Goal: Task Accomplishment & Management: Complete application form

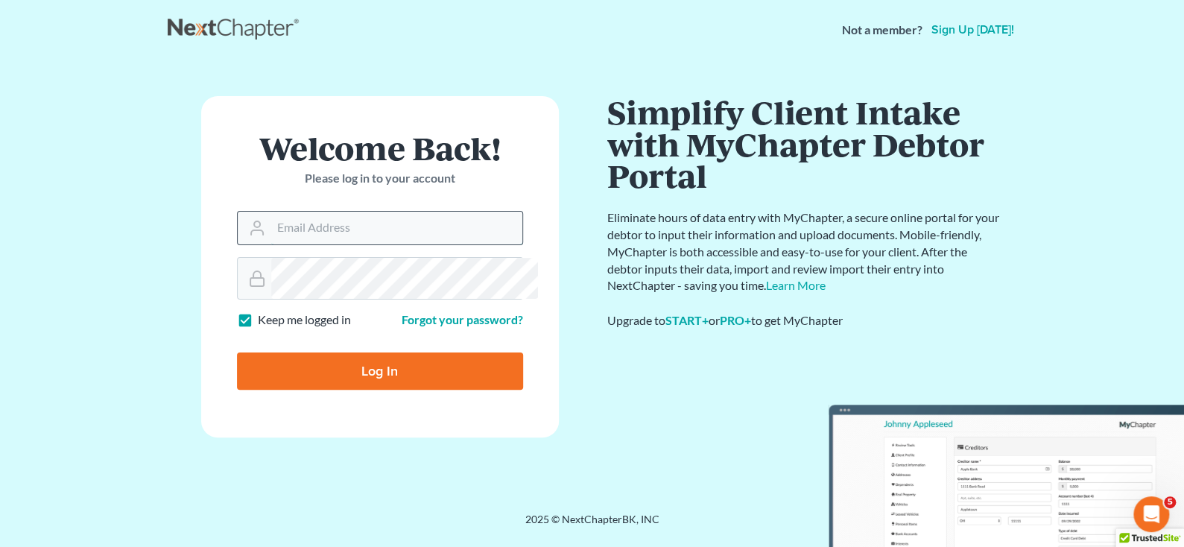
click at [312, 244] on input "Email Address" at bounding box center [396, 228] width 251 height 33
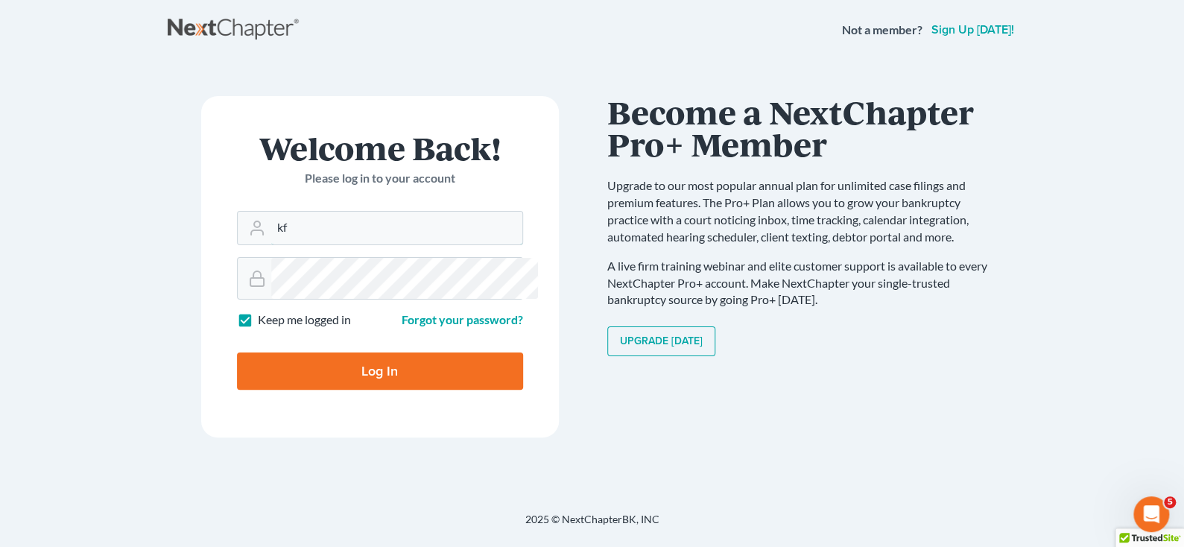
type input "[EMAIL_ADDRESS][DOMAIN_NAME]"
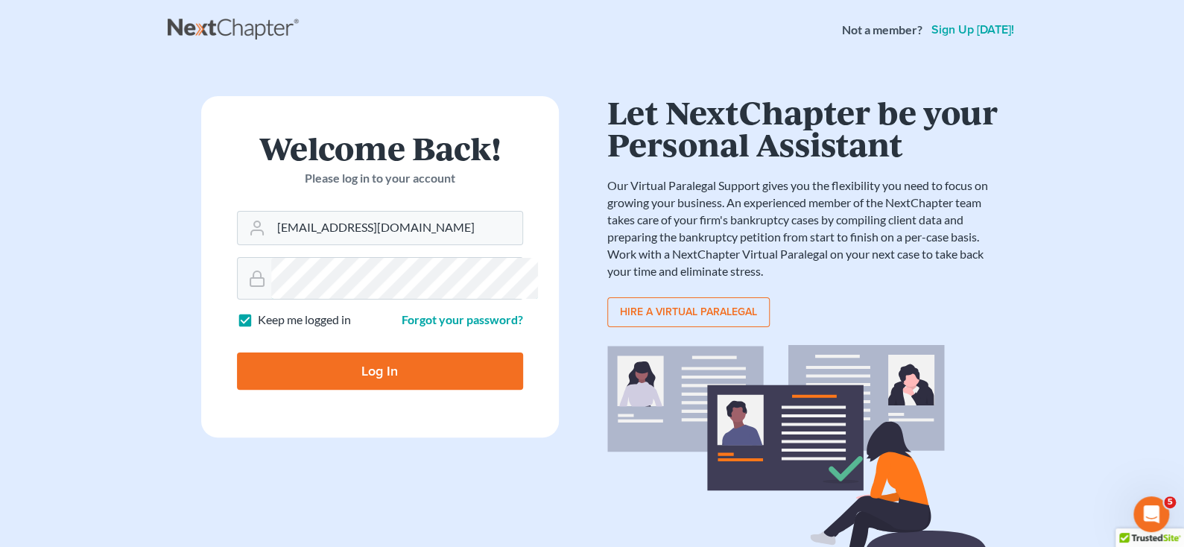
click at [237, 352] on input "Log In" at bounding box center [380, 370] width 286 height 37
type input "Thinking..."
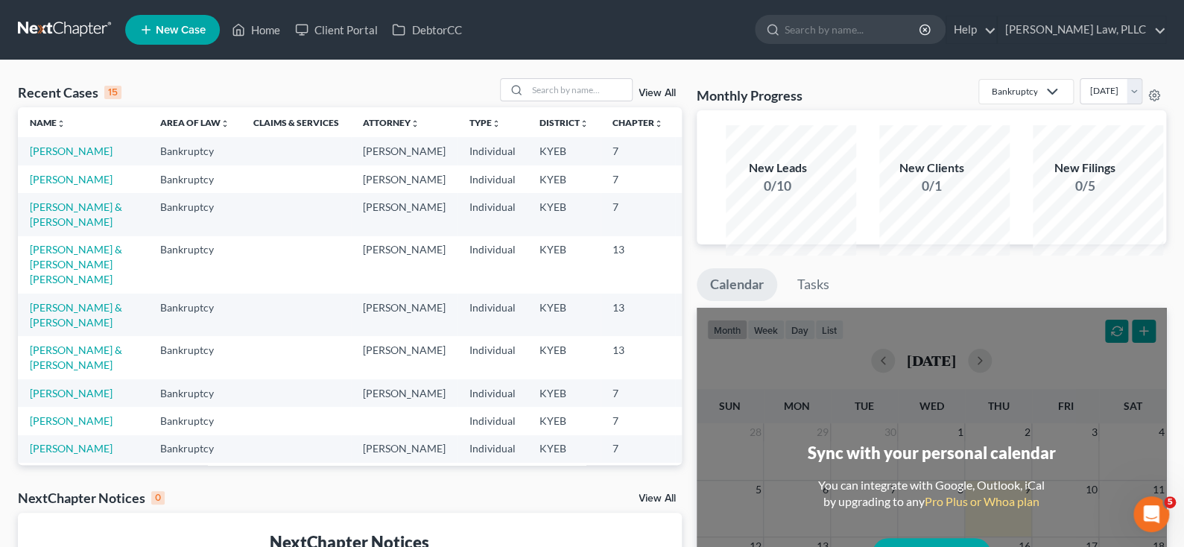
click at [63, 165] on td "Kelley, Ashley" at bounding box center [83, 151] width 130 height 28
click at [63, 157] on link "Kelley, Ashley" at bounding box center [71, 151] width 83 height 13
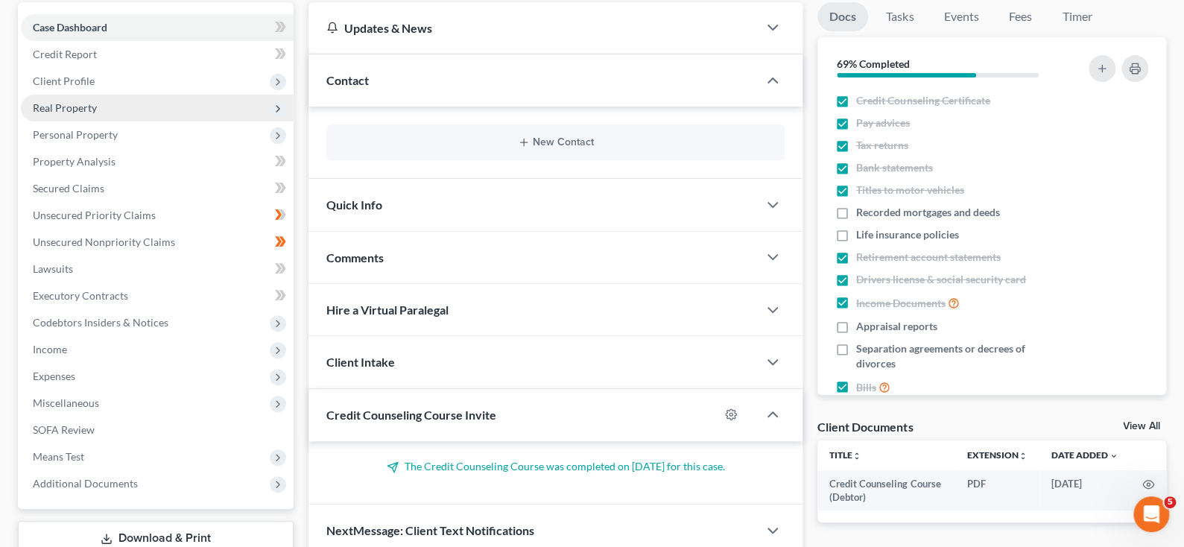
scroll to position [223, 0]
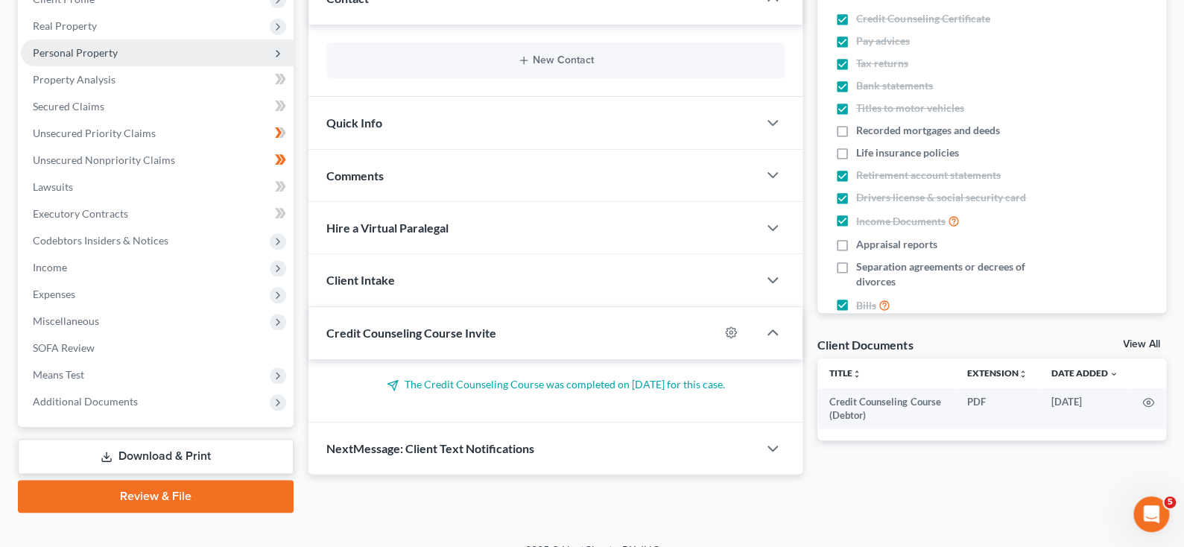
click at [118, 59] on span "Personal Property" at bounding box center [75, 52] width 85 height 13
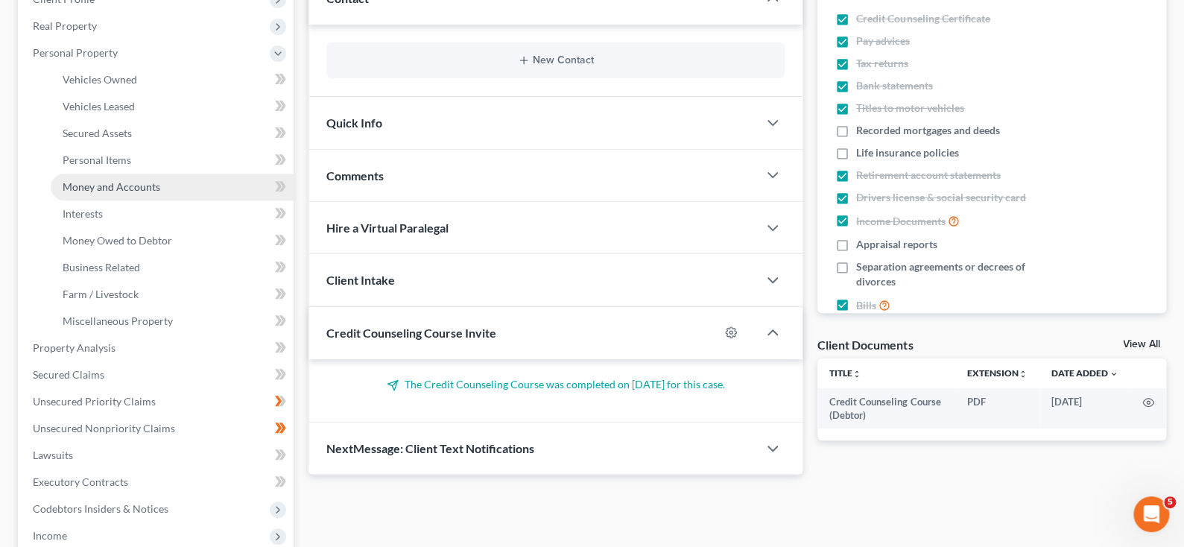
click at [126, 193] on span "Money and Accounts" at bounding box center [112, 186] width 98 height 13
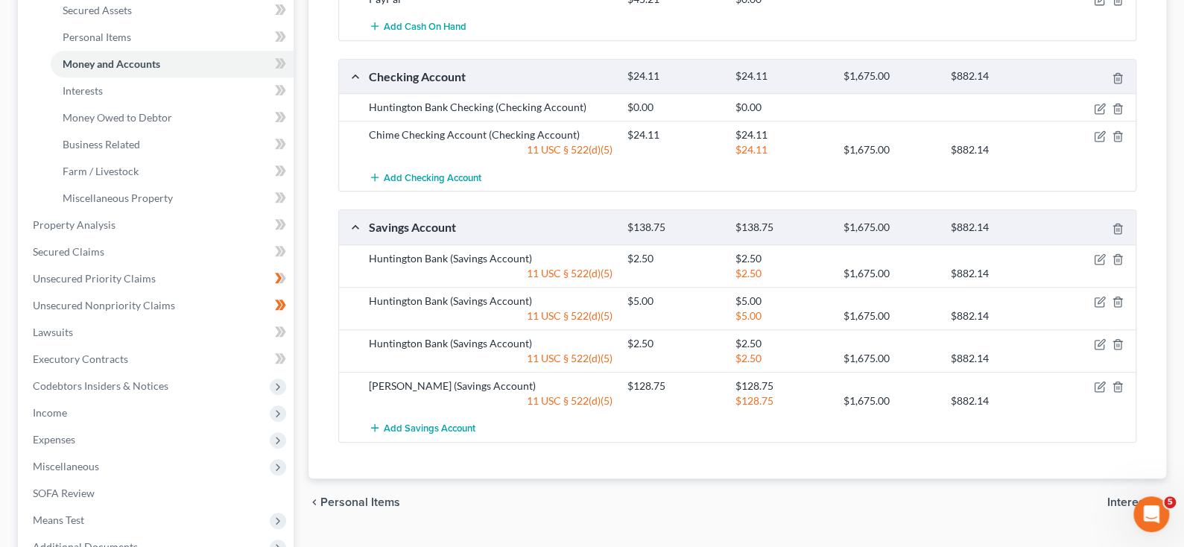
scroll to position [447, 0]
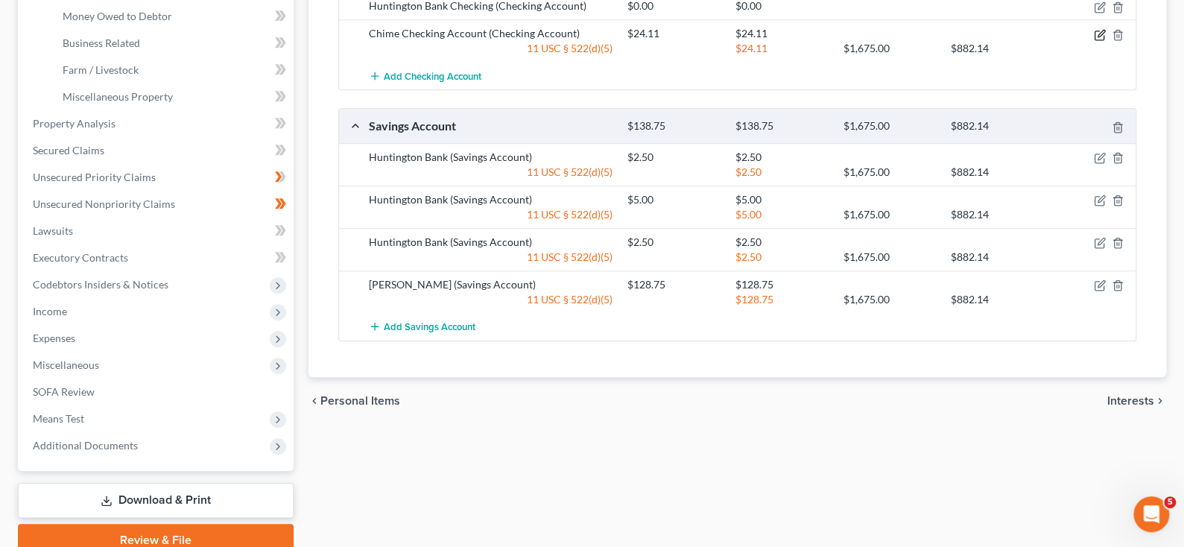
click at [1094, 41] on icon "button" at bounding box center [1100, 35] width 12 height 12
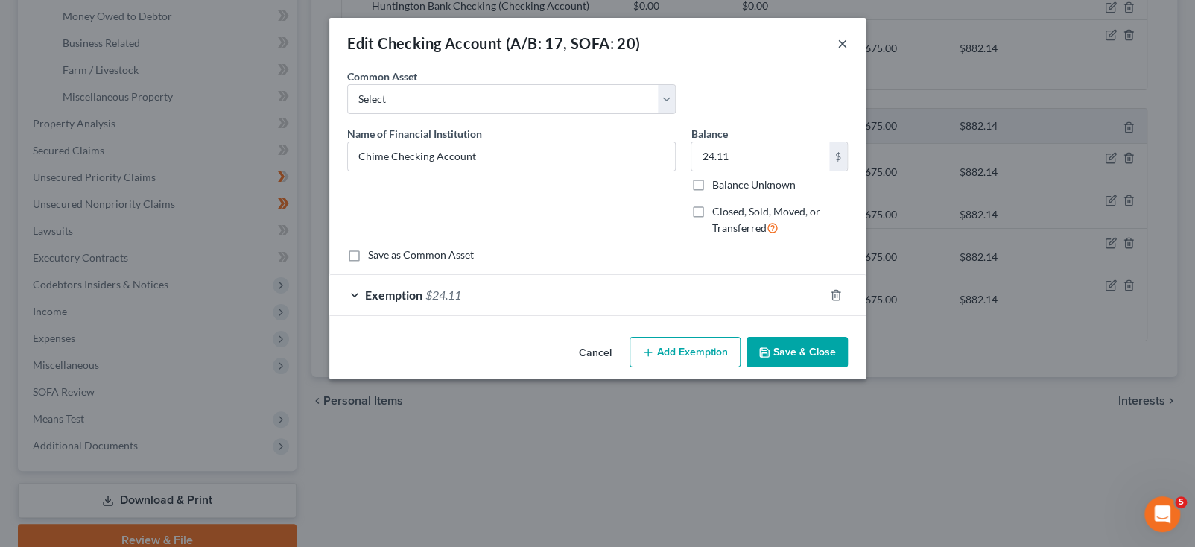
click at [848, 52] on button "×" at bounding box center [842, 43] width 10 height 18
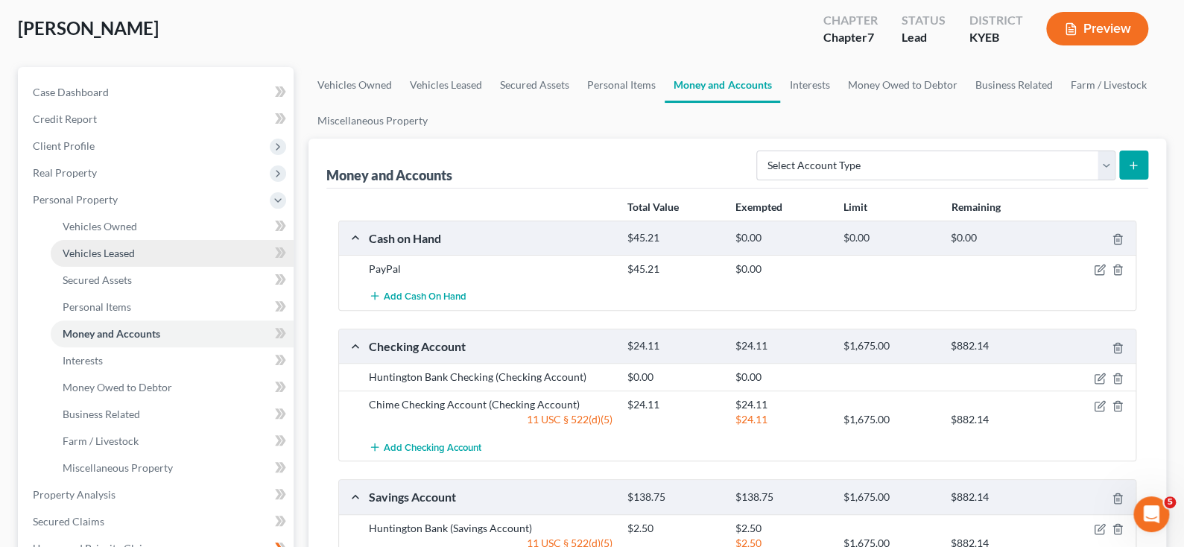
scroll to position [75, 0]
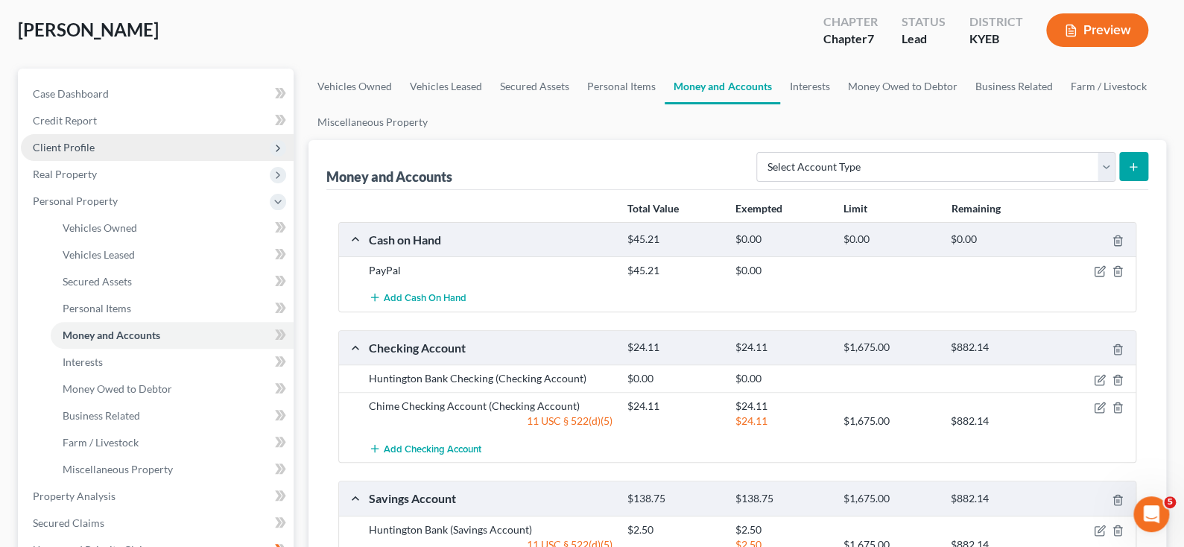
click at [95, 153] on span "Client Profile" at bounding box center [64, 147] width 62 height 13
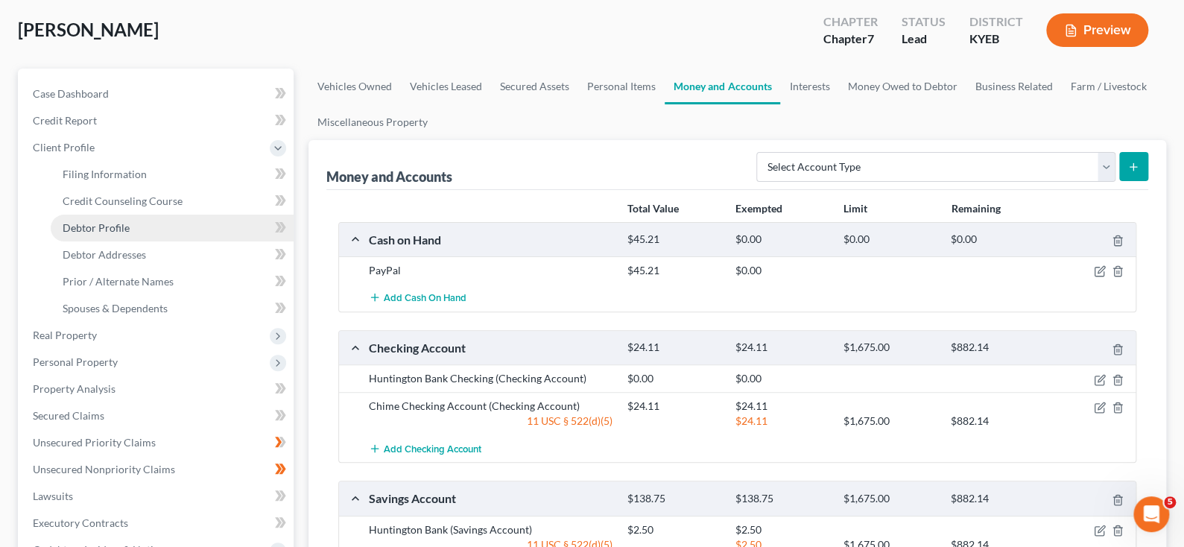
click at [110, 234] on span "Debtor Profile" at bounding box center [96, 227] width 67 height 13
select select "0"
select select "3"
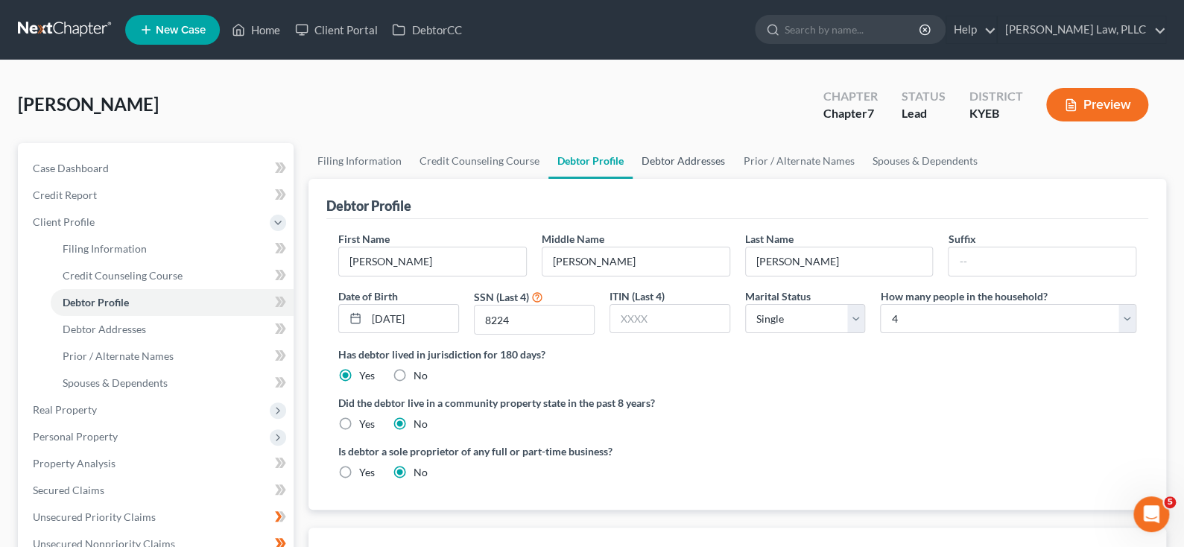
click at [734, 179] on link "Debtor Addresses" at bounding box center [683, 161] width 101 height 36
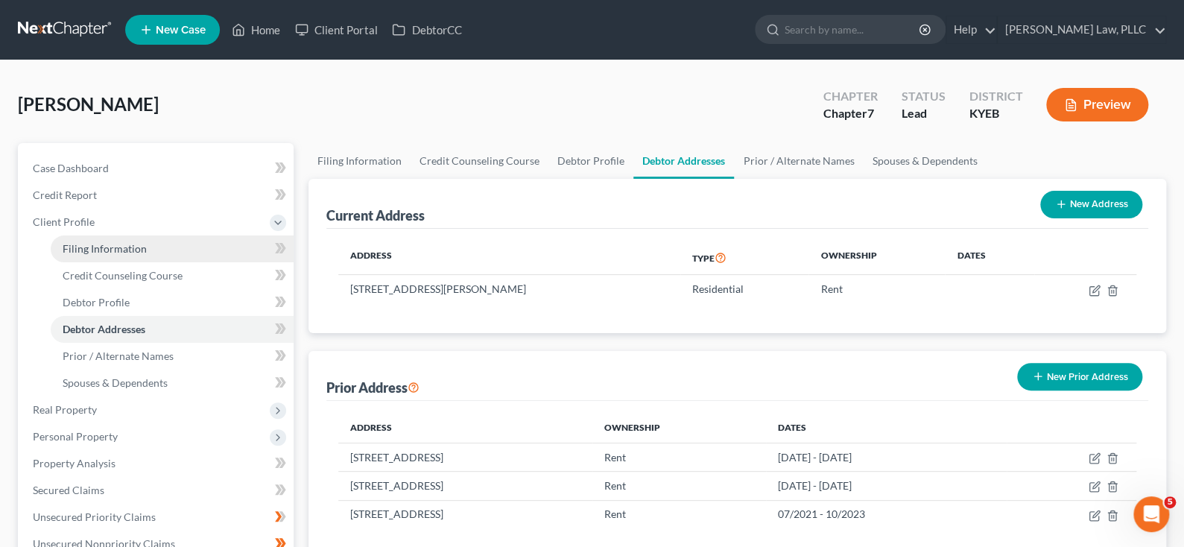
click at [101, 255] on span "Filing Information" at bounding box center [105, 248] width 84 height 13
select select "1"
select select "0"
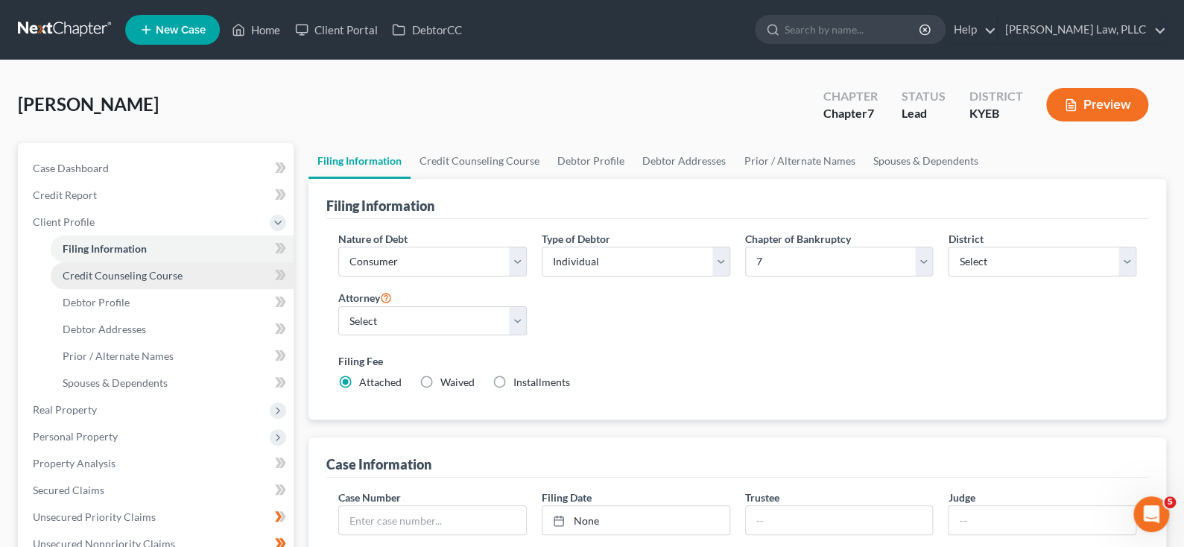
click at [100, 282] on span "Credit Counseling Course" at bounding box center [123, 275] width 120 height 13
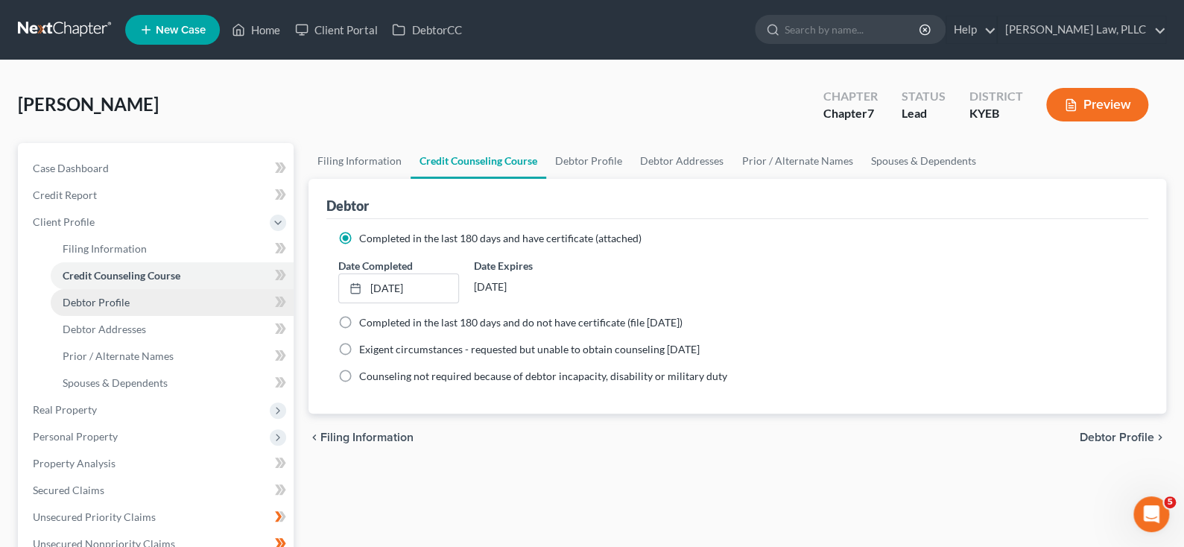
click at [104, 308] on span "Debtor Profile" at bounding box center [96, 302] width 67 height 13
select select "0"
select select "3"
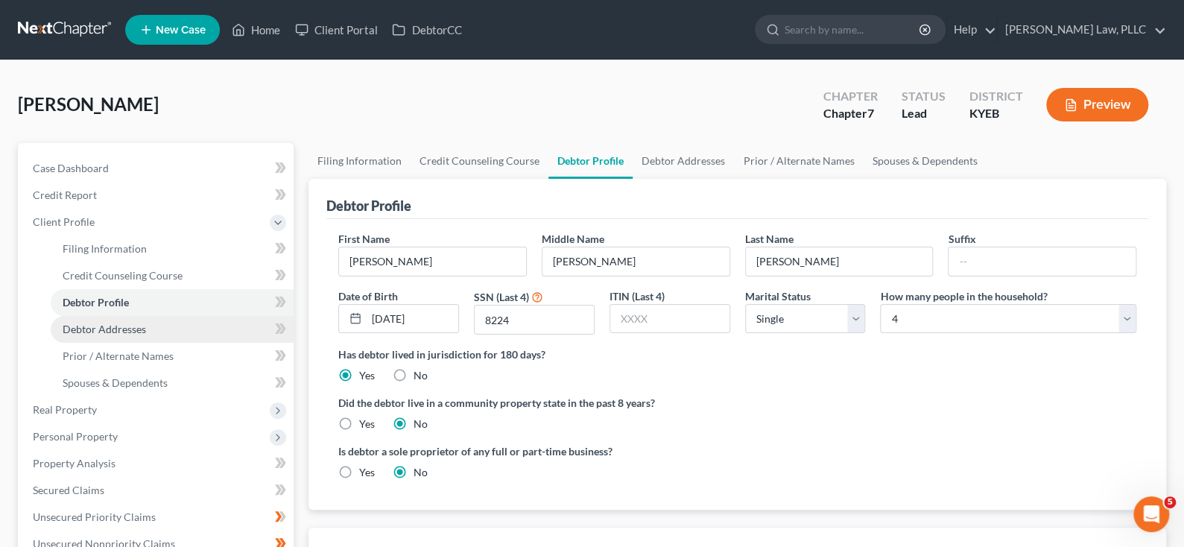
click at [123, 335] on span "Debtor Addresses" at bounding box center [104, 329] width 83 height 13
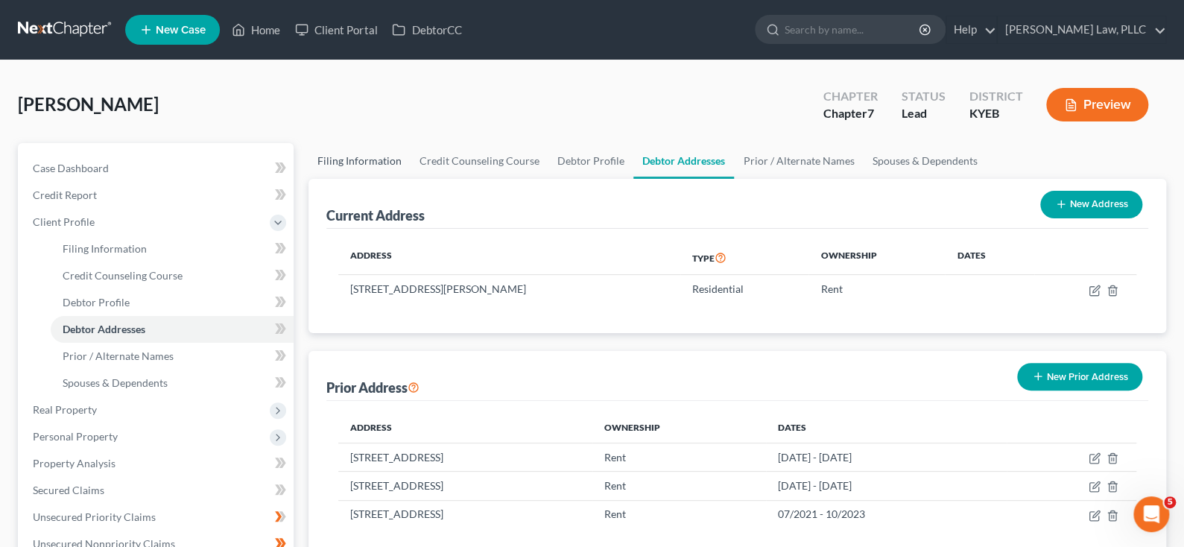
click at [361, 179] on link "Filing Information" at bounding box center [359, 161] width 102 height 36
select select "1"
select select "0"
select select "32"
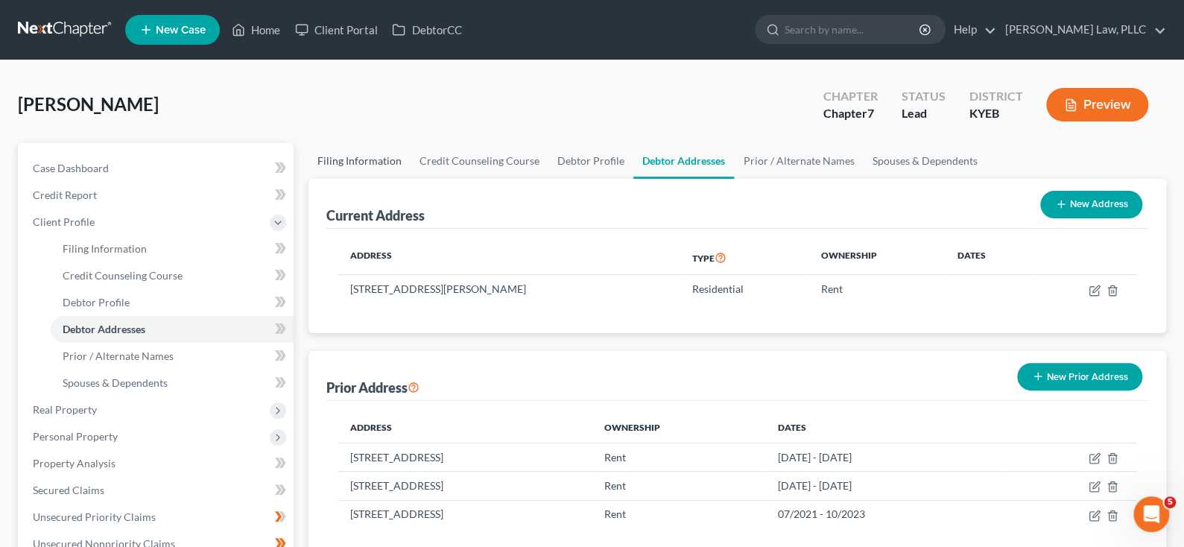
select select "0"
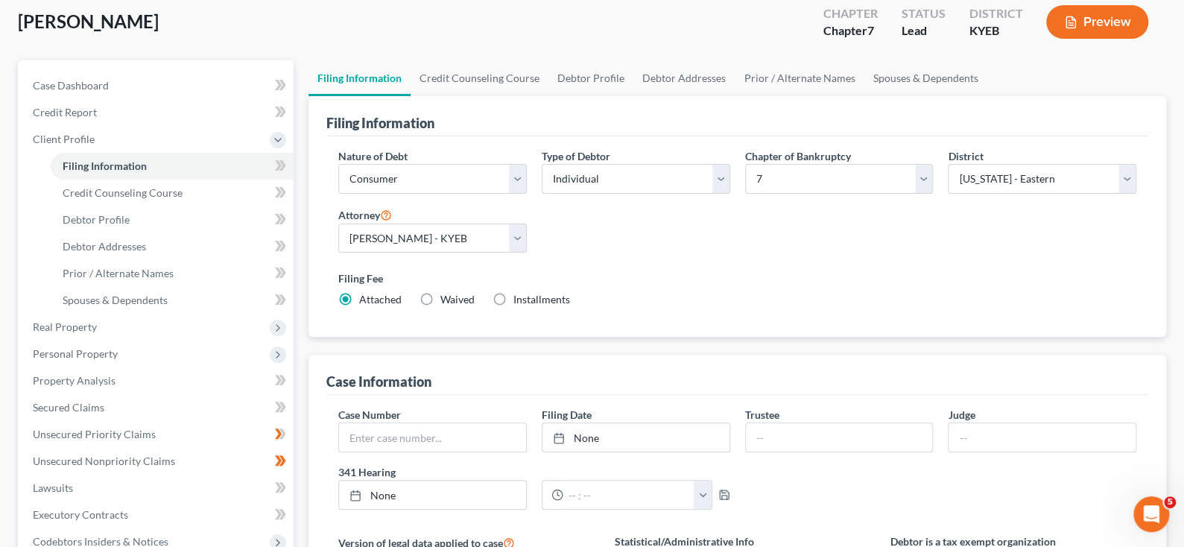
scroll to position [223, 0]
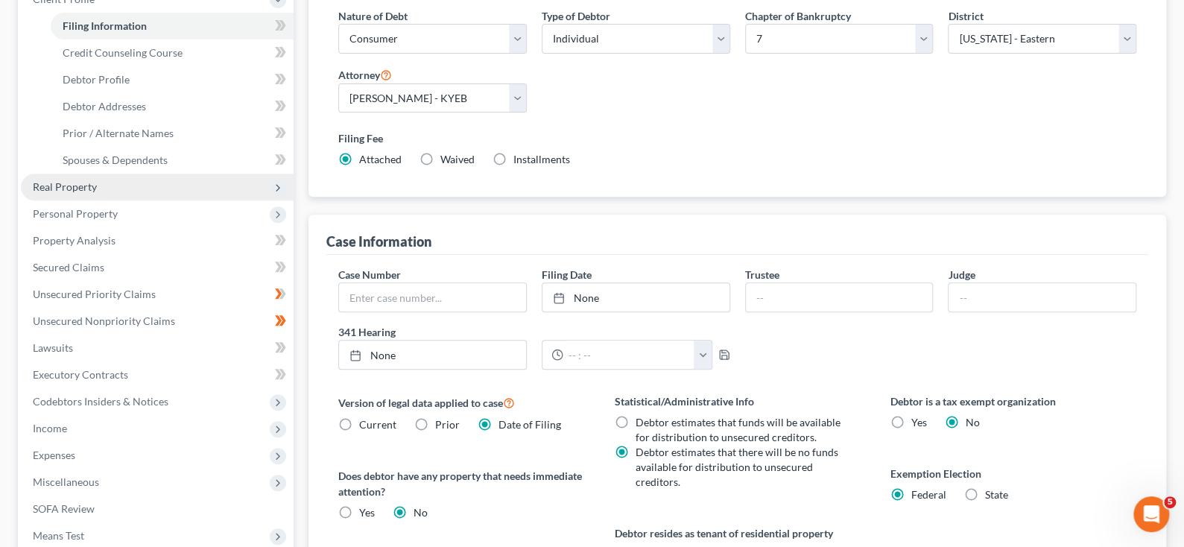
click at [97, 193] on span "Real Property" at bounding box center [65, 186] width 64 height 13
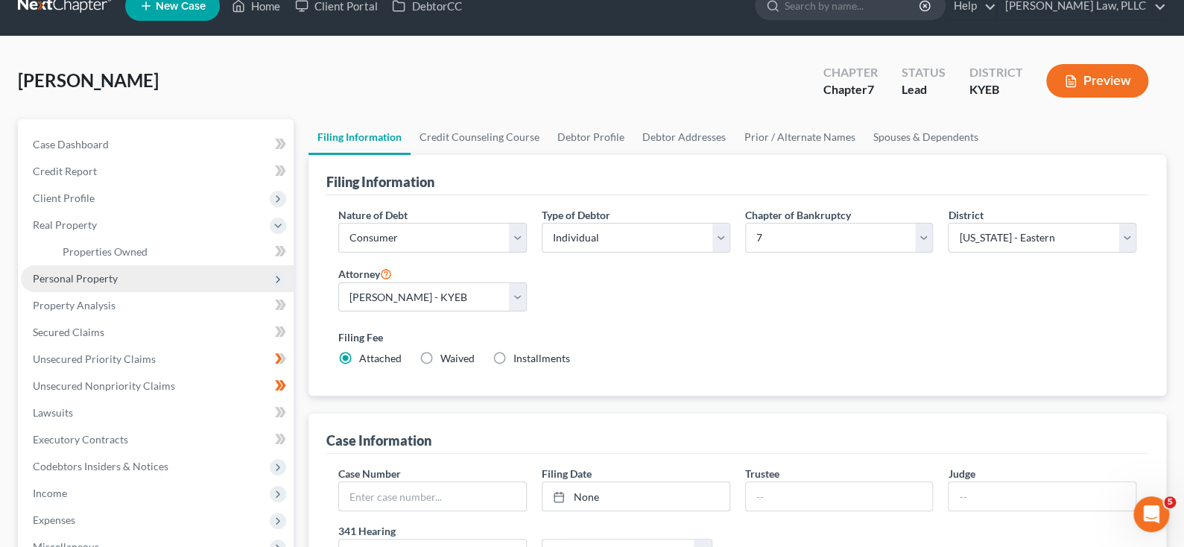
scroll to position [0, 0]
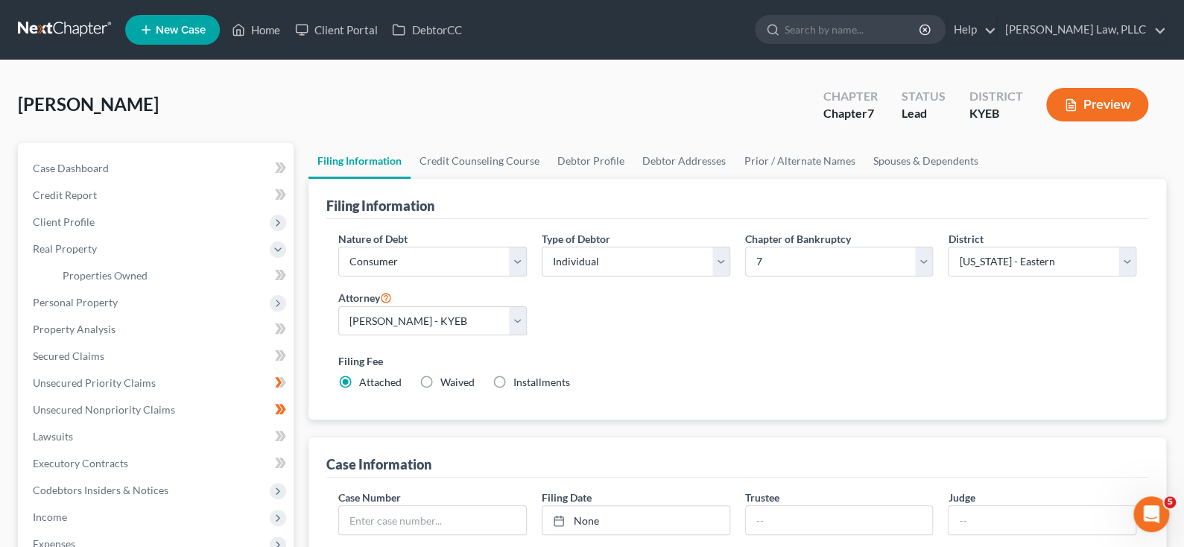
click at [280, 334] on div "New" at bounding box center [265, 323] width 30 height 25
click at [148, 282] on span "Properties Owned" at bounding box center [105, 275] width 85 height 13
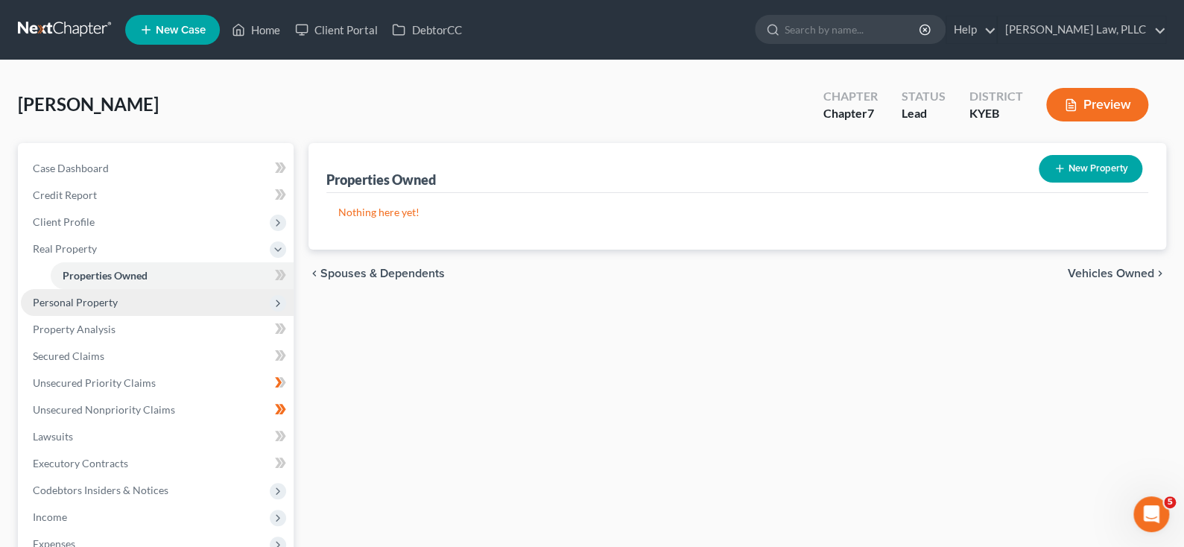
click at [118, 308] on span "Personal Property" at bounding box center [75, 302] width 85 height 13
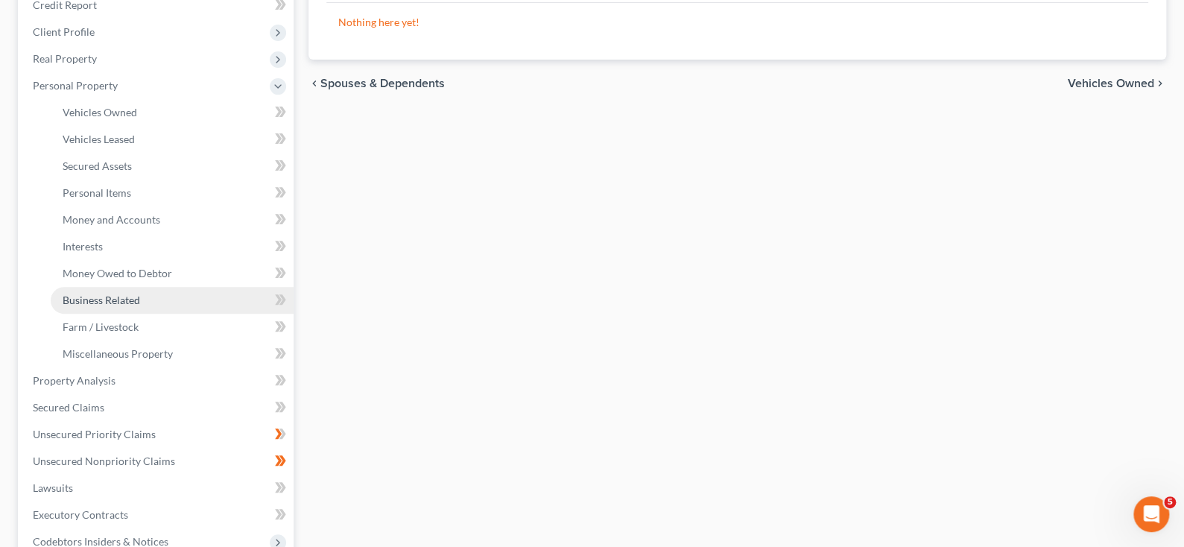
scroll to position [297, 0]
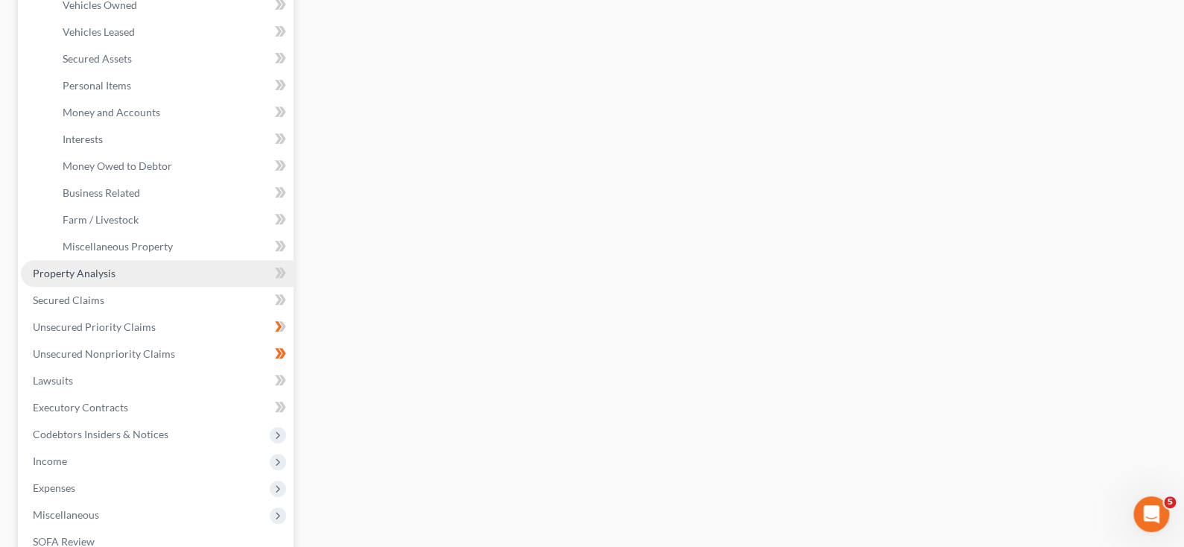
click at [107, 279] on span "Property Analysis" at bounding box center [74, 273] width 83 height 13
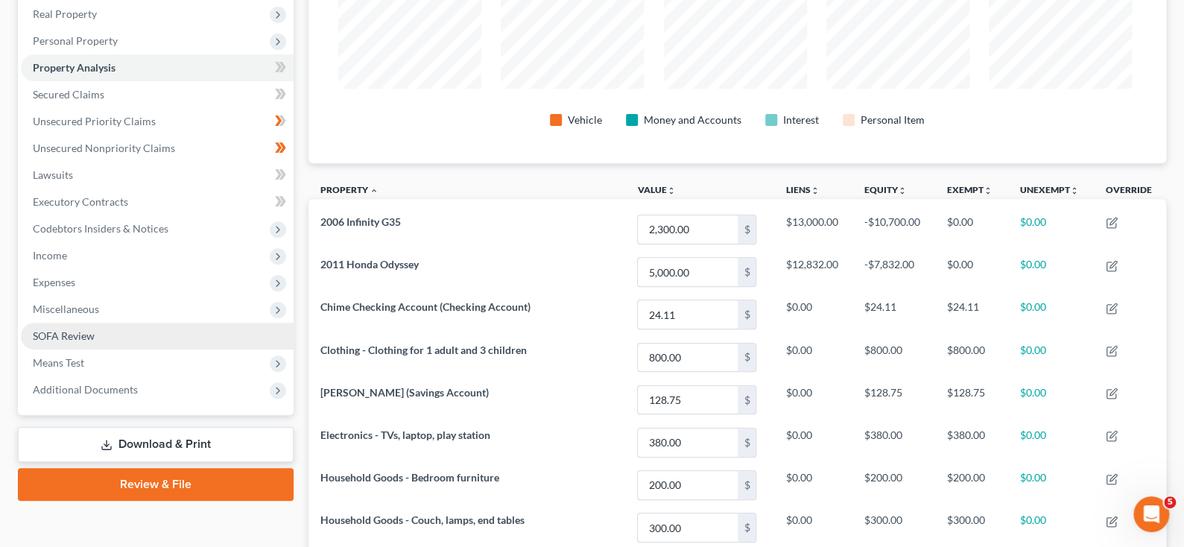
scroll to position [297, 0]
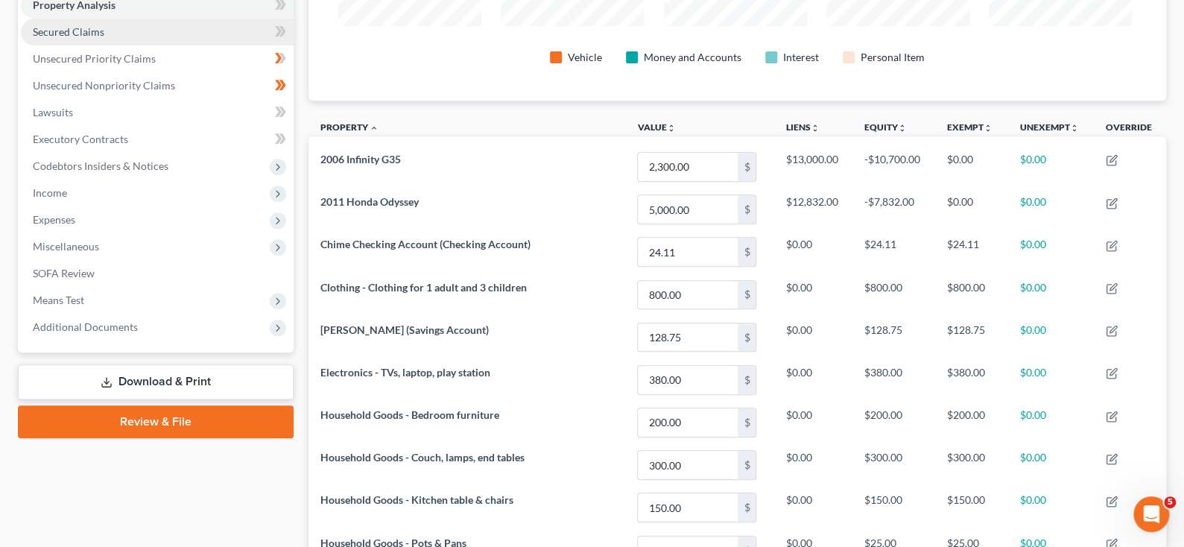
click at [101, 38] on span "Secured Claims" at bounding box center [69, 31] width 72 height 13
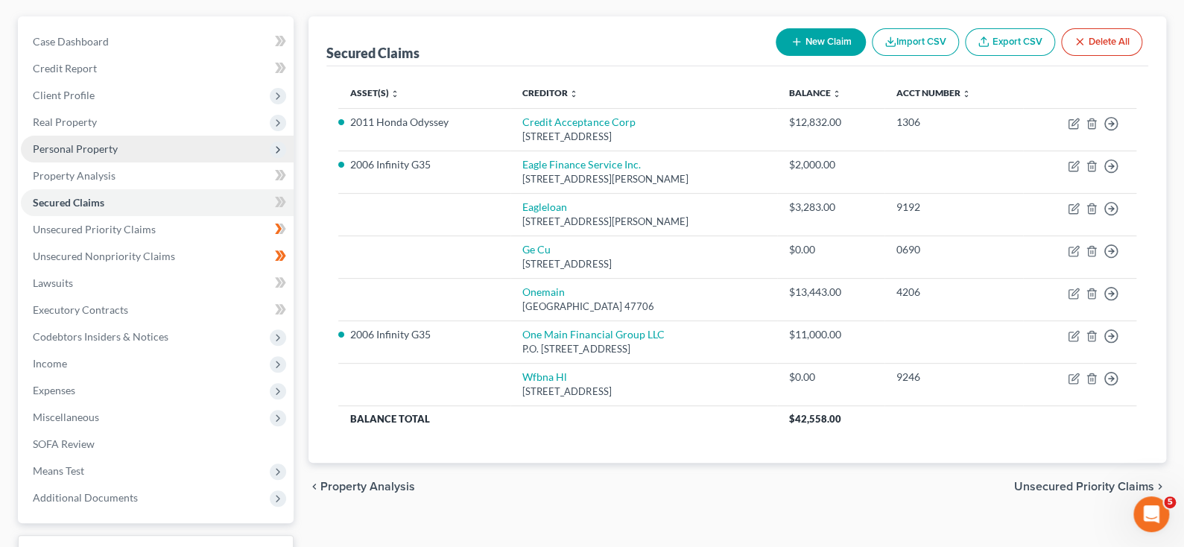
scroll to position [223, 0]
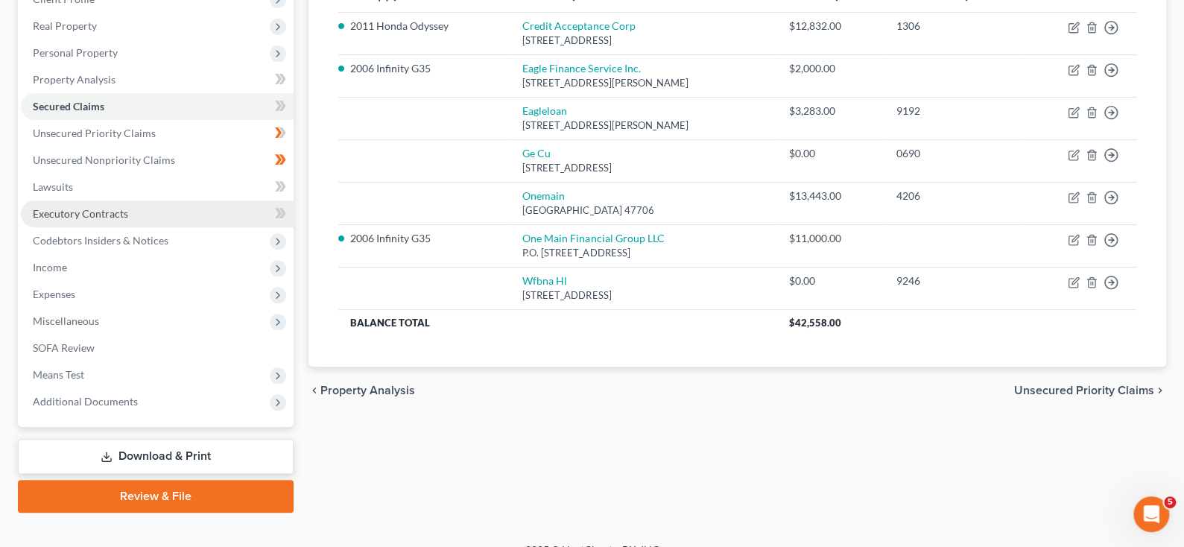
click at [112, 220] on span "Executory Contracts" at bounding box center [80, 213] width 95 height 13
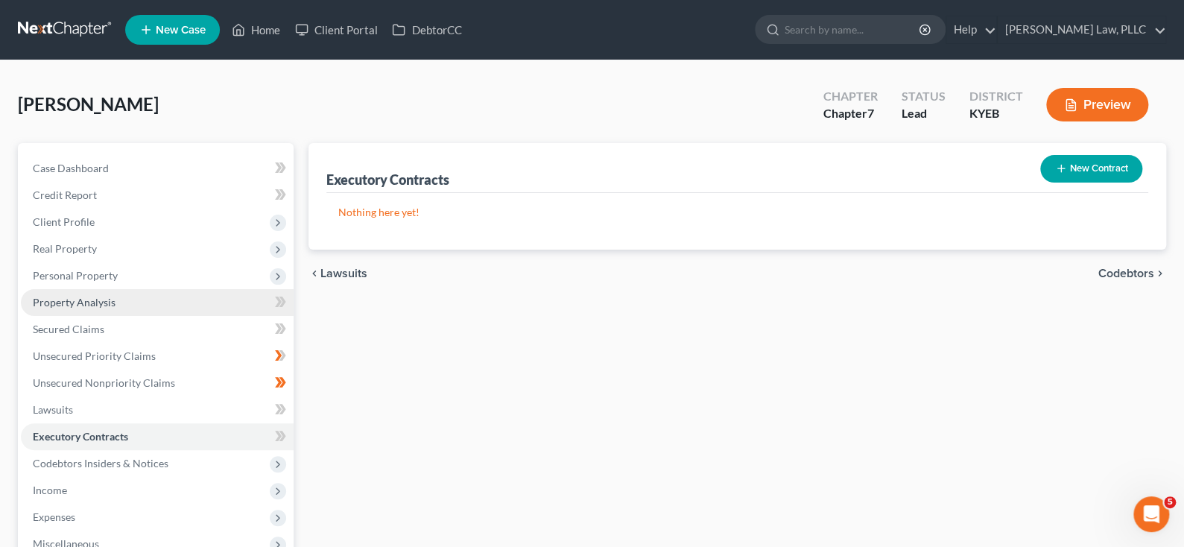
click at [77, 308] on span "Property Analysis" at bounding box center [74, 302] width 83 height 13
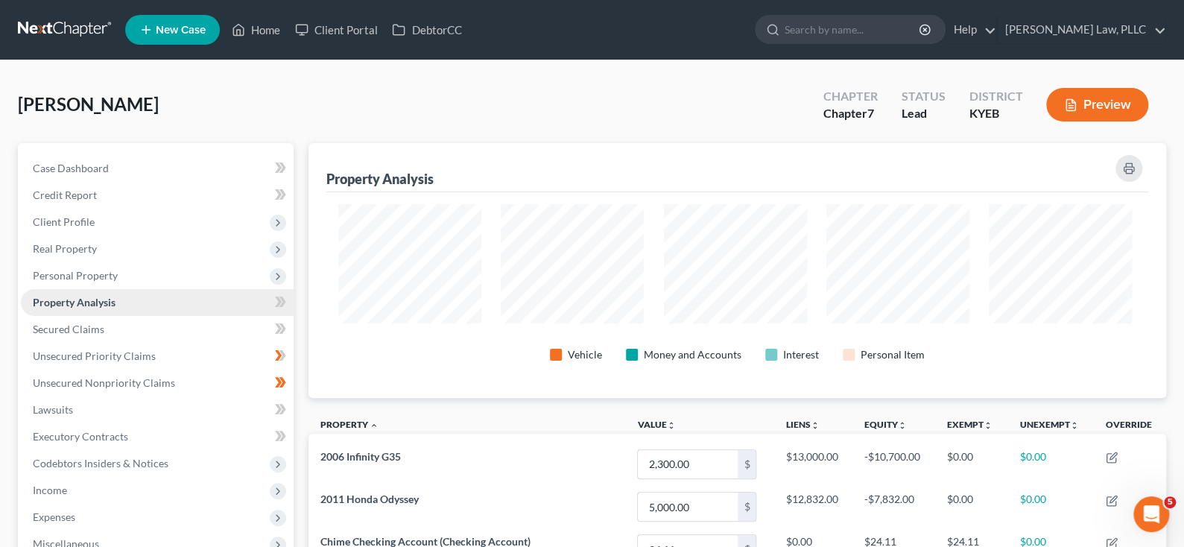
scroll to position [744786, 744223]
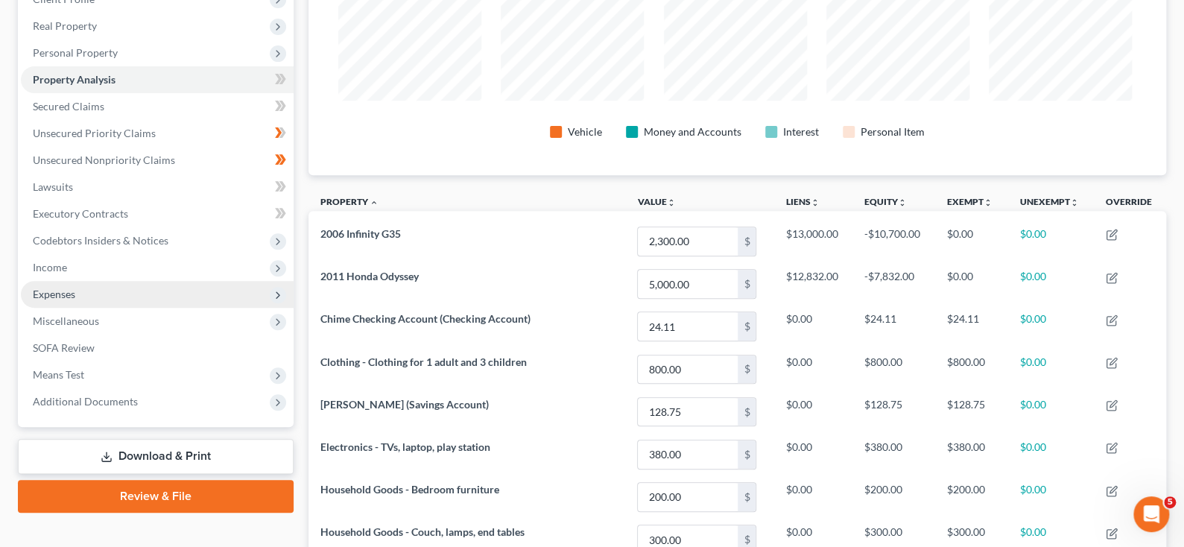
click at [113, 308] on span "Expenses" at bounding box center [157, 294] width 273 height 27
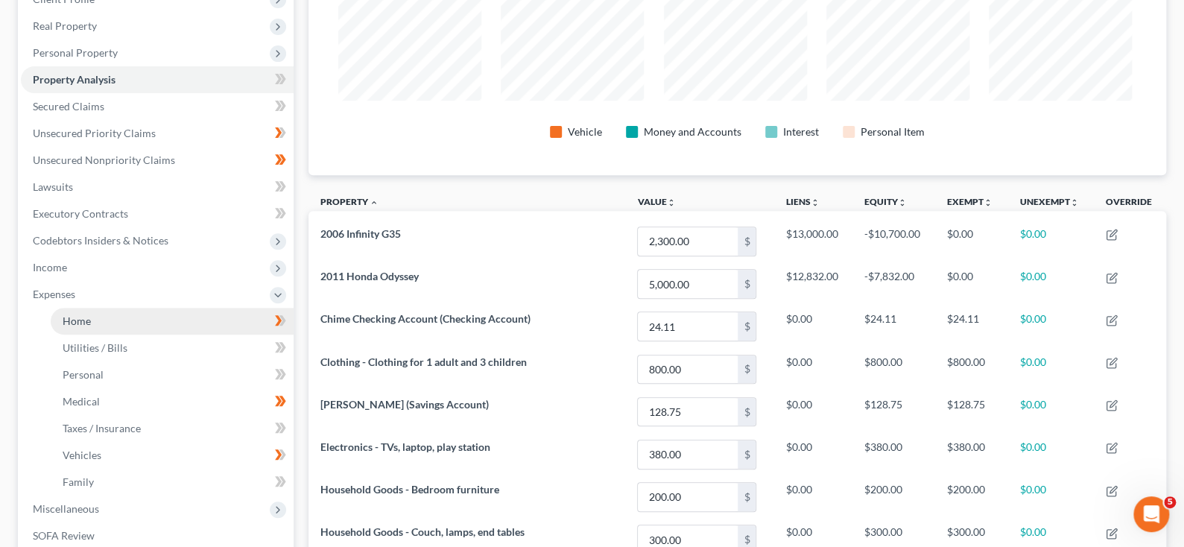
click at [116, 335] on link "Home" at bounding box center [172, 321] width 243 height 27
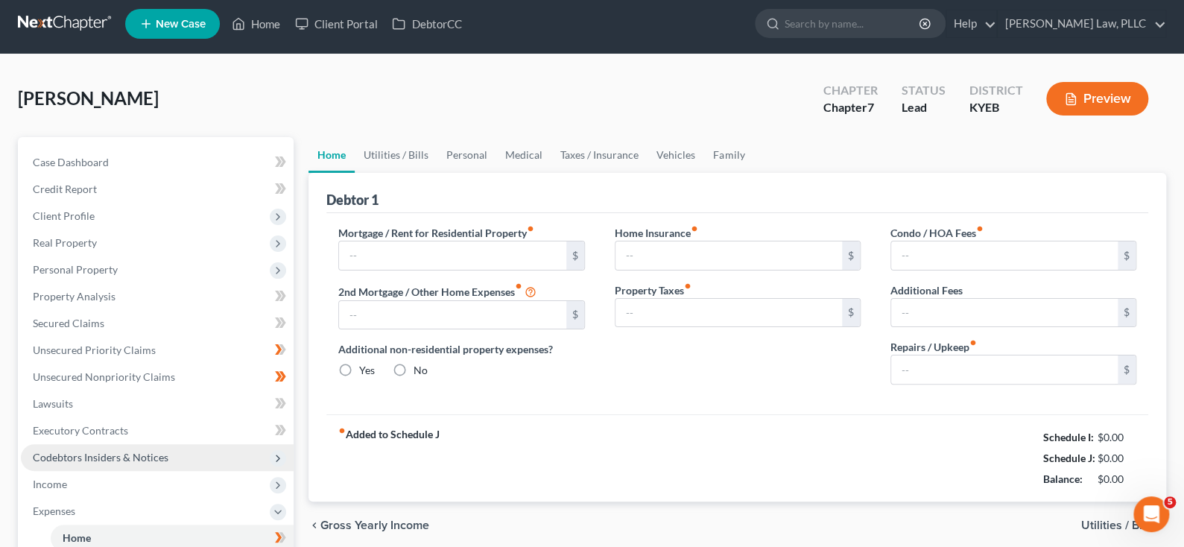
type input "1,000.00"
type input "0.00"
radio input "true"
type input "0.00"
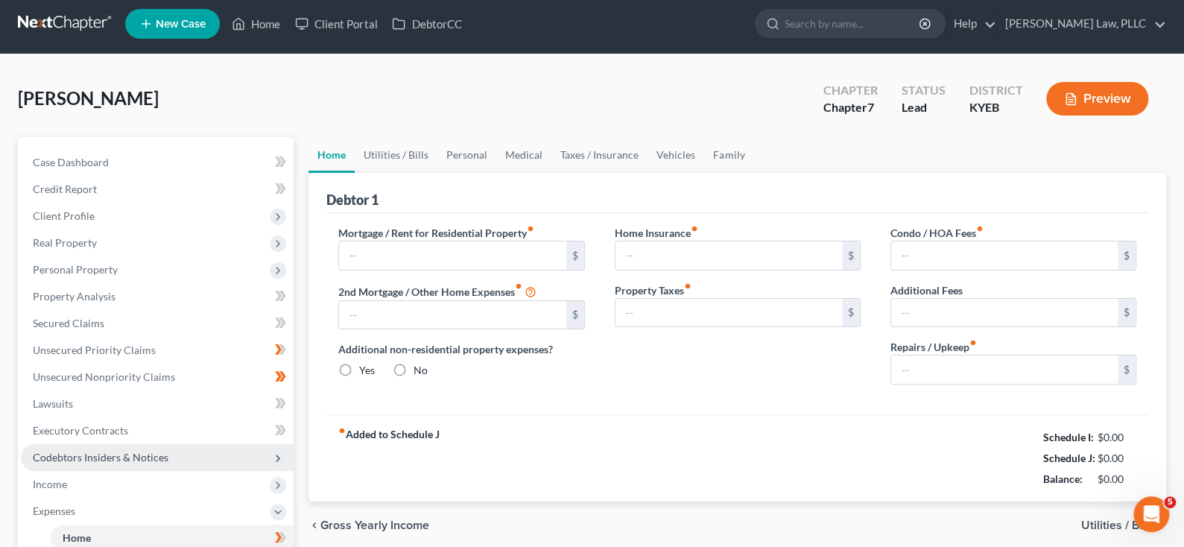
type input "0.00"
type input "100.00"
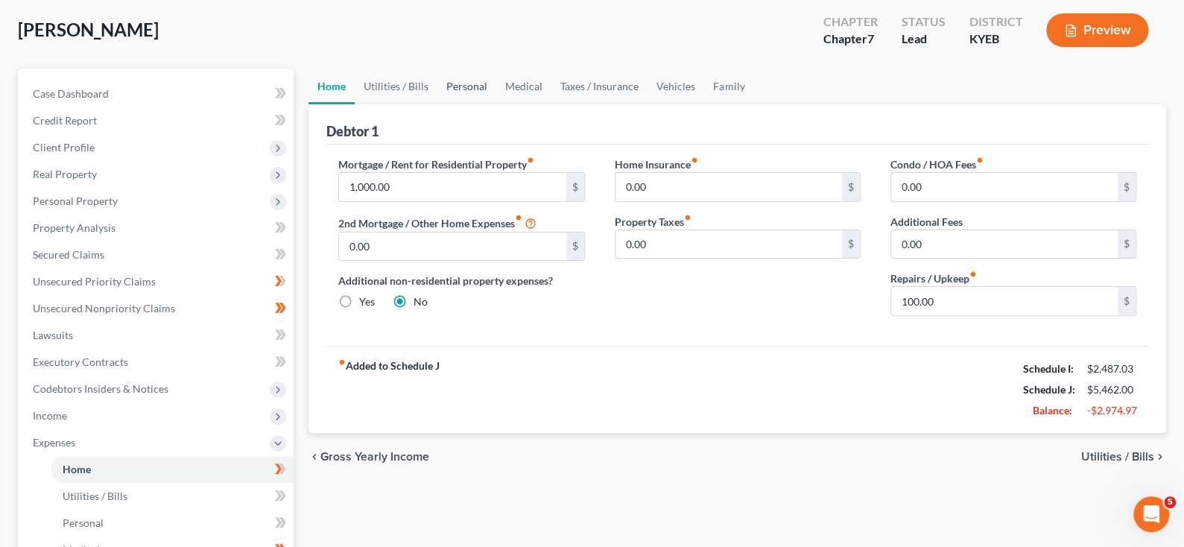
click at [496, 104] on link "Personal" at bounding box center [466, 87] width 59 height 36
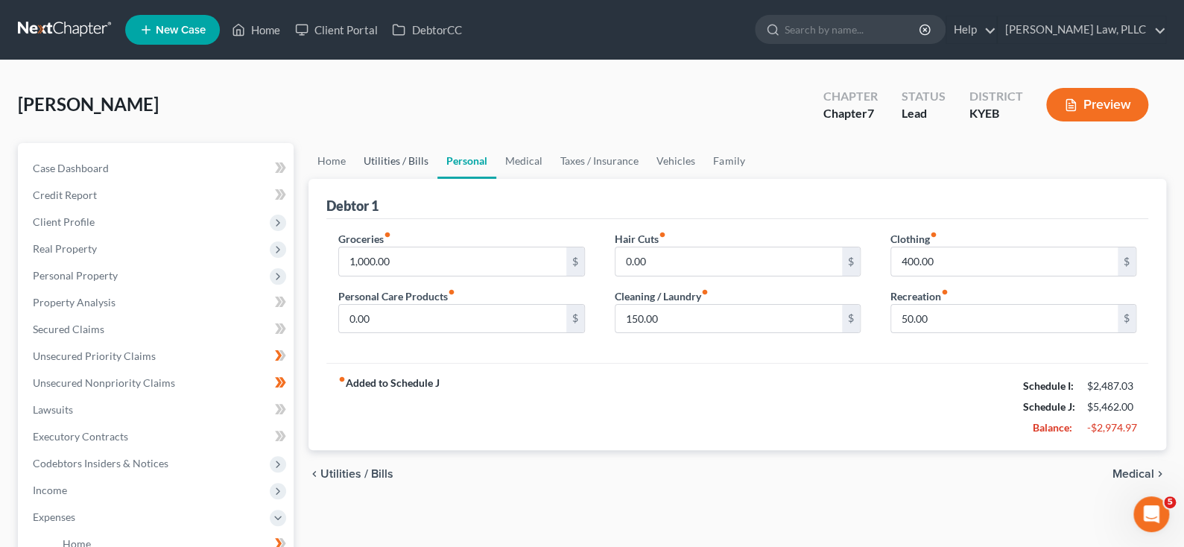
click at [437, 179] on link "Utilities / Bills" at bounding box center [396, 161] width 83 height 36
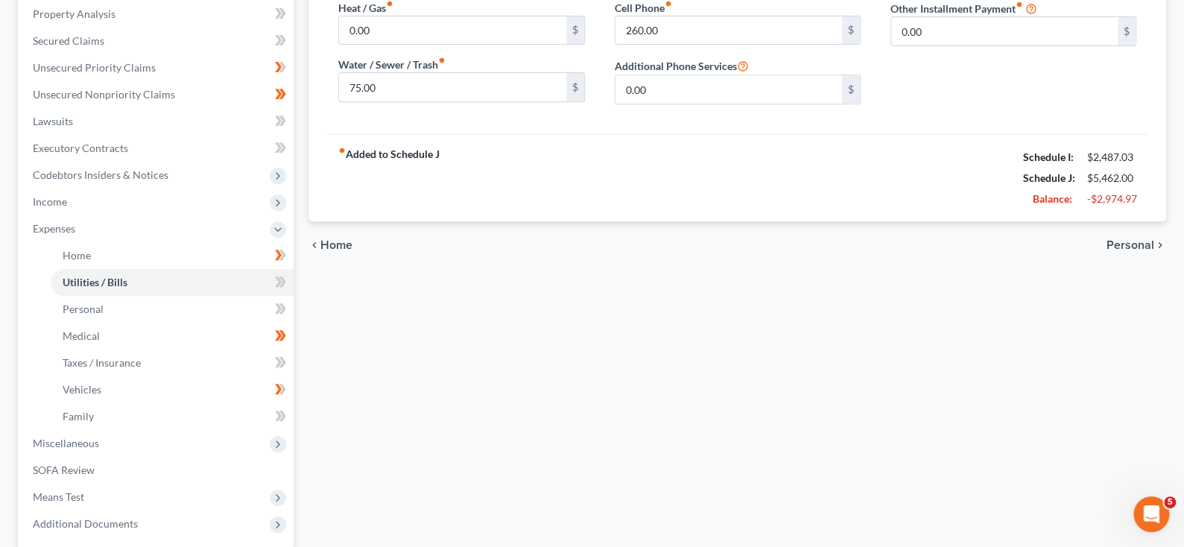
scroll to position [297, 0]
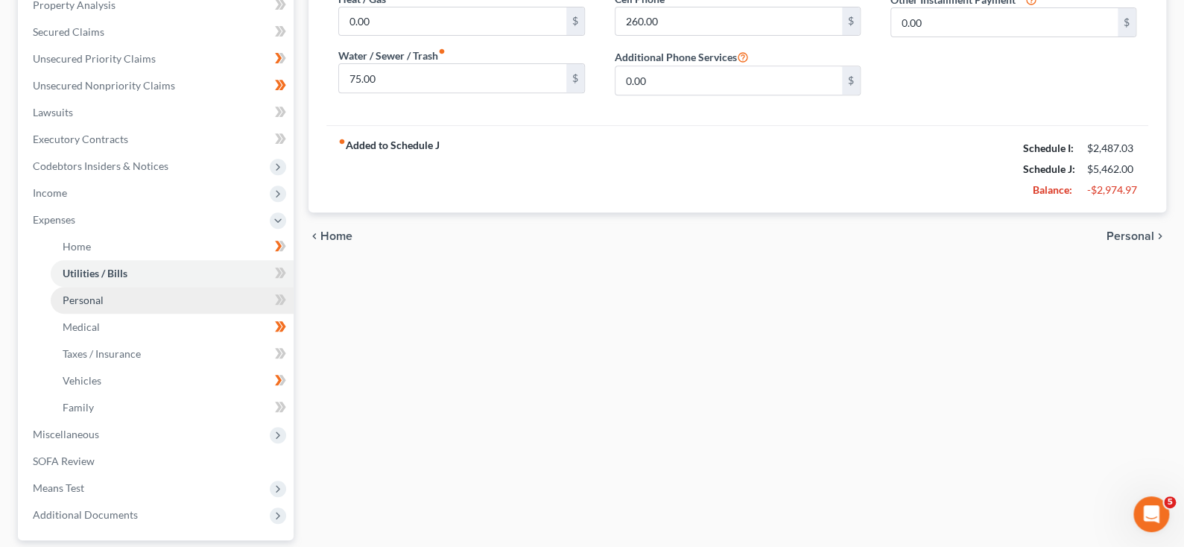
click at [104, 306] on span "Personal" at bounding box center [83, 300] width 41 height 13
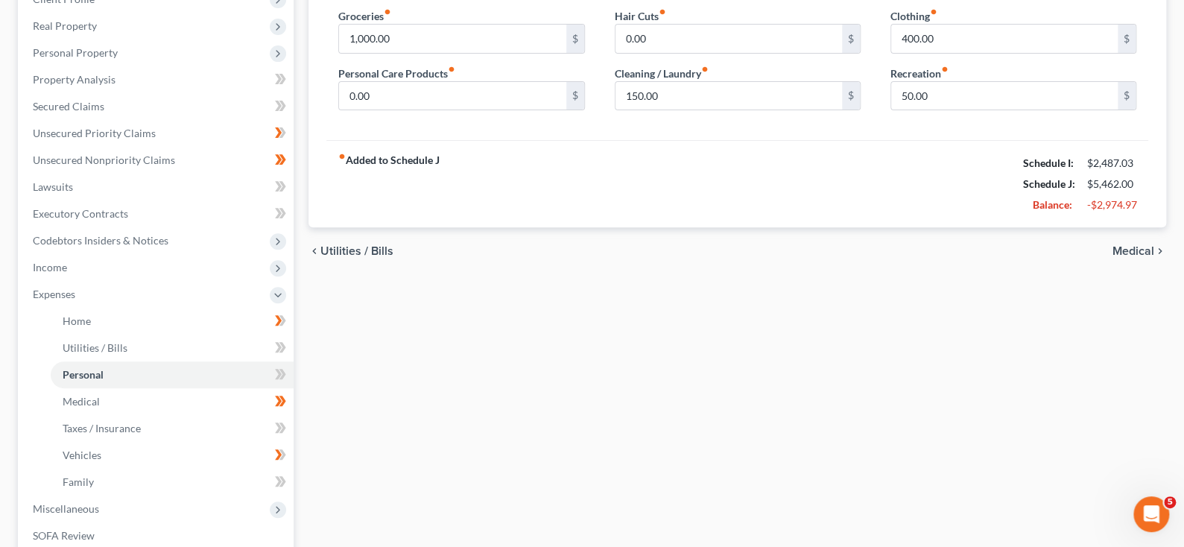
scroll to position [522, 0]
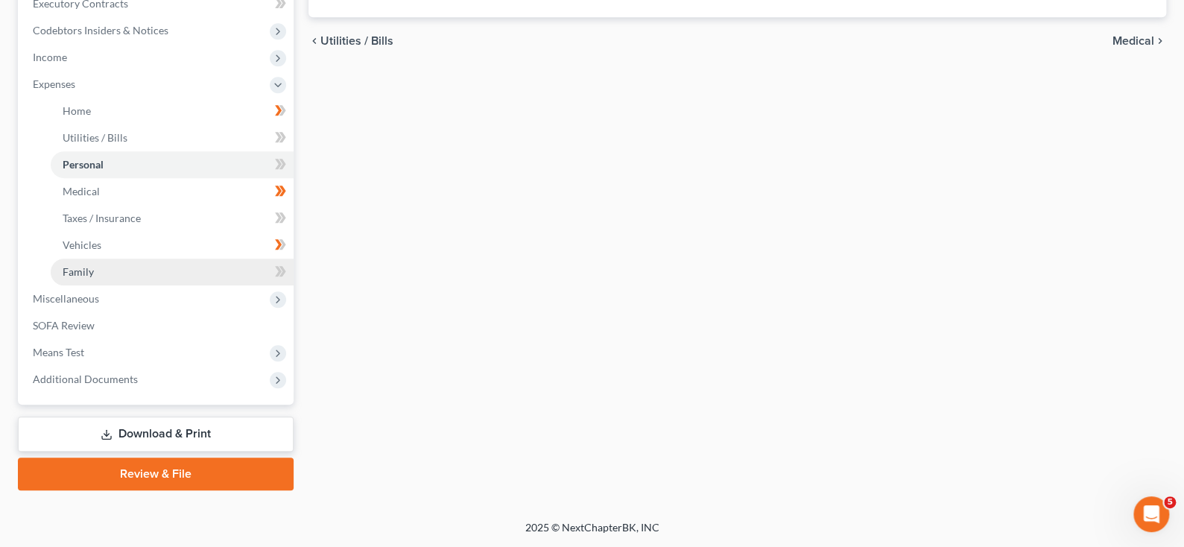
click at [94, 278] on span "Family" at bounding box center [78, 271] width 31 height 13
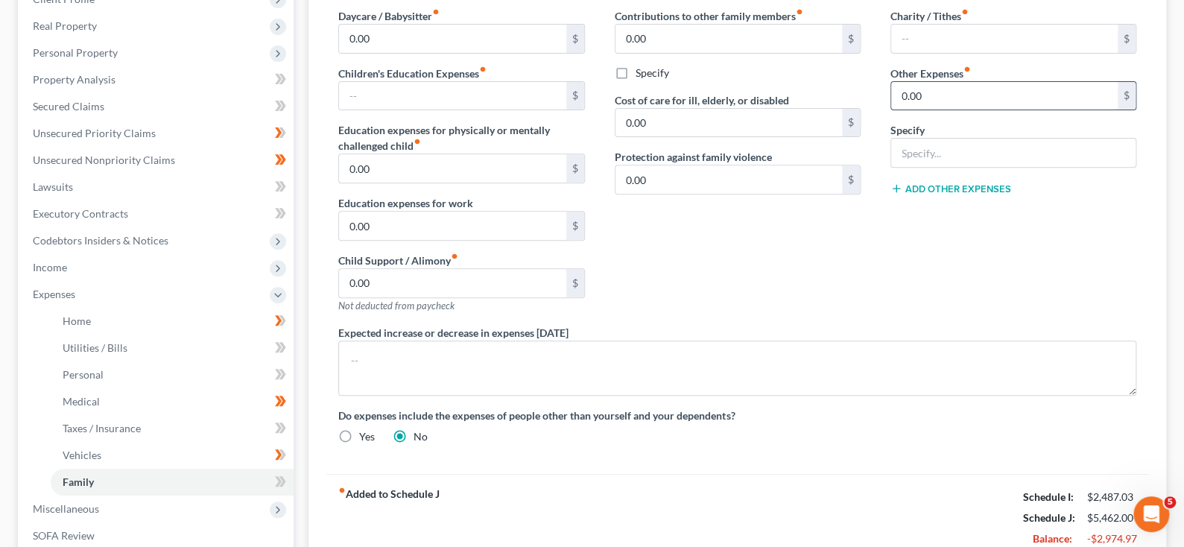
scroll to position [149, 0]
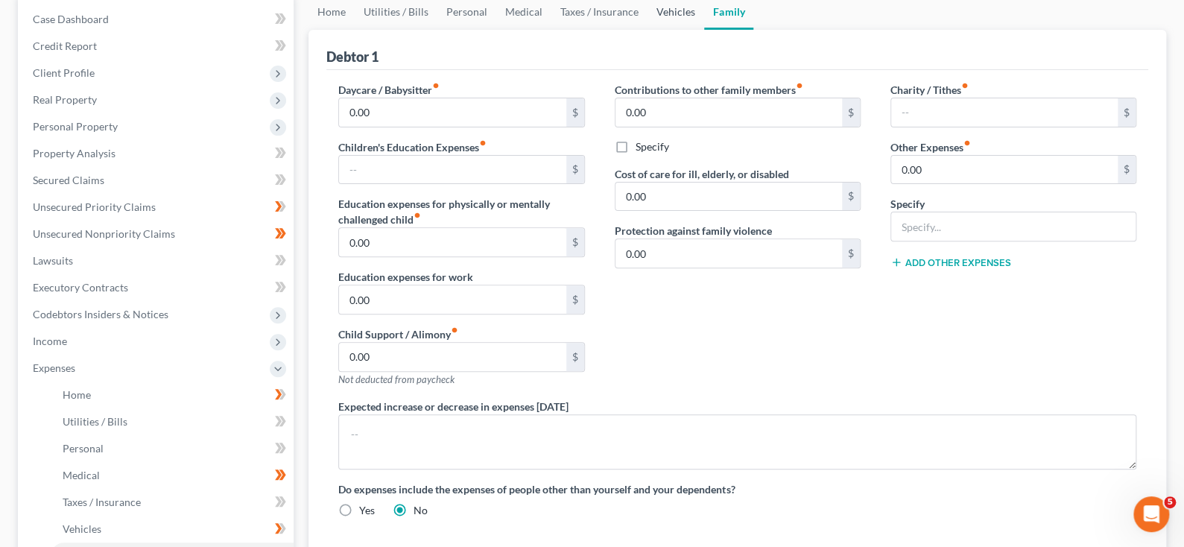
click at [704, 30] on link "Vehicles" at bounding box center [675, 12] width 57 height 36
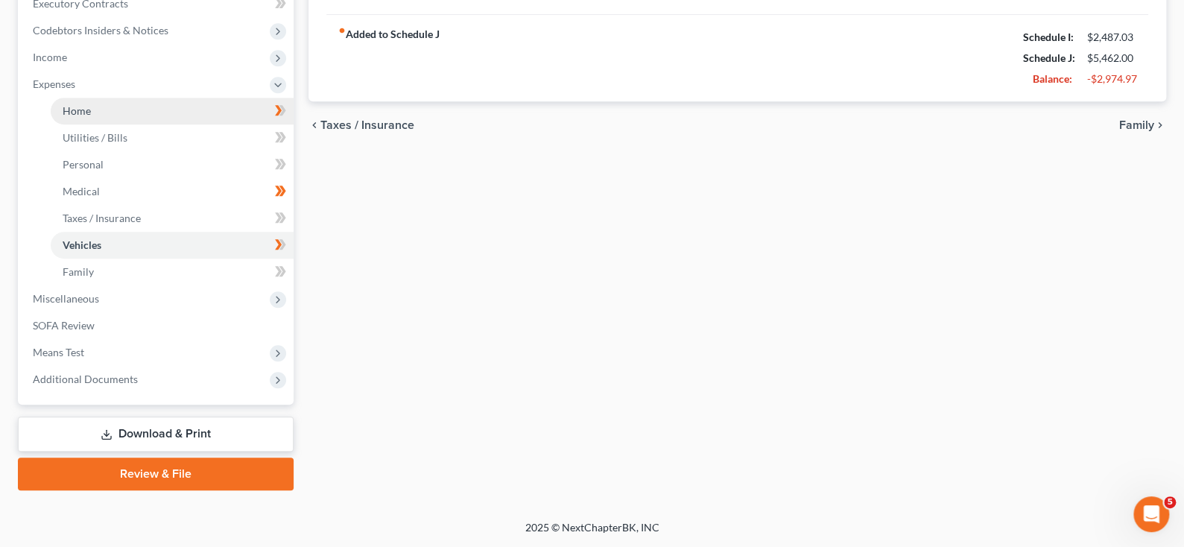
scroll to position [670, 0]
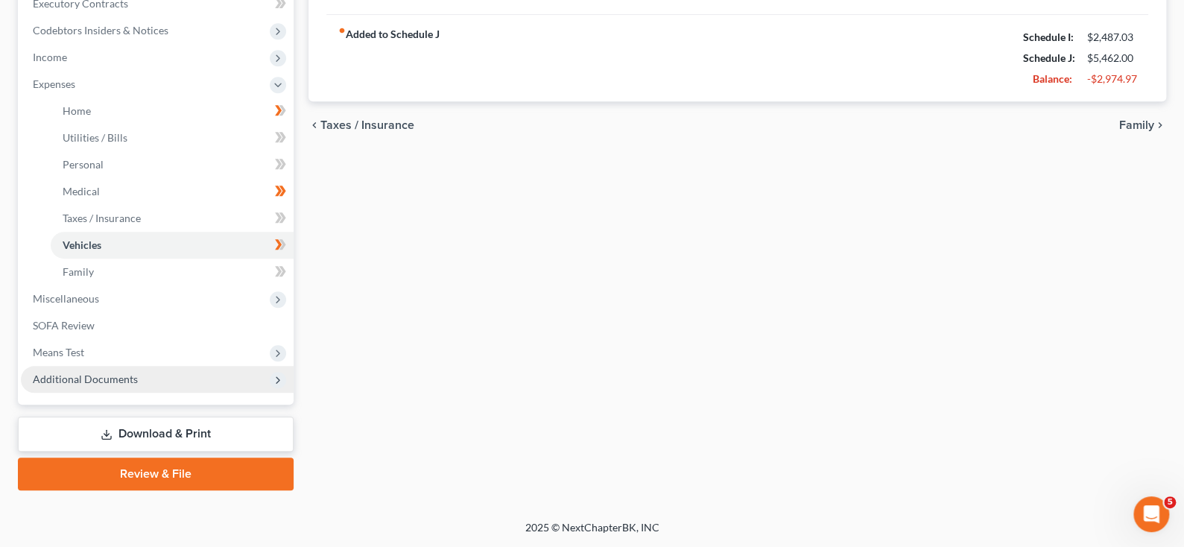
click at [90, 373] on span "Additional Documents" at bounding box center [85, 379] width 105 height 13
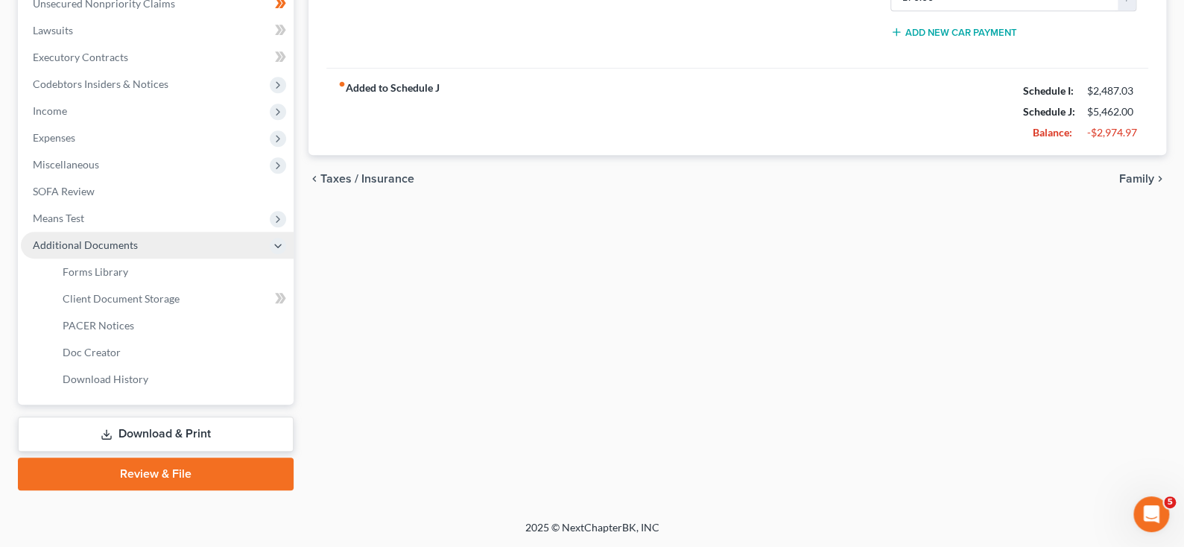
scroll to position [606, 0]
click at [282, 240] on icon at bounding box center [278, 246] width 12 height 12
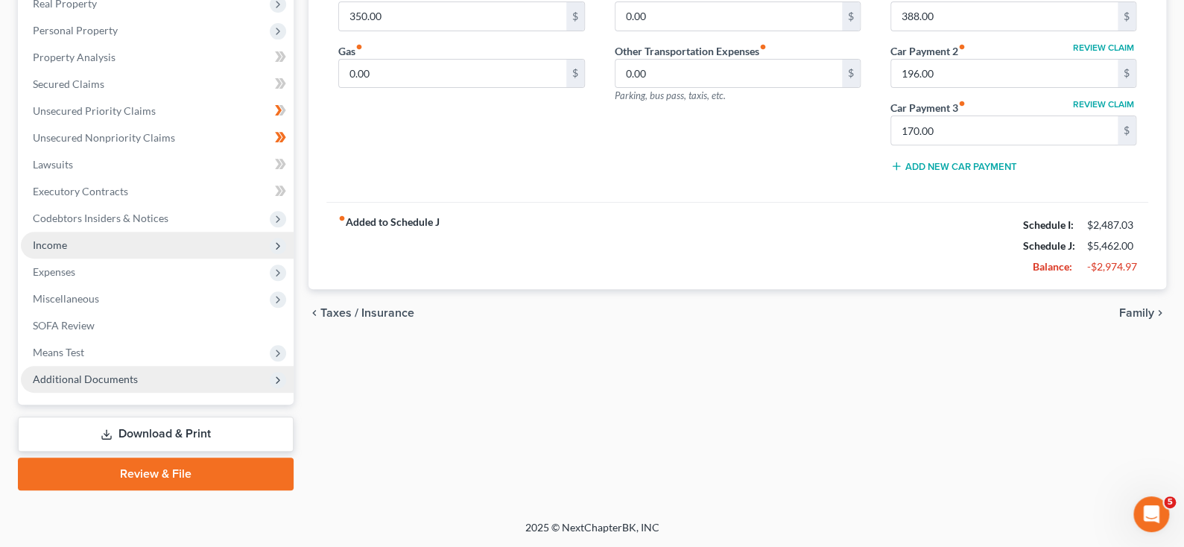
scroll to position [438, 0]
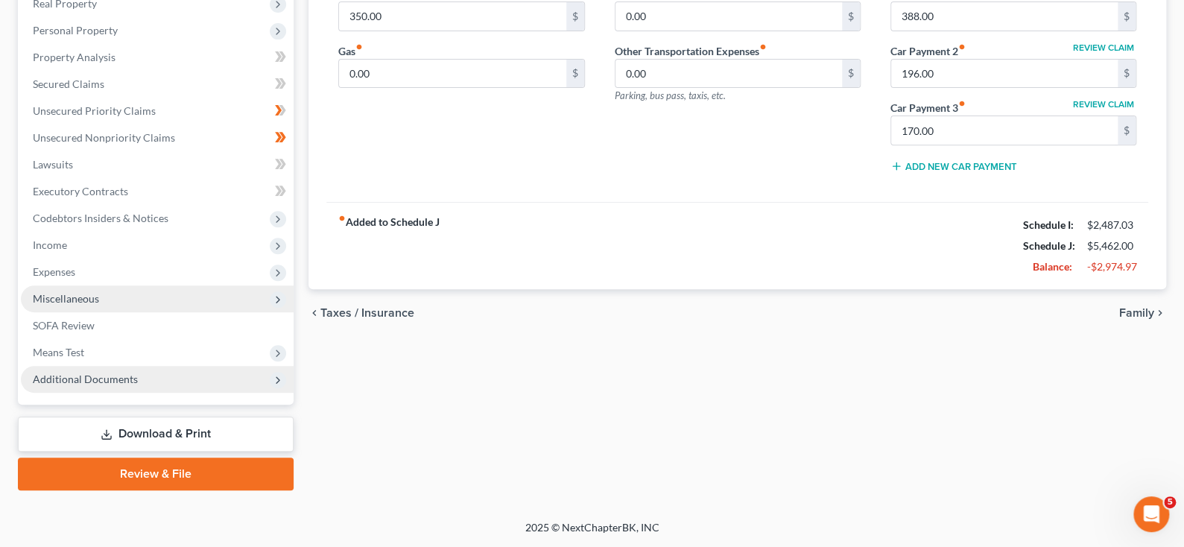
click at [73, 292] on span "Miscellaneous" at bounding box center [66, 298] width 66 height 13
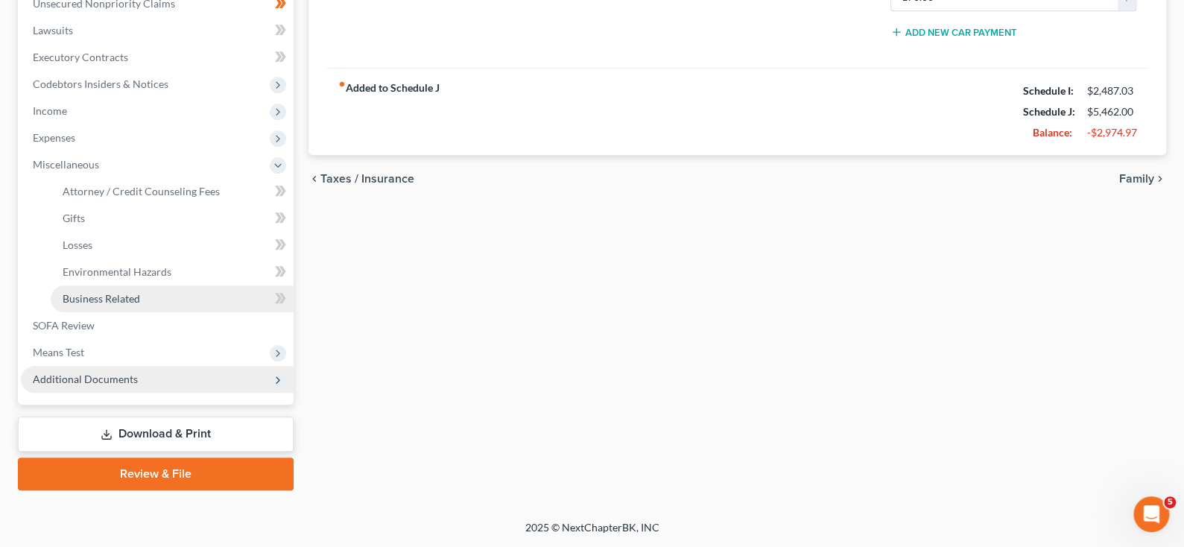
click at [107, 292] on span "Business Related" at bounding box center [101, 298] width 77 height 13
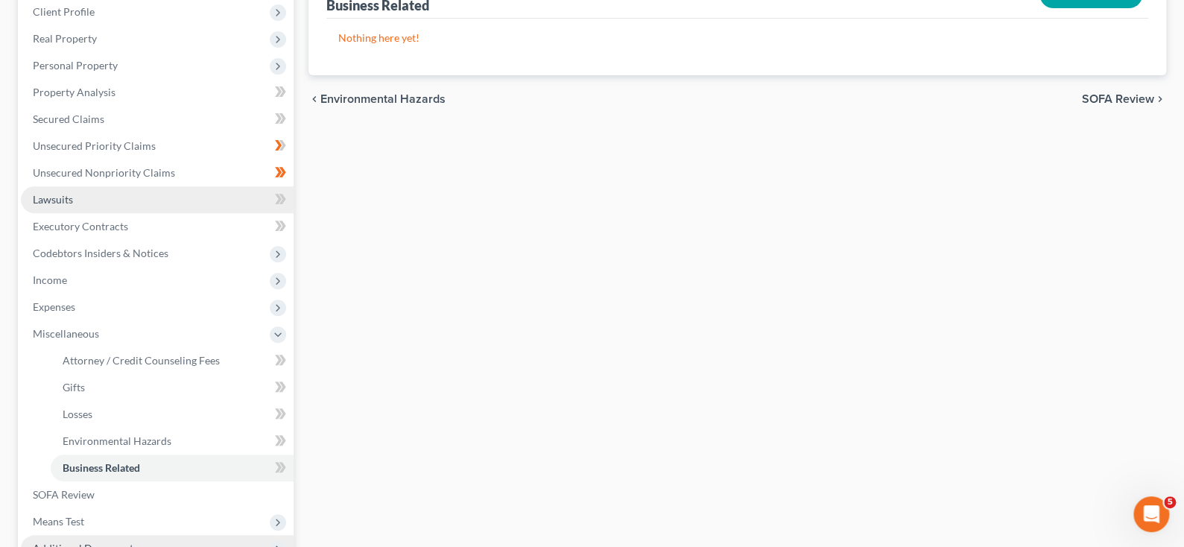
scroll to position [223, 0]
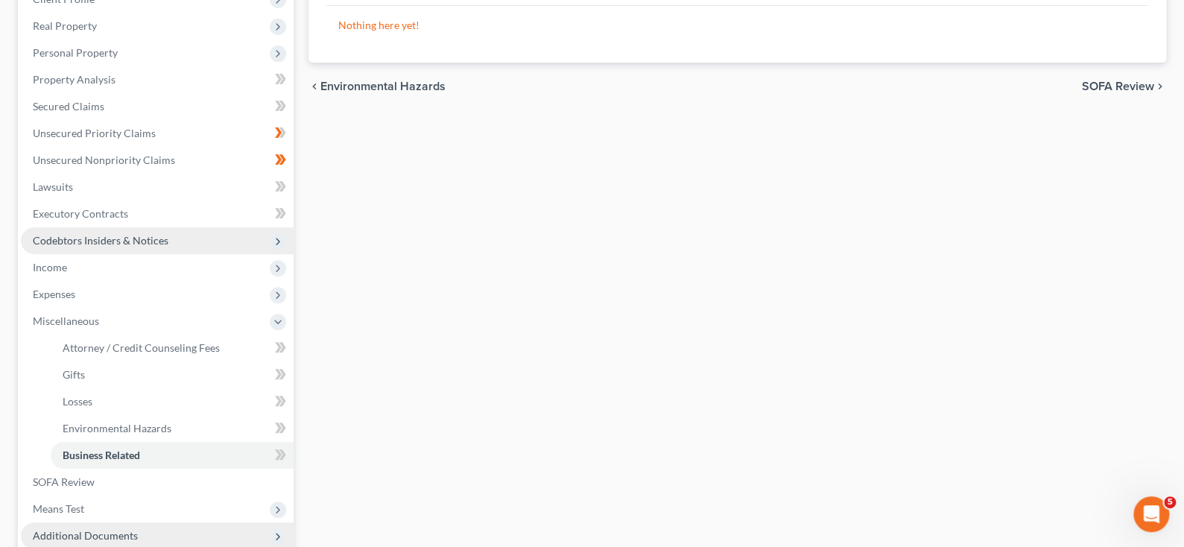
click at [279, 247] on icon at bounding box center [278, 241] width 12 height 12
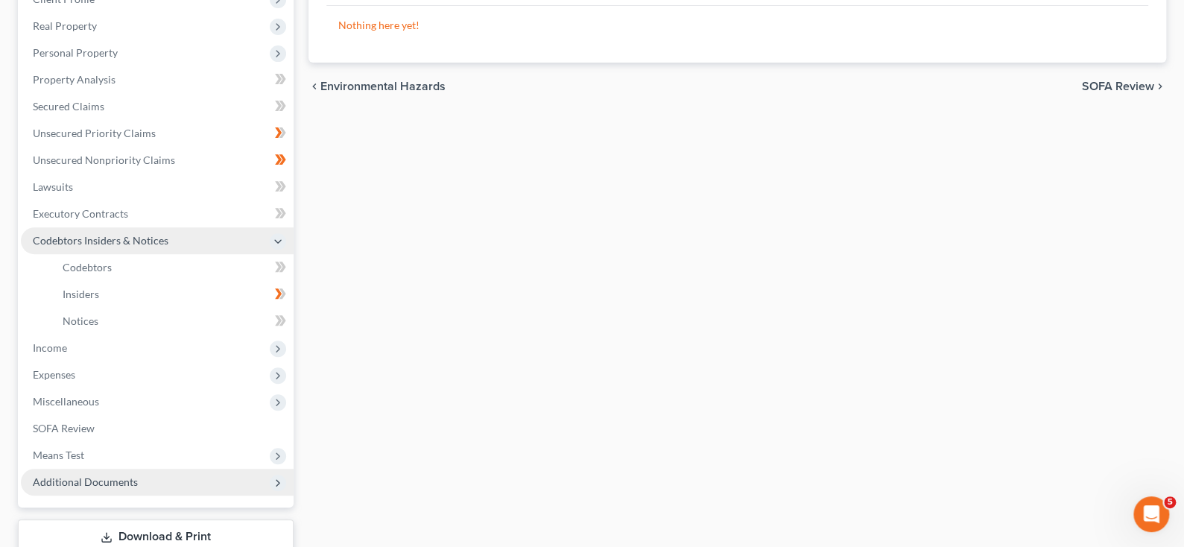
click at [279, 247] on icon at bounding box center [278, 241] width 12 height 12
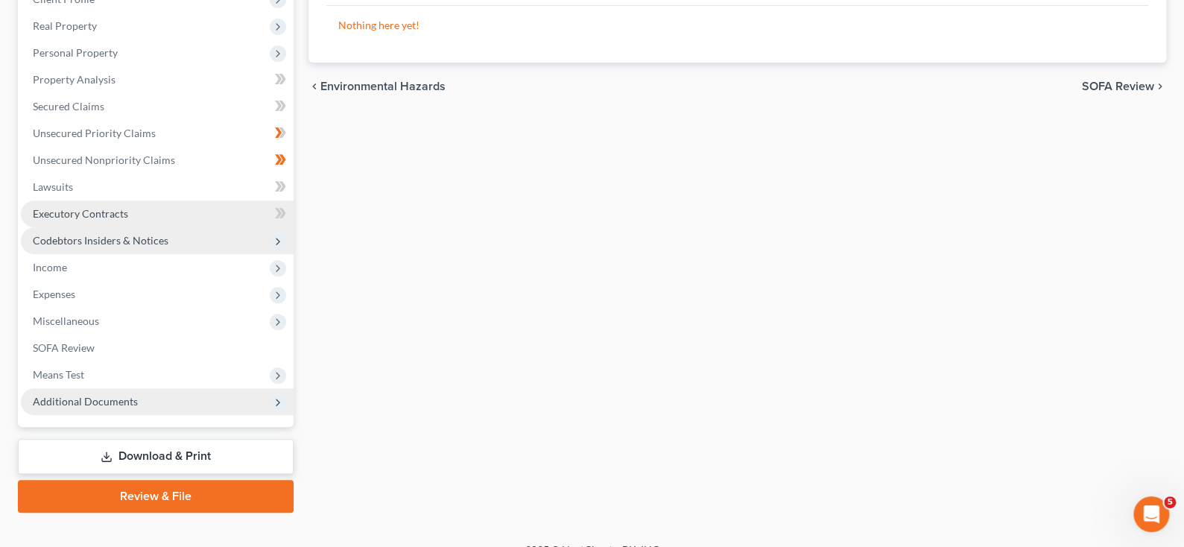
click at [169, 227] on link "Executory Contracts" at bounding box center [157, 213] width 273 height 27
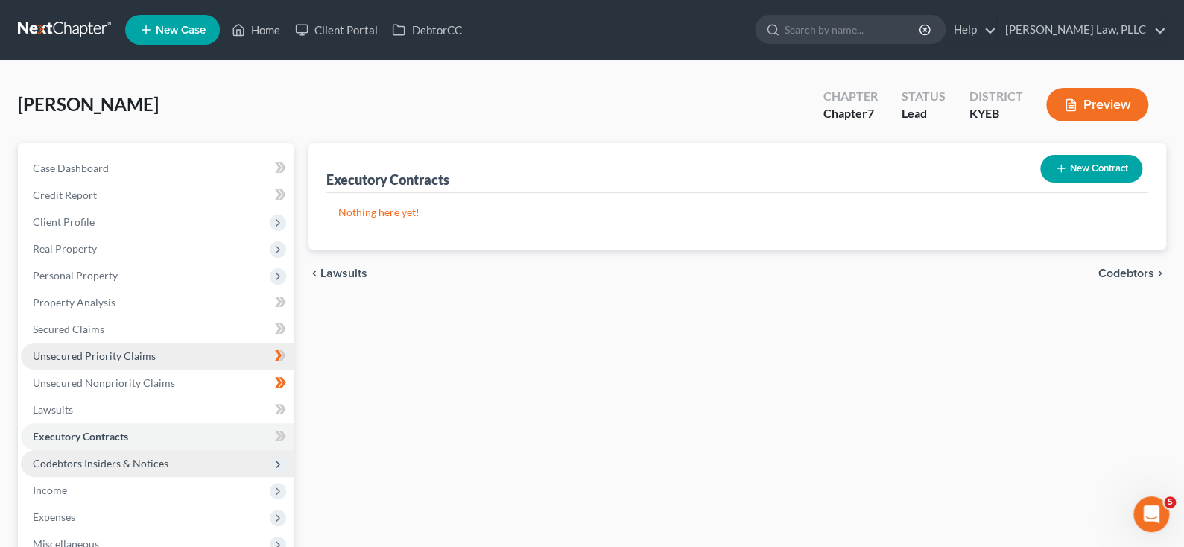
scroll to position [75, 0]
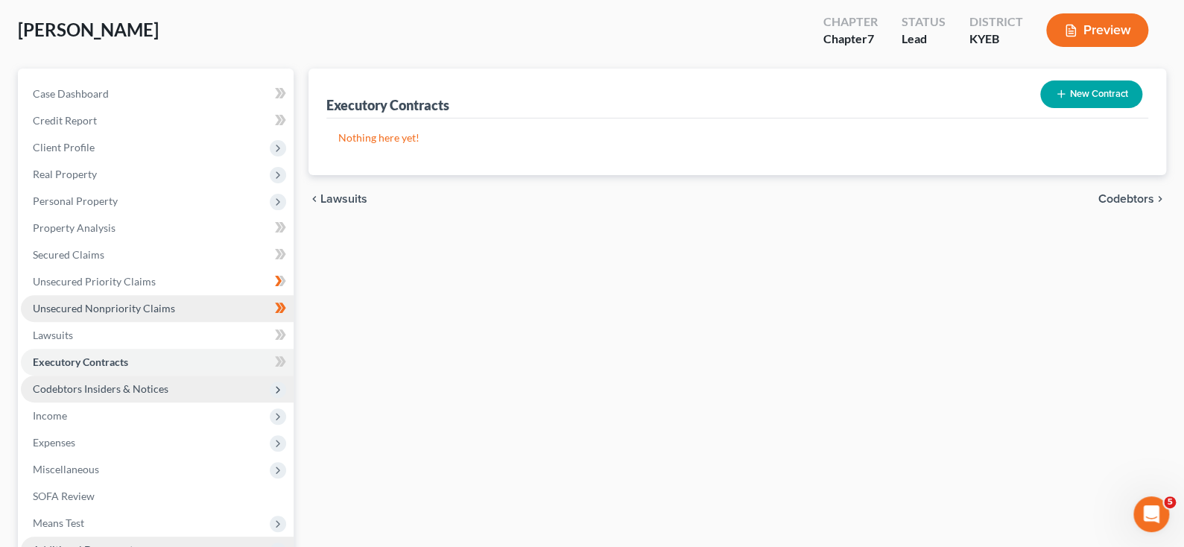
click at [175, 314] on span "Unsecured Nonpriority Claims" at bounding box center [104, 308] width 142 height 13
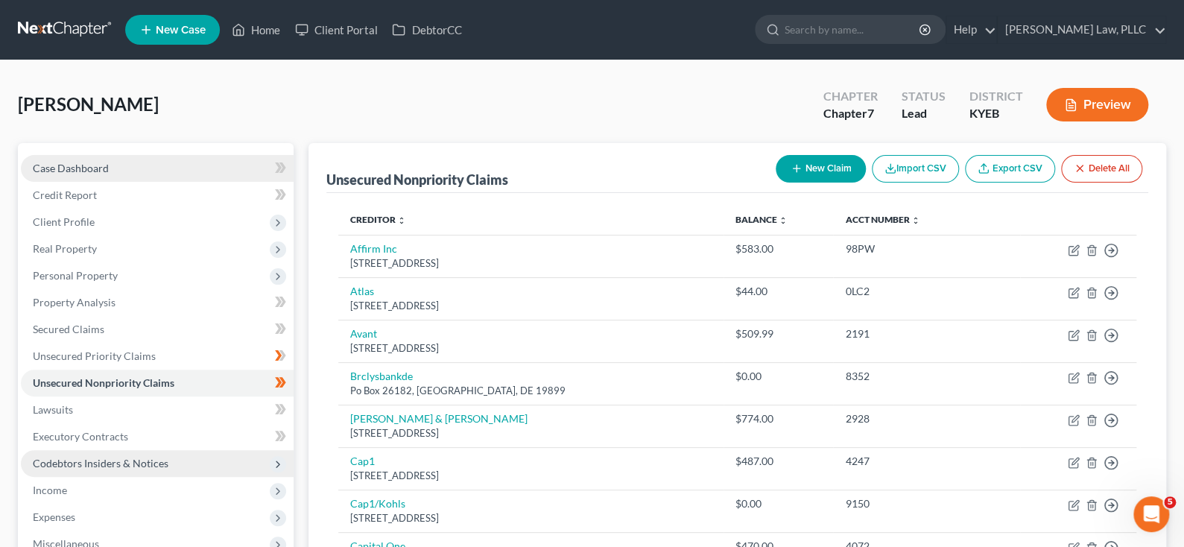
click at [109, 174] on span "Case Dashboard" at bounding box center [71, 168] width 76 height 13
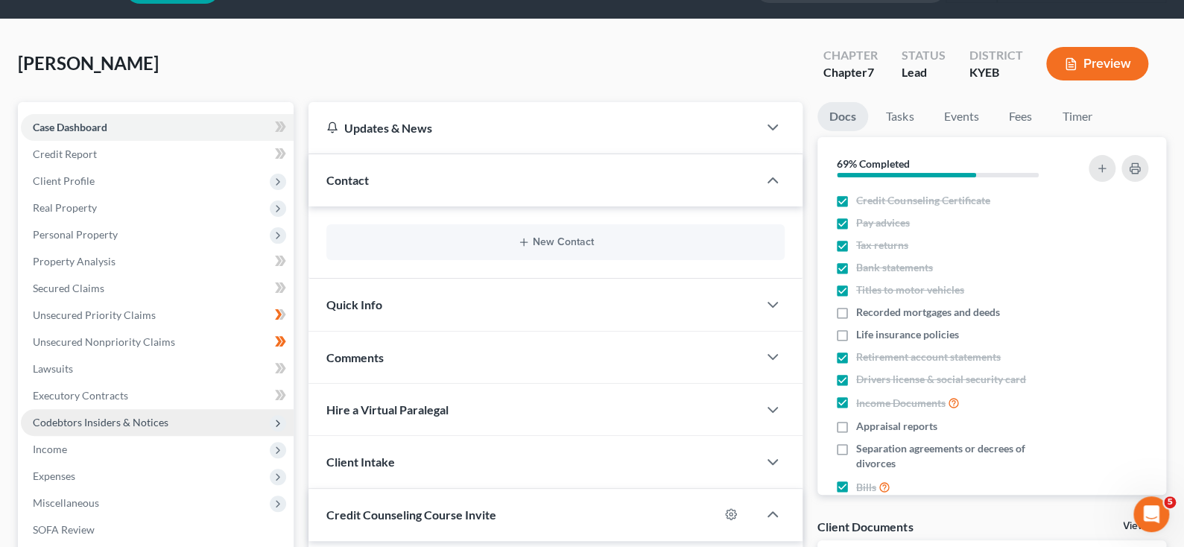
scroll to position [223, 0]
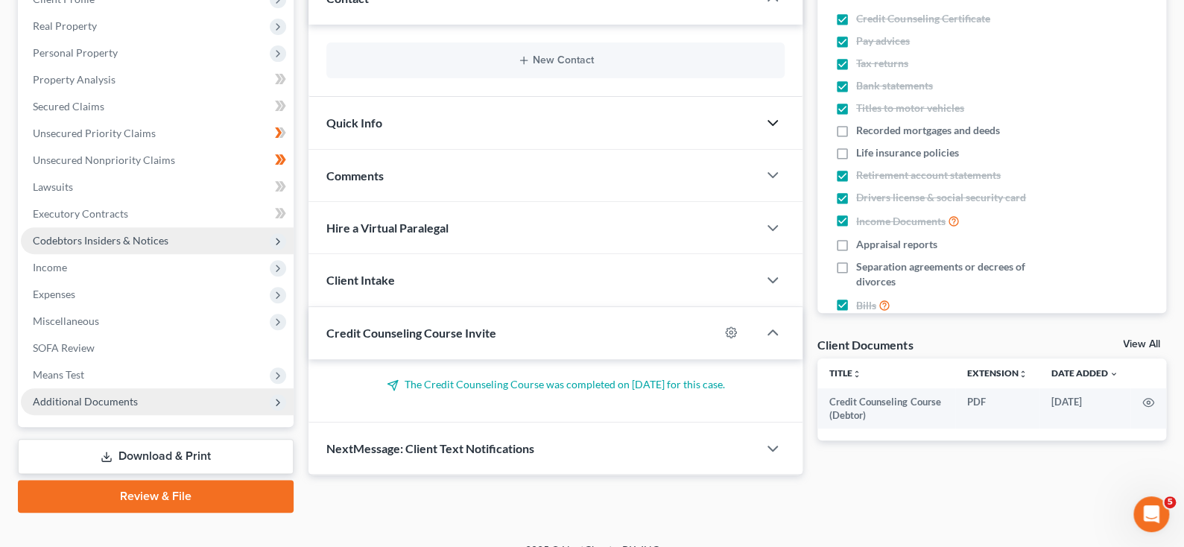
click at [764, 132] on icon "button" at bounding box center [773, 123] width 18 height 18
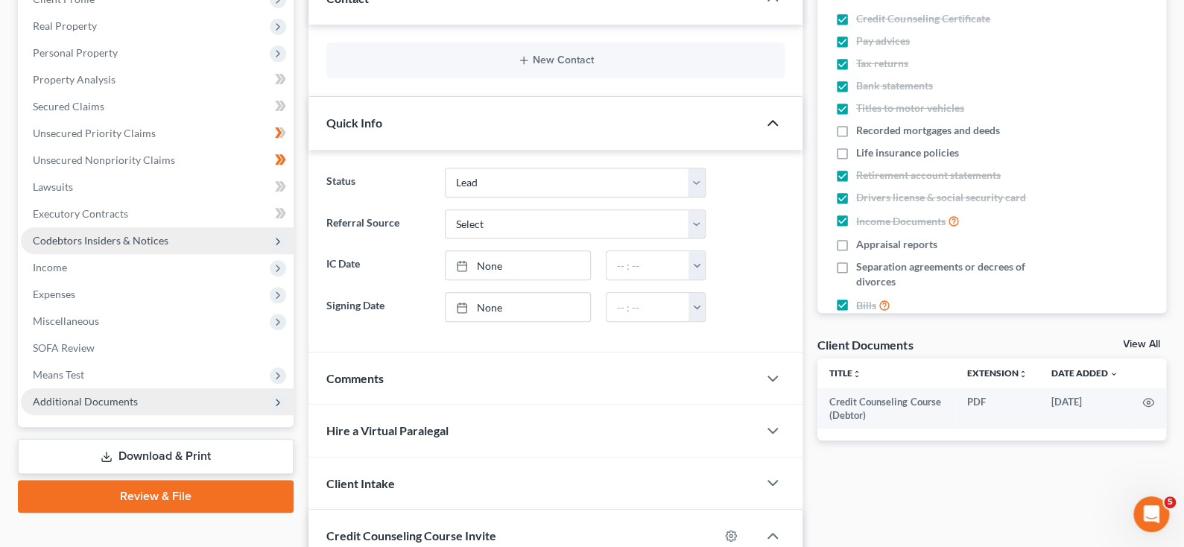
click at [764, 132] on icon "button" at bounding box center [773, 123] width 18 height 18
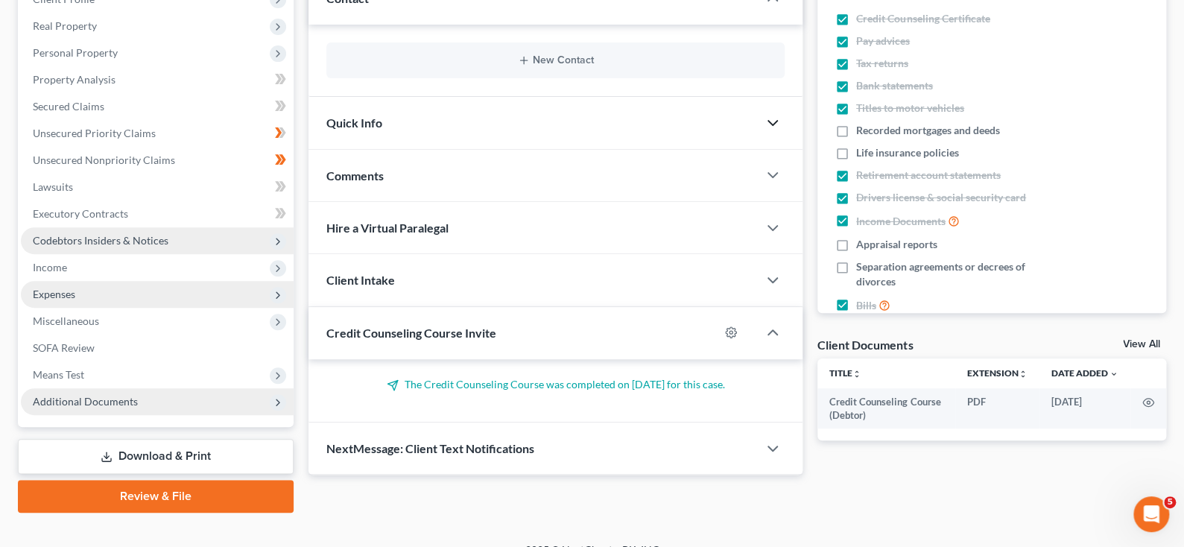
click at [116, 308] on span "Expenses" at bounding box center [157, 294] width 273 height 27
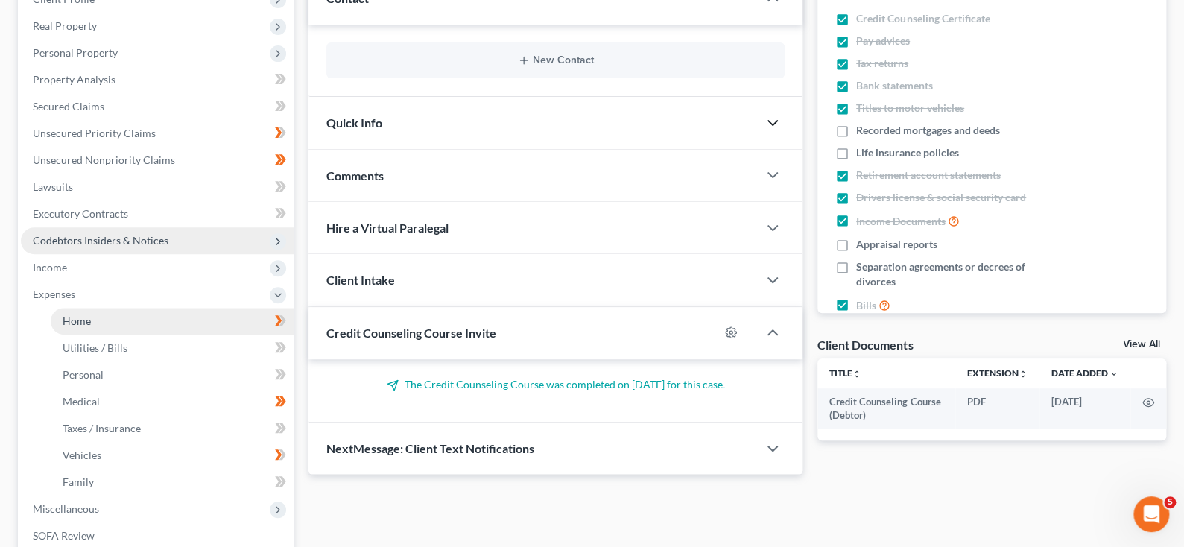
click at [90, 327] on span "Home" at bounding box center [77, 320] width 28 height 13
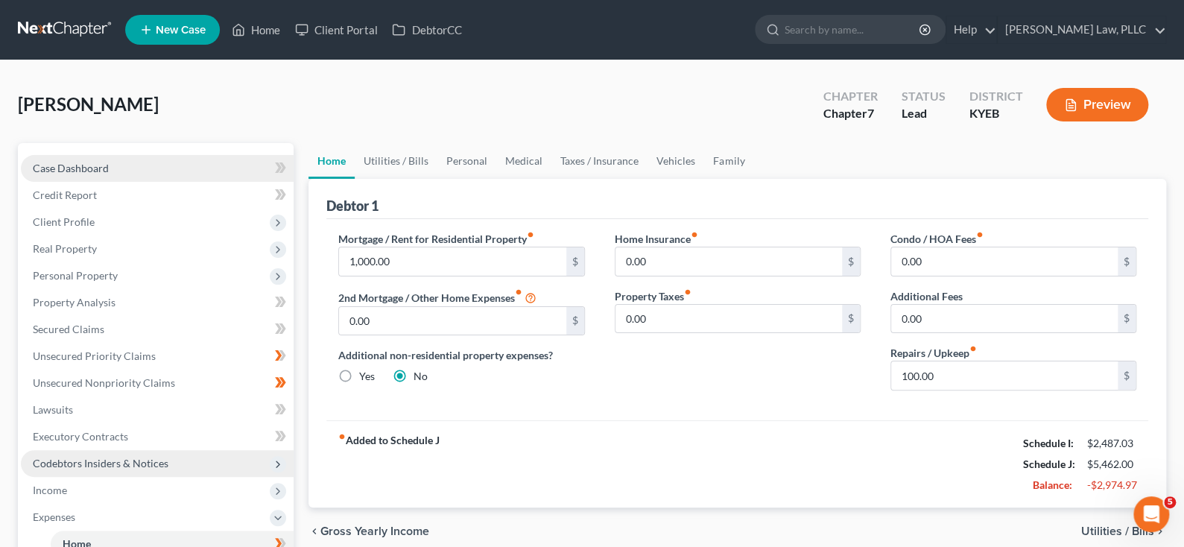
click at [109, 174] on span "Case Dashboard" at bounding box center [71, 168] width 76 height 13
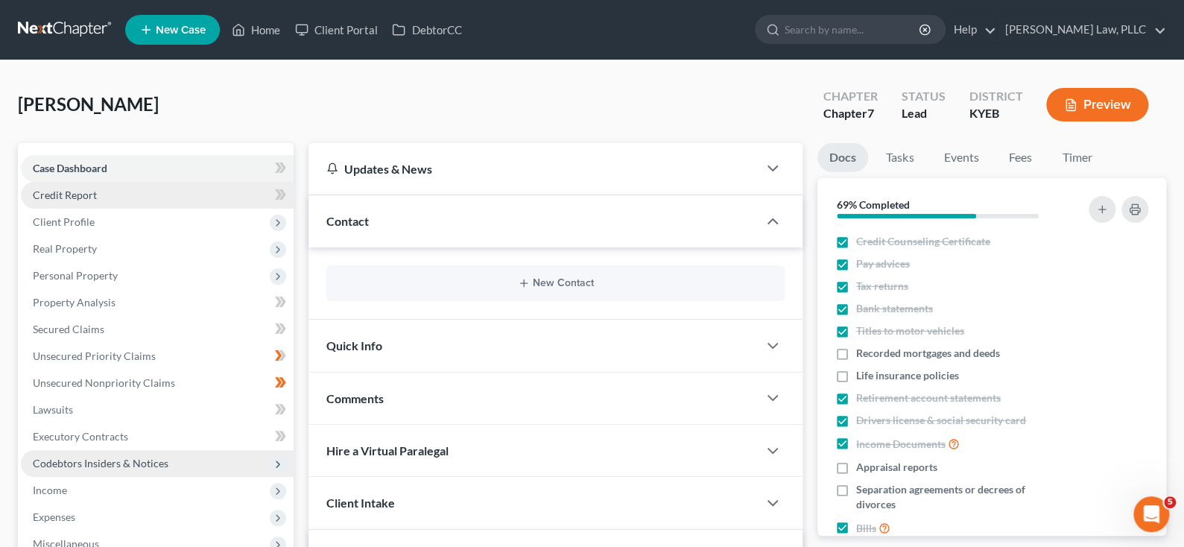
click at [82, 201] on span "Credit Report" at bounding box center [65, 195] width 64 height 13
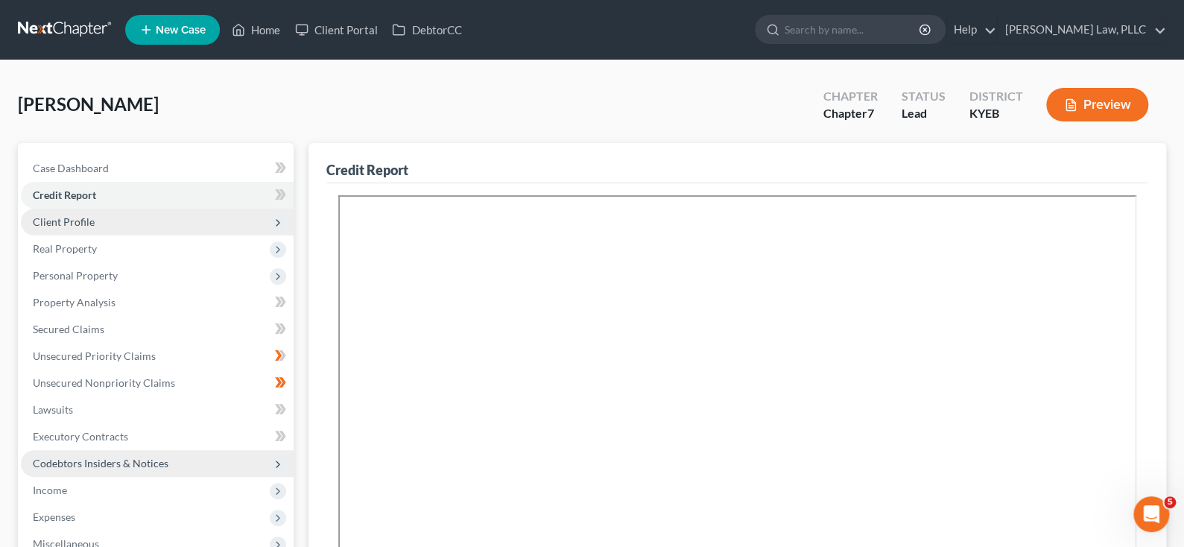
click at [92, 228] on span "Client Profile" at bounding box center [64, 221] width 62 height 13
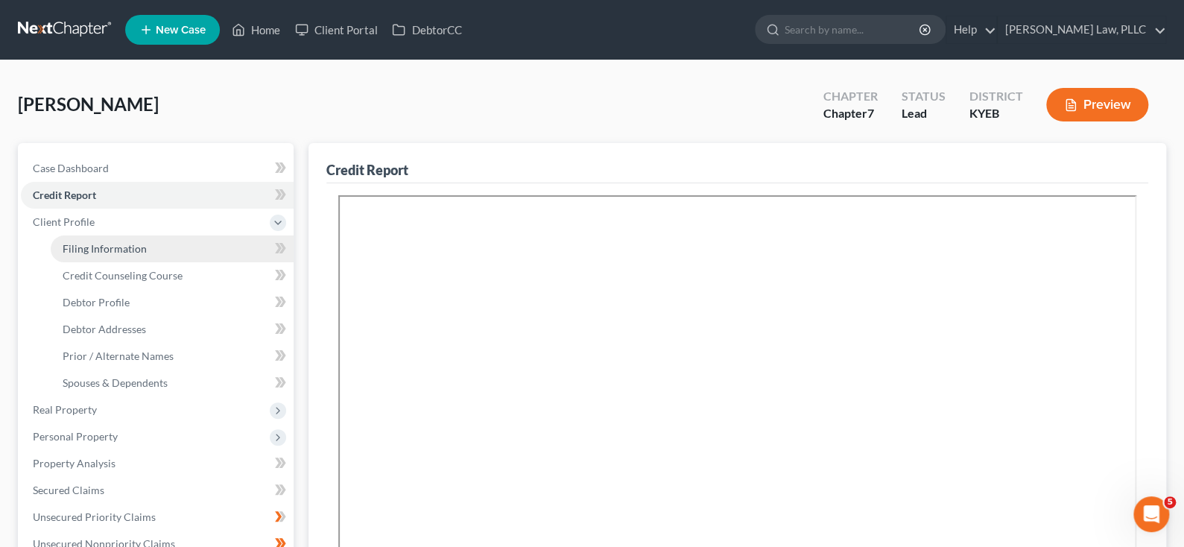
click at [120, 255] on span "Filing Information" at bounding box center [105, 248] width 84 height 13
select select "1"
select select "0"
select select "32"
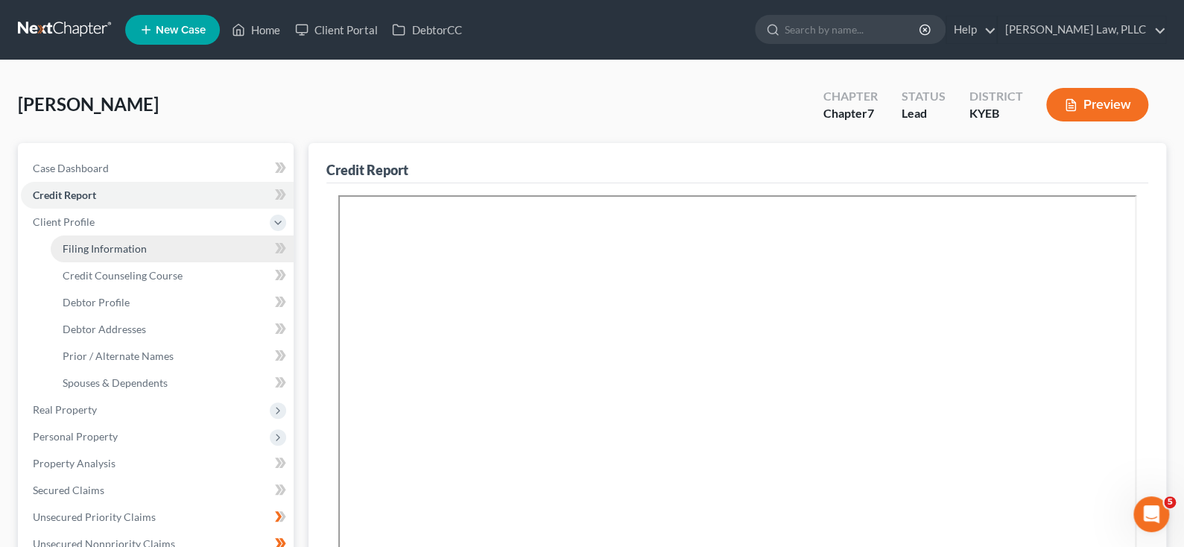
select select "0"
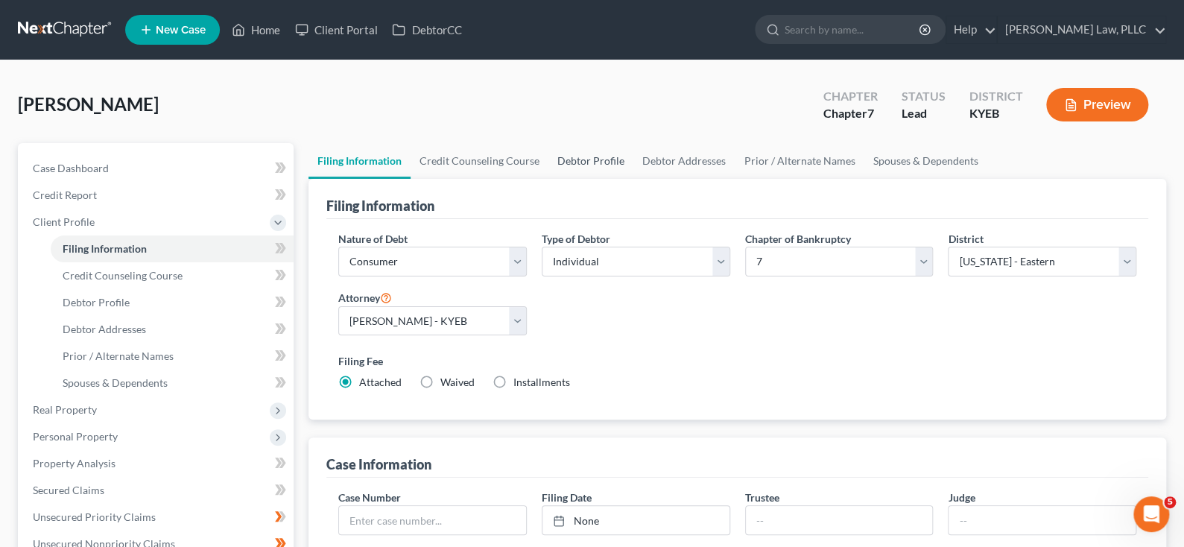
click at [633, 179] on link "Debtor Profile" at bounding box center [590, 161] width 85 height 36
select select "0"
select select "3"
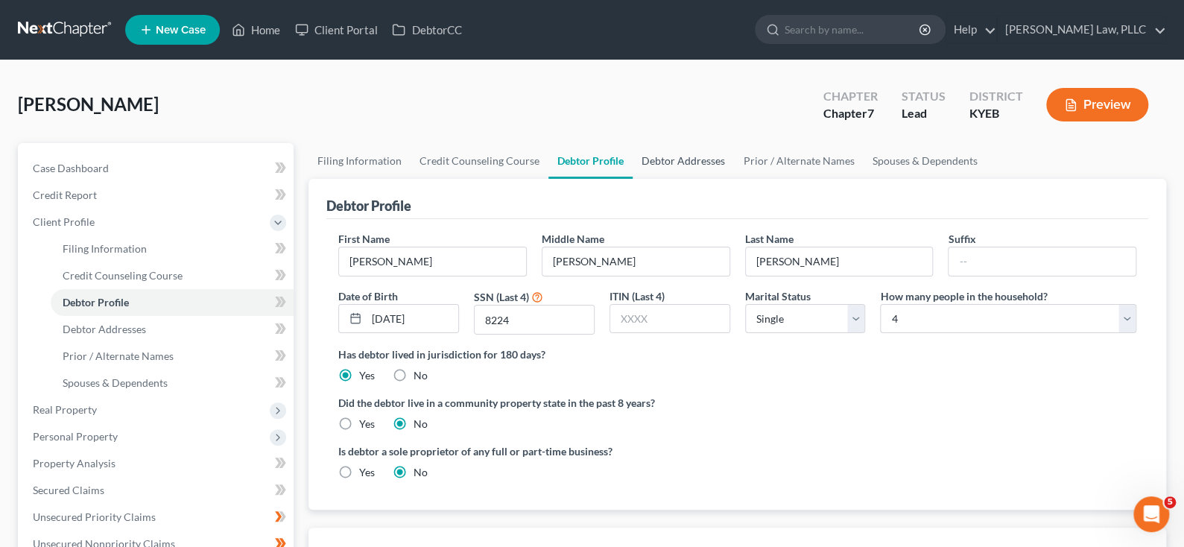
click at [734, 179] on link "Debtor Addresses" at bounding box center [683, 161] width 101 height 36
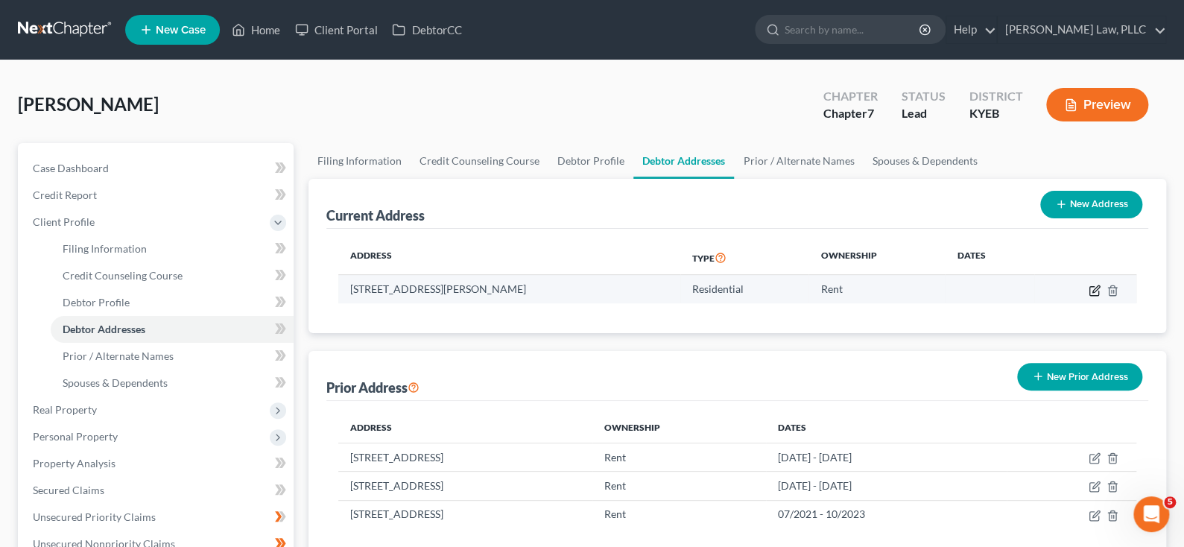
click at [1089, 297] on icon "button" at bounding box center [1095, 291] width 12 height 12
select select "18"
select select "0"
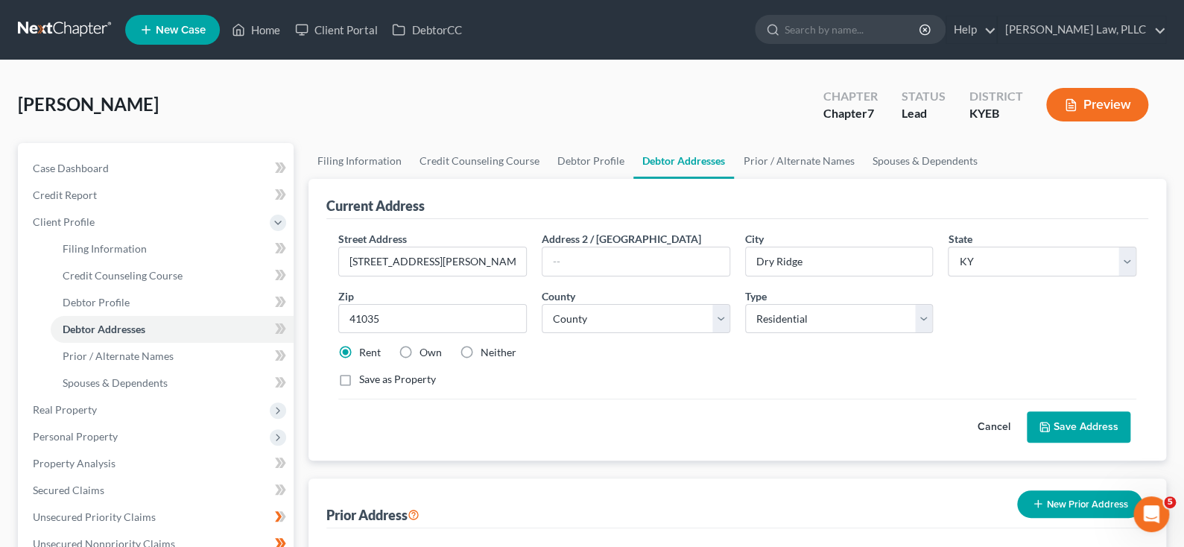
click at [677, 360] on div "Rent Own Neither" at bounding box center [737, 352] width 813 height 15
click at [863, 179] on link "Prior / Alternate Names" at bounding box center [798, 161] width 129 height 36
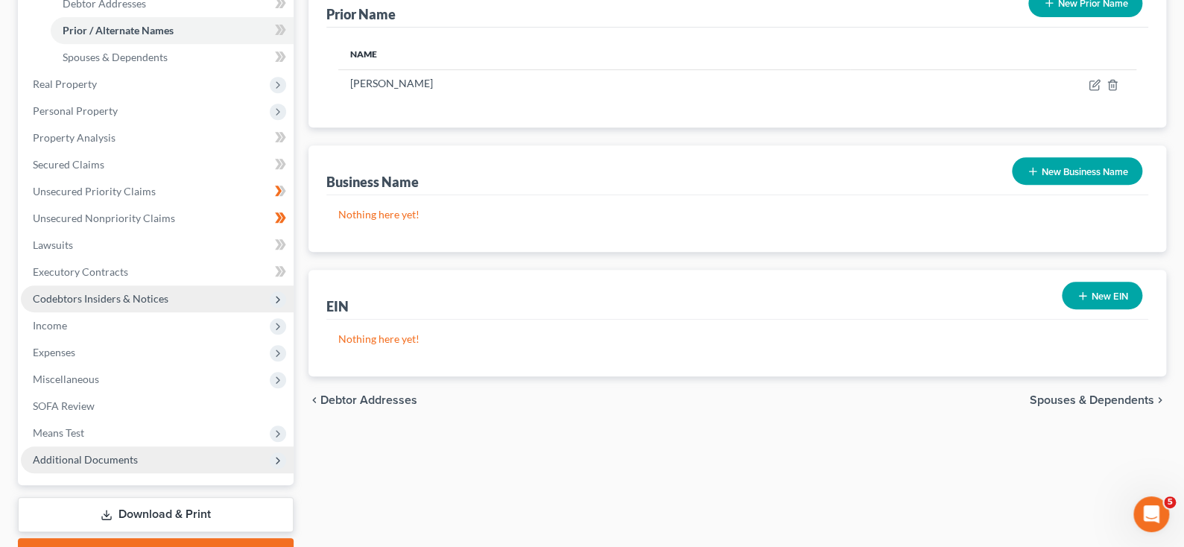
scroll to position [297, 0]
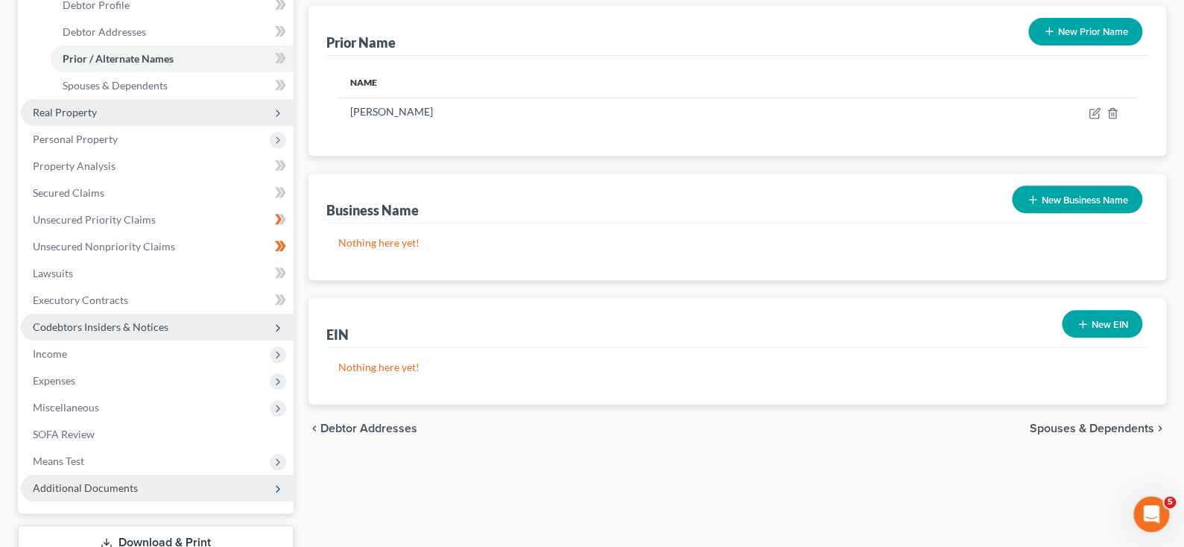
click at [124, 126] on span "Real Property" at bounding box center [157, 112] width 273 height 27
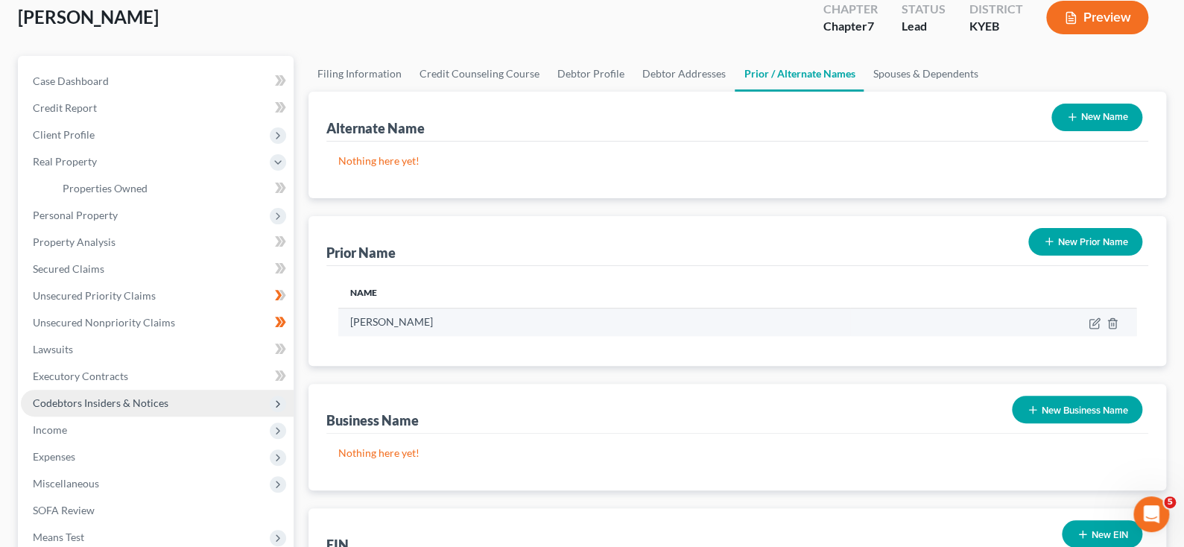
scroll to position [75, 0]
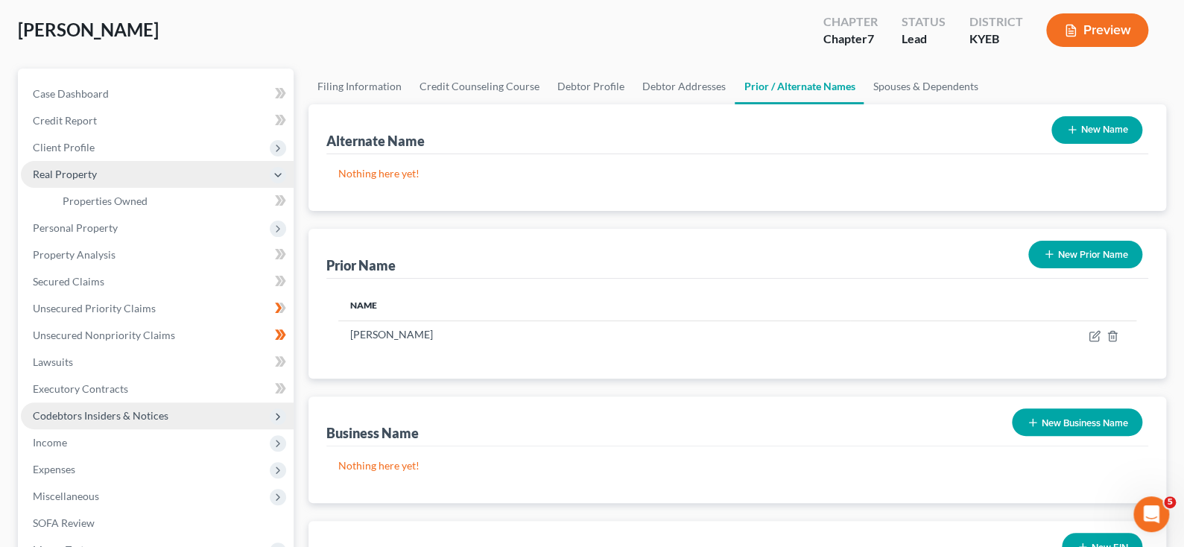
click at [97, 180] on span "Real Property" at bounding box center [65, 174] width 64 height 13
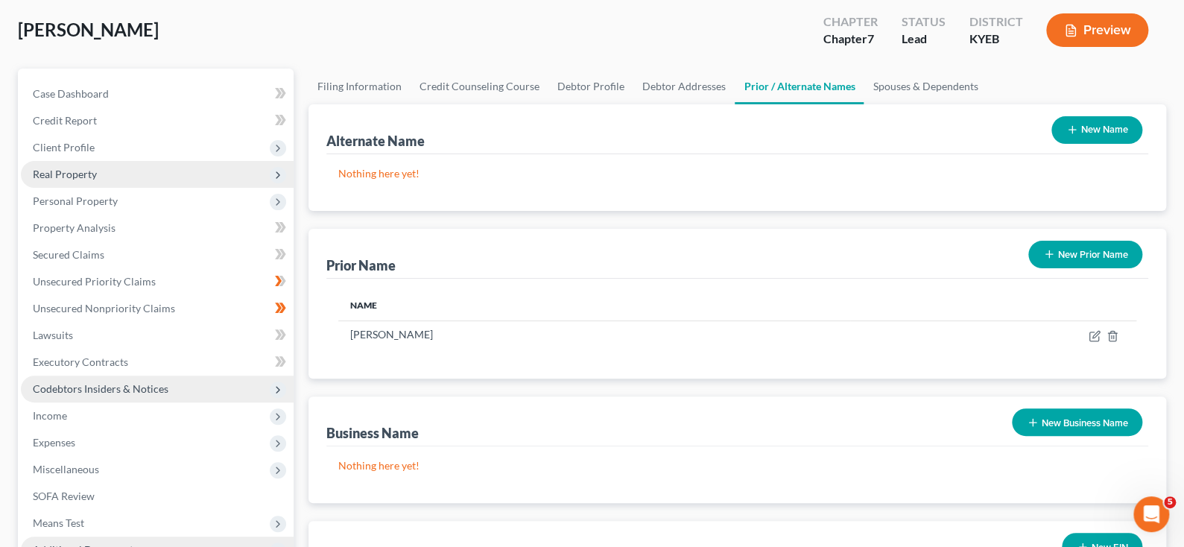
click at [97, 180] on span "Real Property" at bounding box center [65, 174] width 64 height 13
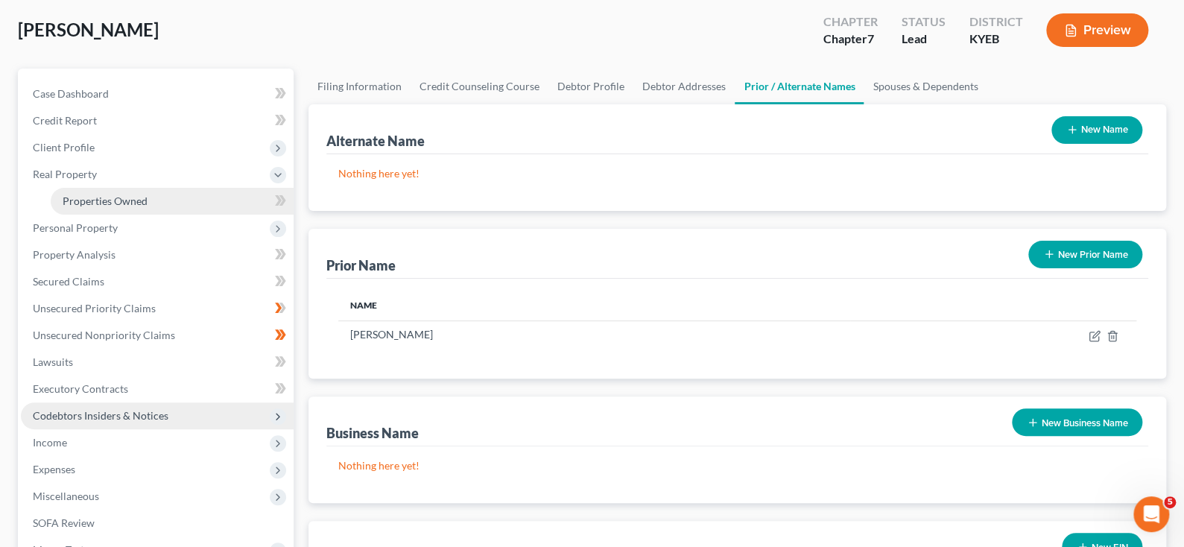
click at [140, 207] on span "Properties Owned" at bounding box center [105, 200] width 85 height 13
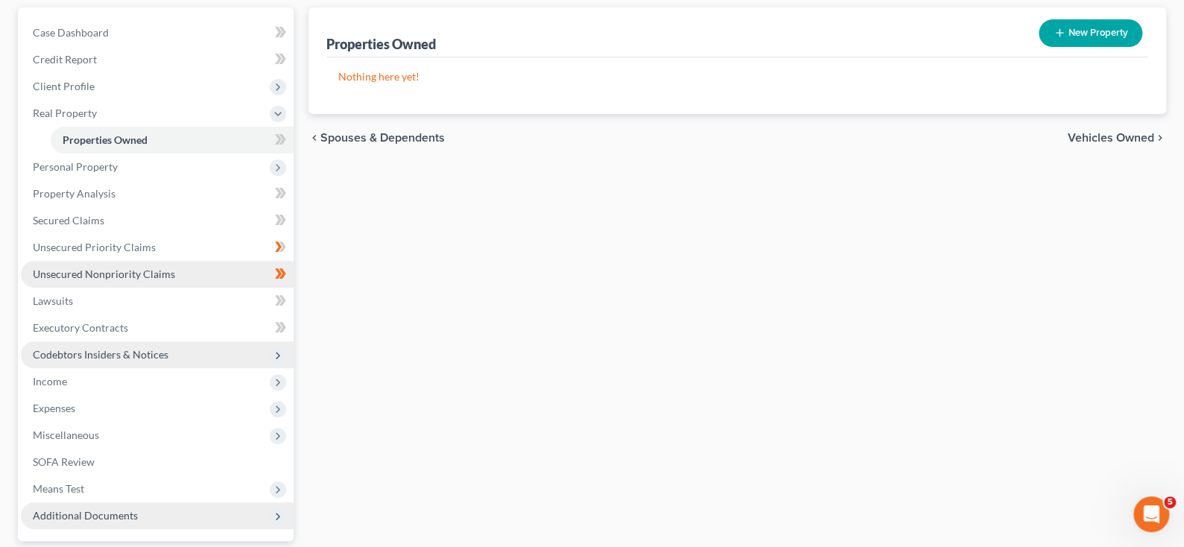
scroll to position [149, 0]
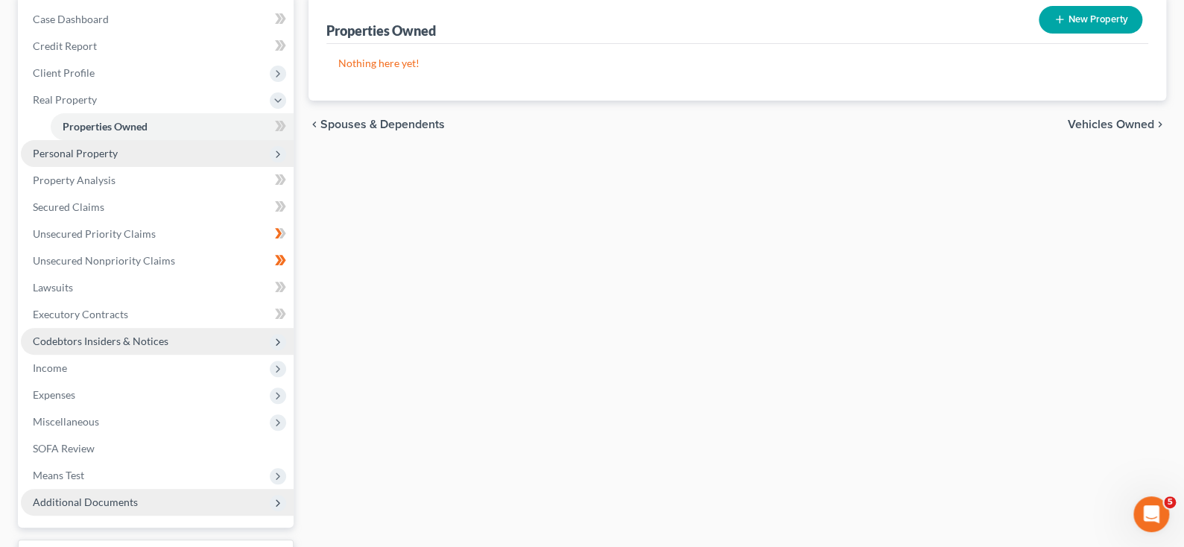
click at [71, 159] on span "Personal Property" at bounding box center [75, 153] width 85 height 13
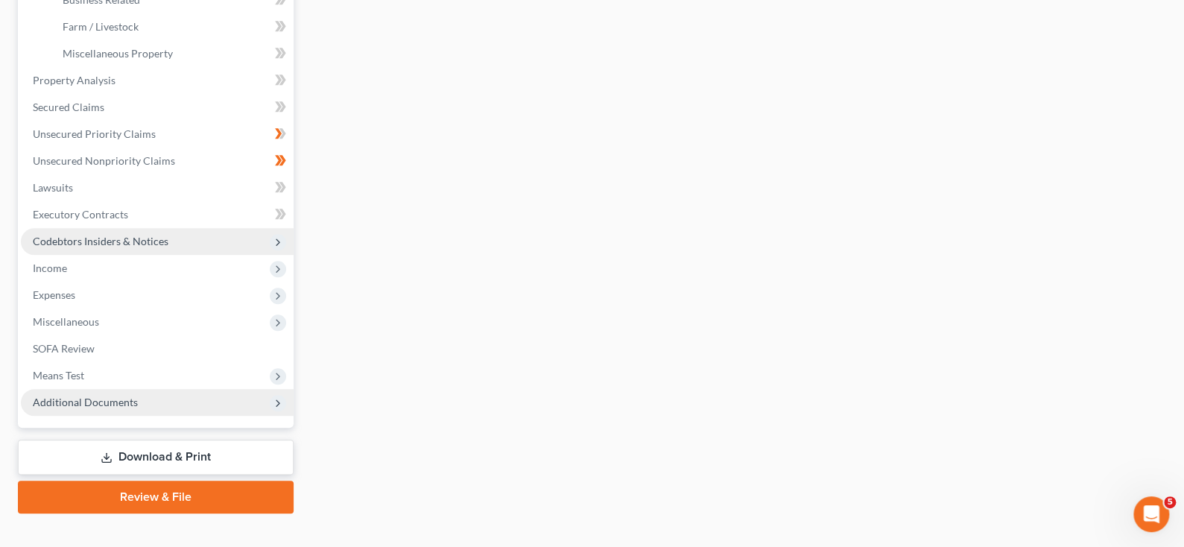
scroll to position [522, 0]
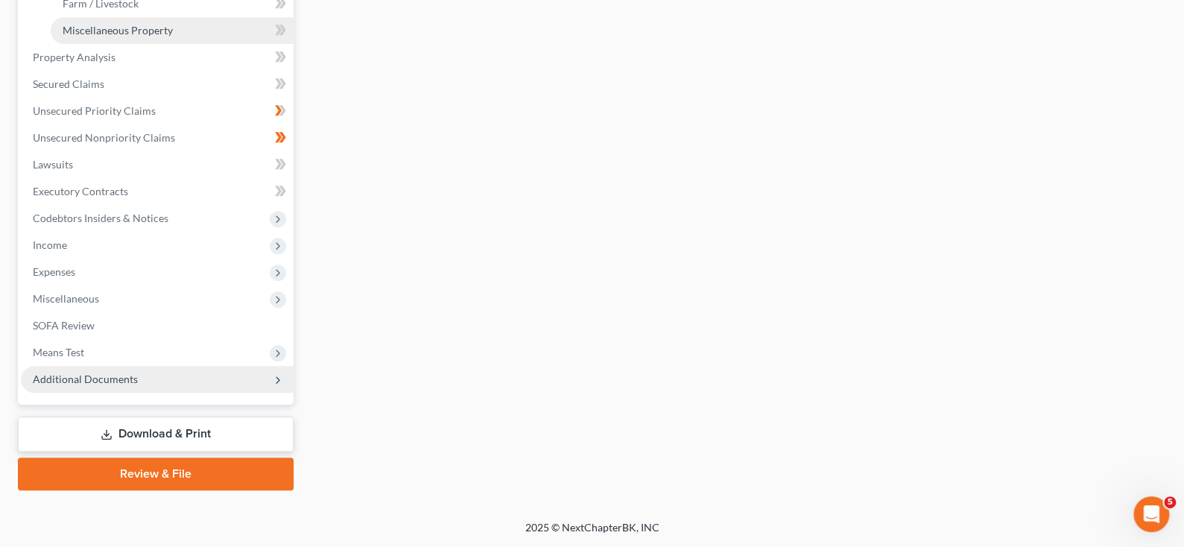
click at [127, 37] on span "Miscellaneous Property" at bounding box center [118, 30] width 110 height 13
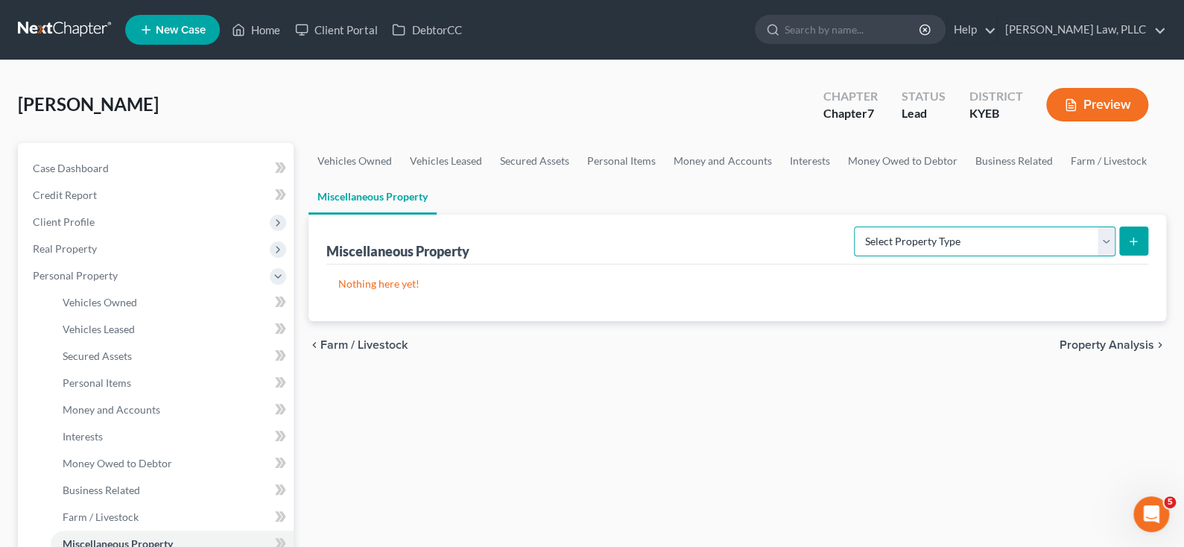
click at [1092, 256] on select "Select Property Type Assigned for Creditor Benefit Within 1 Year (SOFA: 12) Hol…" at bounding box center [985, 242] width 262 height 30
click at [902, 215] on ul "Vehicles Owned Vehicles Leased Secured Assets Personal Items Money and Accounts…" at bounding box center [737, 179] width 858 height 72
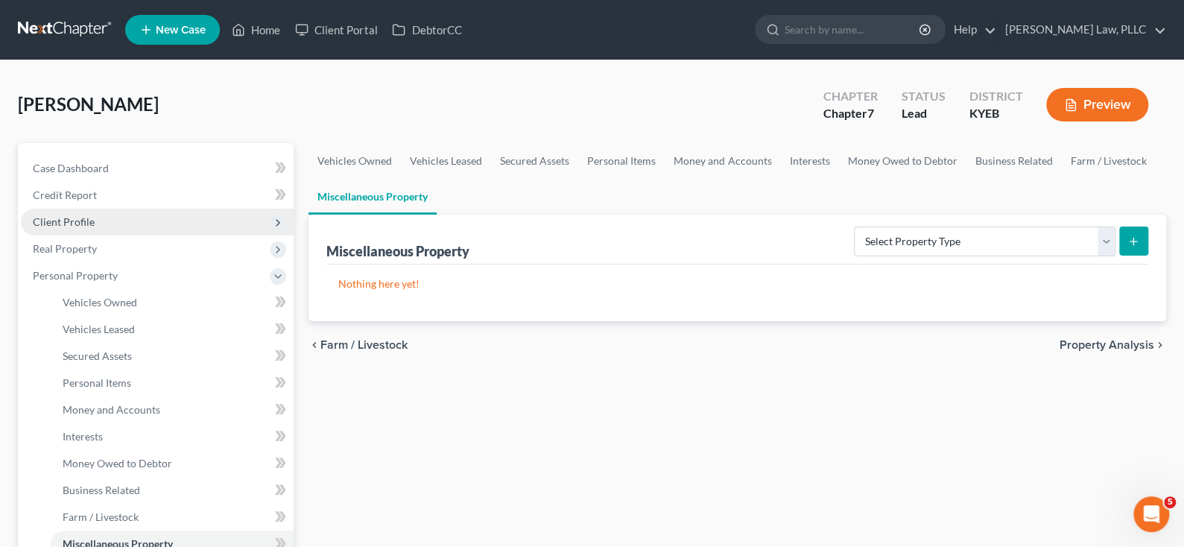
click at [120, 235] on span "Client Profile" at bounding box center [157, 222] width 273 height 27
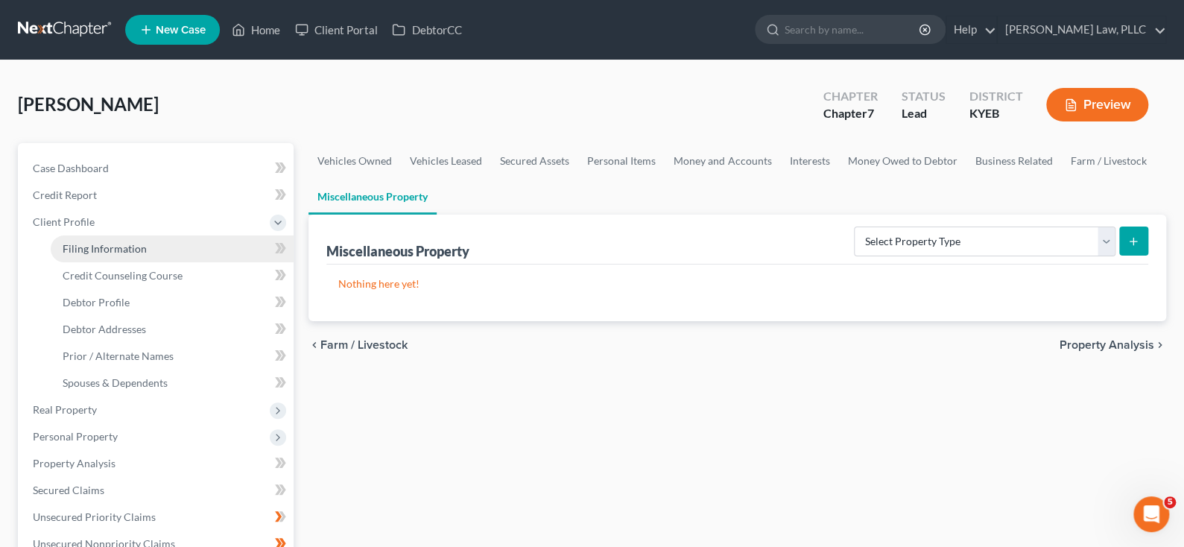
click at [115, 255] on span "Filing Information" at bounding box center [105, 248] width 84 height 13
select select "1"
select select "0"
select select "32"
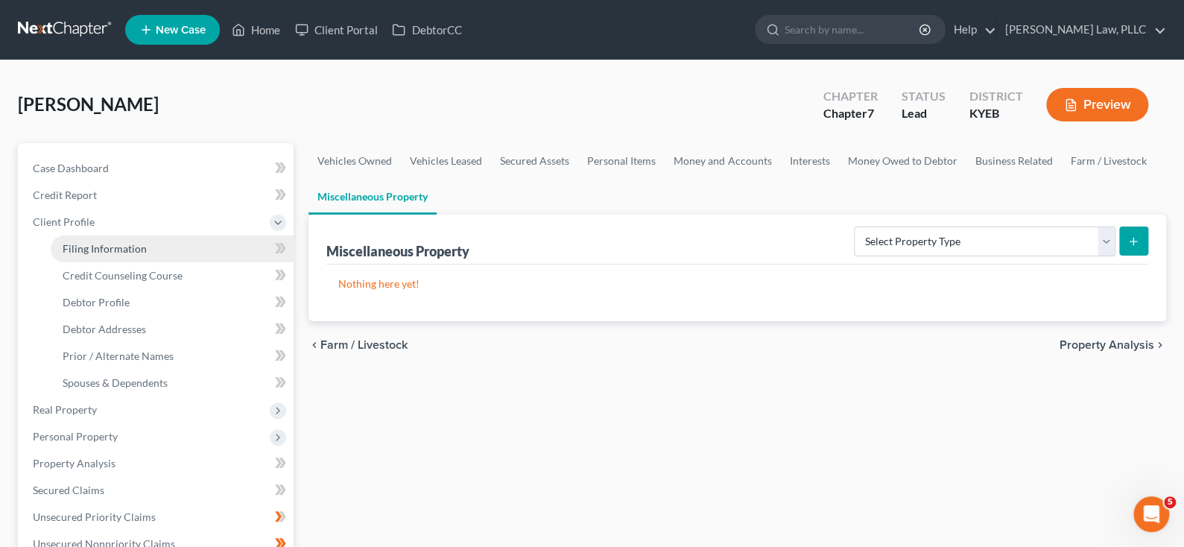
select select "0"
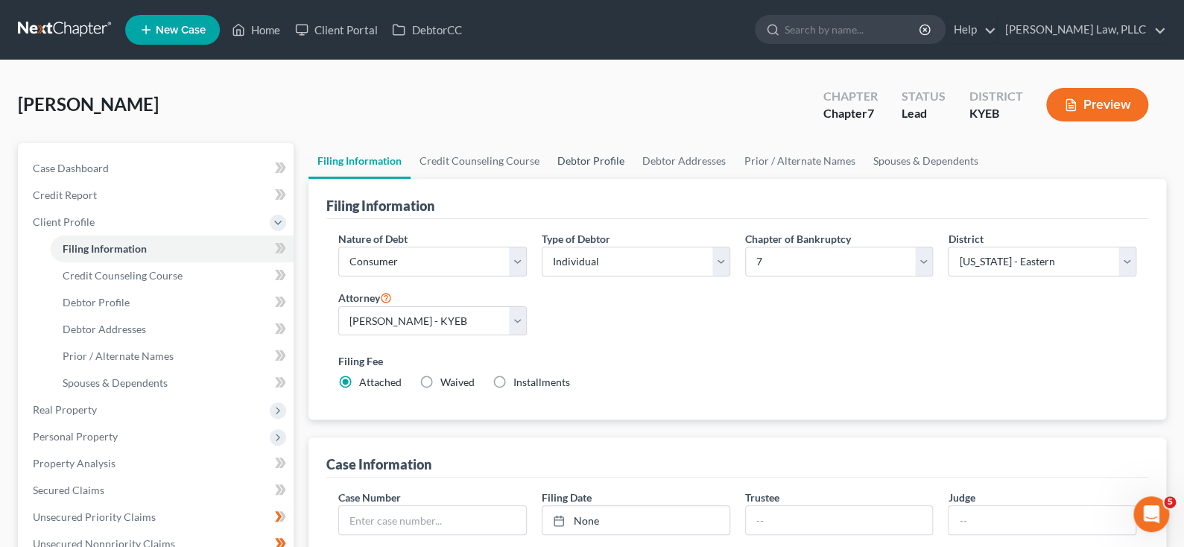
click at [633, 179] on link "Debtor Profile" at bounding box center [590, 161] width 85 height 36
select select "0"
select select "3"
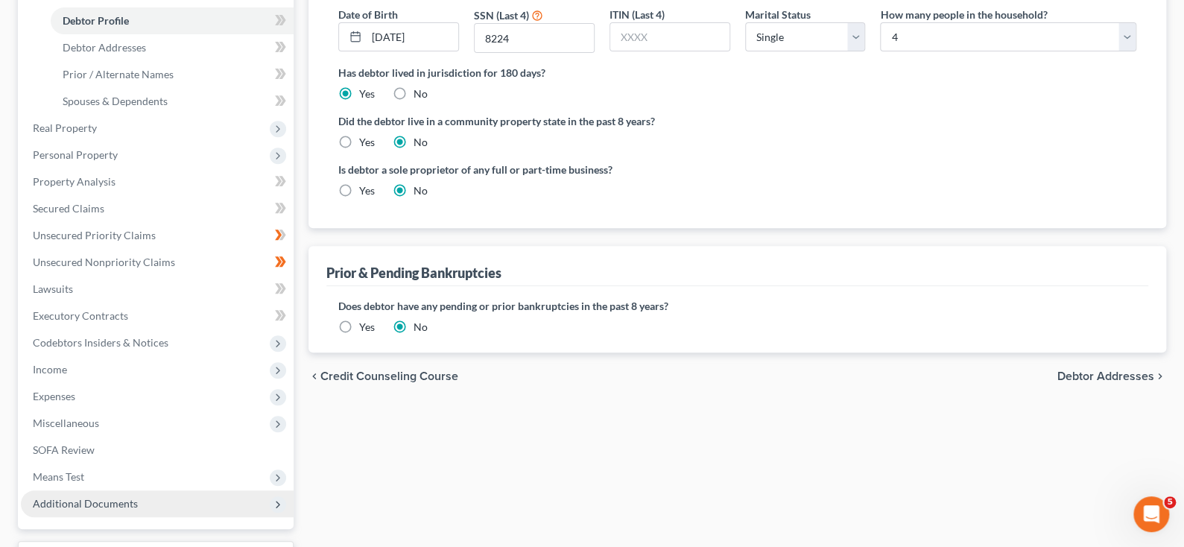
scroll to position [373, 0]
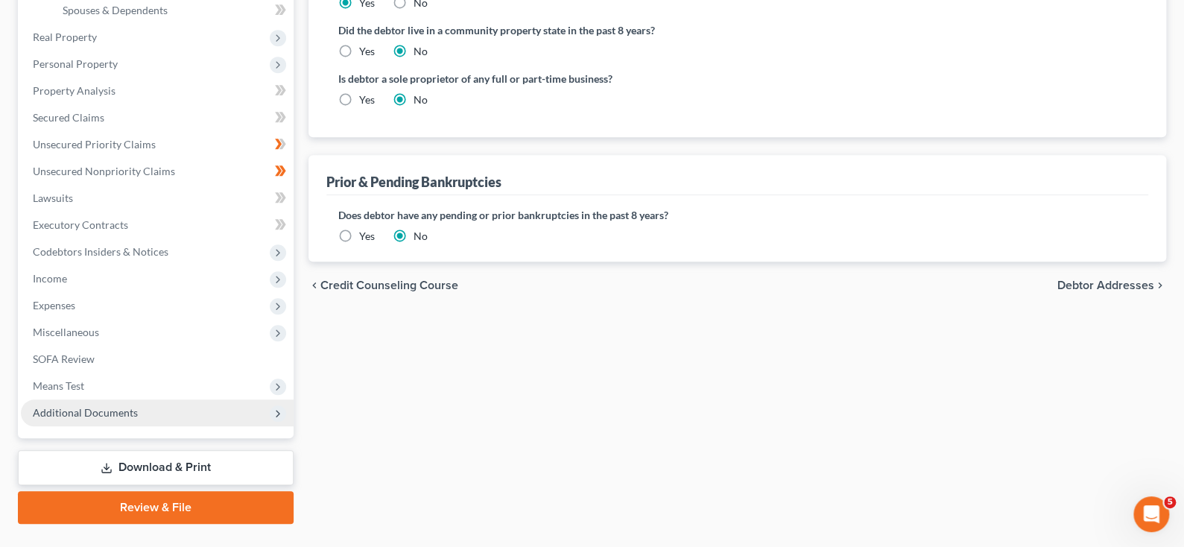
click at [1096, 291] on span "Debtor Addresses" at bounding box center [1105, 285] width 97 height 12
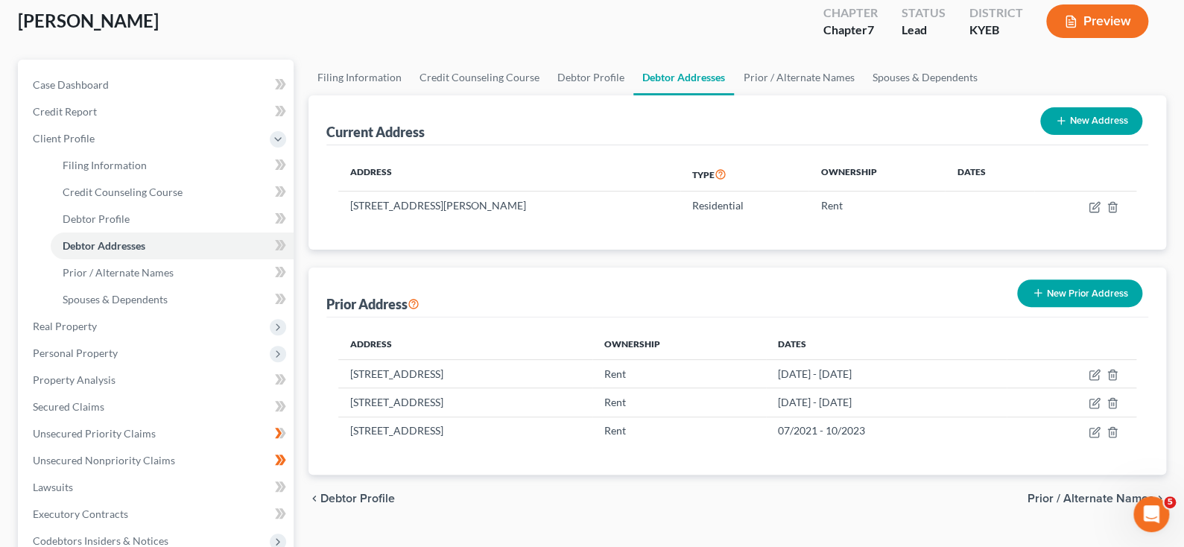
scroll to position [75, 0]
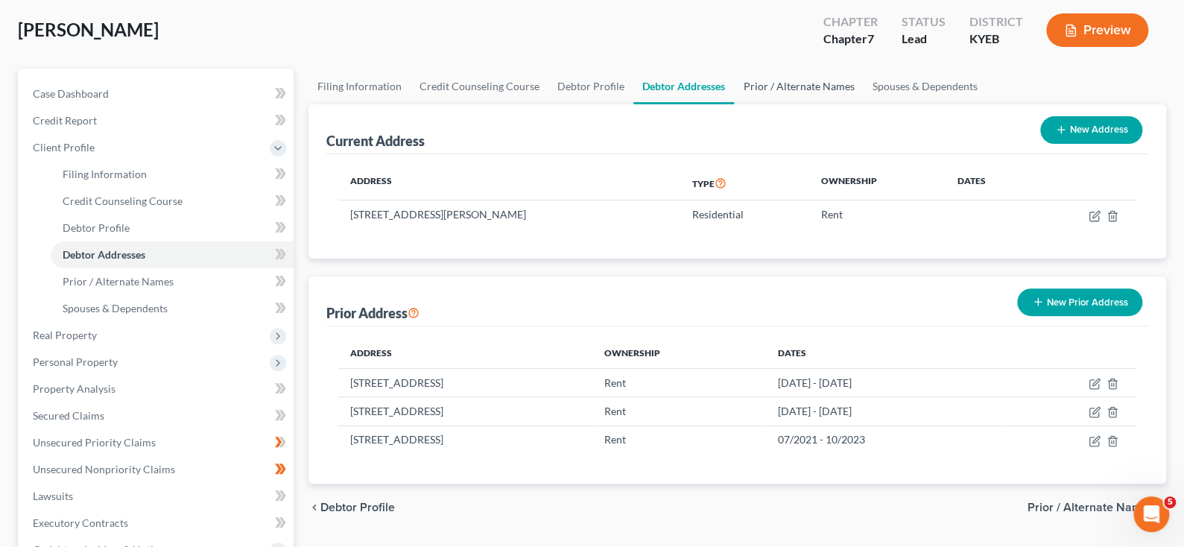
click at [863, 104] on link "Prior / Alternate Names" at bounding box center [798, 87] width 129 height 36
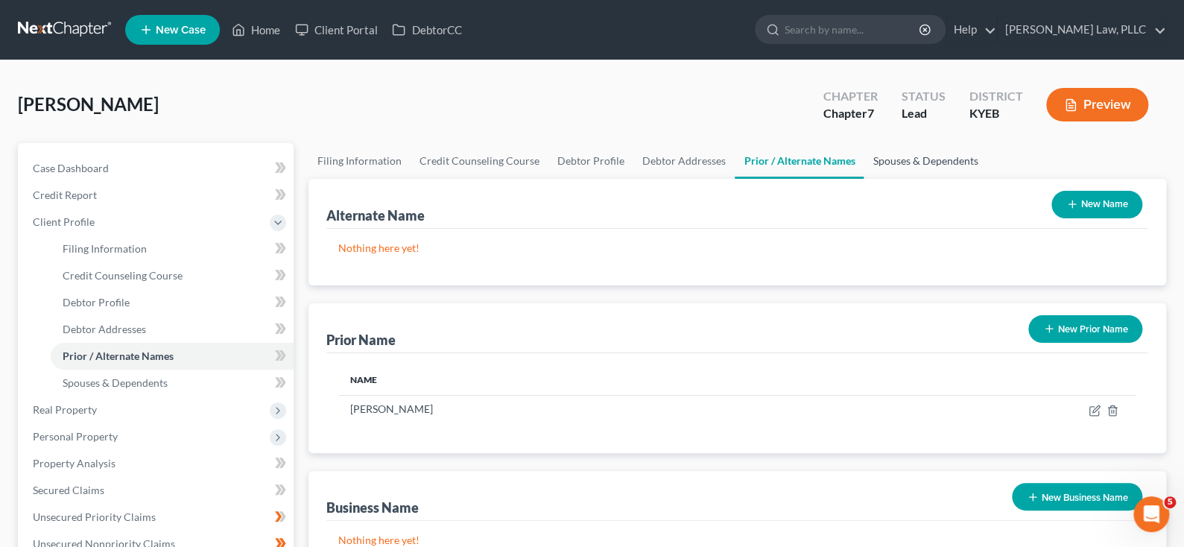
click at [986, 179] on link "Spouses & Dependents" at bounding box center [925, 161] width 123 height 36
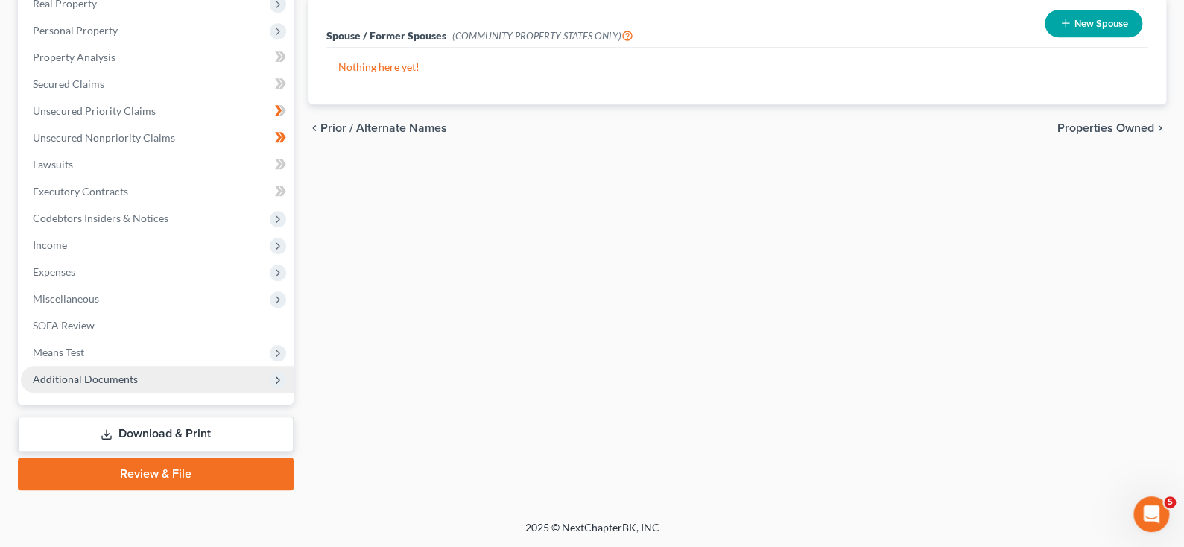
scroll to position [447, 0]
click at [1107, 134] on span "Properties Owned" at bounding box center [1105, 128] width 97 height 12
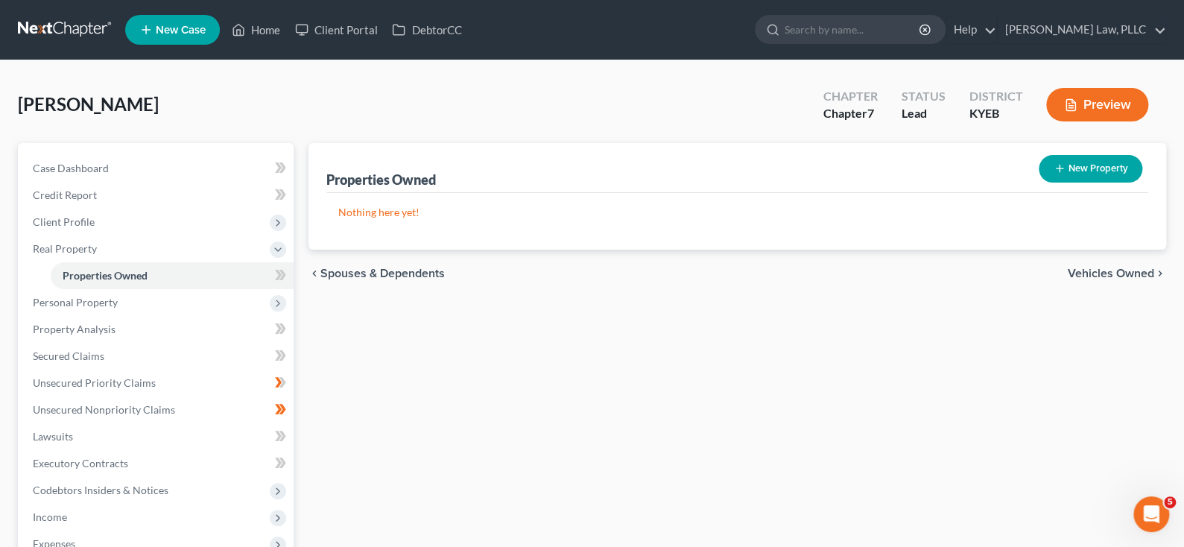
click at [1106, 279] on span "Vehicles Owned" at bounding box center [1111, 273] width 86 height 12
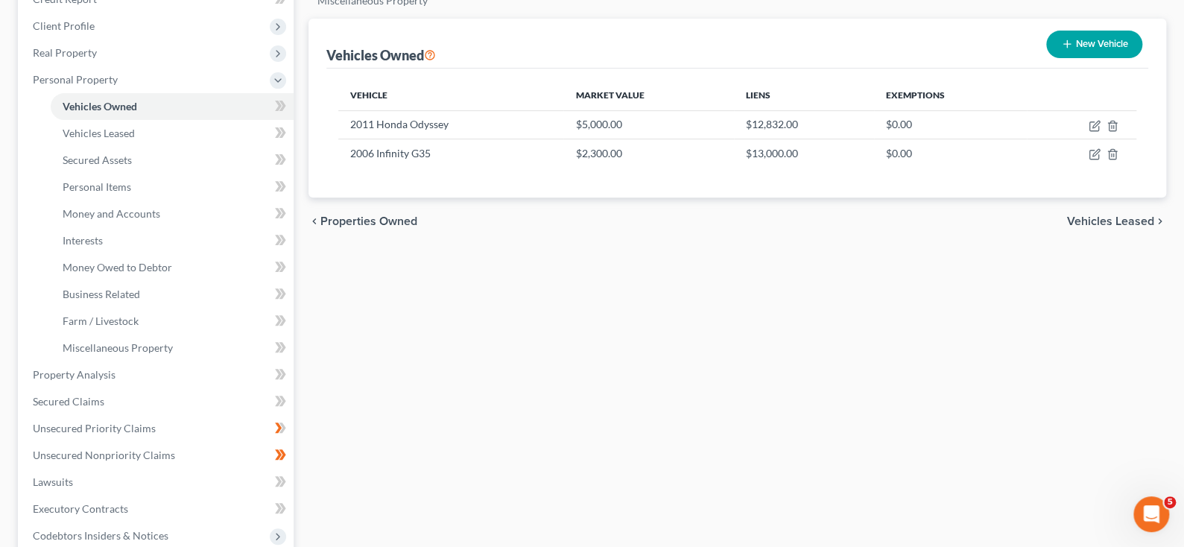
scroll to position [223, 0]
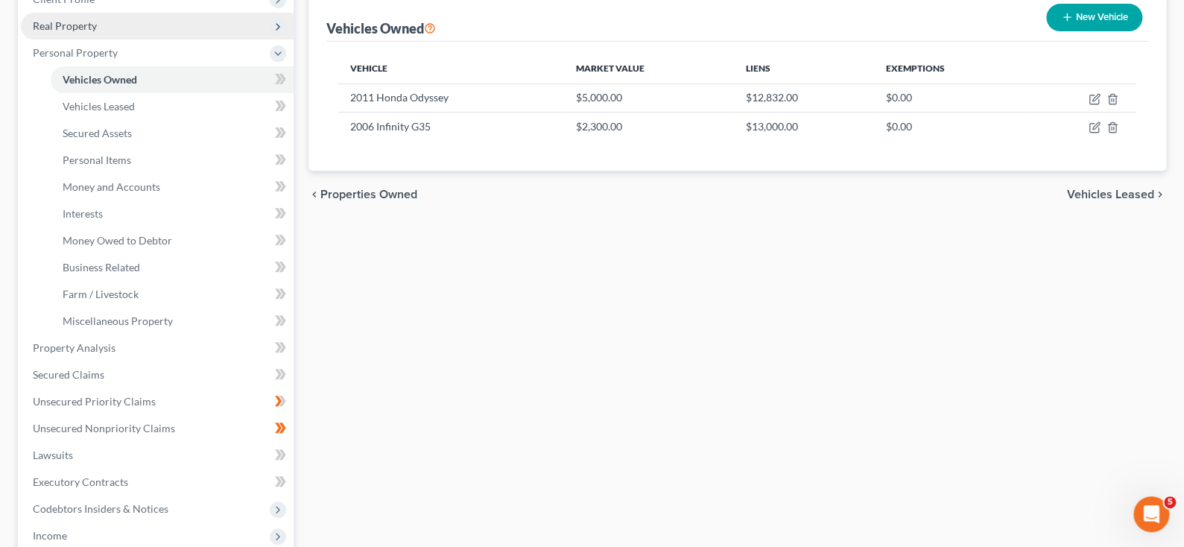
click at [97, 32] on span "Real Property" at bounding box center [65, 25] width 64 height 13
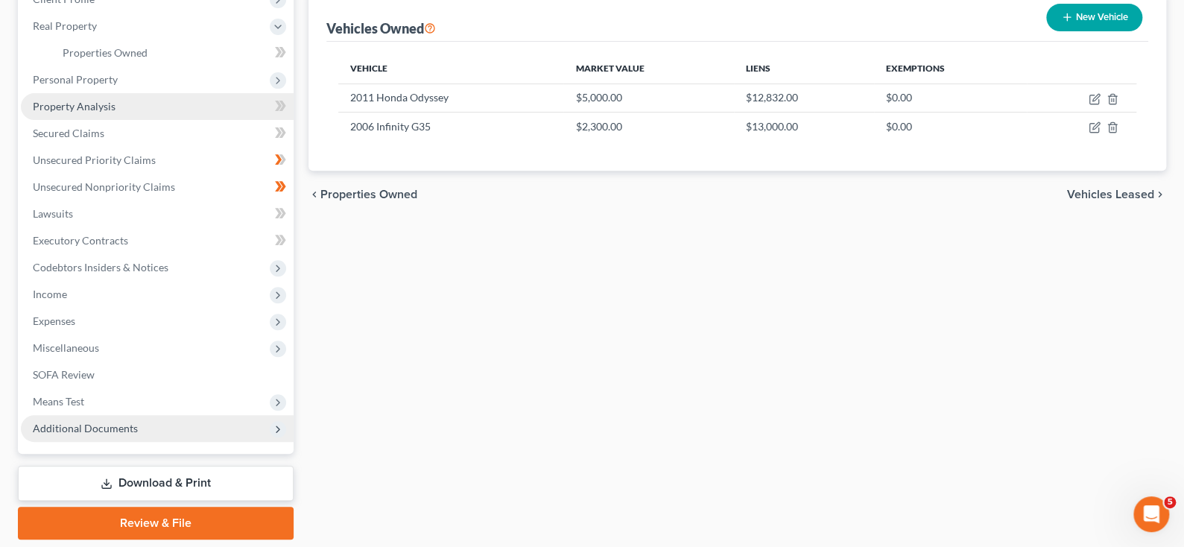
click at [115, 113] on span "Property Analysis" at bounding box center [74, 106] width 83 height 13
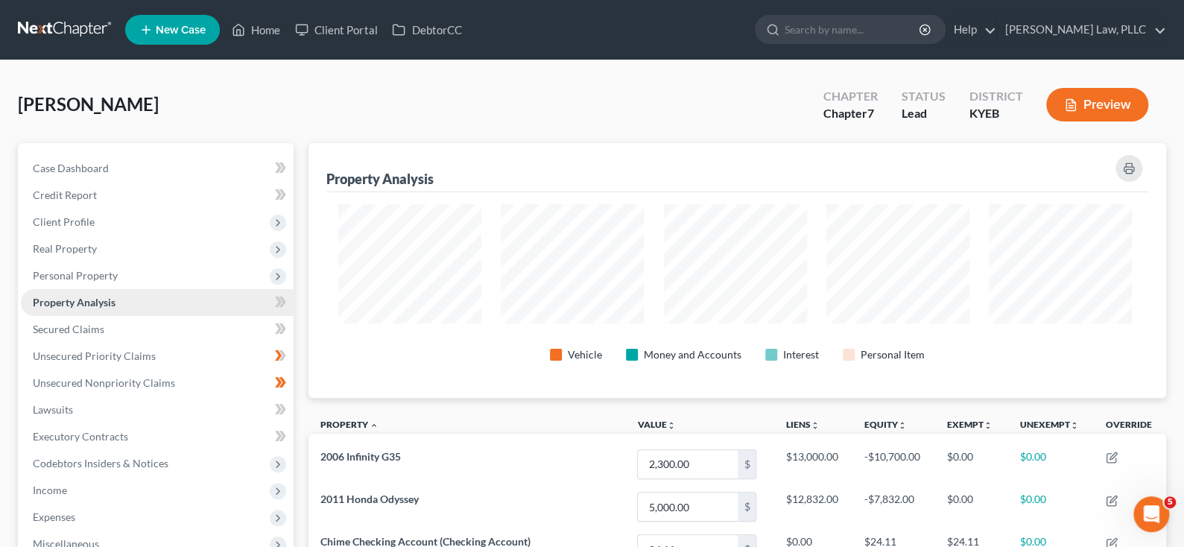
scroll to position [287, 850]
click at [98, 335] on span "Secured Claims" at bounding box center [69, 329] width 72 height 13
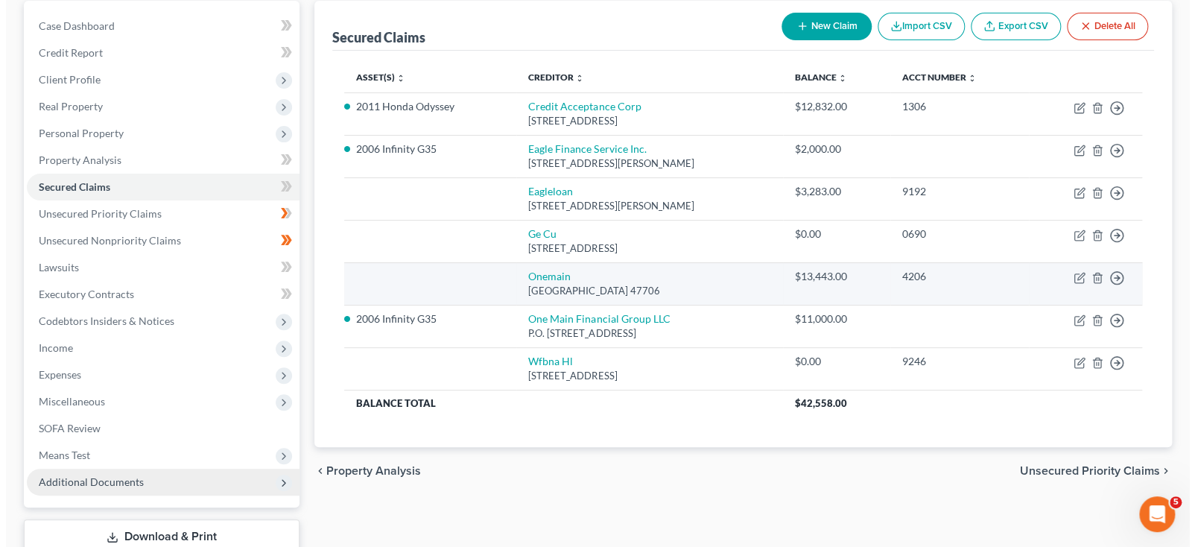
scroll to position [140, 0]
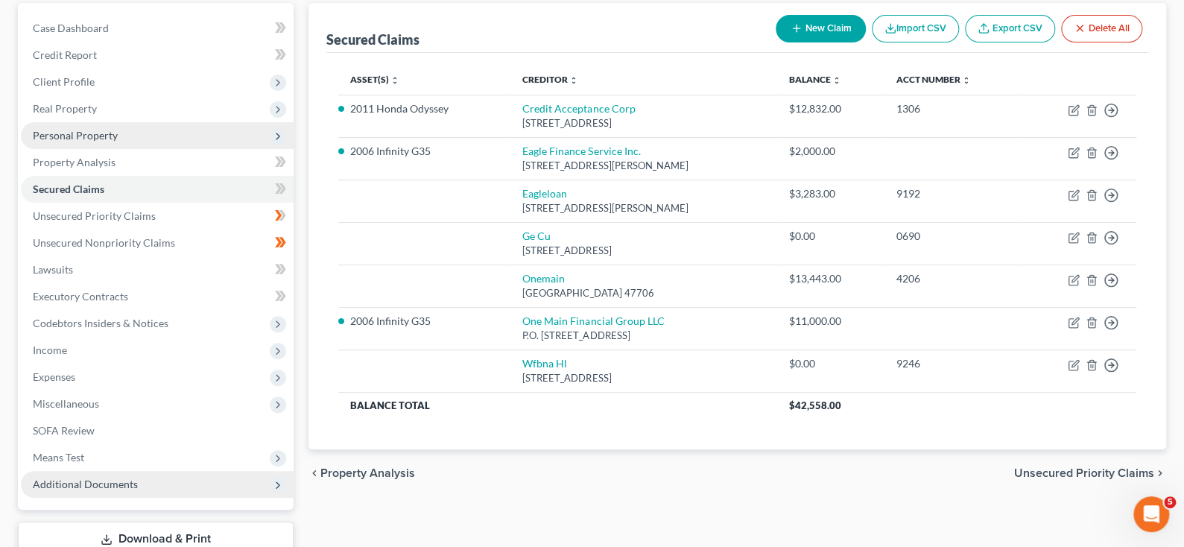
click at [79, 142] on span "Personal Property" at bounding box center [75, 135] width 85 height 13
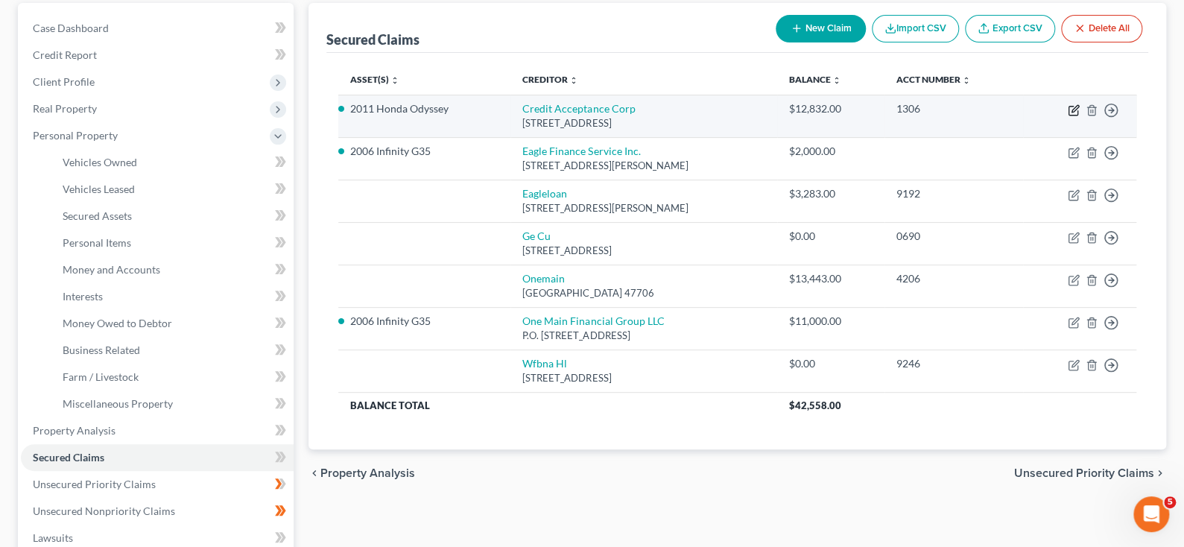
click at [1068, 116] on icon "button" at bounding box center [1074, 110] width 12 height 12
select select "23"
select select "0"
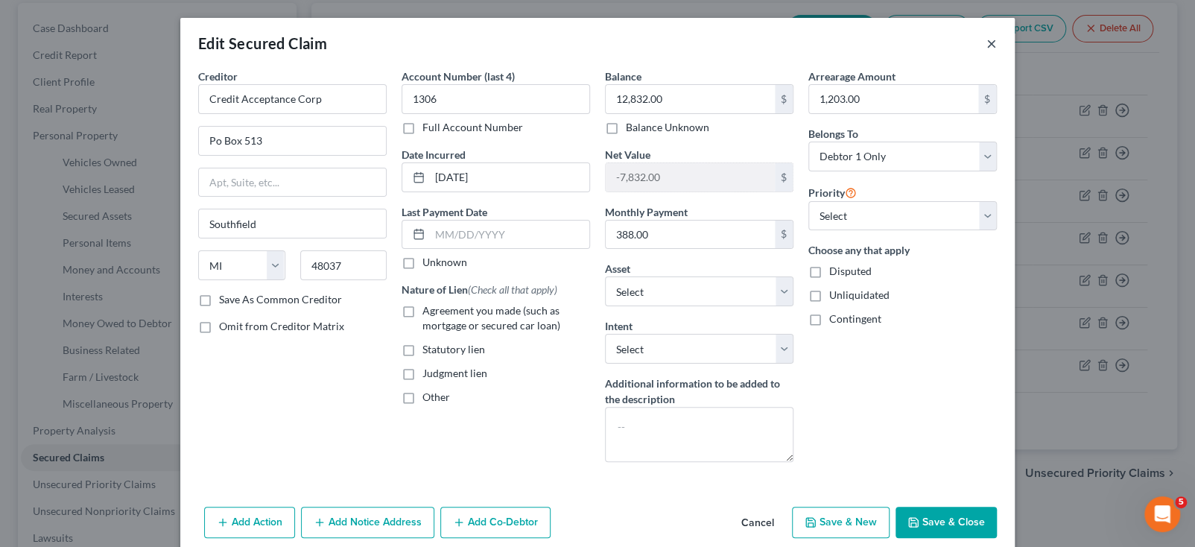
click at [997, 52] on button "×" at bounding box center [991, 43] width 10 height 18
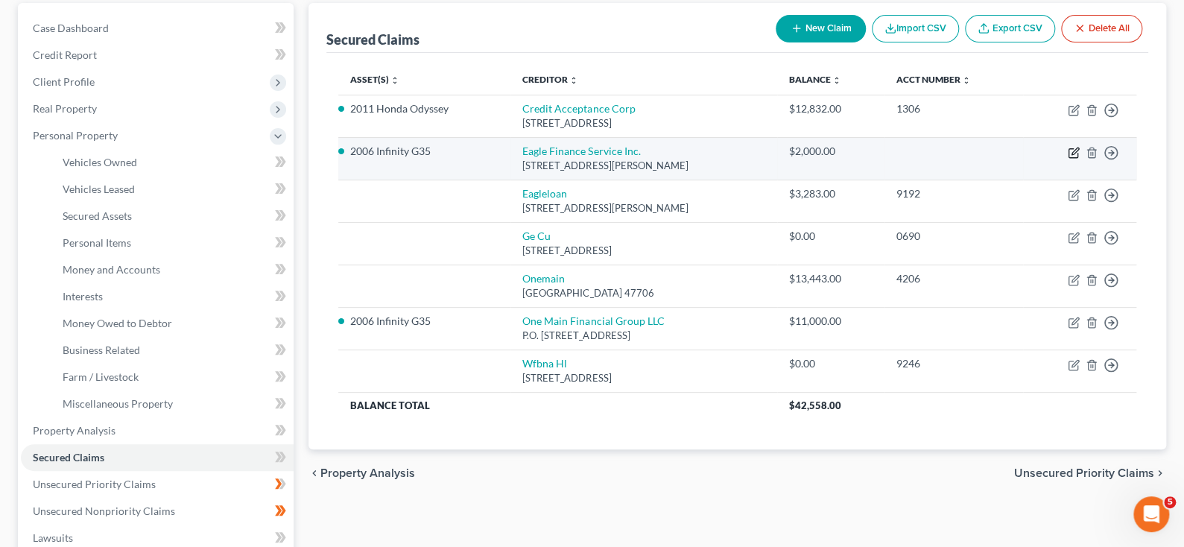
click at [1071, 154] on icon "button" at bounding box center [1074, 151] width 7 height 7
select select "18"
select select "21"
select select "2"
select select "0"
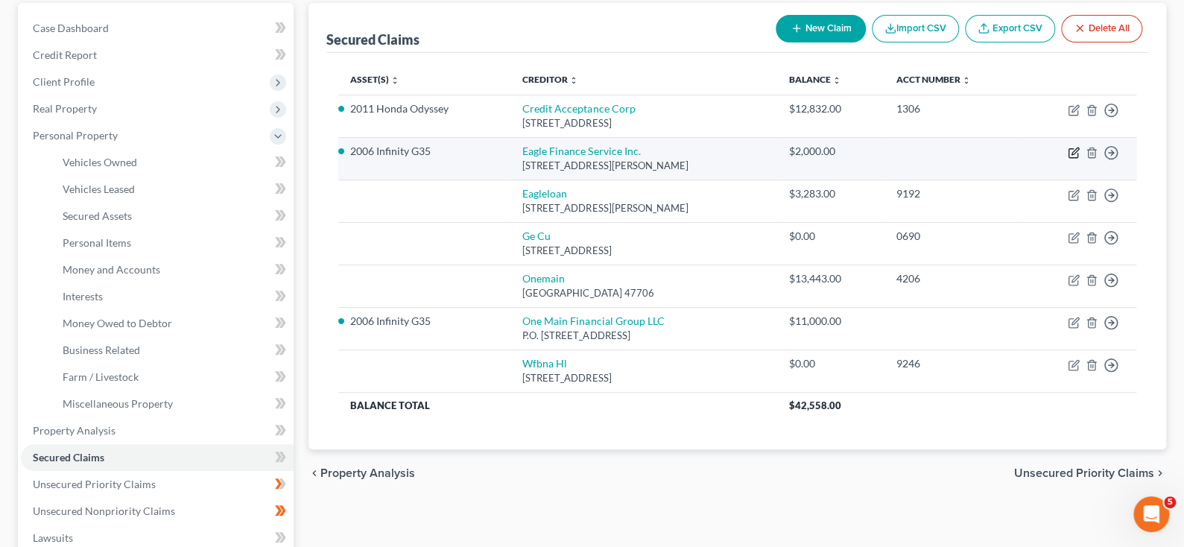
select select "0"
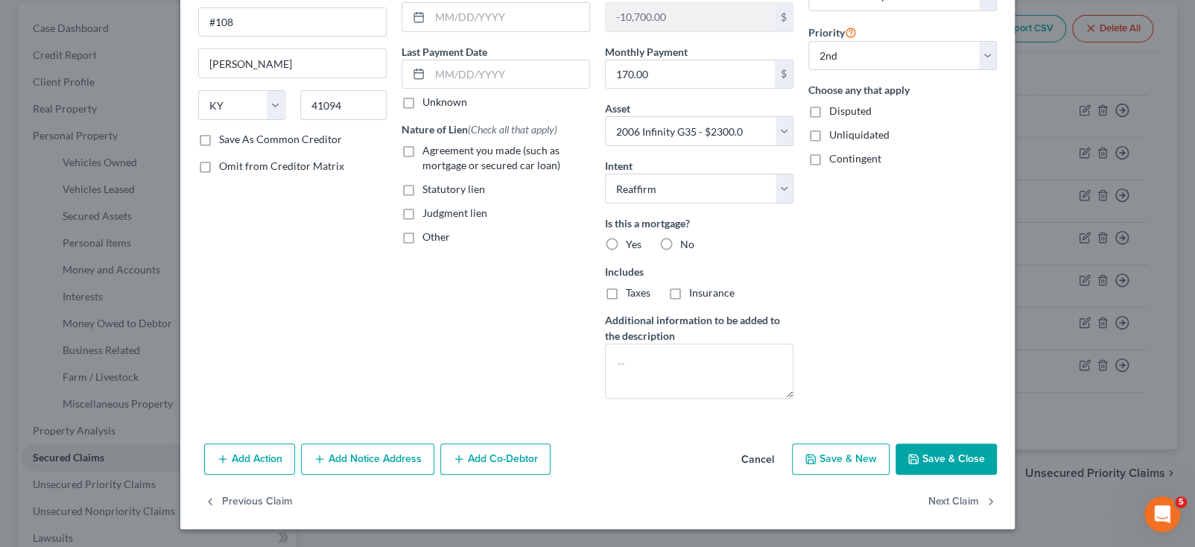
scroll to position [330, 0]
click at [680, 237] on label "No" at bounding box center [687, 244] width 14 height 15
click at [686, 237] on input "No" at bounding box center [691, 242] width 10 height 10
radio input "true"
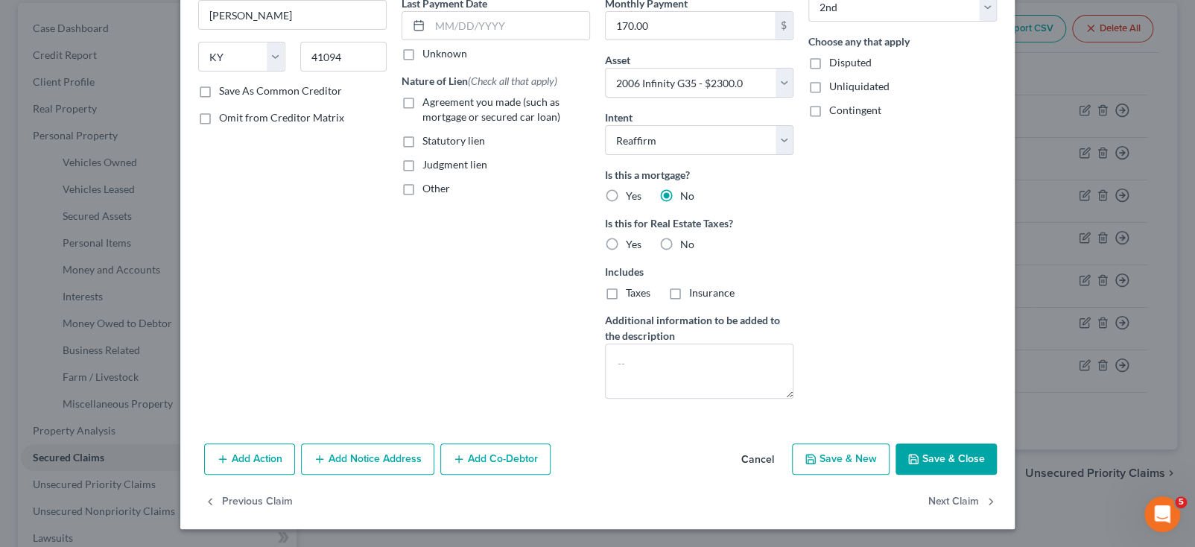
click at [680, 237] on label "No" at bounding box center [687, 244] width 14 height 15
click at [686, 237] on input "No" at bounding box center [691, 242] width 10 height 10
radio input "true"
click at [902, 271] on div "Arrearage Amount $ Belongs To * Select Debtor 1 Only Debtor 2 Only Debtor 1 And…" at bounding box center [902, 135] width 203 height 551
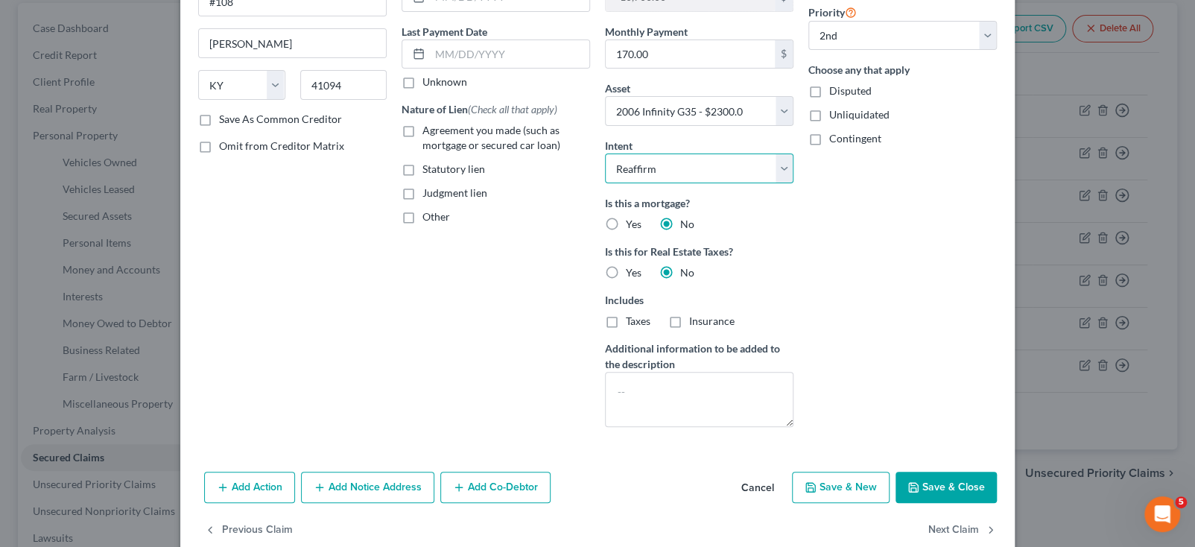
click at [794, 183] on select "Select Surrender Redeem Reaffirm Avoid Other" at bounding box center [699, 168] width 189 height 30
click at [945, 381] on div "Arrearage Amount $ Belongs To * Select Debtor 1 Only Debtor 2 Only Debtor 1 And…" at bounding box center [902, 163] width 203 height 551
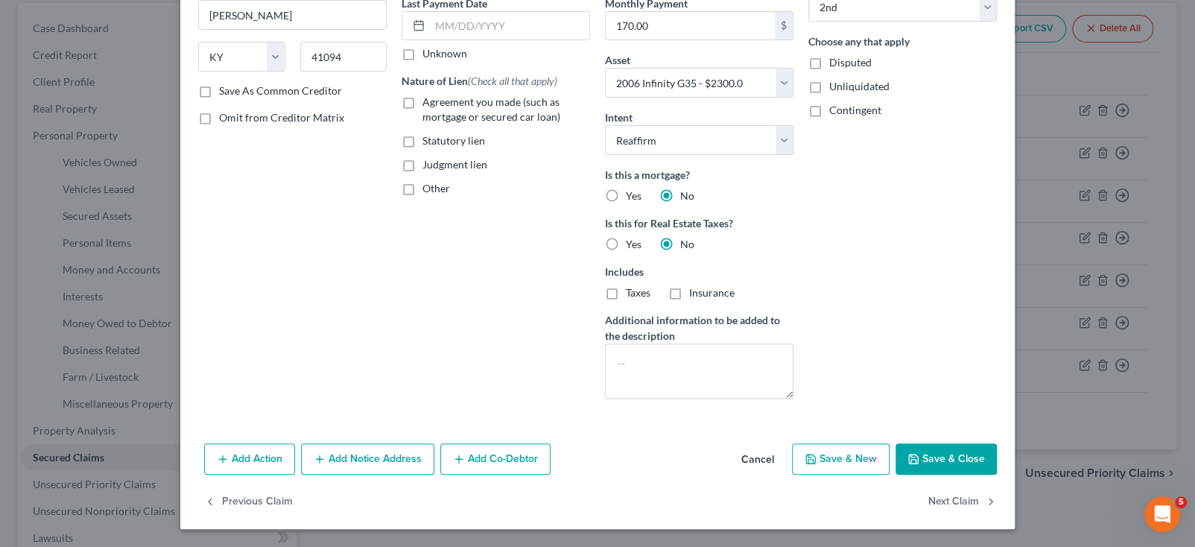
scroll to position [297, 0]
click at [624, 399] on textarea at bounding box center [699, 370] width 189 height 55
type textarea "inoperable"
click at [890, 411] on div "Arrearage Amount $ Belongs To * Select Debtor 1 Only Debtor 2 Only Debtor 1 And…" at bounding box center [902, 135] width 203 height 551
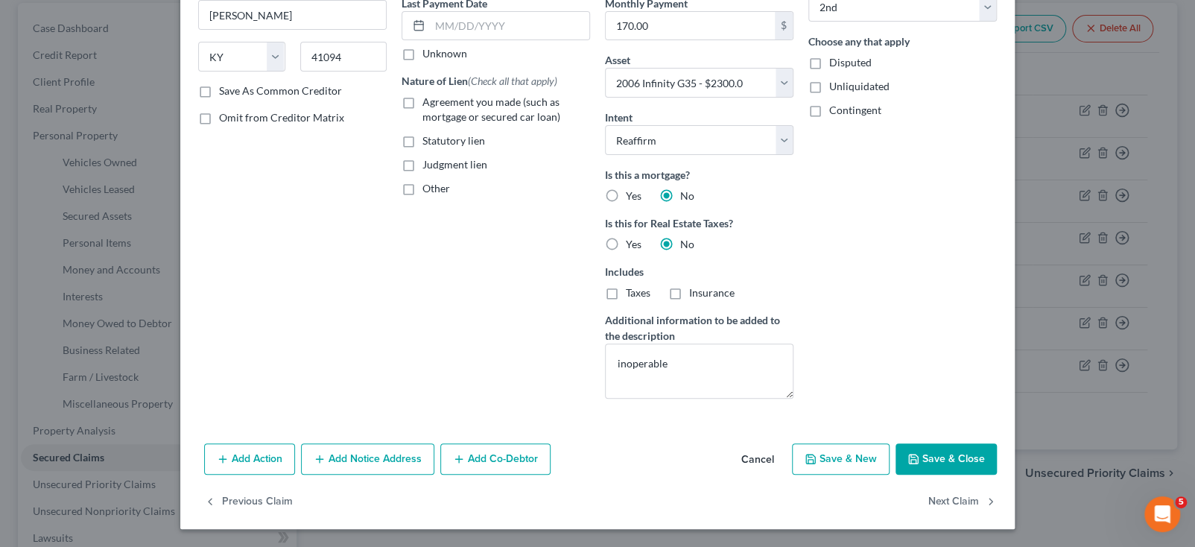
click at [997, 443] on button "Save & Close" at bounding box center [946, 458] width 101 height 31
select select
select select "1"
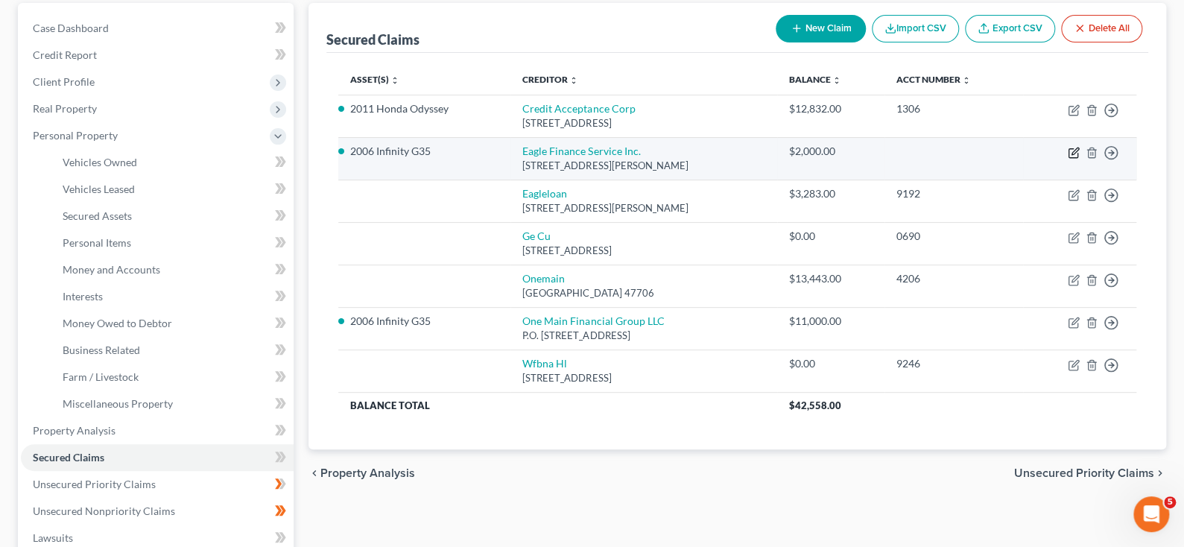
click at [1071, 154] on icon "button" at bounding box center [1074, 151] width 7 height 7
select select "18"
select select "2"
select select "0"
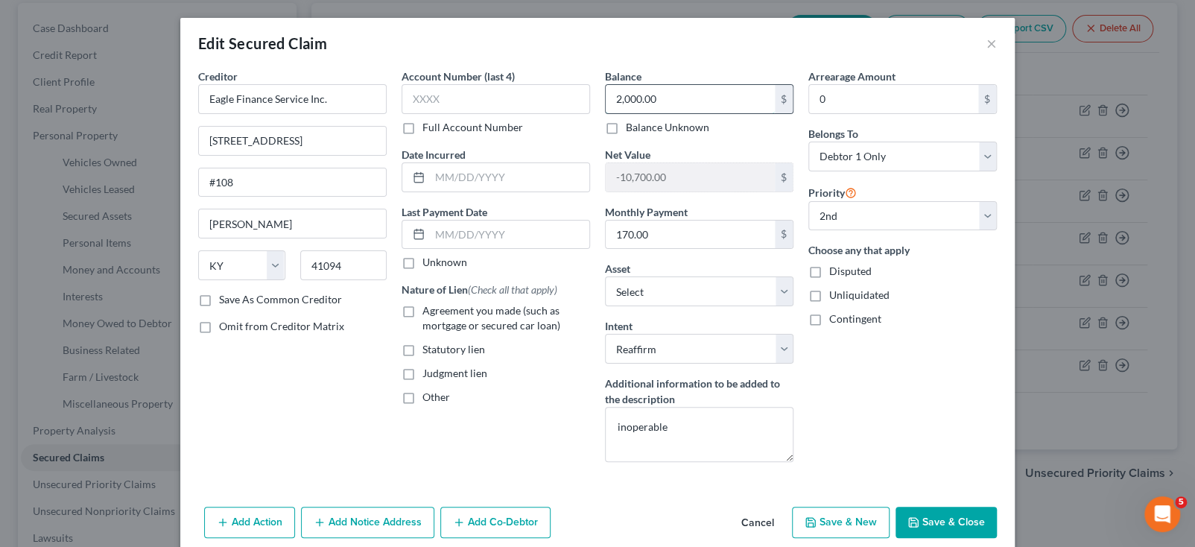
click at [639, 113] on input "2,000.00" at bounding box center [690, 99] width 169 height 28
type input "500.00"
click at [1004, 445] on div "Arrearage Amount 0 $ Belongs To * Select Debtor 1 Only Debtor 2 Only Debtor 1 A…" at bounding box center [902, 271] width 203 height 405
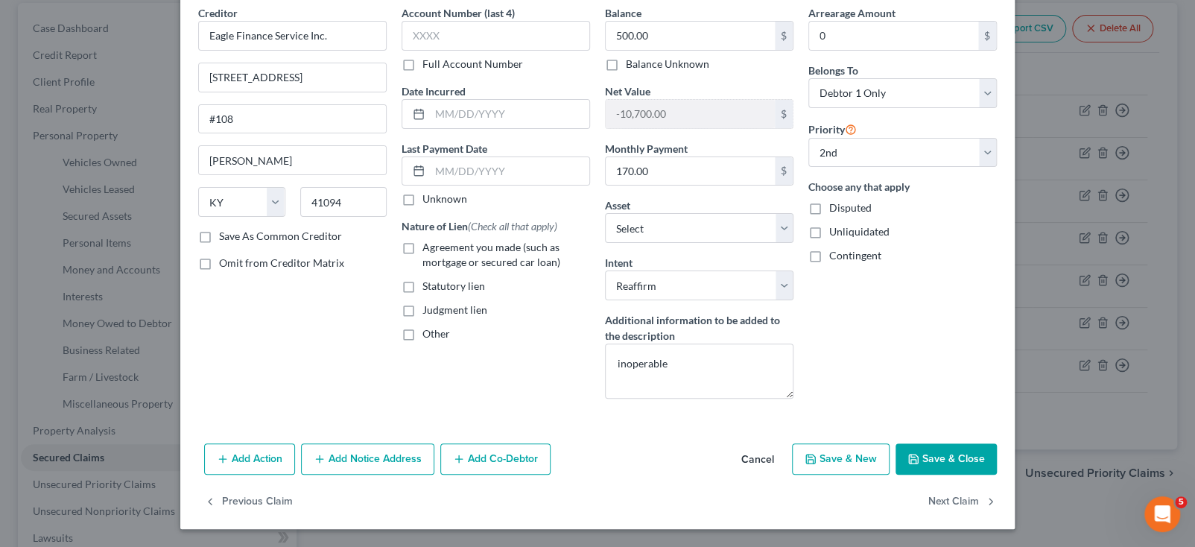
click at [997, 443] on button "Save & Close" at bounding box center [946, 458] width 101 height 31
select select "1"
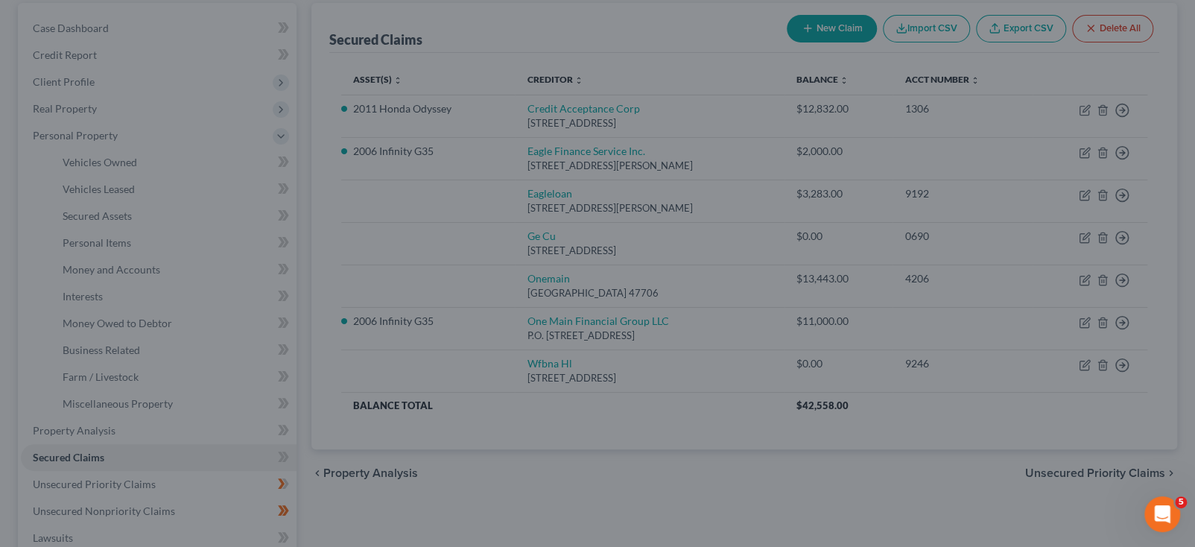
type input "-9,200.00"
select select "21"
select select "0"
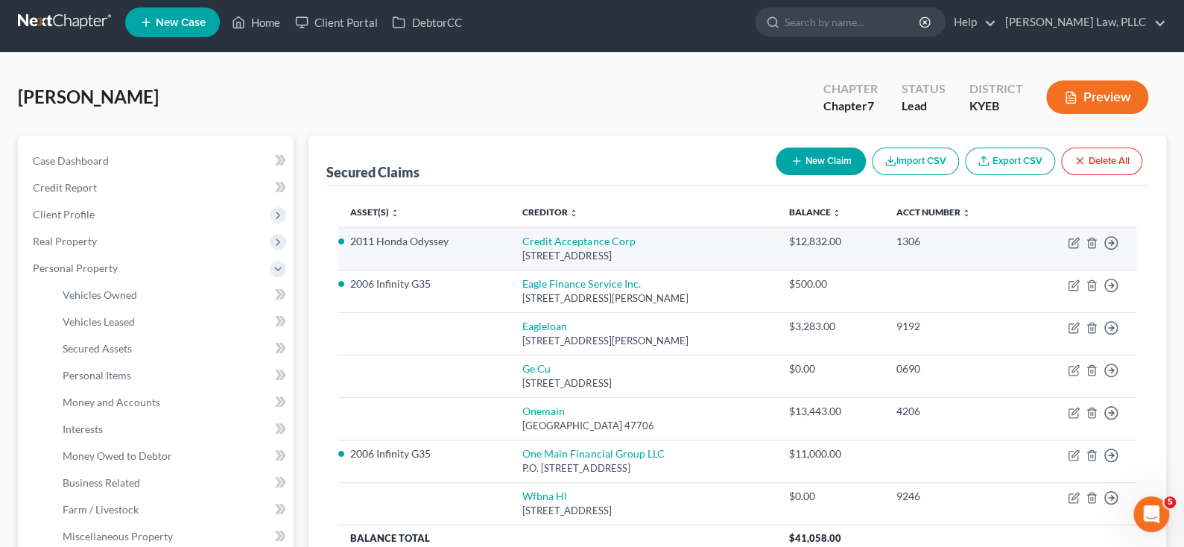
scroll to position [0, 0]
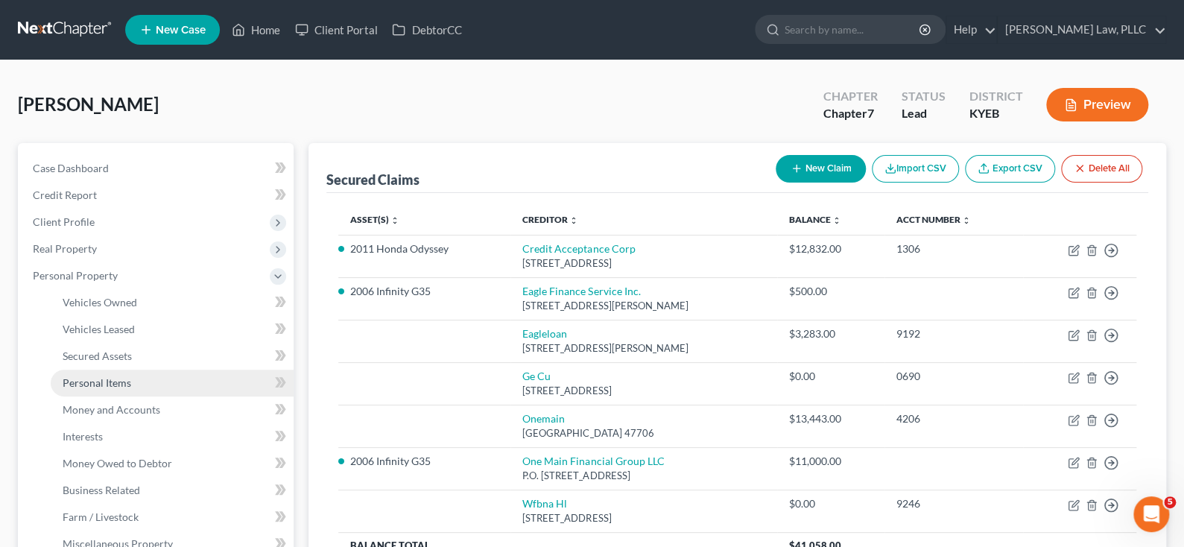
click at [127, 389] on span "Personal Items" at bounding box center [97, 382] width 69 height 13
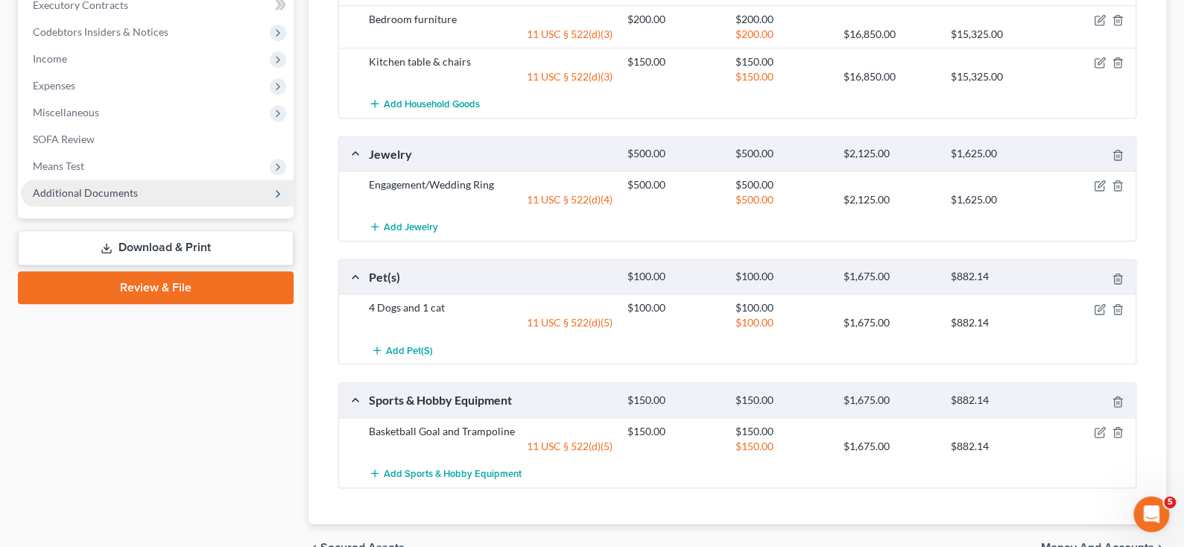
scroll to position [893, 0]
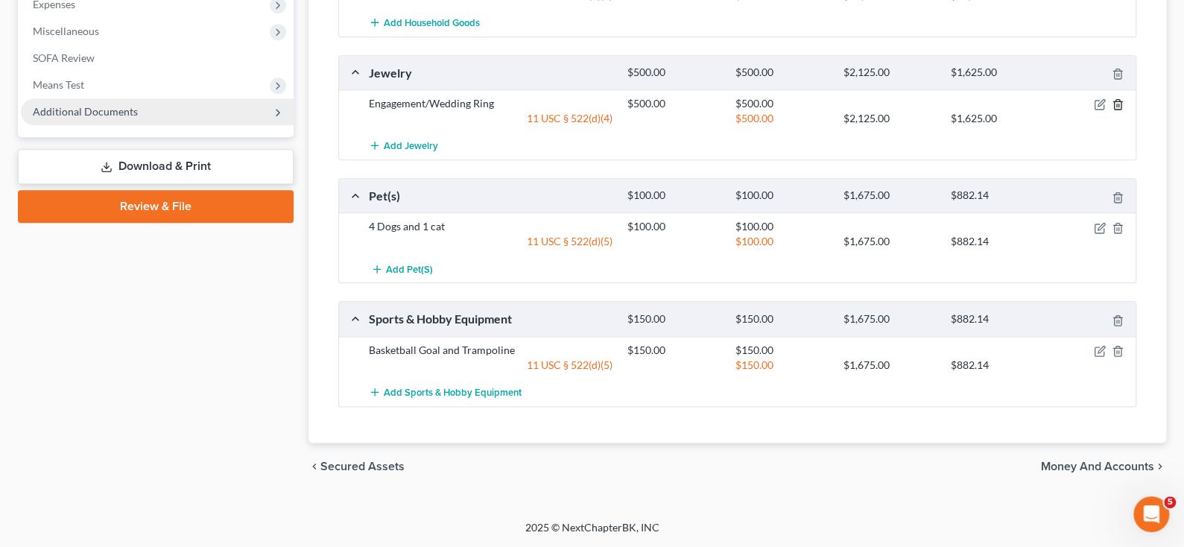
click at [1114, 110] on icon "button" at bounding box center [1117, 105] width 7 height 10
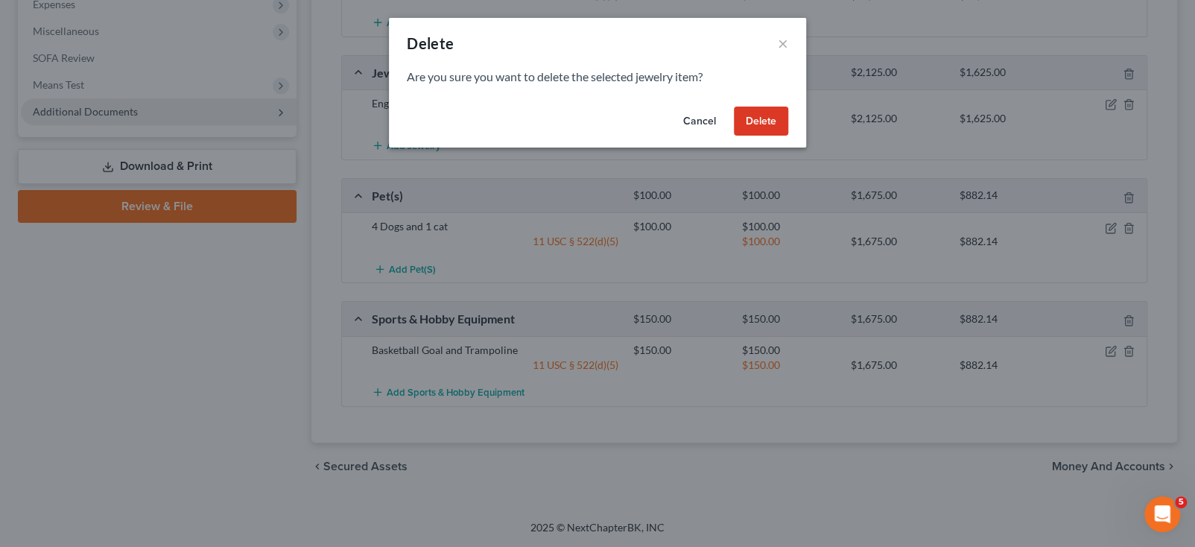
click at [788, 136] on button "Delete" at bounding box center [761, 122] width 54 height 30
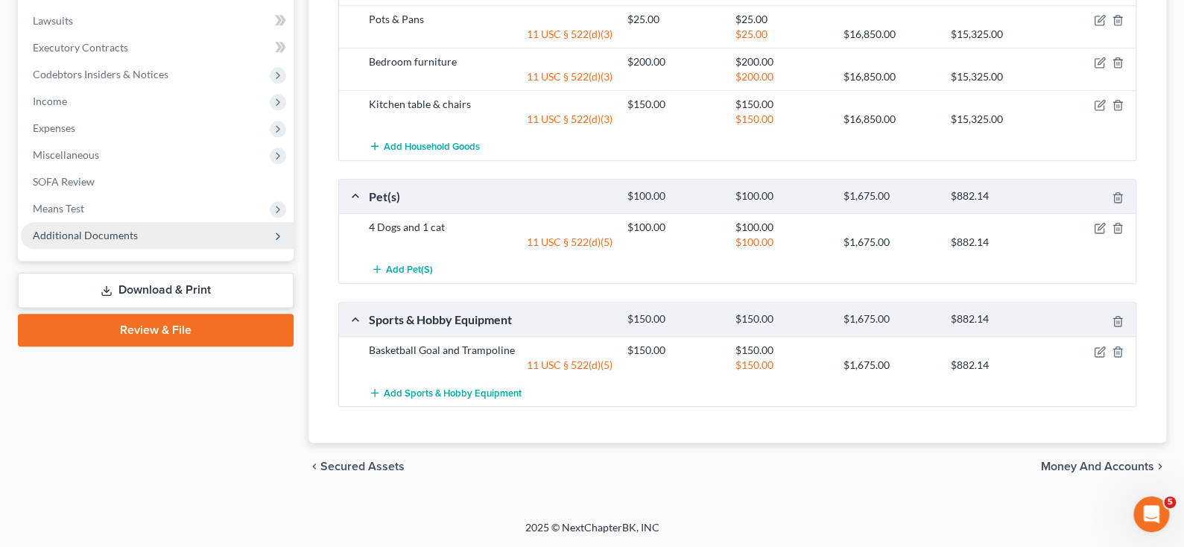
scroll to position [820, 0]
click at [1094, 234] on icon "button" at bounding box center [1100, 228] width 12 height 12
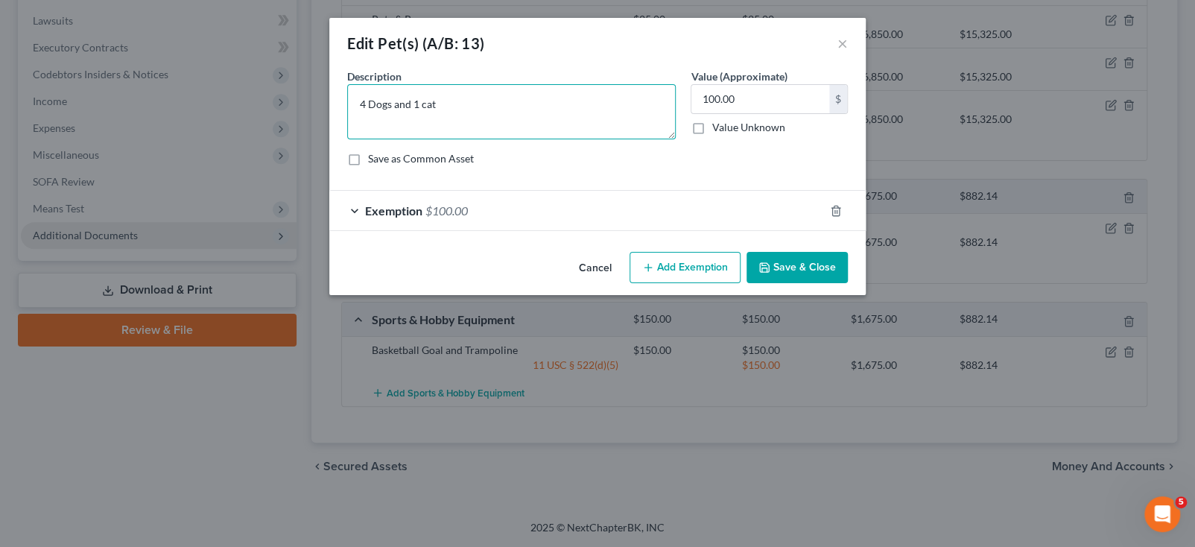
click at [373, 131] on textarea "4 Dogs and 1 cat" at bounding box center [511, 111] width 329 height 55
click at [395, 130] on textarea "4 Dogs and 2 cat" at bounding box center [511, 111] width 329 height 55
type textarea "4 Dogs and 2 cats"
click at [741, 113] on input "100.00" at bounding box center [760, 99] width 138 height 28
click at [738, 113] on input "100.00" at bounding box center [760, 99] width 138 height 28
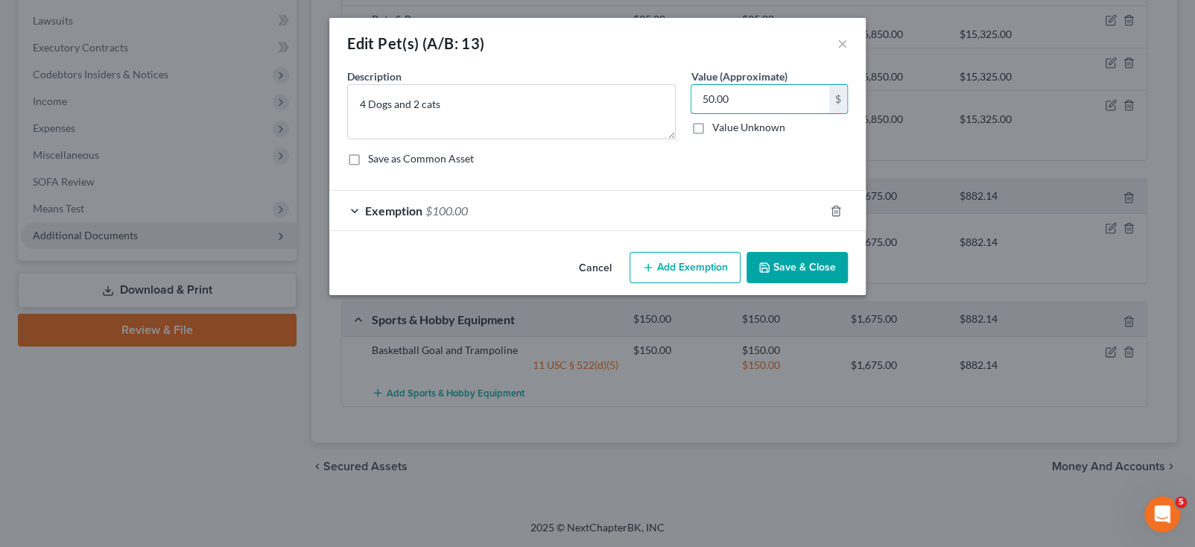
type input "50.00"
click at [712, 226] on form "An exemption set must first be selected from the Filing Information section. Co…" at bounding box center [597, 150] width 501 height 162
click at [848, 283] on button "Save & Close" at bounding box center [797, 267] width 101 height 31
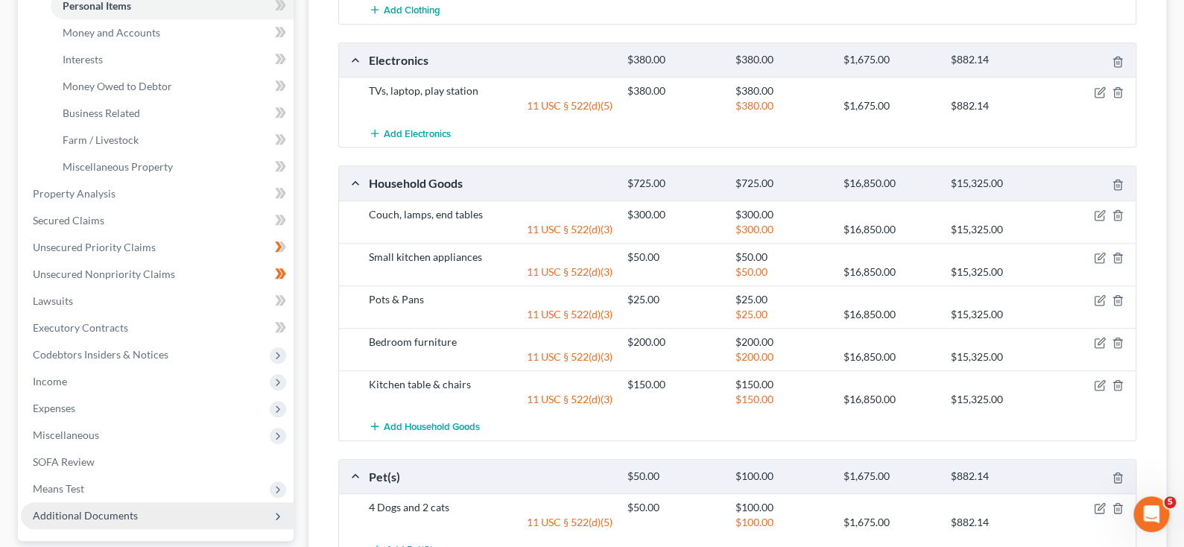
scroll to position [75, 0]
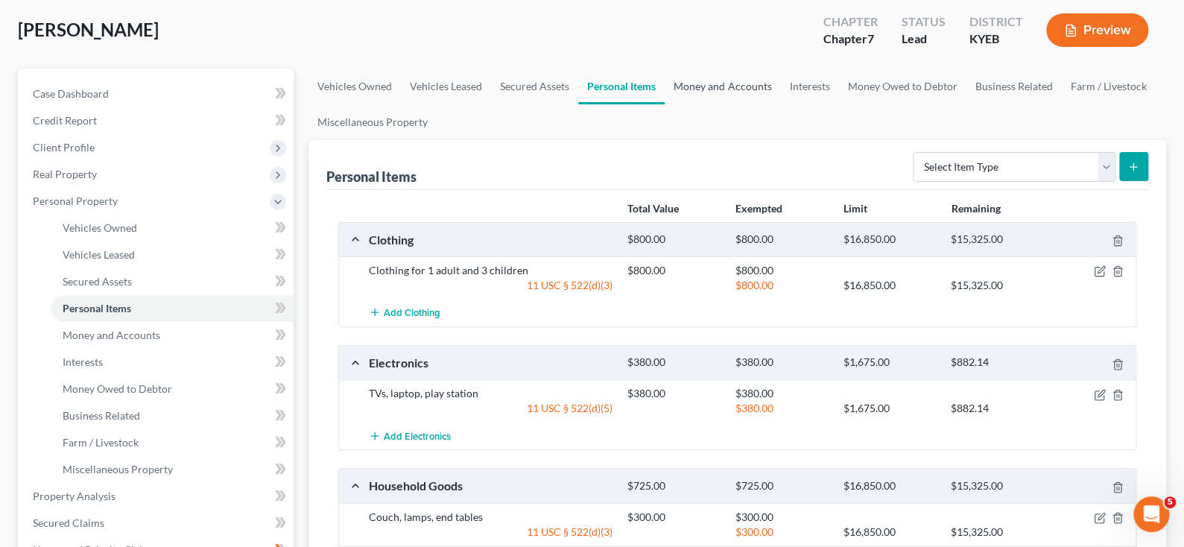
click at [780, 104] on link "Money and Accounts" at bounding box center [722, 87] width 115 height 36
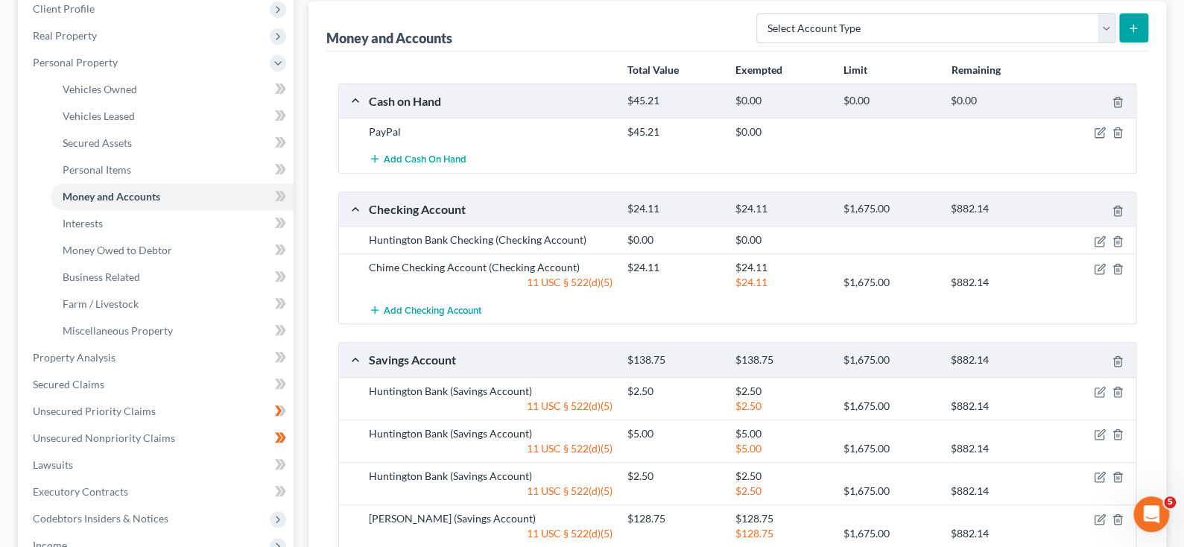
scroll to position [223, 0]
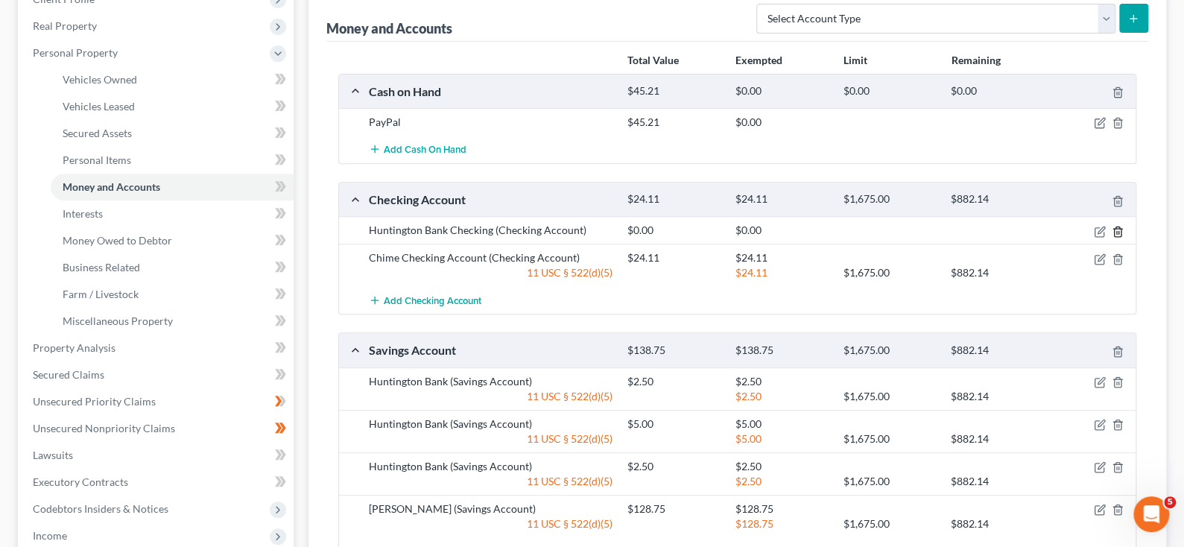
click at [1118, 234] on line "button" at bounding box center [1118, 232] width 0 height 3
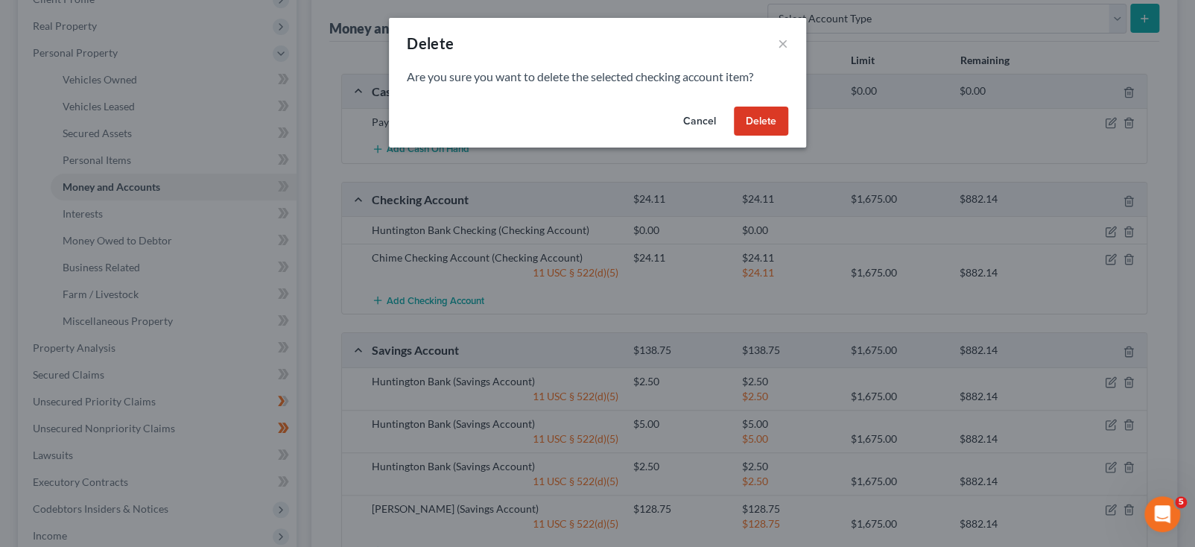
click at [788, 136] on button "Delete" at bounding box center [761, 122] width 54 height 30
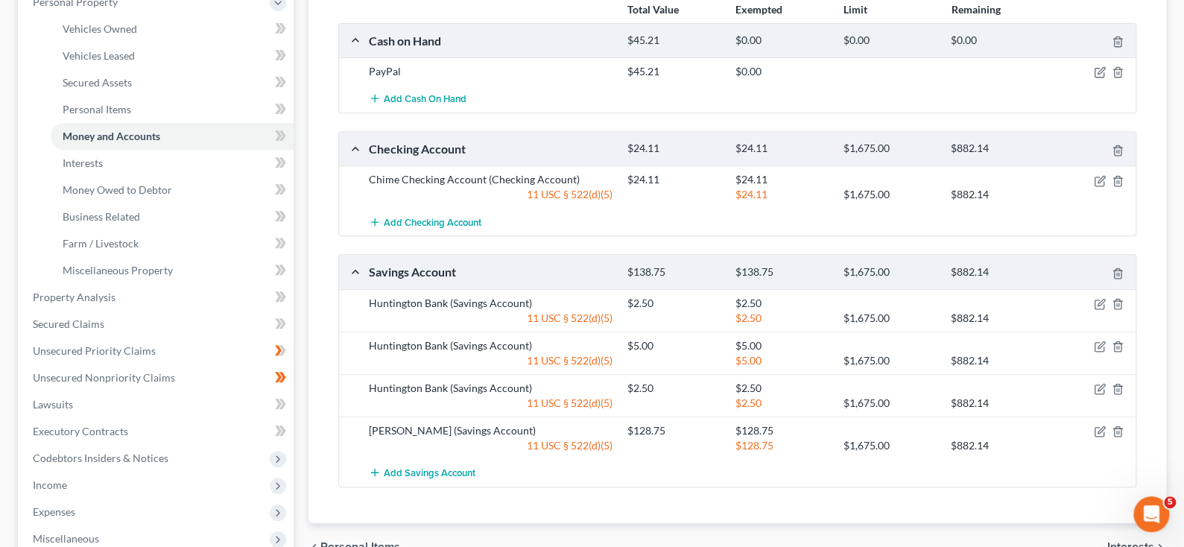
scroll to position [447, 0]
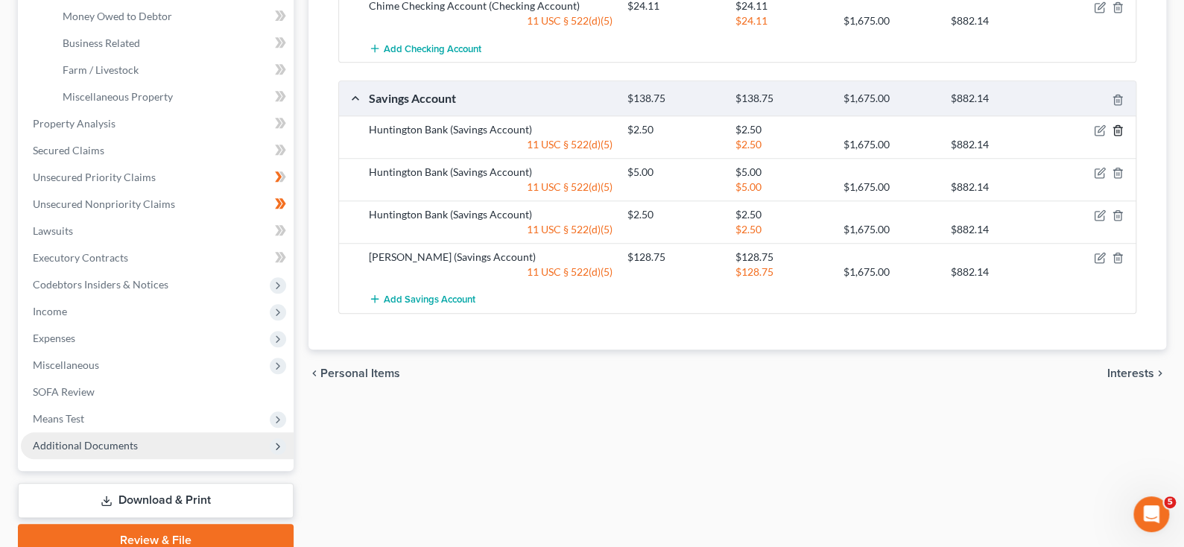
click at [1113, 127] on polyline "button" at bounding box center [1117, 127] width 9 height 0
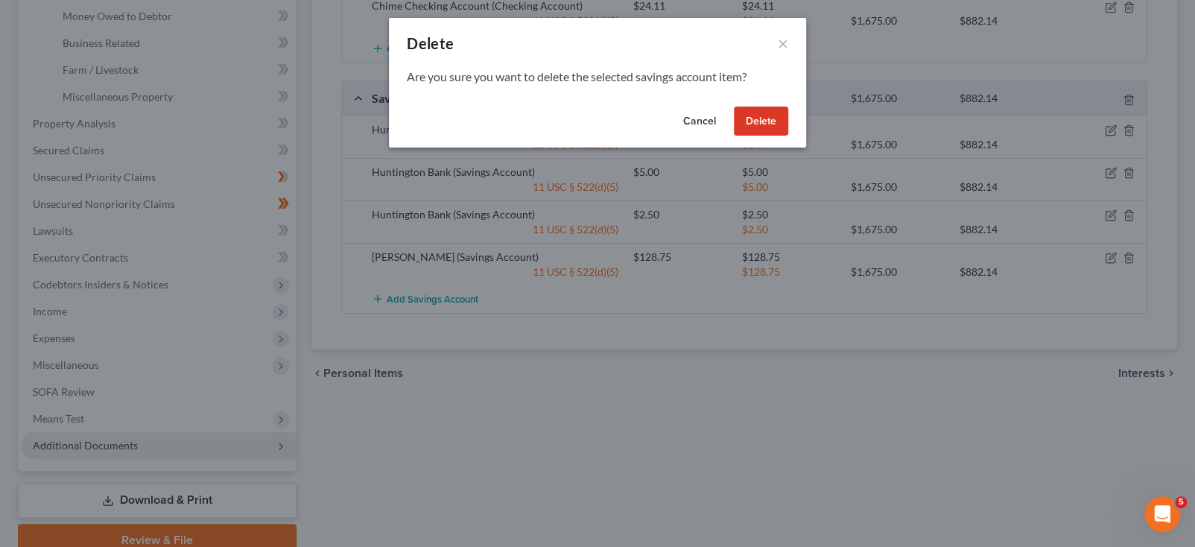
click at [785, 136] on button "Delete" at bounding box center [761, 122] width 54 height 30
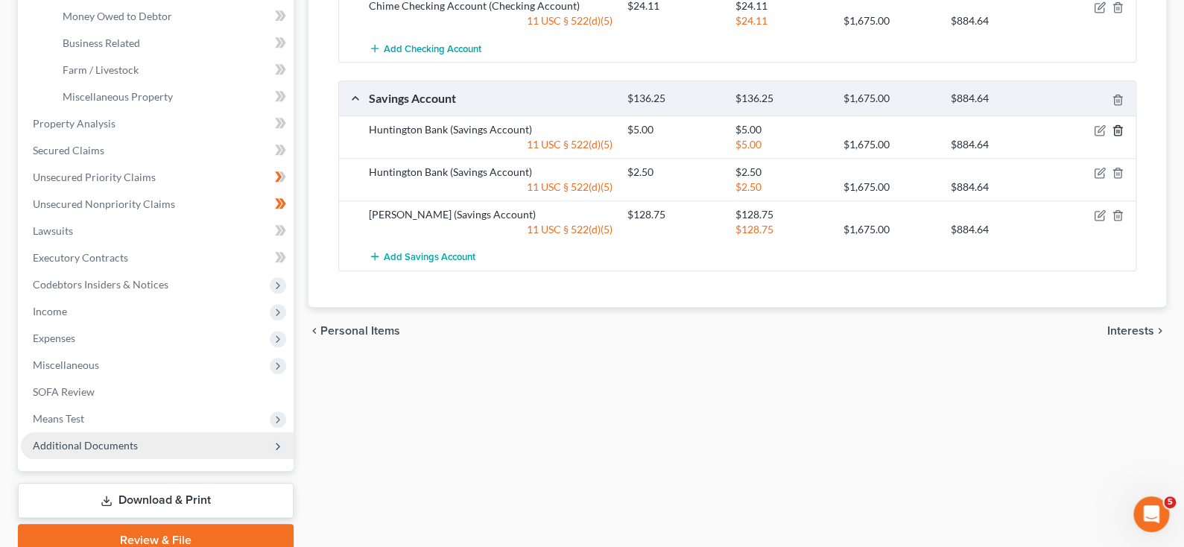
click at [1112, 136] on icon "button" at bounding box center [1118, 130] width 12 height 12
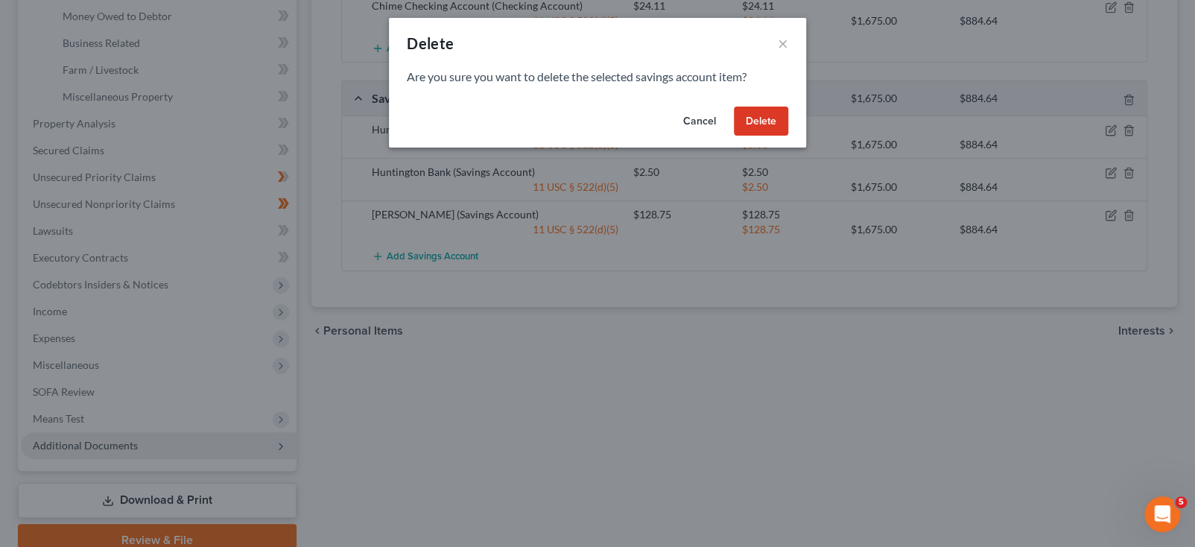
click at [788, 136] on button "Delete" at bounding box center [761, 122] width 54 height 30
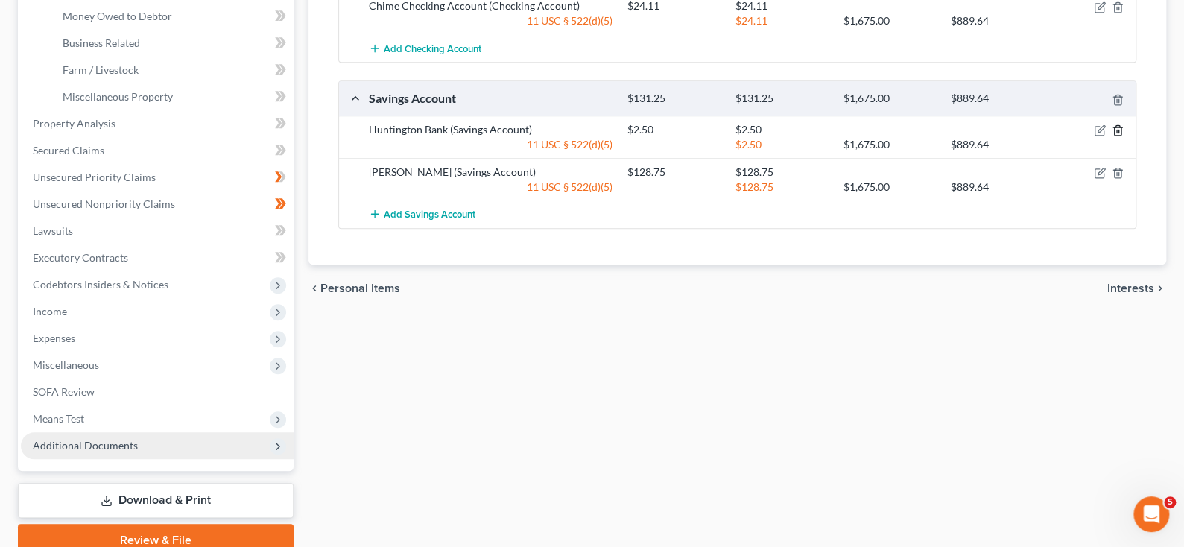
click at [1117, 133] on line "button" at bounding box center [1117, 131] width 0 height 3
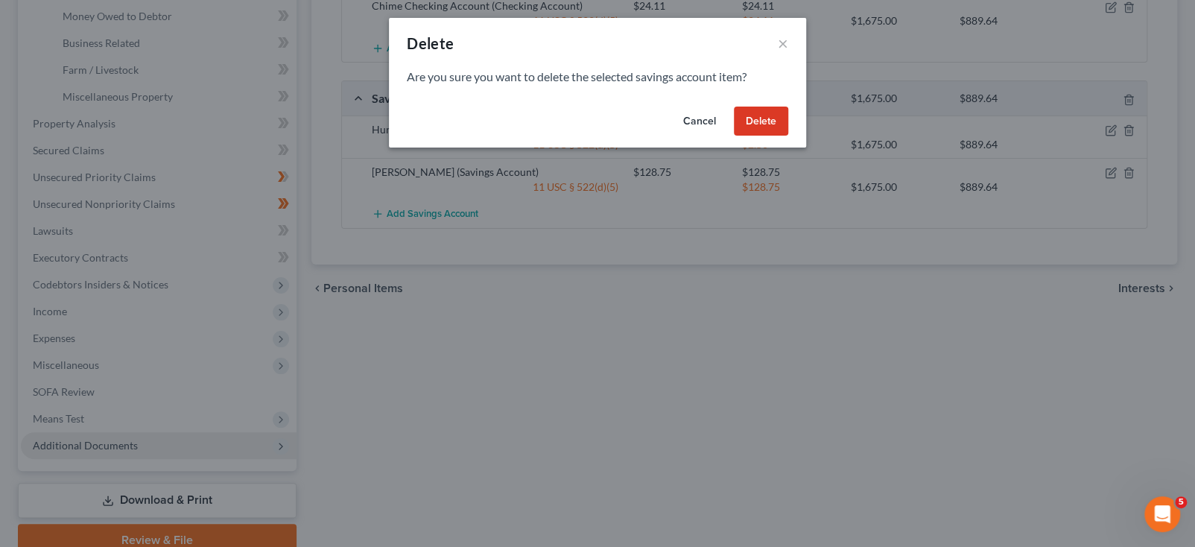
click at [788, 136] on button "Delete" at bounding box center [761, 122] width 54 height 30
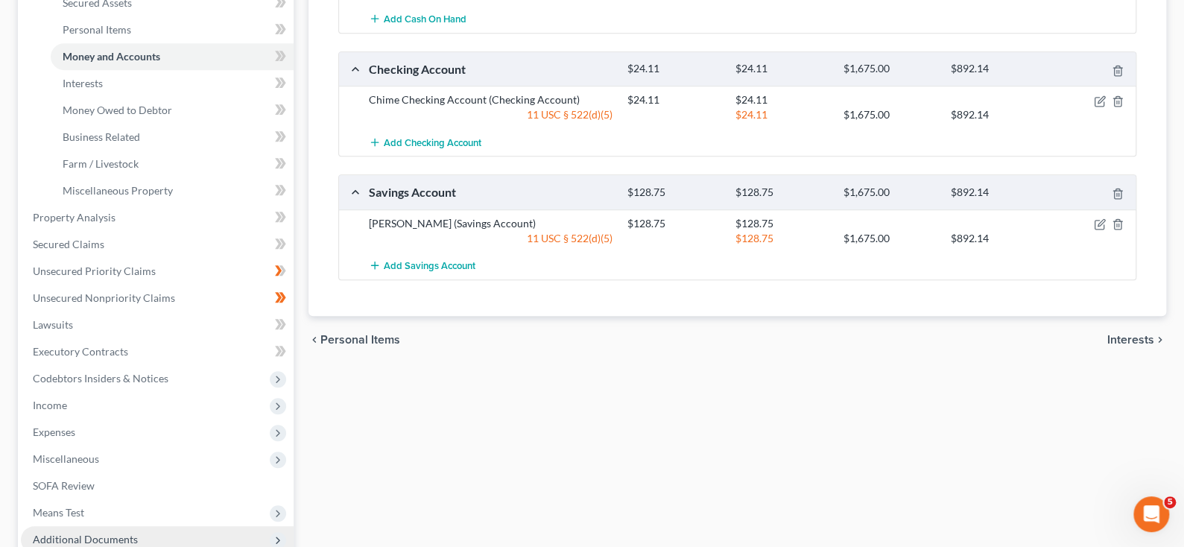
scroll to position [149, 0]
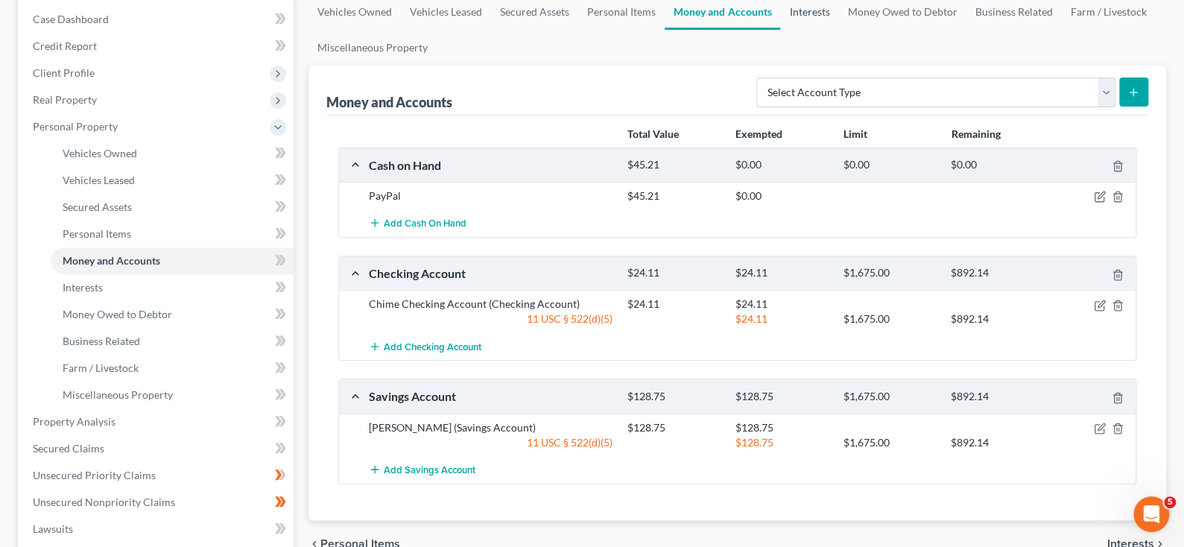
click at [838, 30] on link "Interests" at bounding box center [809, 12] width 58 height 36
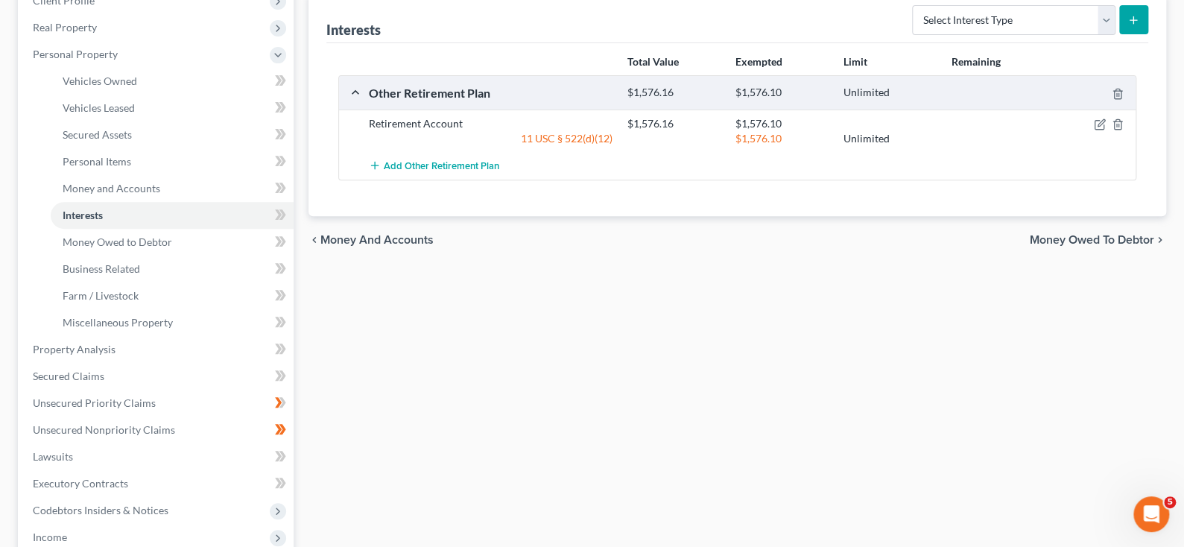
scroll to position [223, 0]
click at [1094, 129] on icon "button" at bounding box center [1100, 123] width 12 height 12
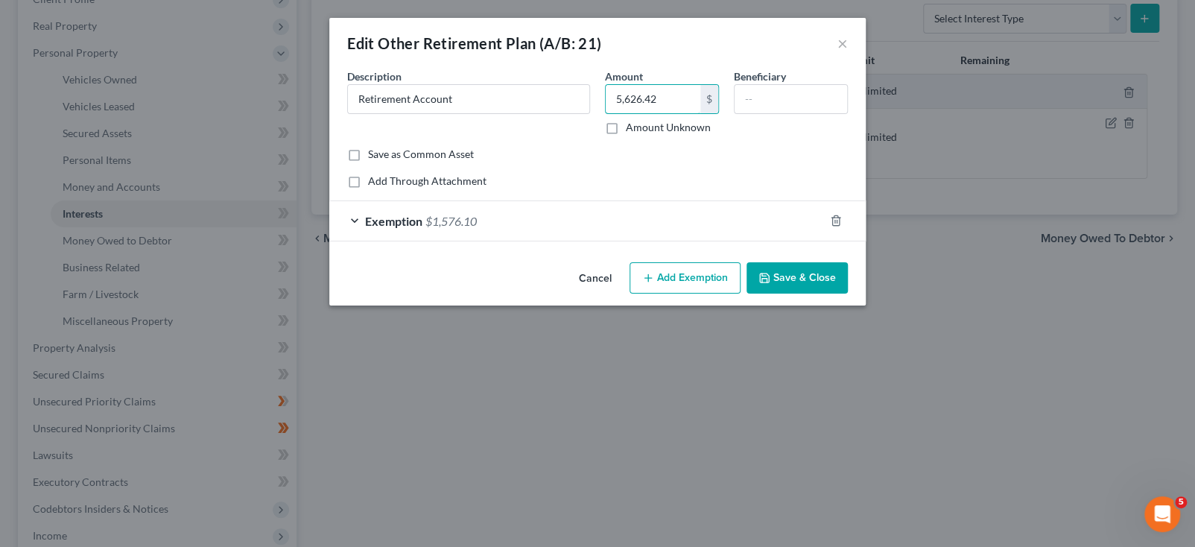
type input "5,626.42"
click at [819, 162] on div "Save as Common Asset" at bounding box center [597, 154] width 501 height 15
click at [848, 294] on button "Save & Close" at bounding box center [797, 277] width 101 height 31
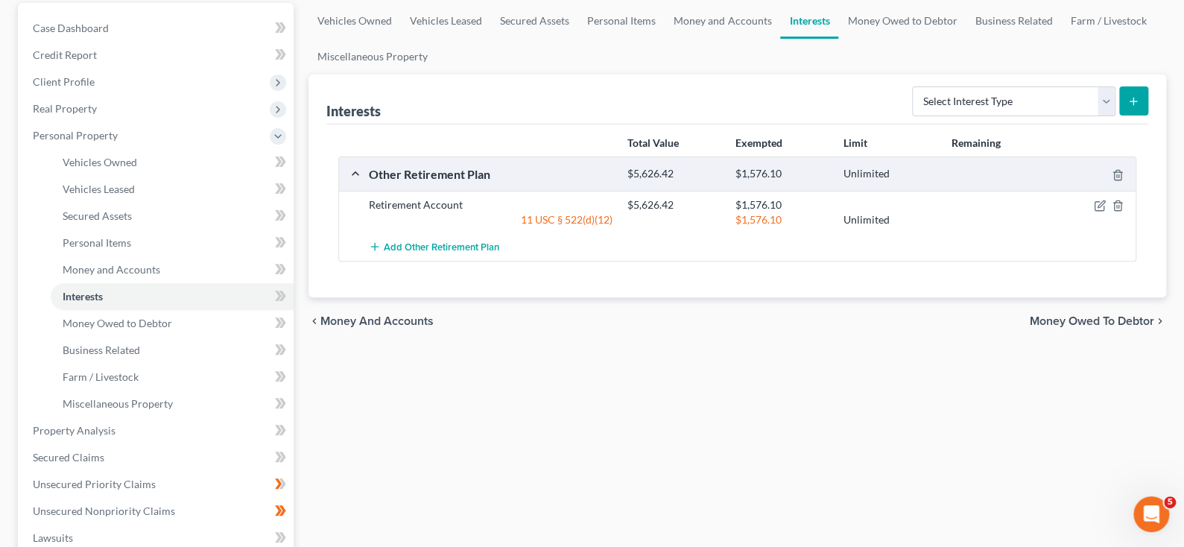
scroll to position [75, 0]
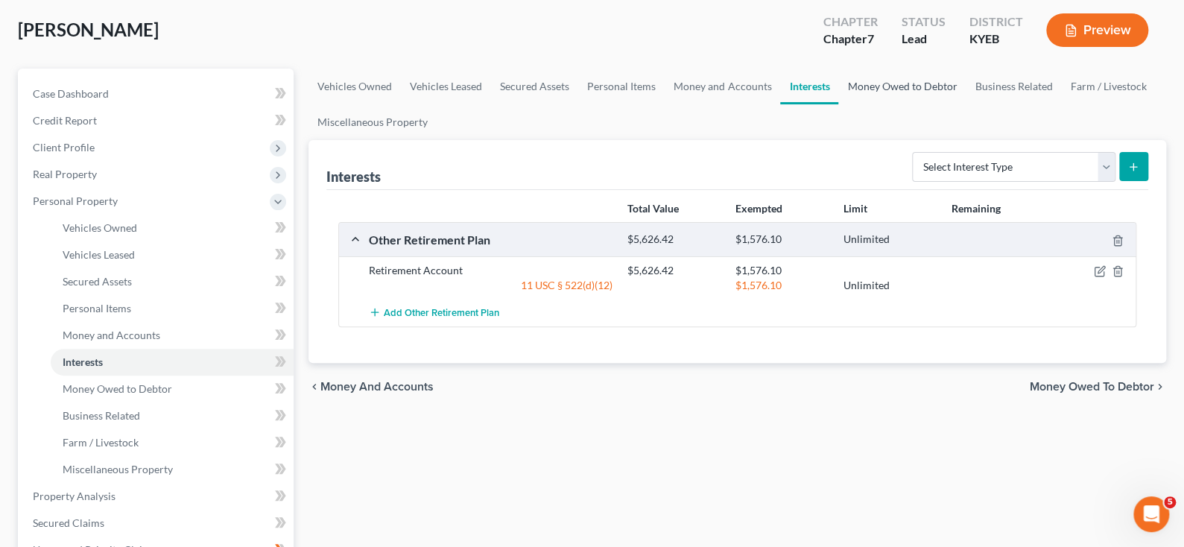
click at [966, 104] on link "Money Owed to Debtor" at bounding box center [901, 87] width 127 height 36
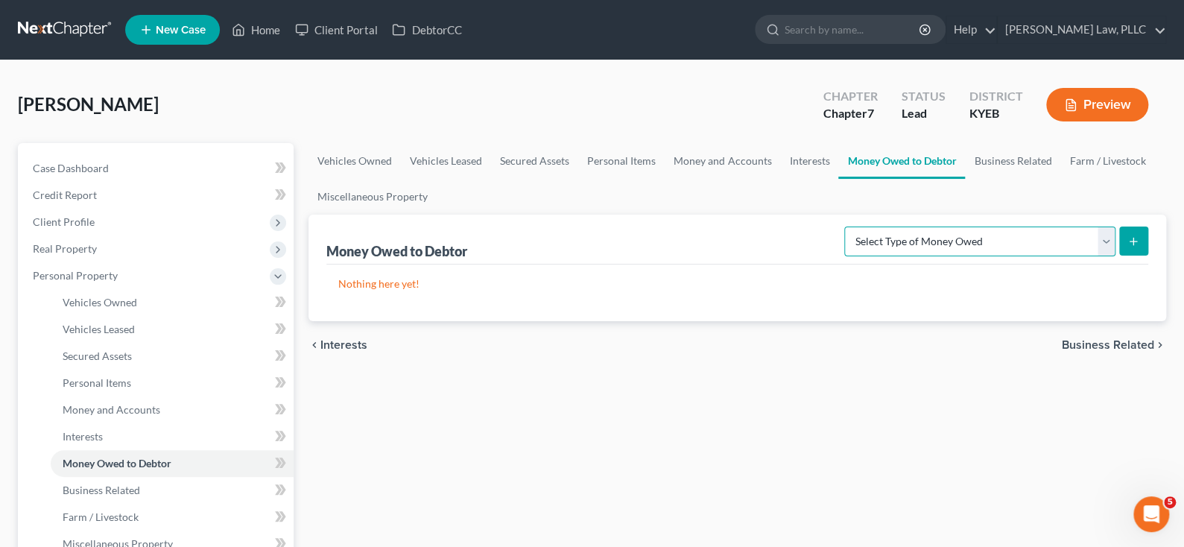
click at [1089, 256] on select "Select Type of Money Owed Accounts Receivable (A/B: 38) Alimony (A/B: 29) Child…" at bounding box center [979, 242] width 271 height 30
select select "child_support"
click at [844, 256] on select "Select Type of Money Owed Accounts Receivable (A/B: 38) Alimony (A/B: 29) Child…" at bounding box center [979, 242] width 271 height 30
click at [437, 215] on link "Miscellaneous Property" at bounding box center [372, 197] width 128 height 36
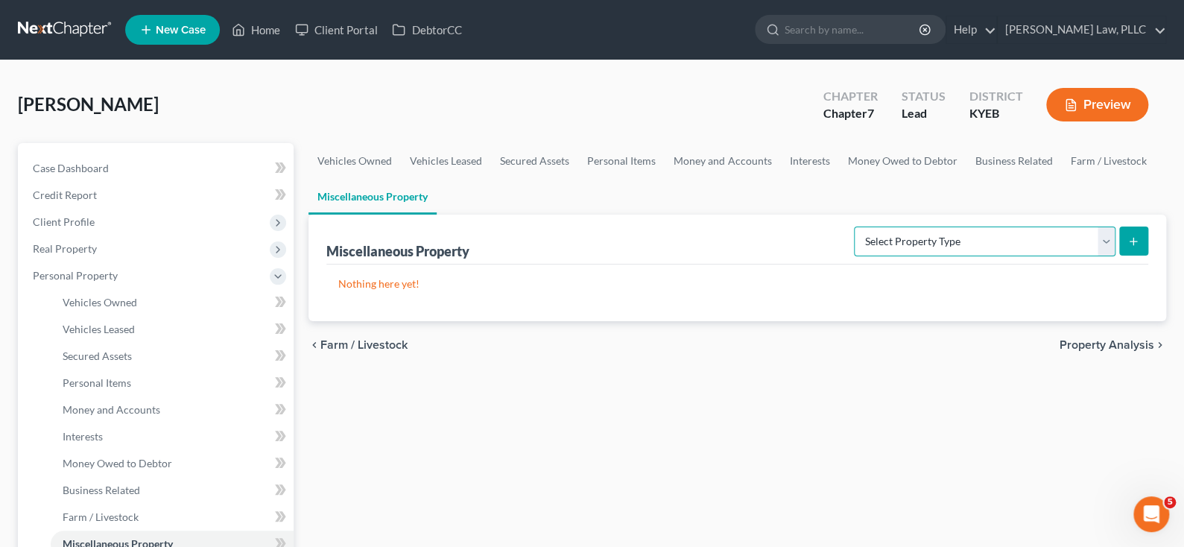
click at [1095, 256] on select "Select Property Type Assigned for Creditor Benefit Within 1 Year (SOFA: 12) Hol…" at bounding box center [985, 242] width 262 height 30
click at [973, 215] on ul "Vehicles Owned Vehicles Leased Secured Assets Personal Items Money and Accounts…" at bounding box center [737, 179] width 858 height 72
click at [966, 179] on link "Money Owed to Debtor" at bounding box center [901, 161] width 127 height 36
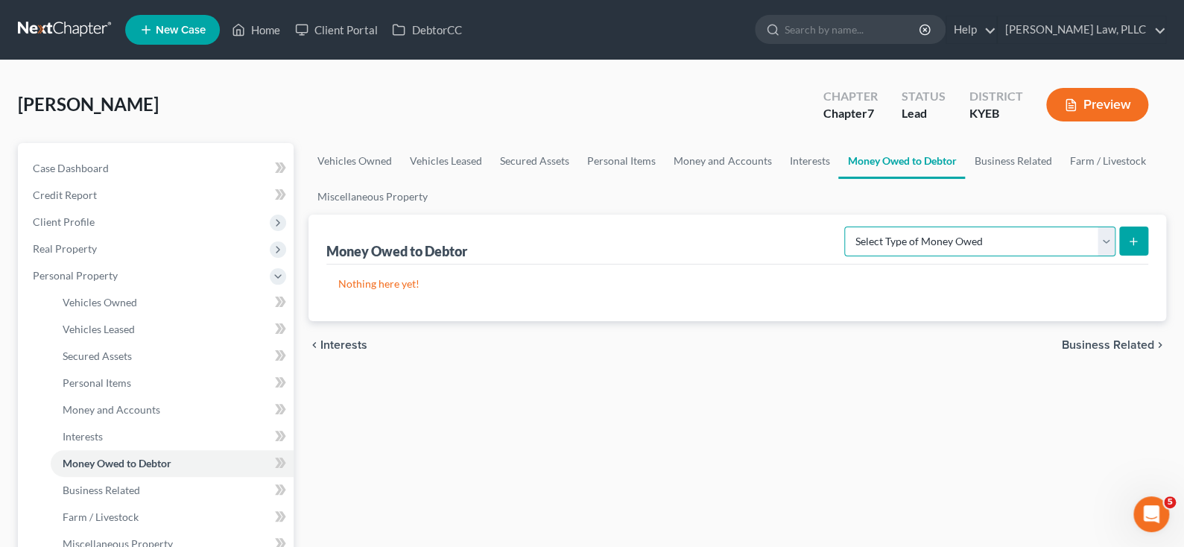
click at [1087, 256] on select "Select Type of Money Owed Accounts Receivable (A/B: 38) Alimony (A/B: 29) Child…" at bounding box center [979, 242] width 271 height 30
select select "child_support"
click at [844, 256] on select "Select Type of Money Owed Accounts Receivable (A/B: 38) Alimony (A/B: 29) Child…" at bounding box center [979, 242] width 271 height 30
click at [1133, 244] on line "submit" at bounding box center [1133, 241] width 0 height 7
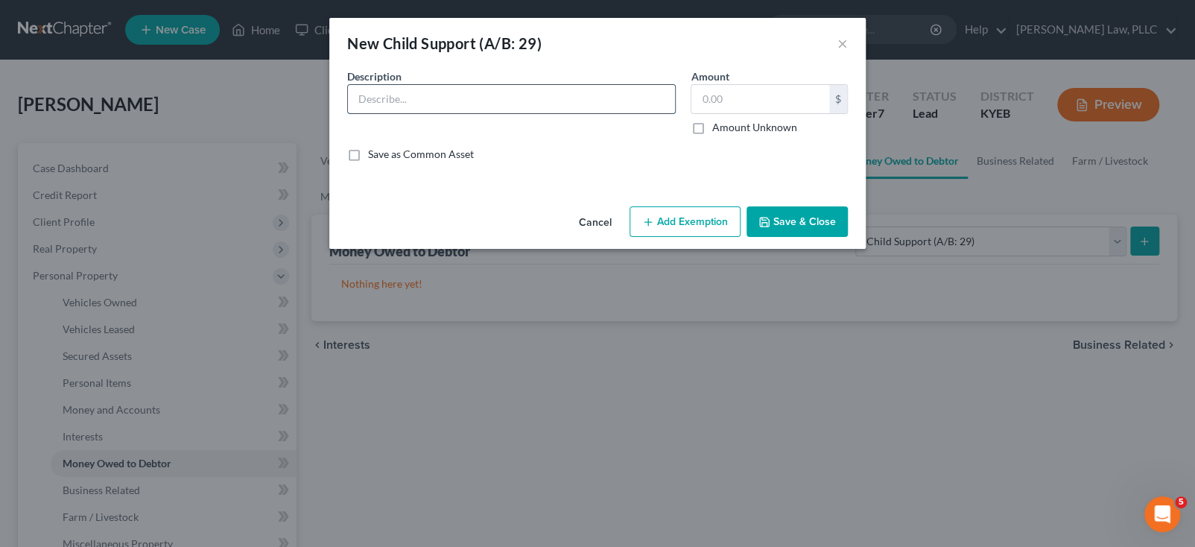
click at [348, 113] on input "text" at bounding box center [511, 99] width 327 height 28
click at [348, 113] on input "Child support" at bounding box center [511, 99] width 327 height 28
type input "Child Support"
click at [788, 113] on input "text" at bounding box center [760, 99] width 138 height 28
type input "3,960.00"
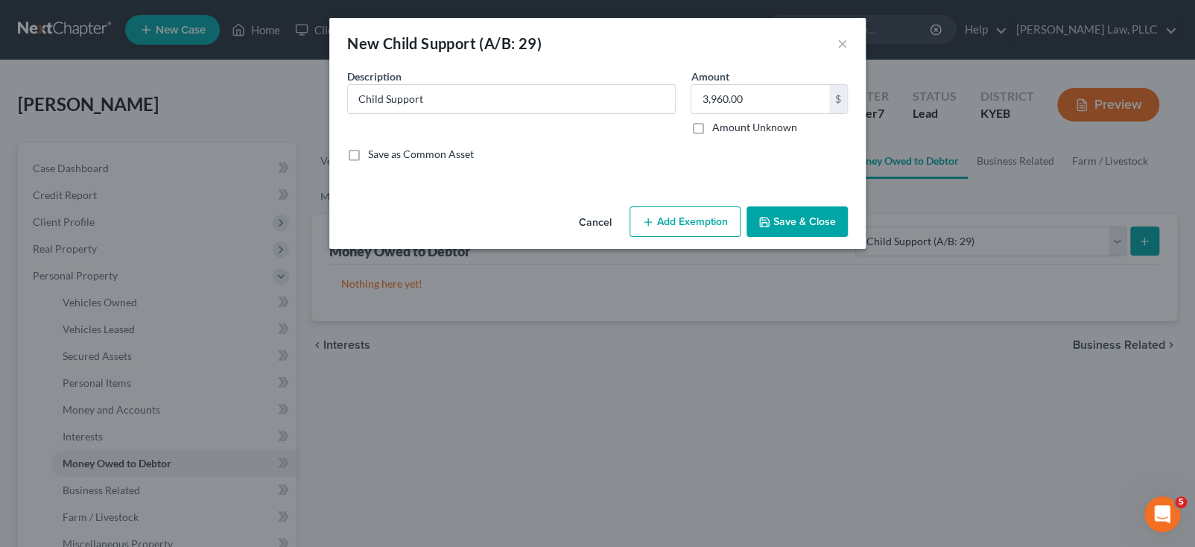
click at [848, 238] on button "Save & Close" at bounding box center [797, 221] width 101 height 31
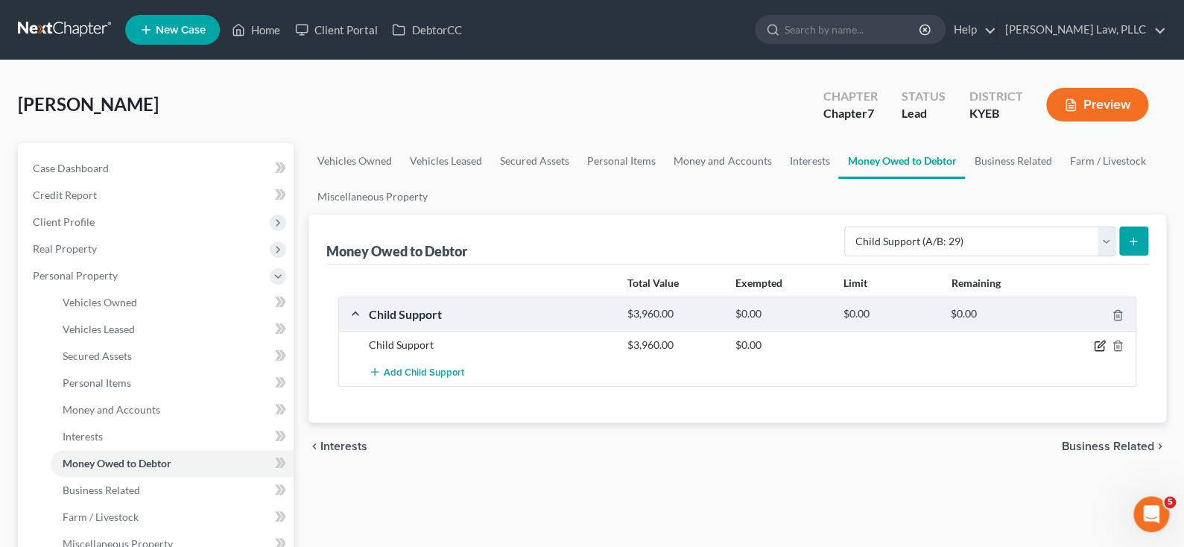
click at [1094, 352] on icon "button" at bounding box center [1100, 346] width 12 height 12
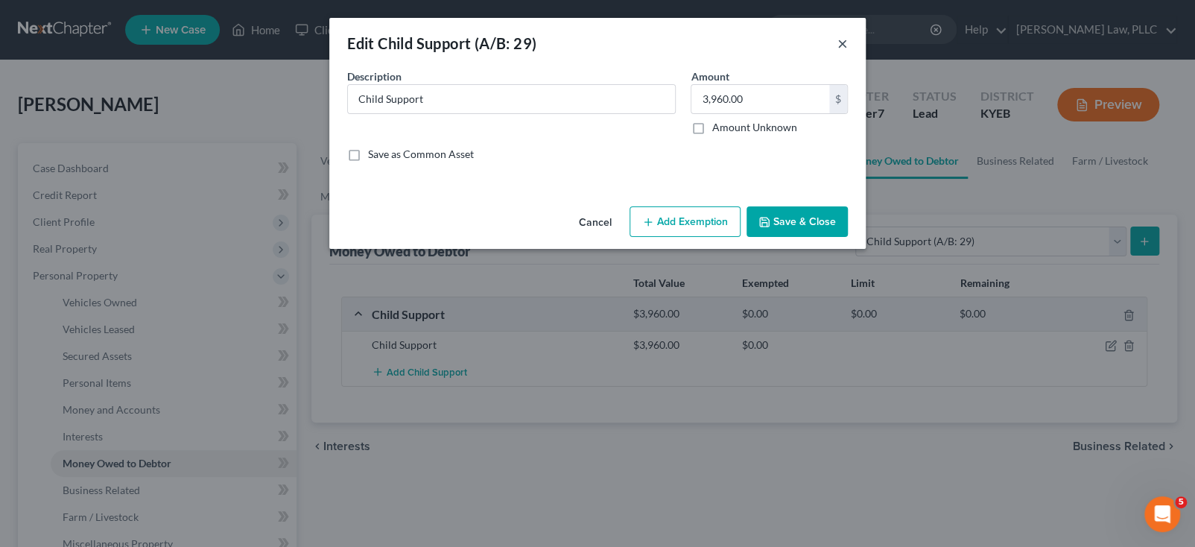
click at [848, 51] on button "×" at bounding box center [842, 43] width 10 height 18
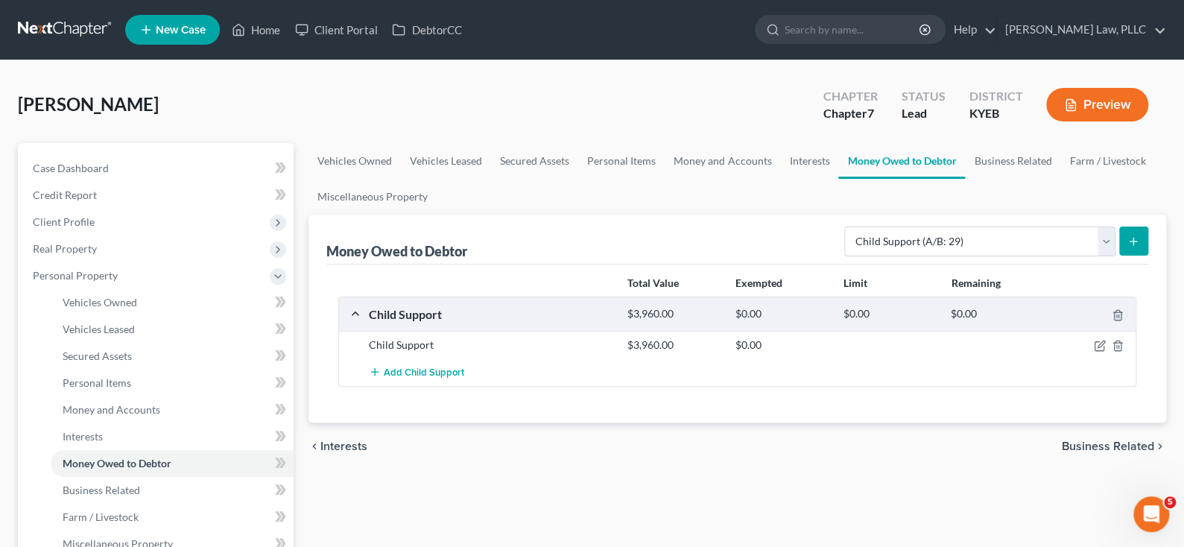
click at [1086, 352] on div at bounding box center [1094, 345] width 86 height 15
click at [1094, 352] on icon "button" at bounding box center [1100, 346] width 12 height 12
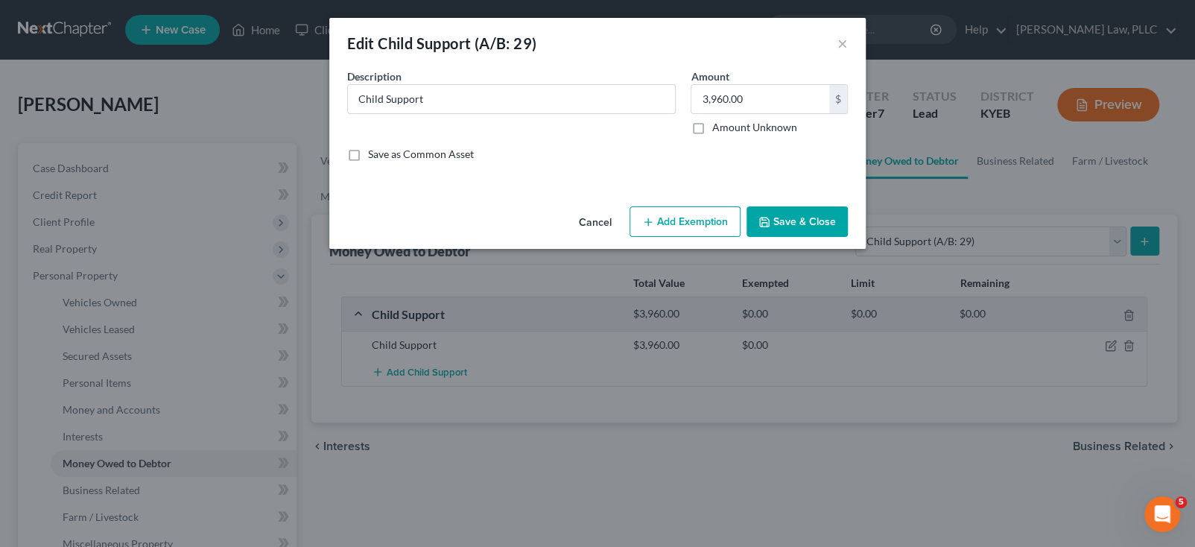
click at [683, 238] on button "Add Exemption" at bounding box center [685, 221] width 111 height 31
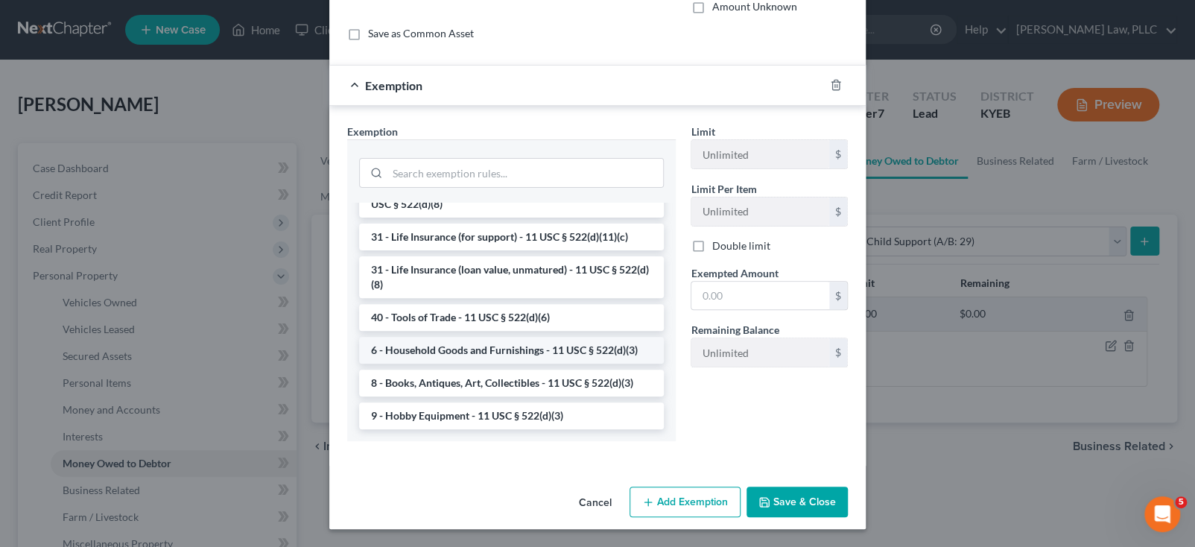
scroll to position [284, 0]
click at [425, 460] on div "An exemption set must first be selected from the Filing Information section. Co…" at bounding box center [597, 214] width 536 height 533
click at [855, 395] on div "Limit Unlimited $ Limit Per Item Unlimited $ Double limit Exempted Amount * $ R…" at bounding box center [769, 288] width 172 height 329
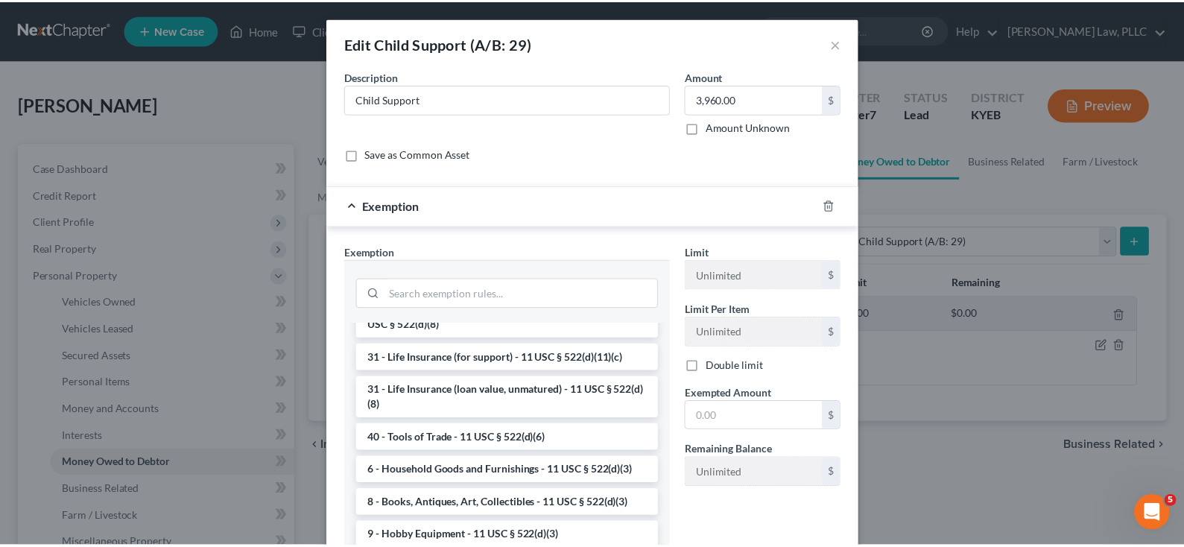
scroll to position [1527, 0]
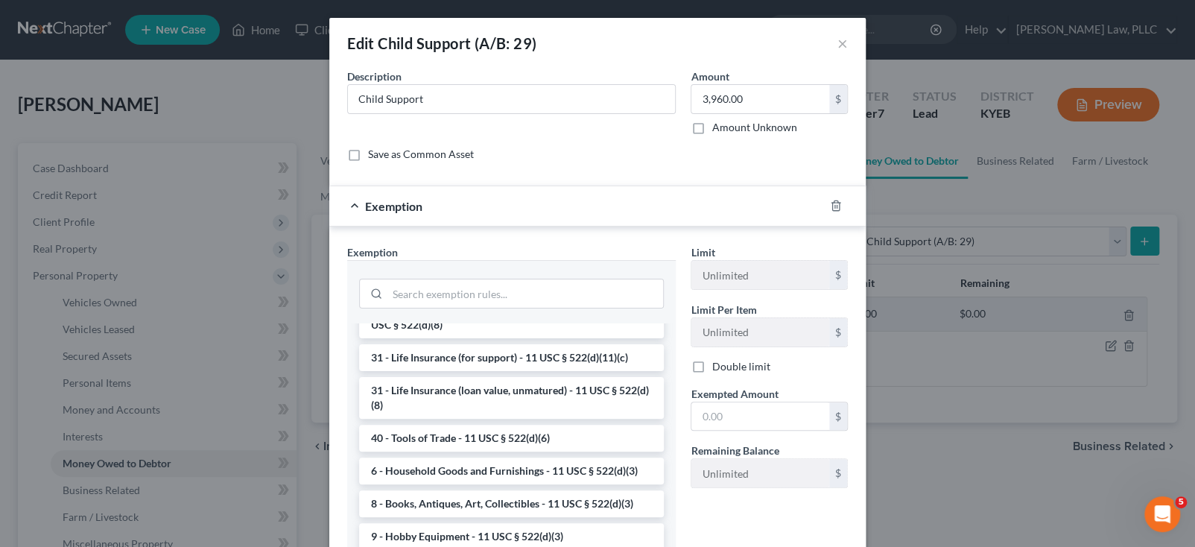
click at [495, 320] on div "Exemption * --View All or Create New-- 29 - Alimony or Maintenance Support - 11…" at bounding box center [511, 402] width 329 height 317
click at [329, 226] on div "Exemption" at bounding box center [576, 205] width 495 height 39
click at [842, 212] on icon "button" at bounding box center [836, 206] width 12 height 12
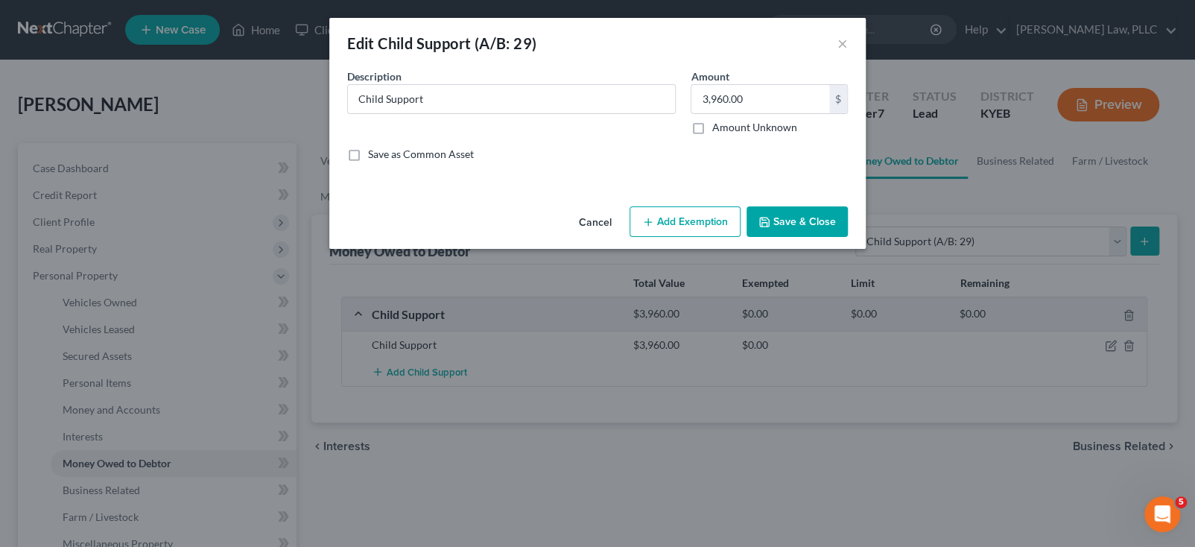
click at [839, 238] on button "Save & Close" at bounding box center [797, 221] width 101 height 31
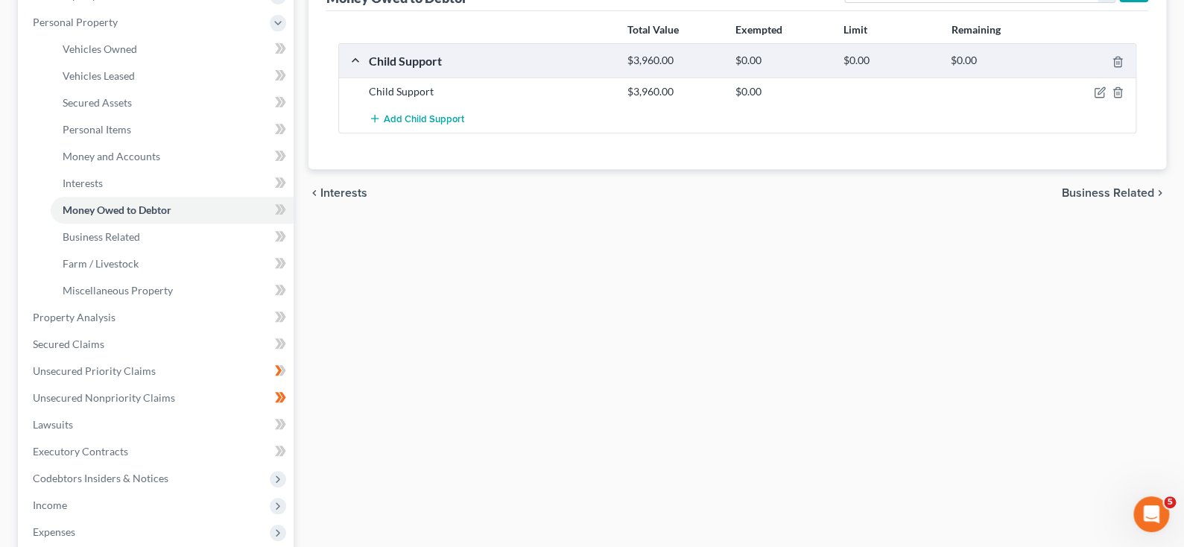
scroll to position [297, 0]
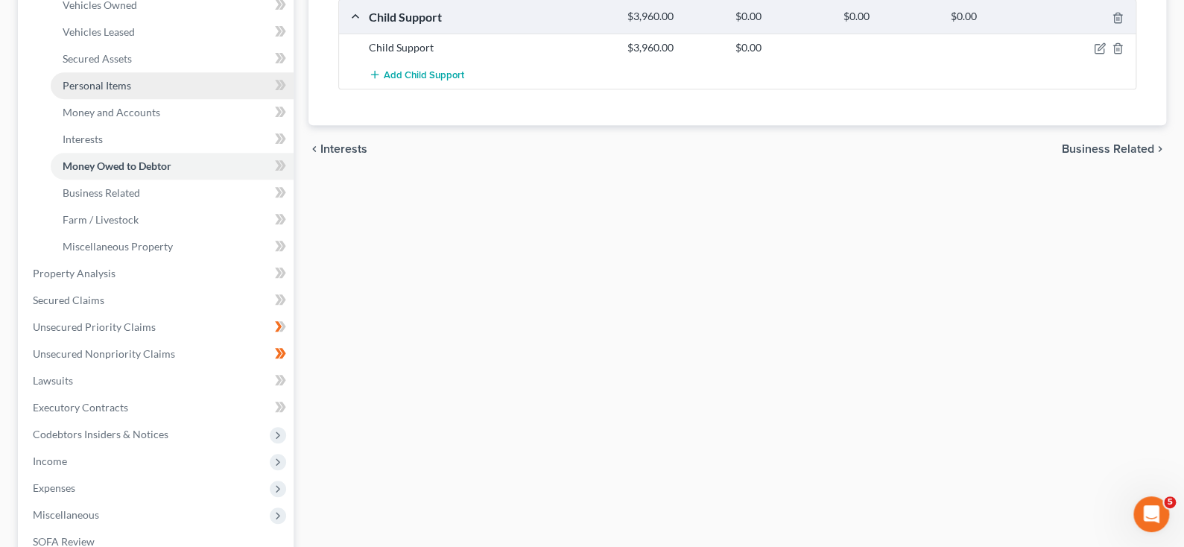
click at [101, 92] on span "Personal Items" at bounding box center [97, 85] width 69 height 13
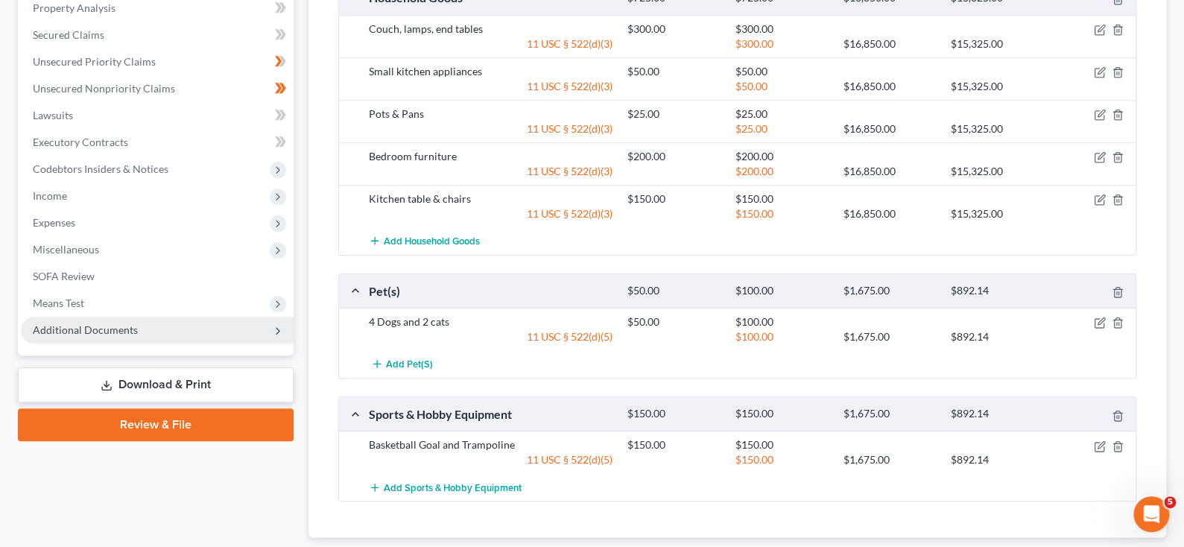
scroll to position [562, 0]
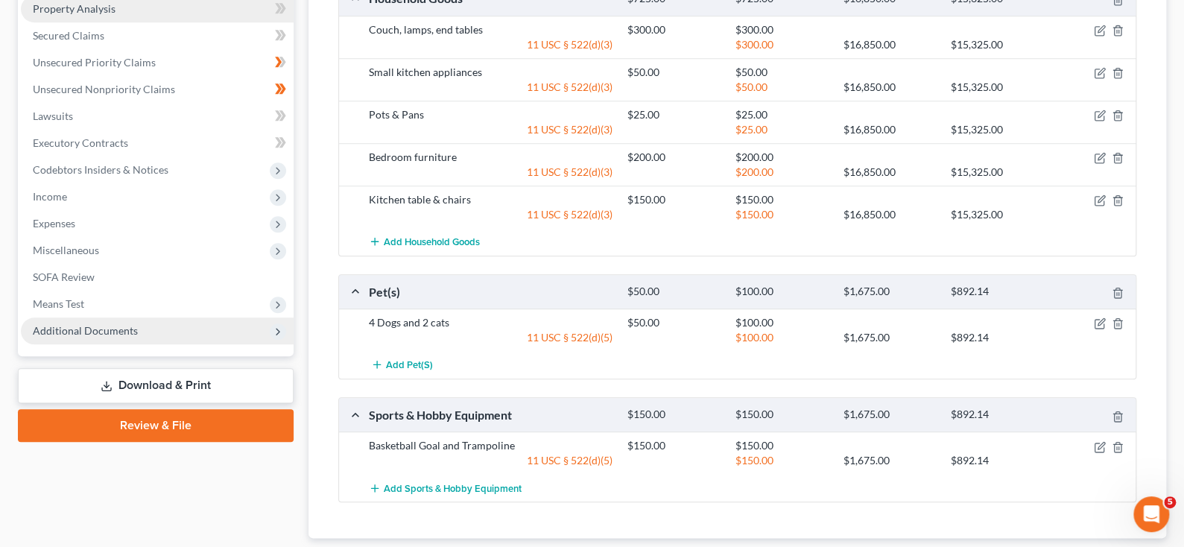
click at [99, 15] on span "Property Analysis" at bounding box center [74, 8] width 83 height 13
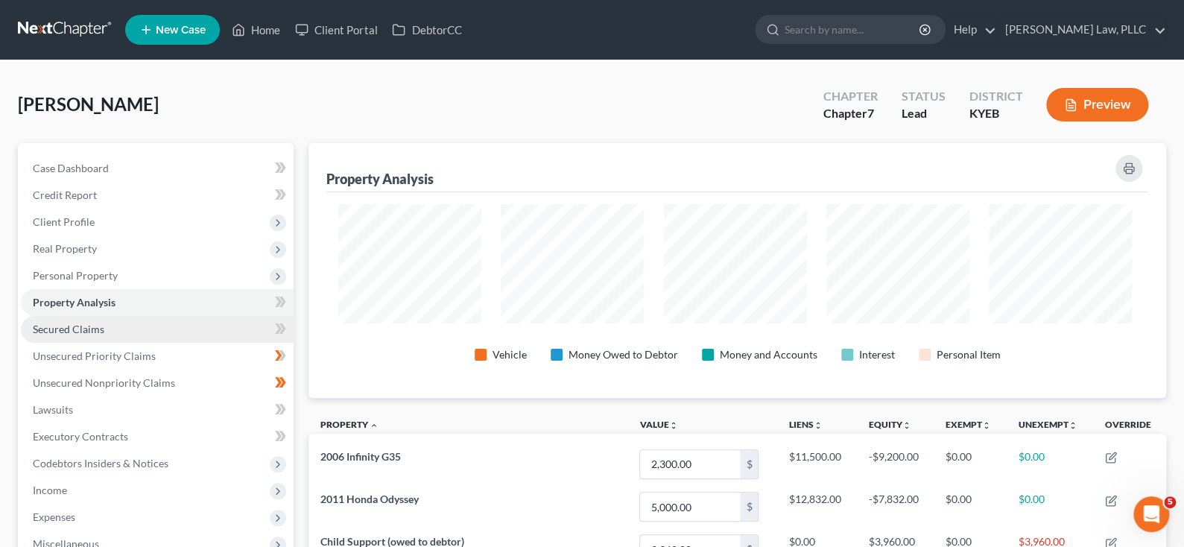
scroll to position [287, 850]
click at [104, 335] on span "Secured Claims" at bounding box center [69, 329] width 72 height 13
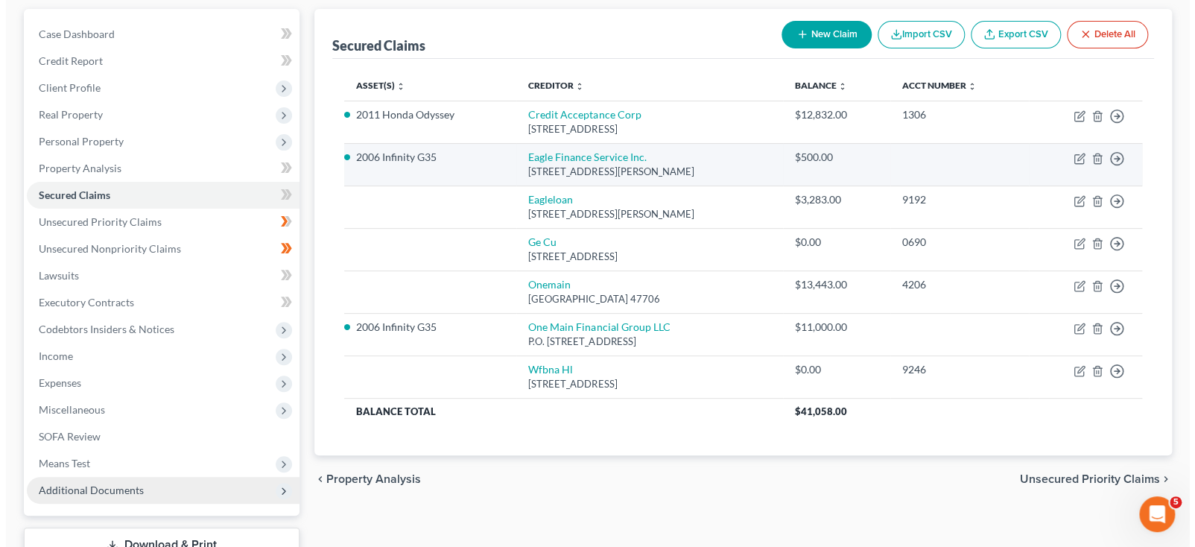
scroll to position [149, 0]
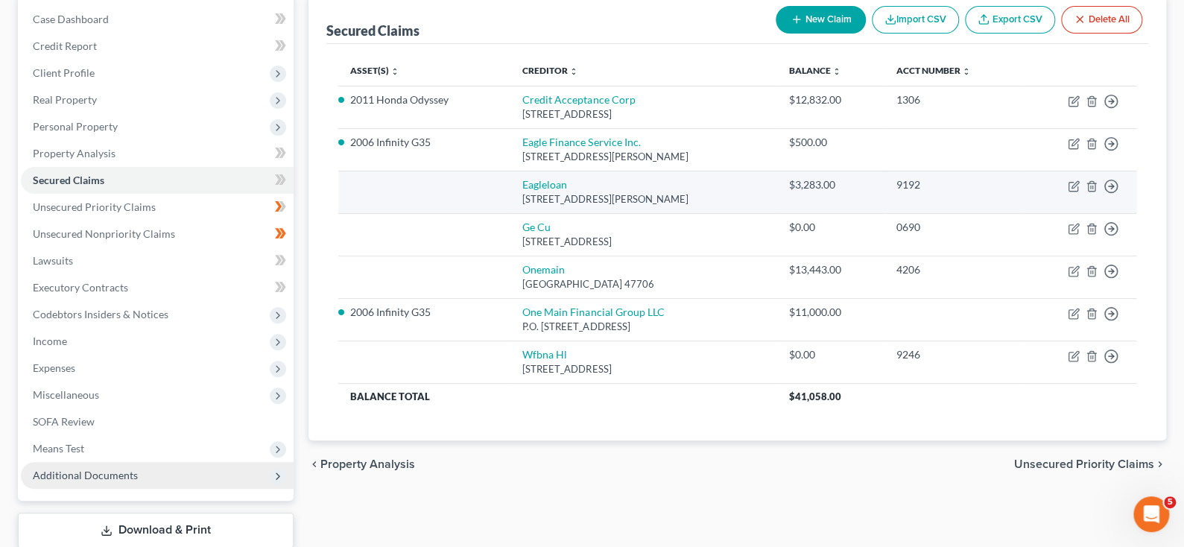
click at [697, 206] on div "625 Chestnut Dr Suite 105, Walton, KY 41094" at bounding box center [643, 199] width 243 height 14
click at [1068, 192] on icon "button" at bounding box center [1074, 186] width 12 height 12
select select "18"
select select "0"
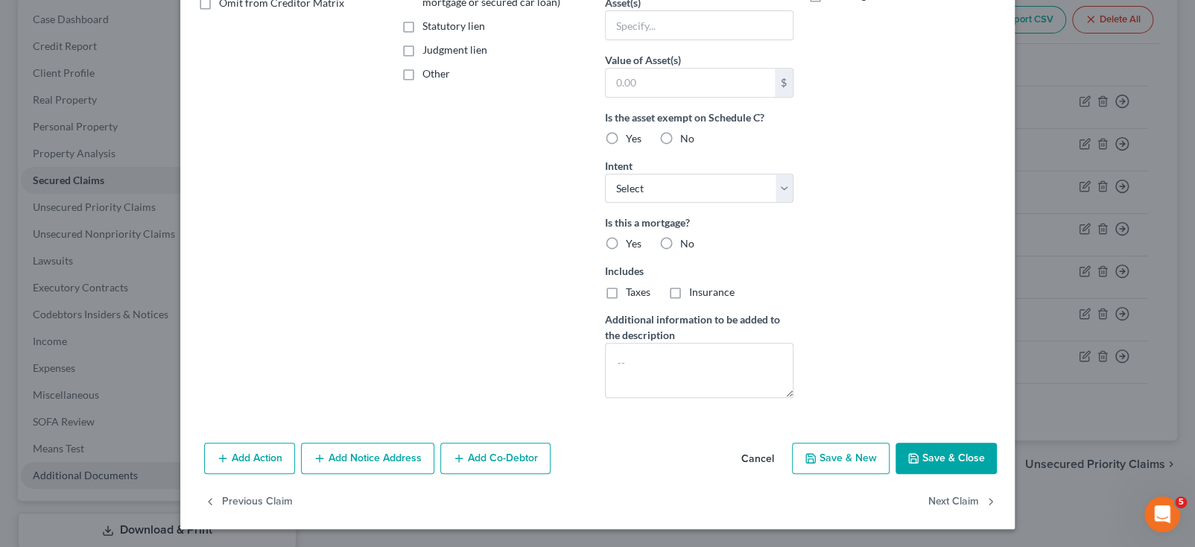
scroll to position [309, 0]
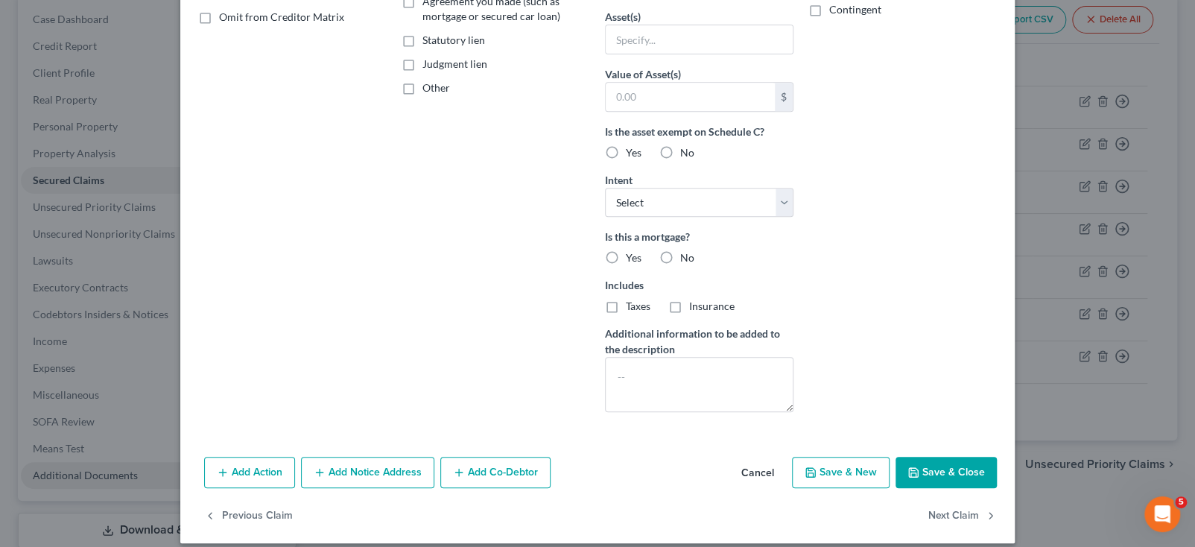
click at [680, 265] on label "No" at bounding box center [687, 257] width 14 height 15
click at [686, 260] on input "No" at bounding box center [691, 255] width 10 height 10
radio input "true"
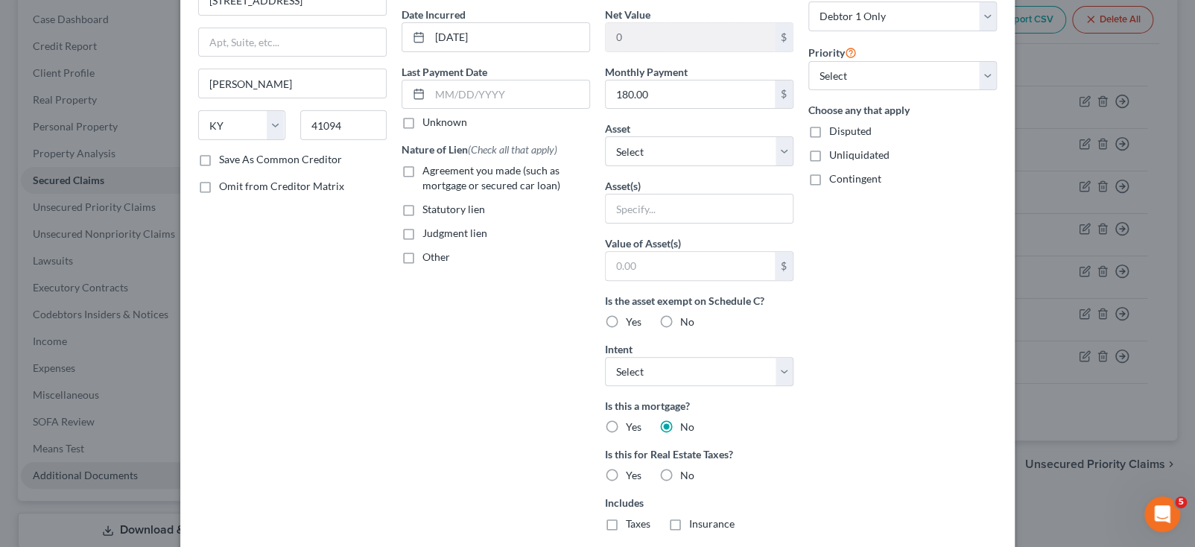
scroll to position [86, 0]
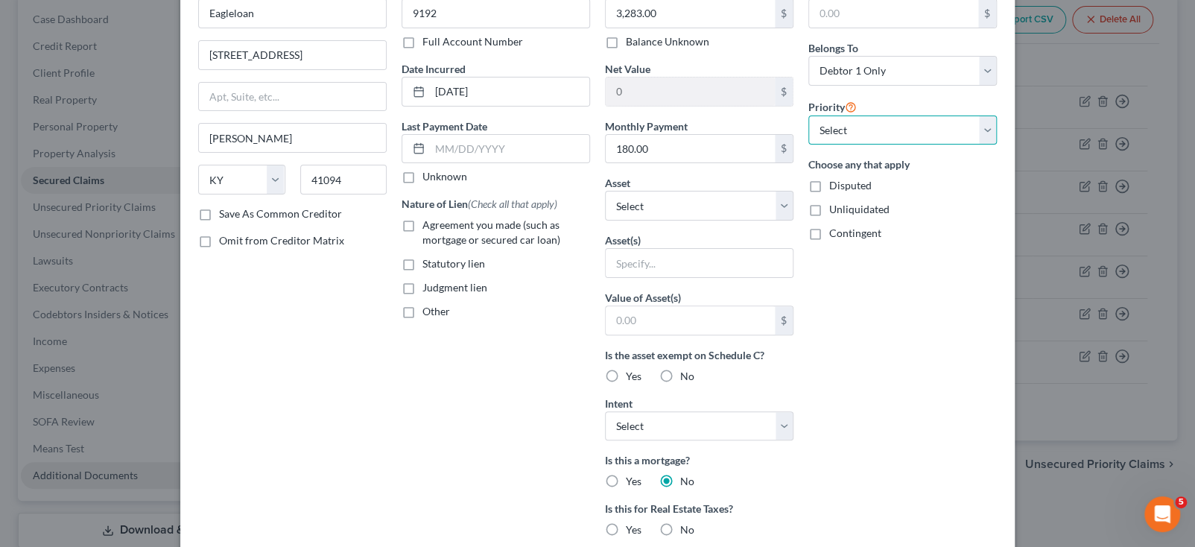
click at [997, 145] on select "Select 1st 2nd 3rd 4th 5th 6th 7th 8th 9th 10th 11th 12th 13th 14th 15th 16th 1…" at bounding box center [902, 130] width 189 height 30
click at [1004, 324] on div "Arrearage Amount $ Belongs To * Select Debtor 1 Only Debtor 2 Only Debtor 1 And…" at bounding box center [902, 339] width 203 height 713
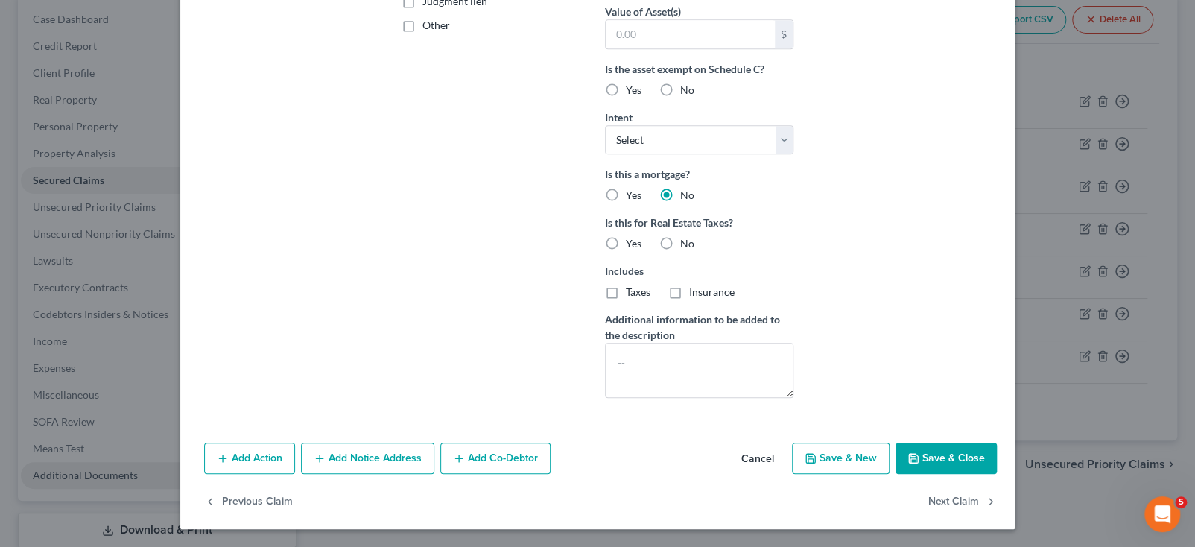
scroll to position [593, 0]
click at [612, 343] on textarea at bounding box center [699, 370] width 189 height 55
click at [997, 443] on button "Save & Close" at bounding box center [946, 458] width 101 height 31
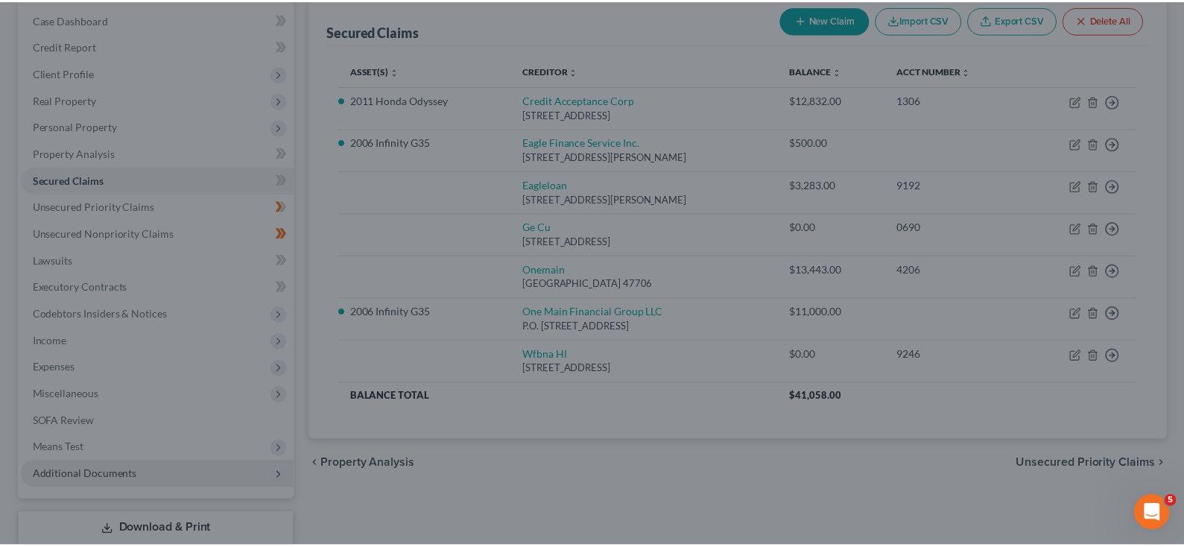
scroll to position [391, 0]
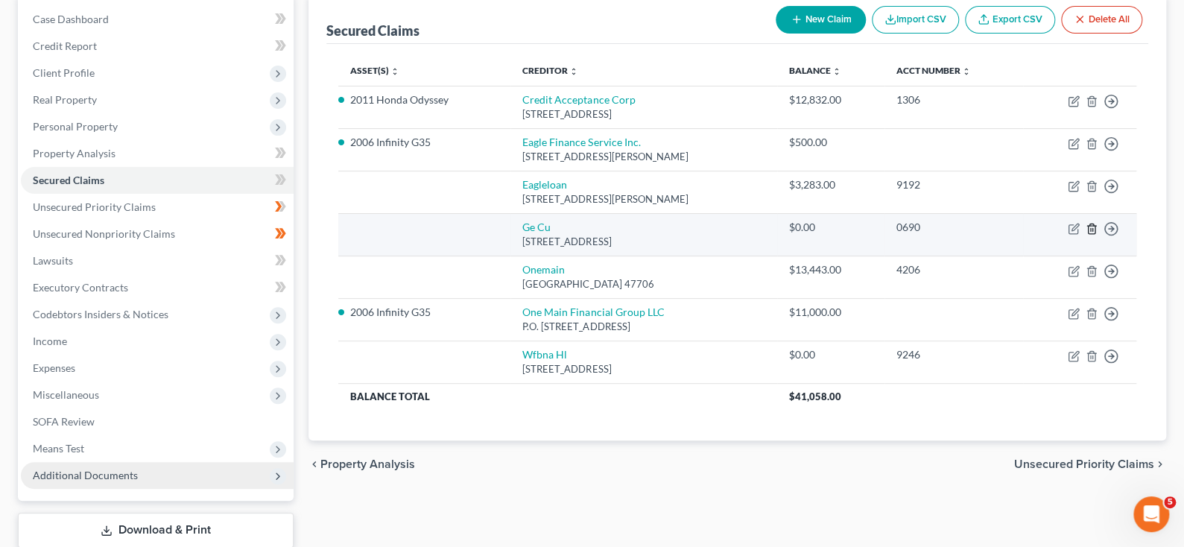
click at [1092, 231] on line "button" at bounding box center [1092, 229] width 0 height 3
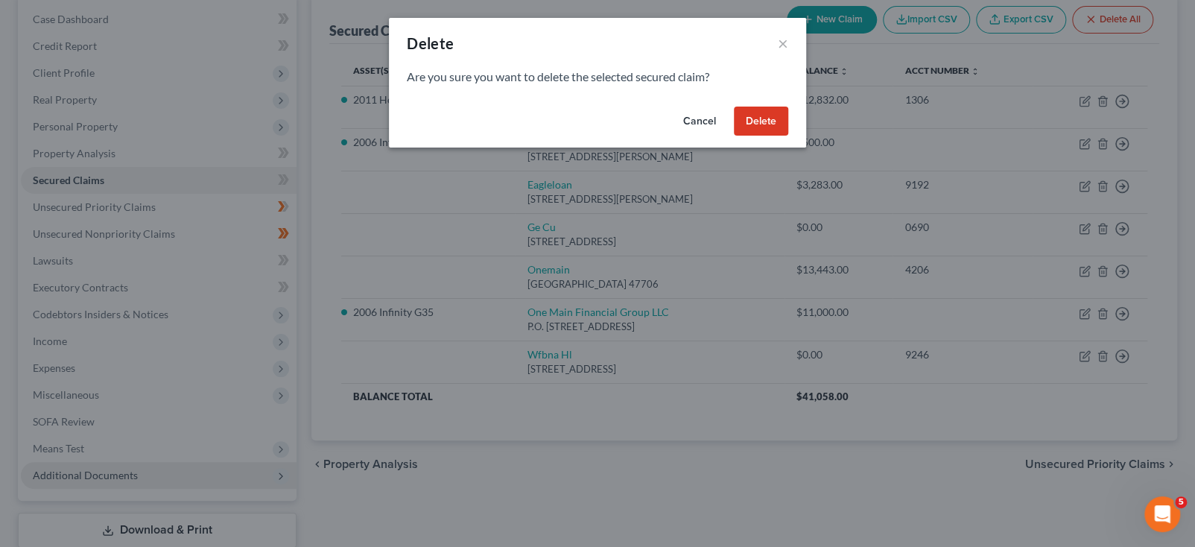
click at [788, 136] on button "Delete" at bounding box center [761, 122] width 54 height 30
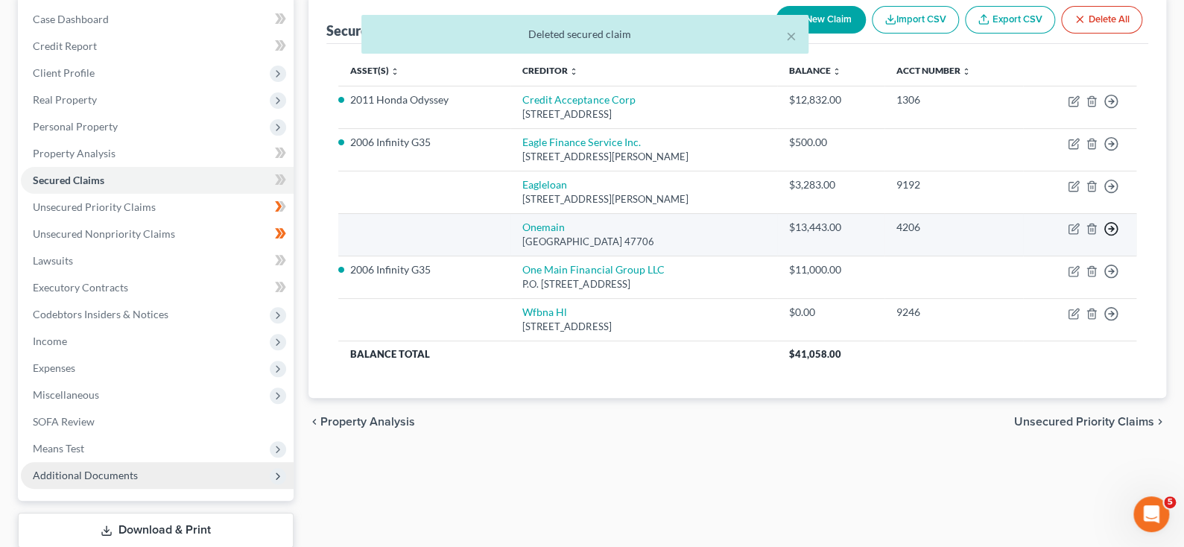
click at [1103, 236] on icon "button" at bounding box center [1110, 228] width 15 height 15
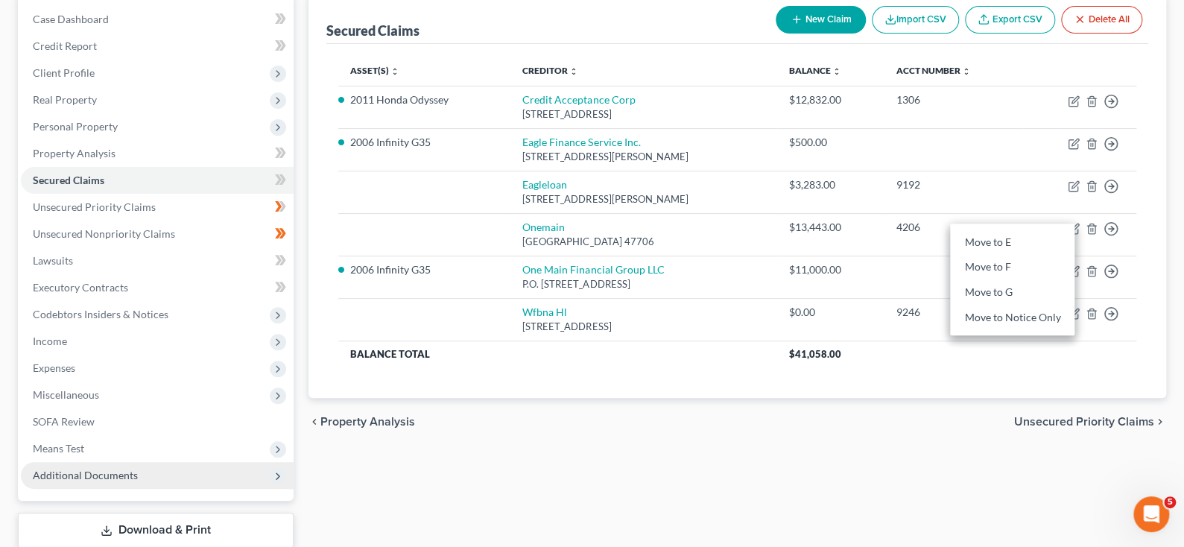
click at [1141, 262] on div "Secured Claims New Claim Import CSV Export CSV Delete All Asset(s) expand_more …" at bounding box center [737, 196] width 858 height 404
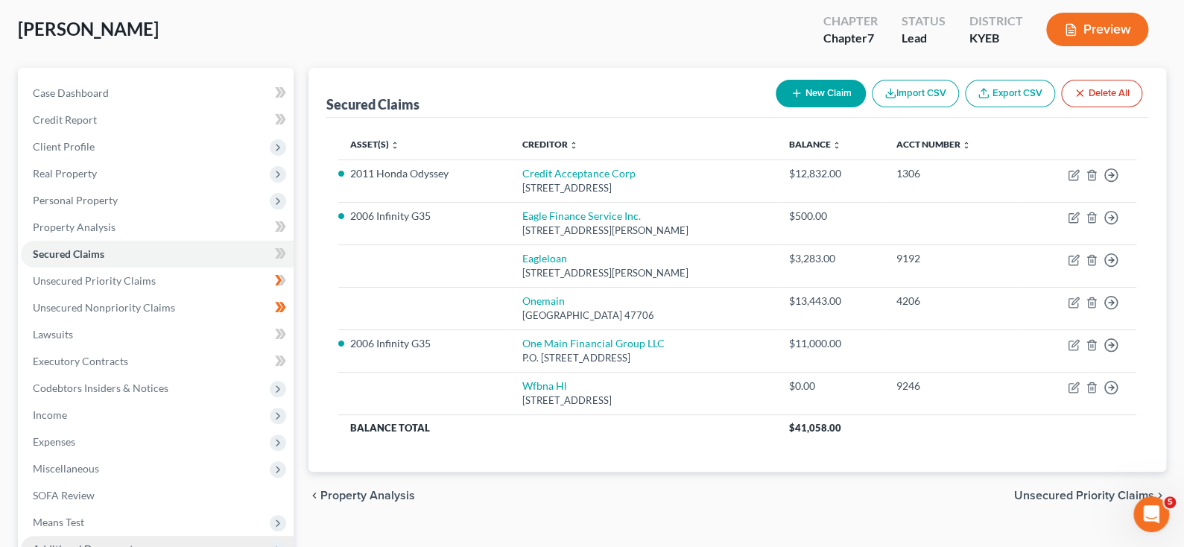
scroll to position [75, 0]
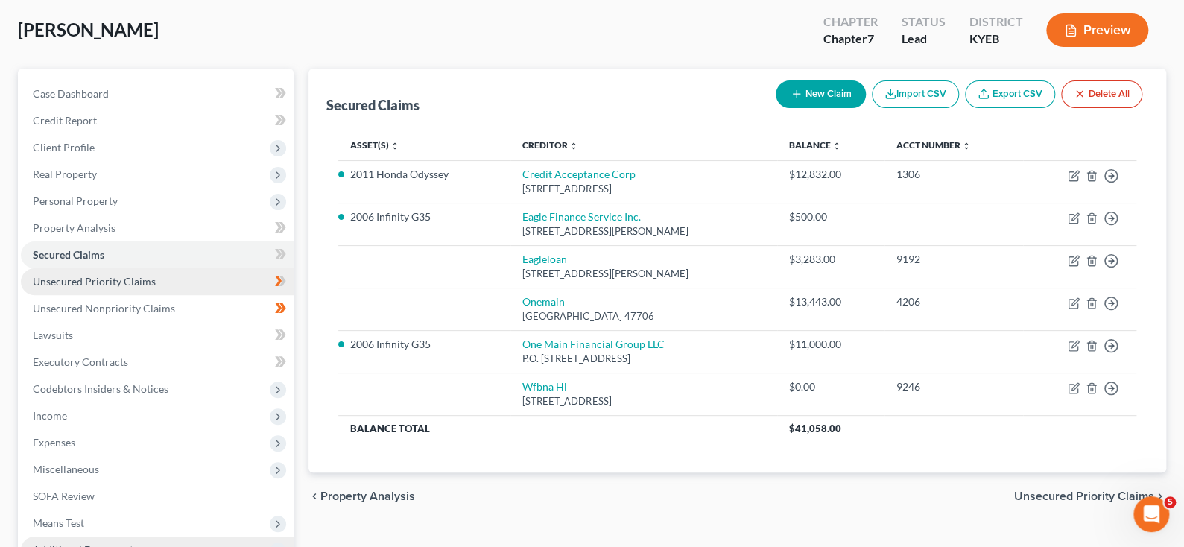
click at [99, 288] on span "Unsecured Priority Claims" at bounding box center [94, 281] width 123 height 13
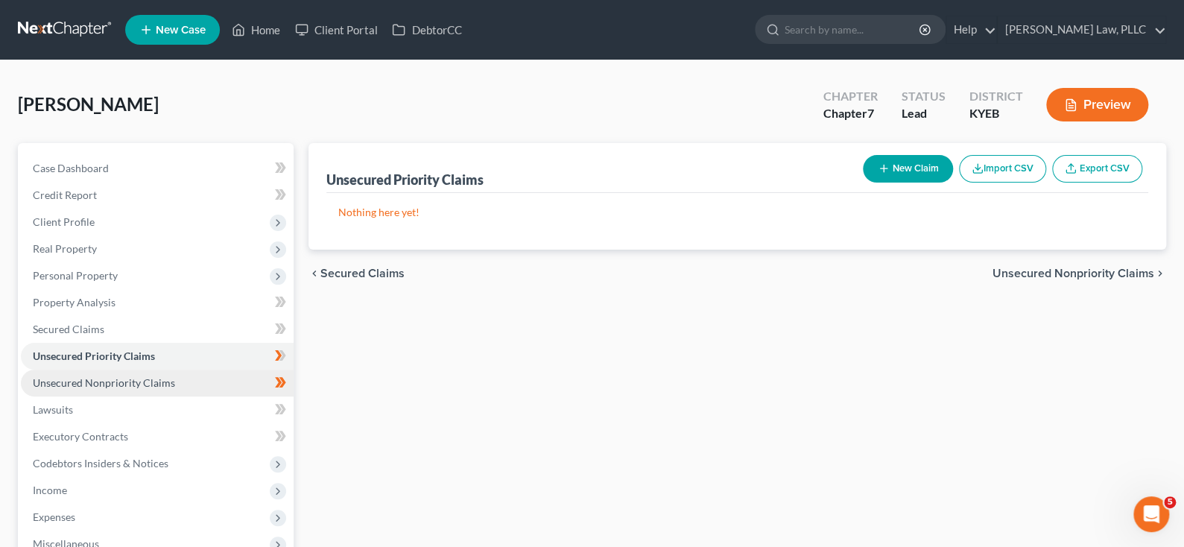
click at [110, 389] on span "Unsecured Nonpriority Claims" at bounding box center [104, 382] width 142 height 13
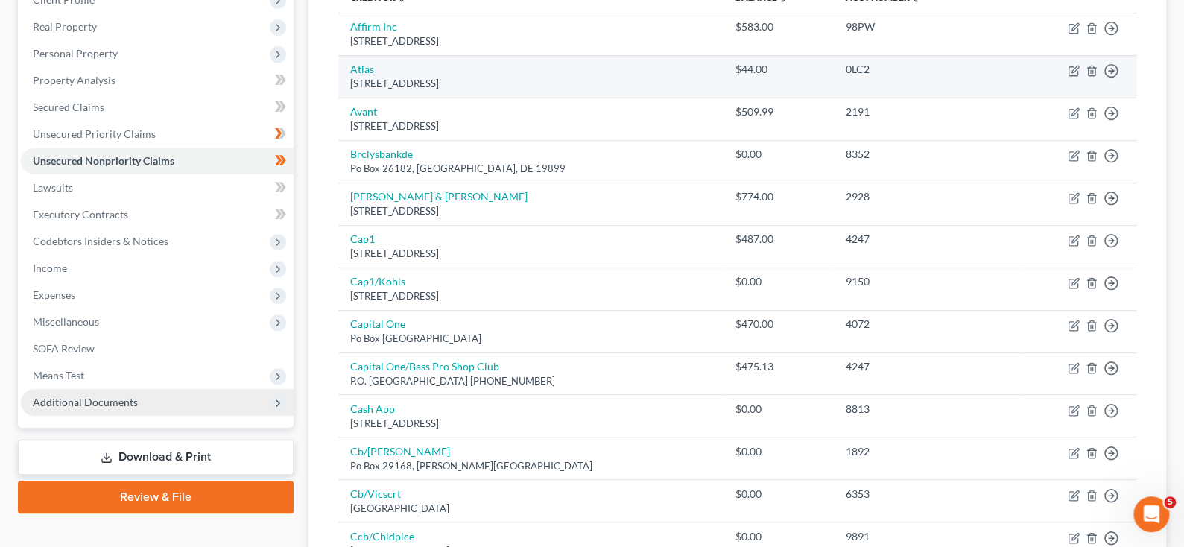
scroll to position [223, 0]
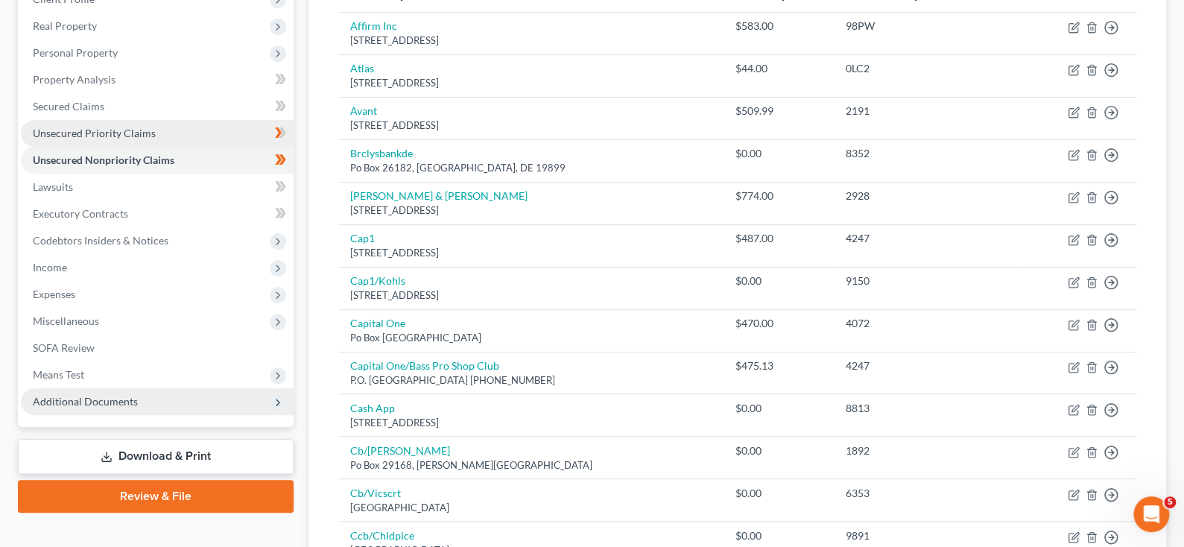
click at [100, 139] on span "Unsecured Priority Claims" at bounding box center [94, 133] width 123 height 13
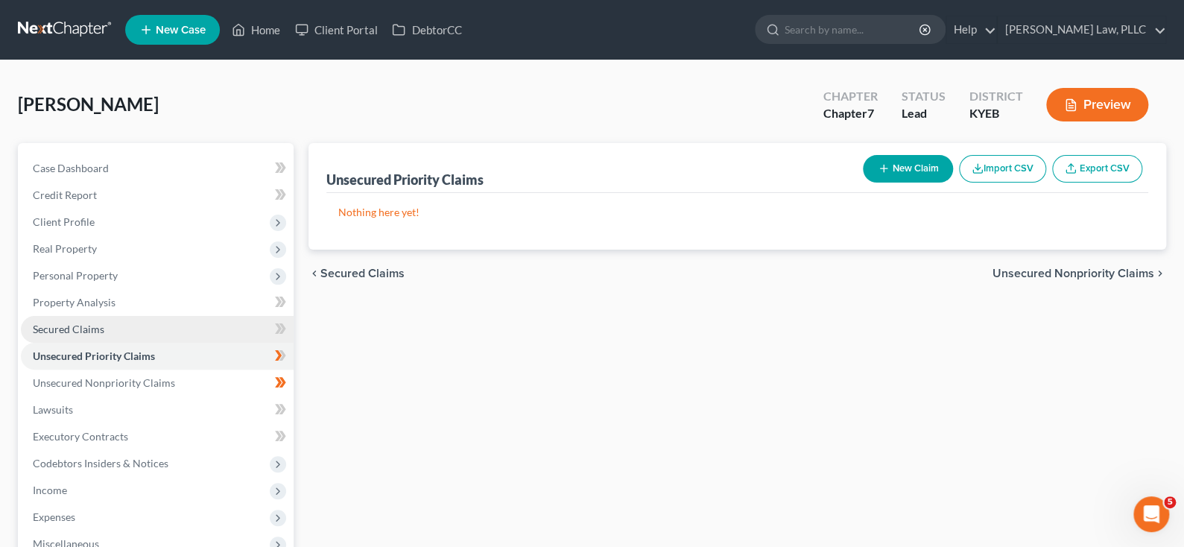
click at [69, 335] on span "Secured Claims" at bounding box center [69, 329] width 72 height 13
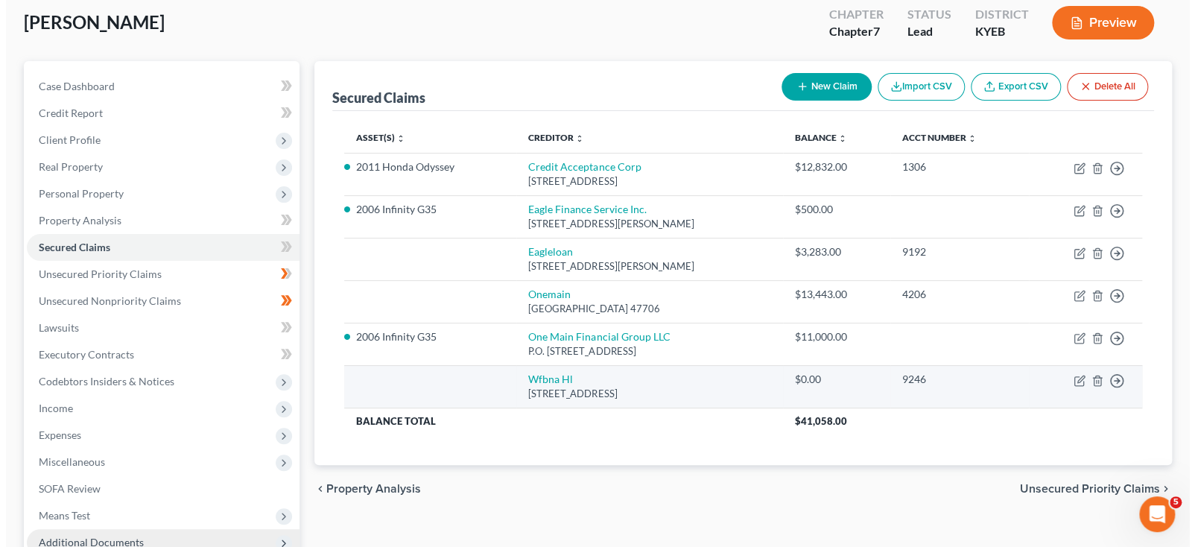
scroll to position [149, 0]
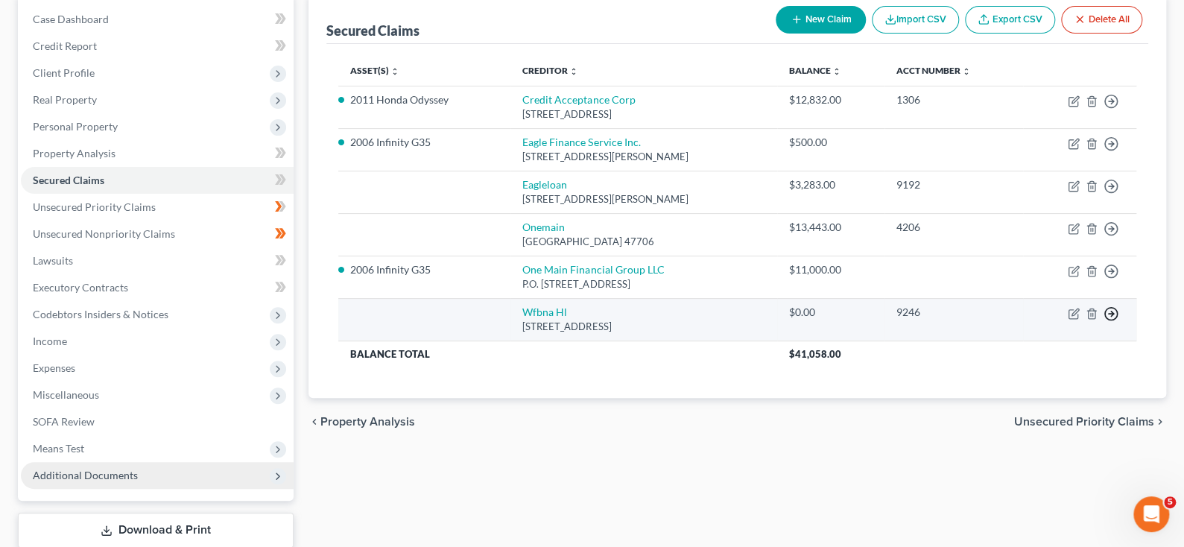
click at [1103, 321] on icon "button" at bounding box center [1110, 313] width 15 height 15
click at [1001, 340] on link "Move to E" at bounding box center [1012, 326] width 124 height 25
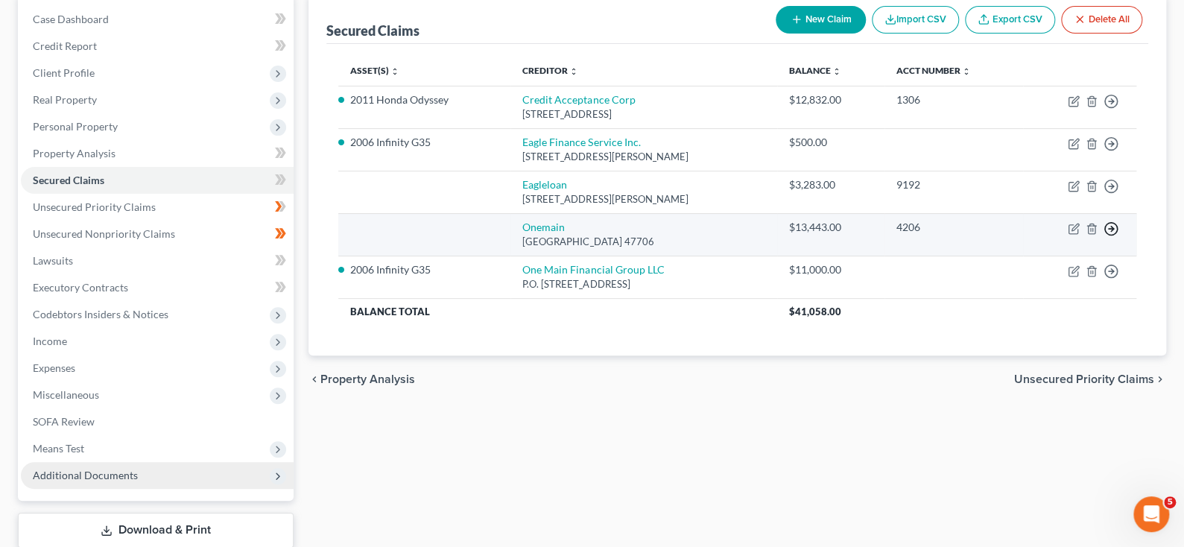
click at [1103, 236] on icon "button" at bounding box center [1110, 228] width 15 height 15
click at [1010, 255] on link "Move to E" at bounding box center [1012, 241] width 124 height 25
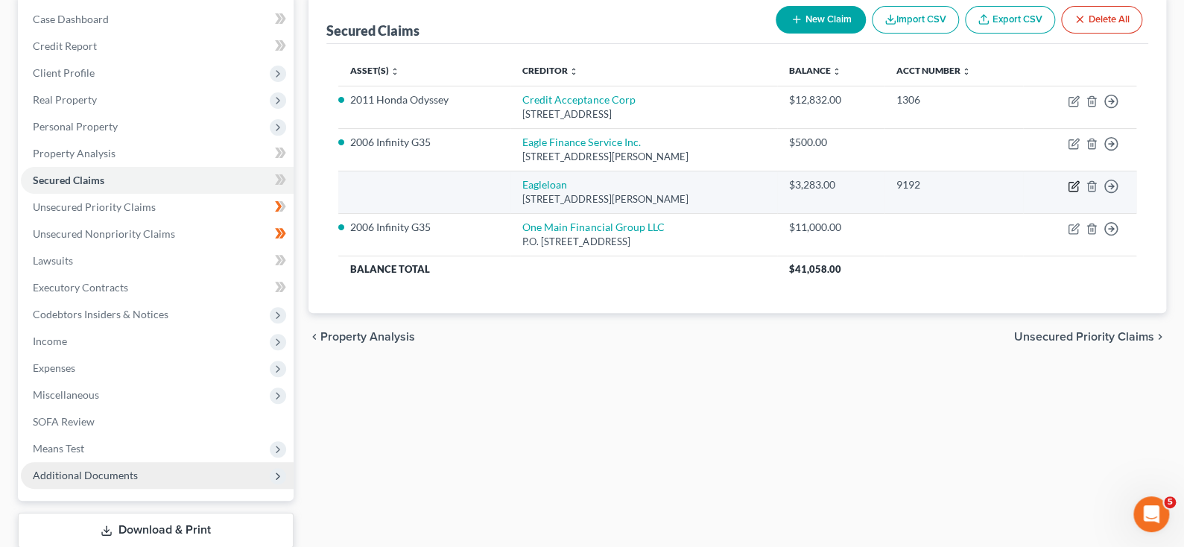
click at [1068, 192] on icon "button" at bounding box center [1074, 186] width 12 height 12
select select "18"
select select "0"
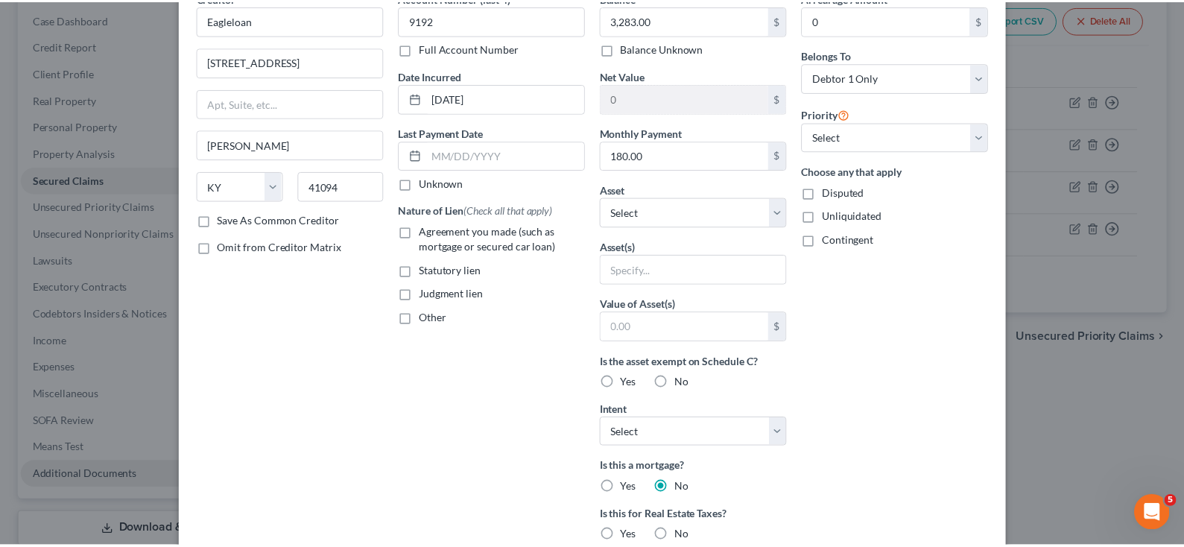
scroll to position [0, 0]
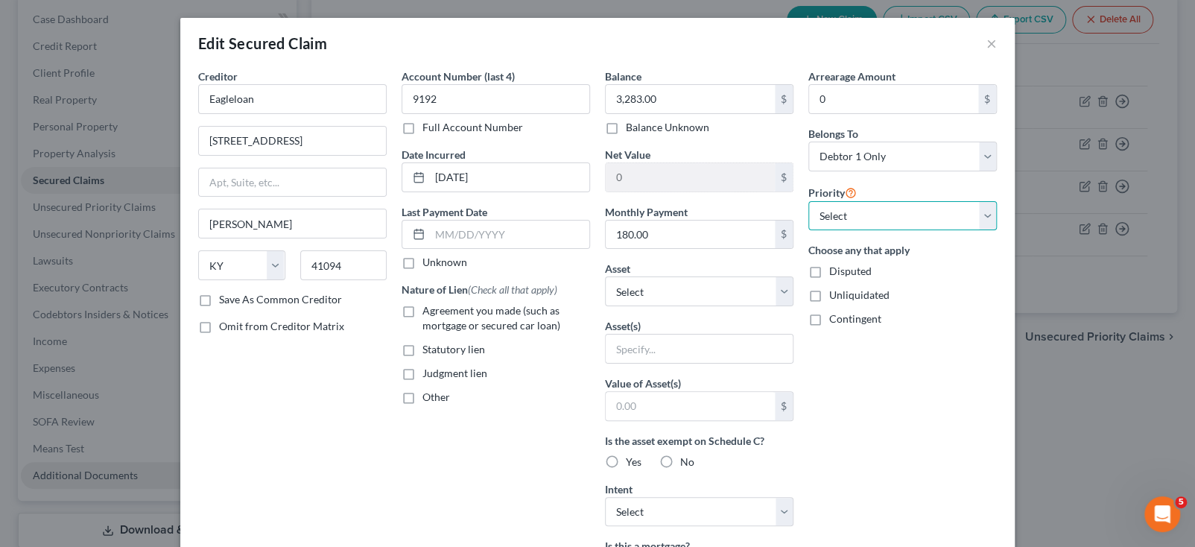
click at [997, 231] on select "Select 1st 2nd 3rd 4th 5th 6th 7th 8th 9th 10th 11th 12th 13th 14th 15th 16th 1…" at bounding box center [902, 216] width 189 height 30
drag, startPoint x: 1054, startPoint y: 405, endPoint x: 1014, endPoint y: 338, distance: 78.5
click at [997, 326] on div "Contingent" at bounding box center [902, 318] width 189 height 15
click at [997, 45] on button "×" at bounding box center [991, 43] width 10 height 18
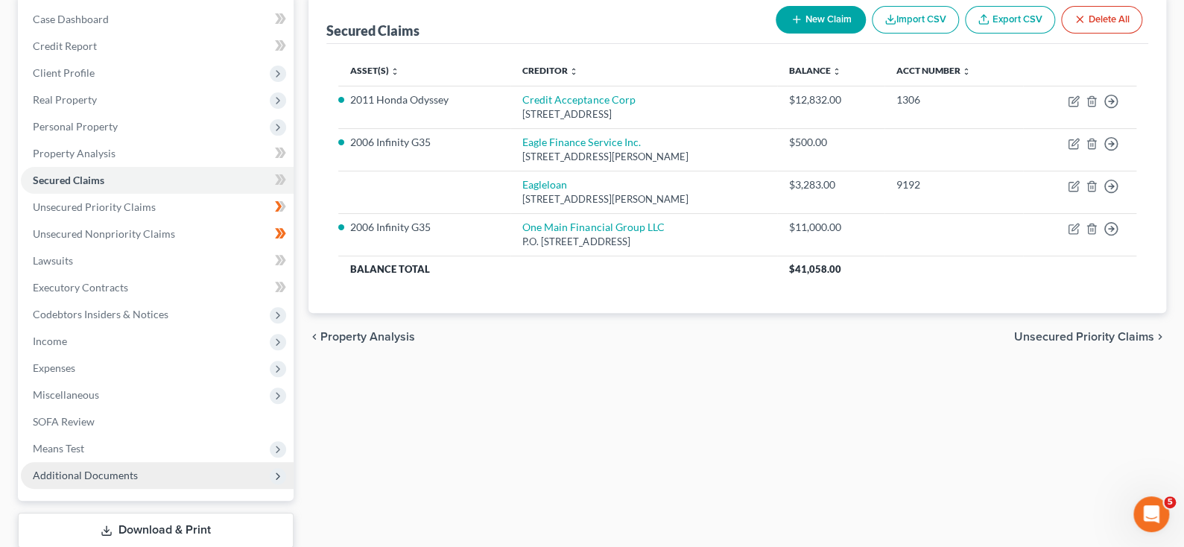
click at [1131, 343] on span "Unsecured Priority Claims" at bounding box center [1084, 337] width 140 height 12
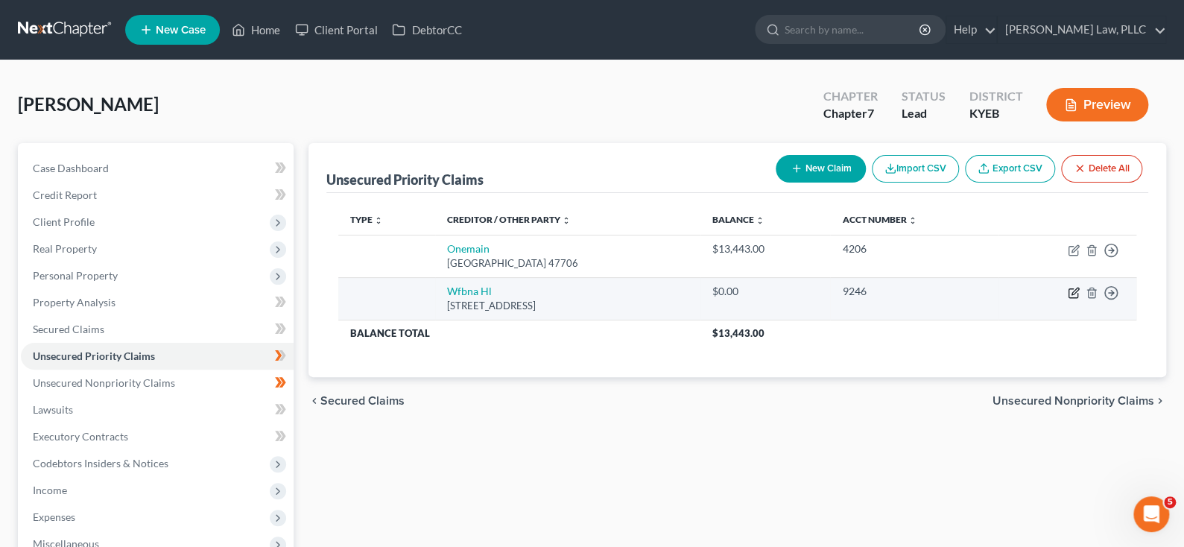
click at [1068, 299] on icon "button" at bounding box center [1074, 293] width 12 height 12
select select "4"
select select "0"
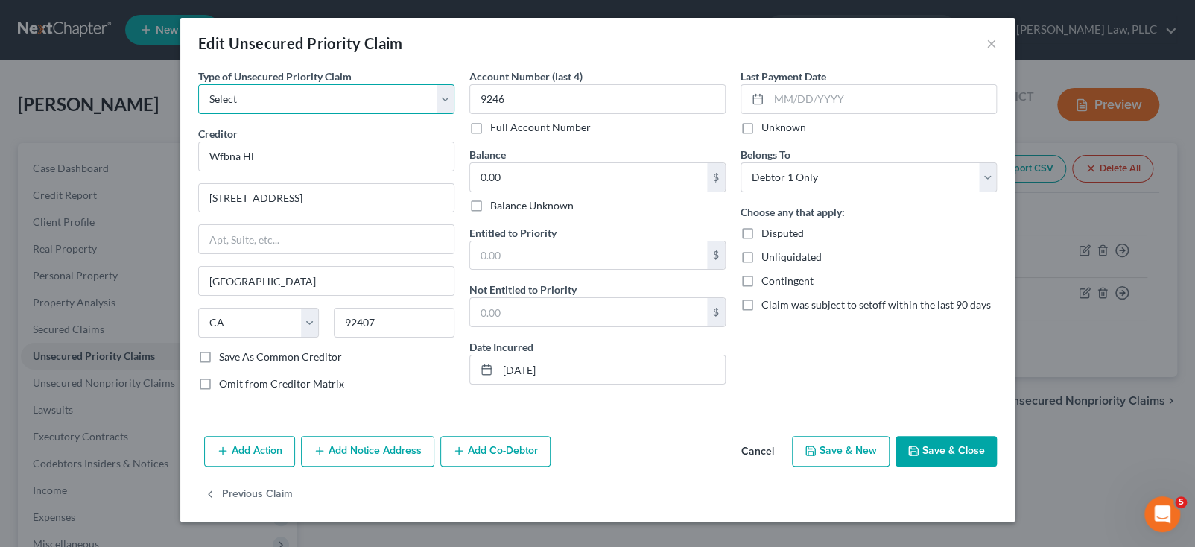
click at [404, 114] on select "Select Taxes & Other Government Units Domestic Support Obligations Extensions o…" at bounding box center [326, 99] width 256 height 30
click at [405, 114] on select "Select Taxes & Other Government Units Domestic Support Obligations Extensions o…" at bounding box center [326, 99] width 256 height 30
click at [997, 89] on div "Last Payment Date Unknown" at bounding box center [869, 102] width 256 height 66
click at [997, 50] on button "×" at bounding box center [991, 43] width 10 height 18
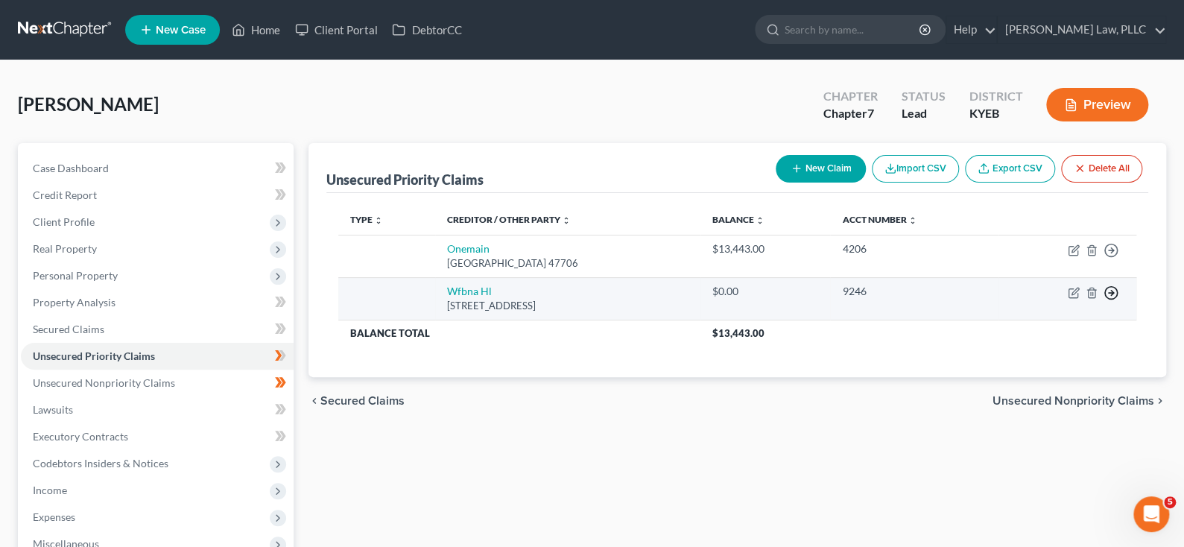
click at [1103, 300] on icon "button" at bounding box center [1110, 292] width 15 height 15
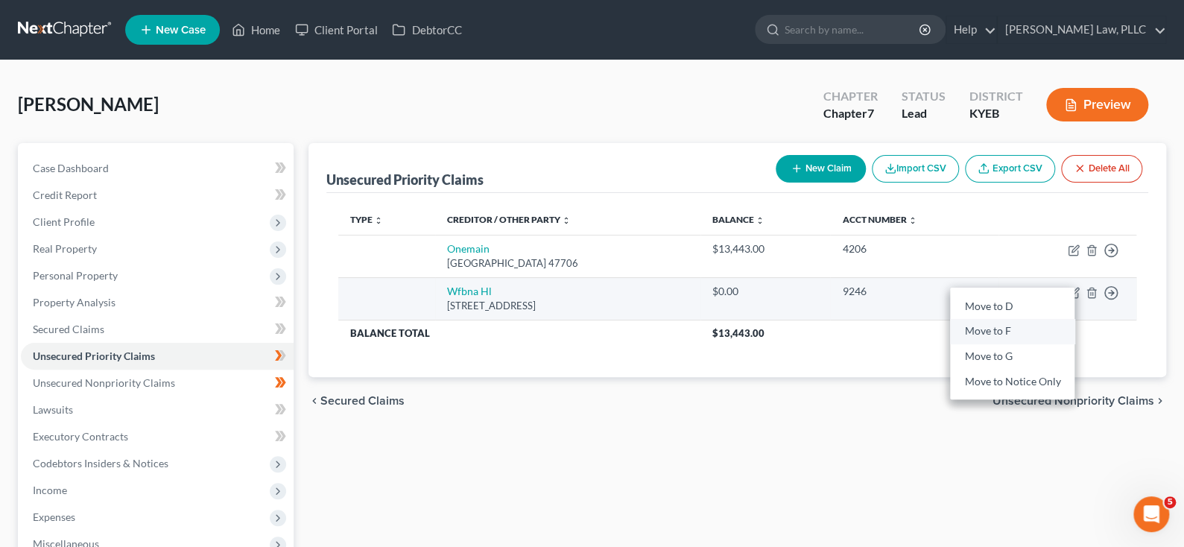
click at [1009, 344] on link "Move to F" at bounding box center [1012, 331] width 124 height 25
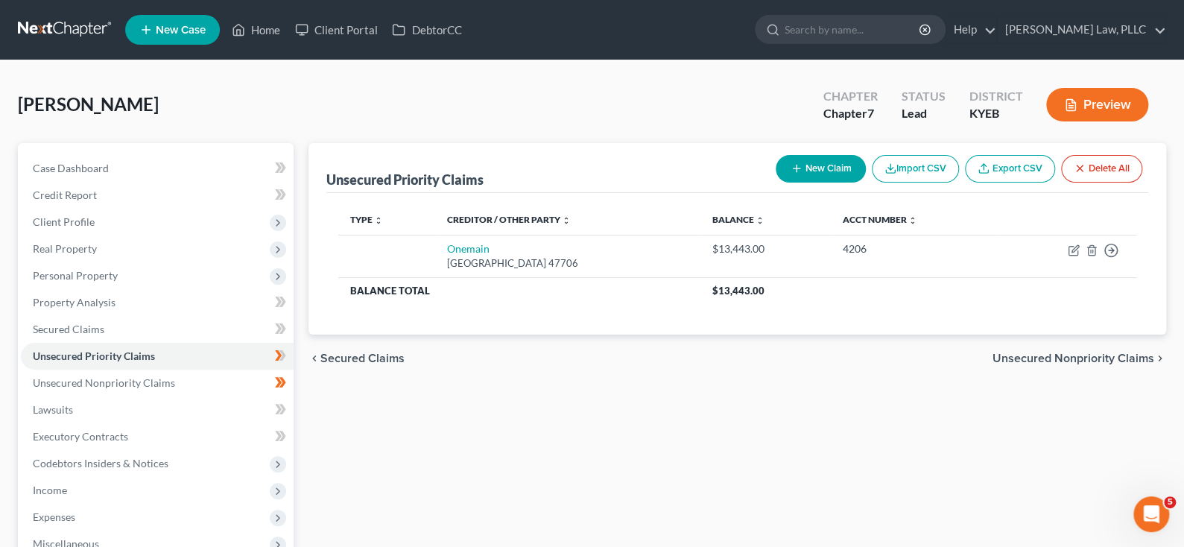
click at [1101, 364] on span "Unsecured Nonpriority Claims" at bounding box center [1073, 358] width 162 height 12
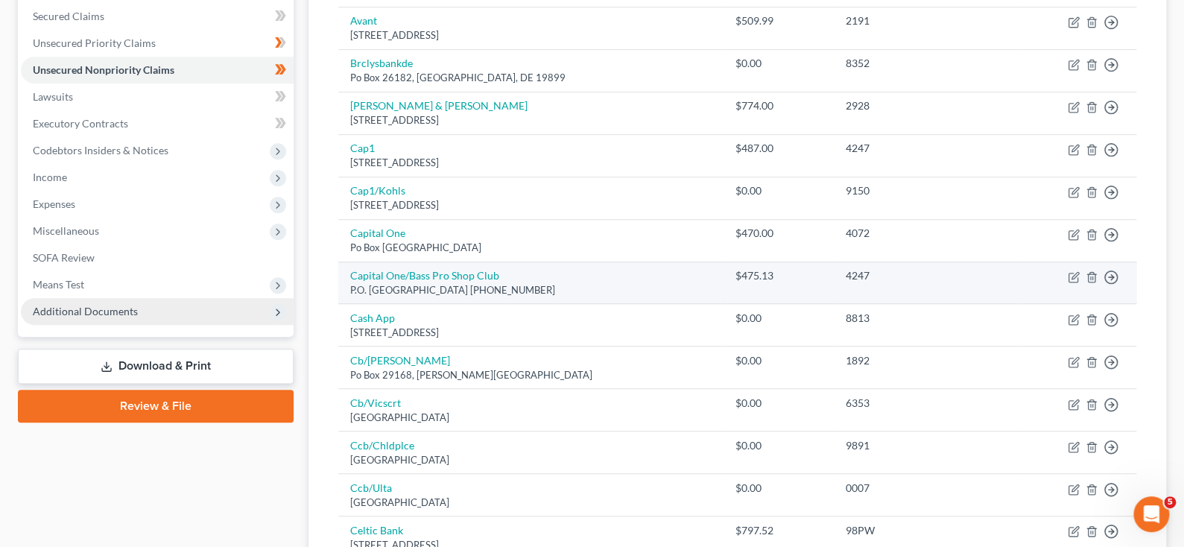
scroll to position [373, 0]
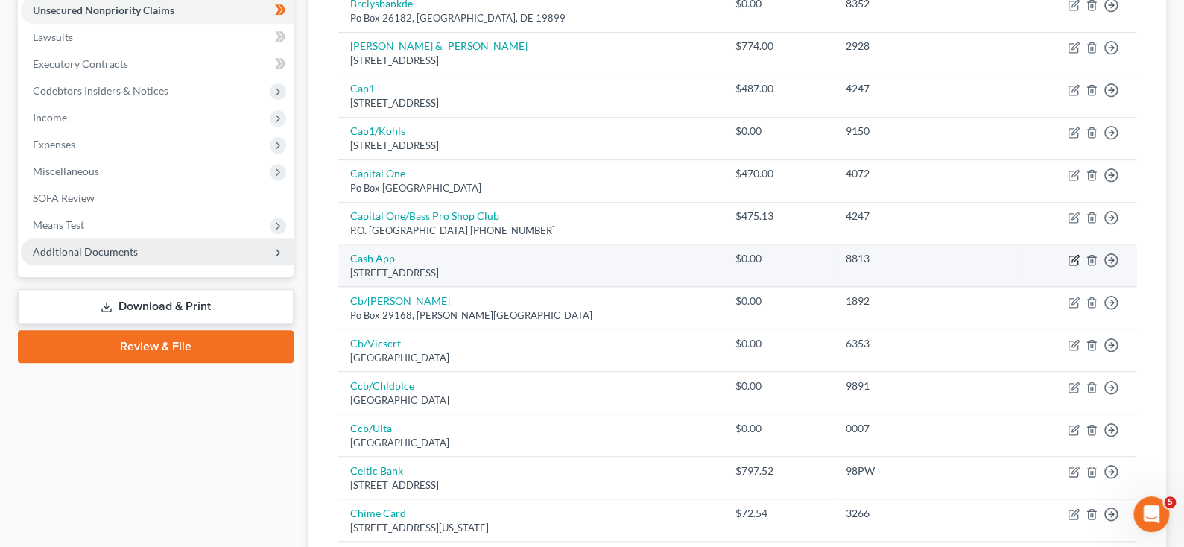
click at [1068, 266] on icon "button" at bounding box center [1074, 260] width 12 height 12
select select "4"
select select "0"
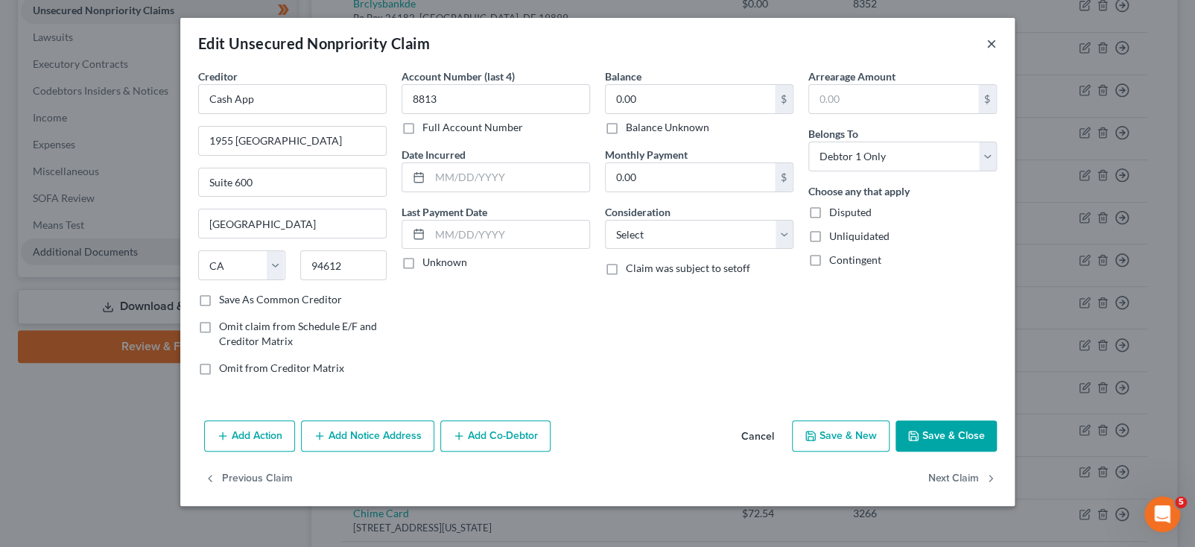
click at [997, 51] on button "×" at bounding box center [991, 43] width 10 height 18
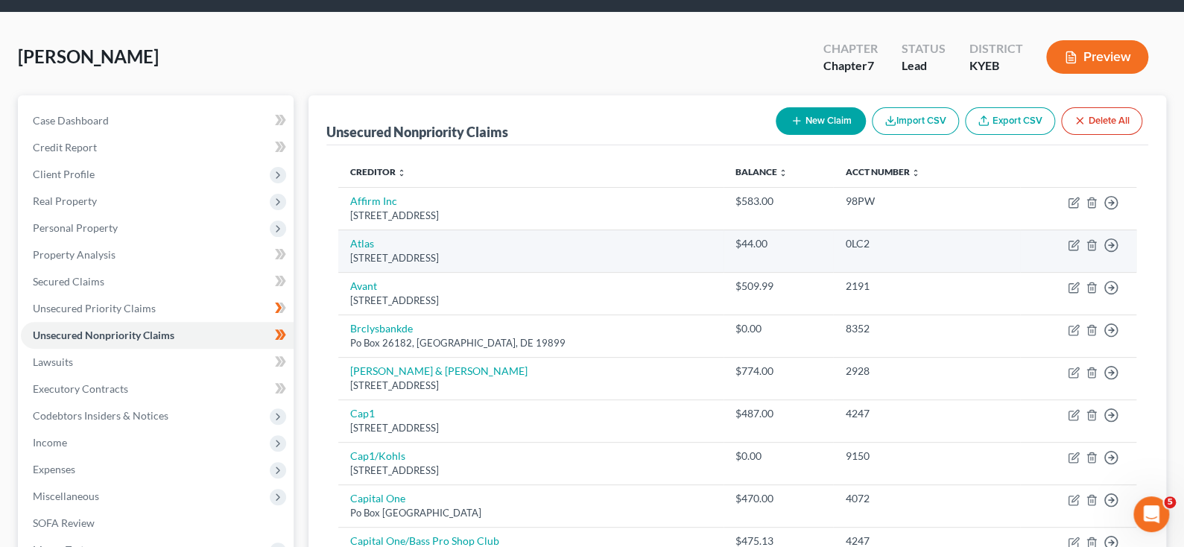
scroll to position [149, 0]
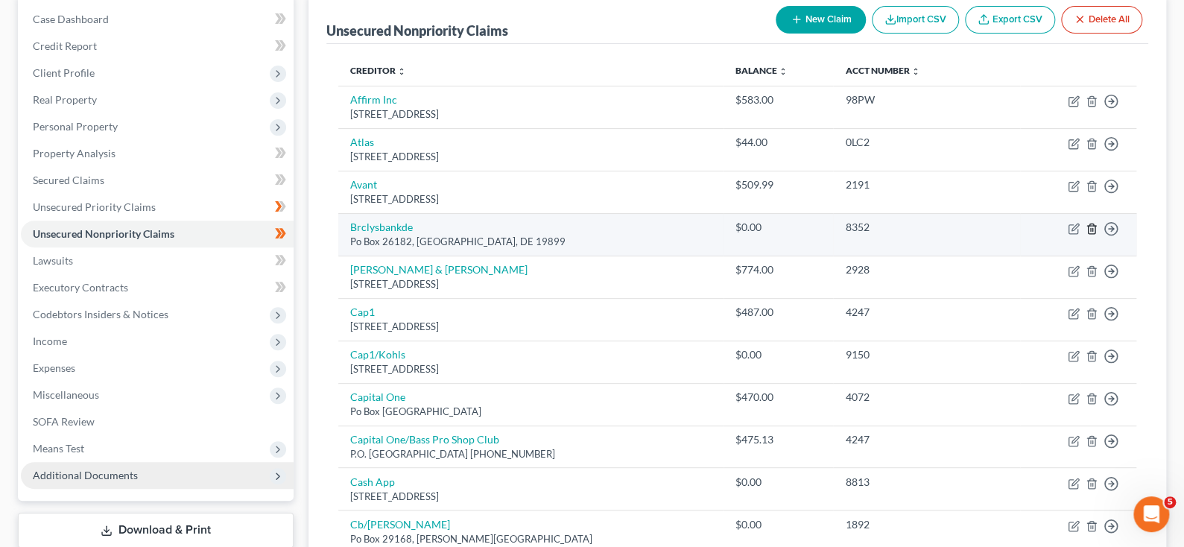
click at [1086, 235] on icon "button" at bounding box center [1092, 229] width 12 height 12
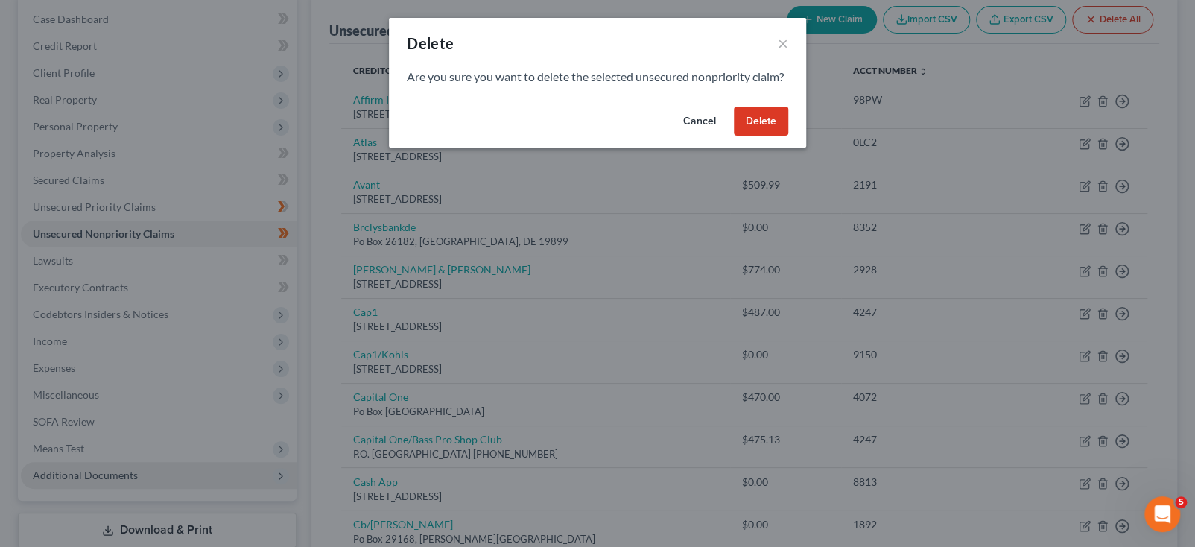
click at [788, 136] on button "Delete" at bounding box center [761, 122] width 54 height 30
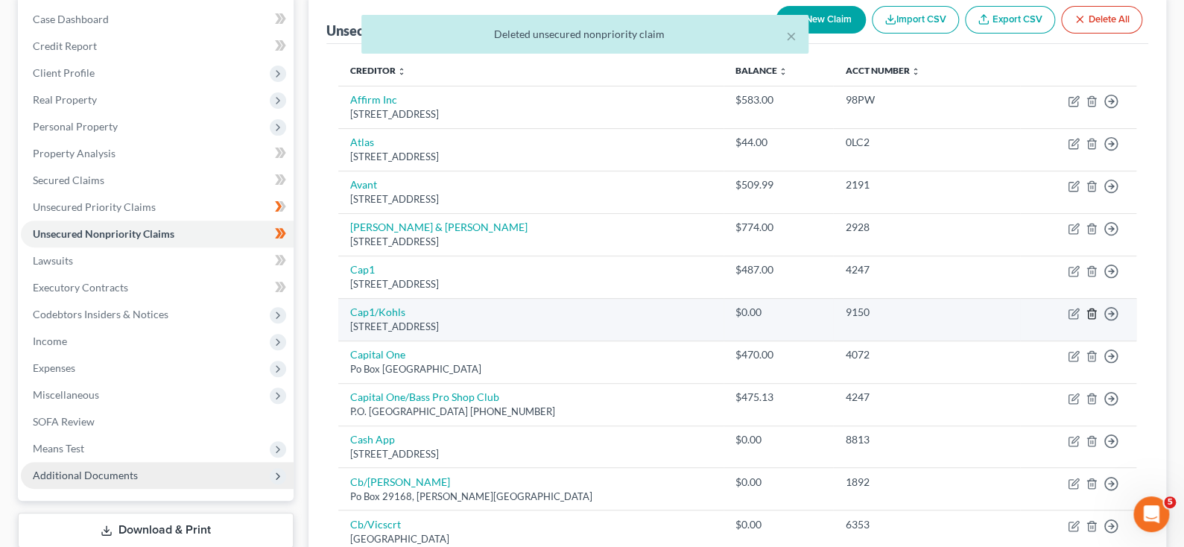
click at [1086, 320] on icon "button" at bounding box center [1092, 314] width 12 height 12
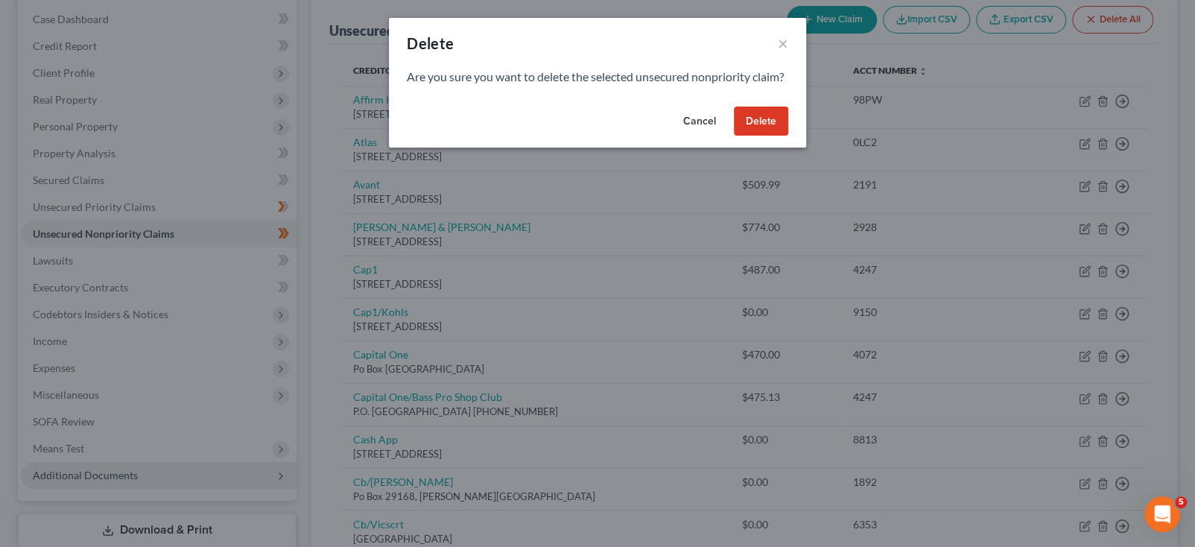
click at [788, 136] on button "Delete" at bounding box center [761, 122] width 54 height 30
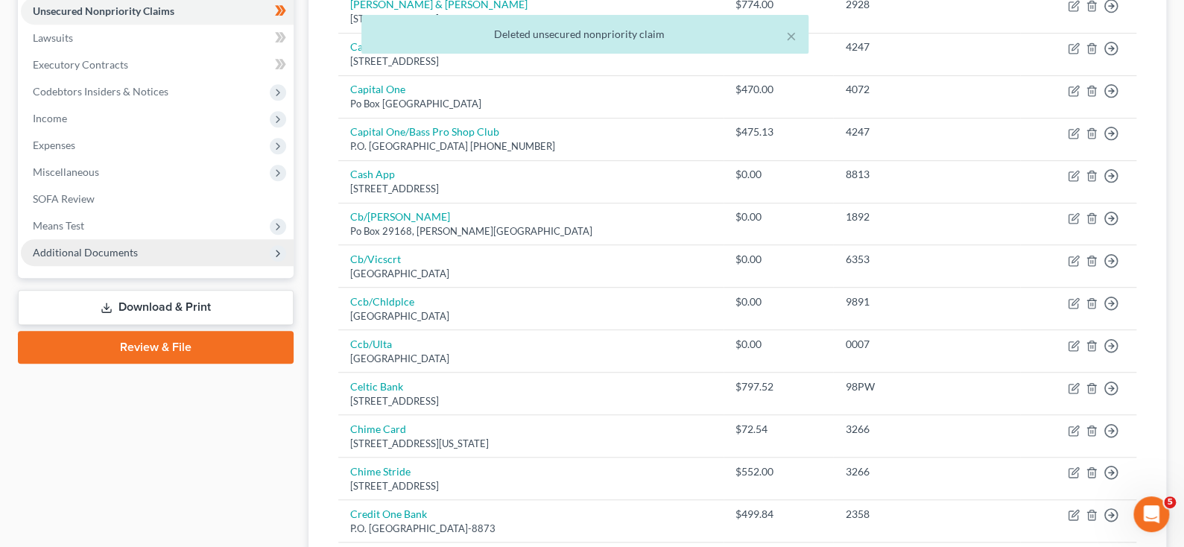
scroll to position [373, 0]
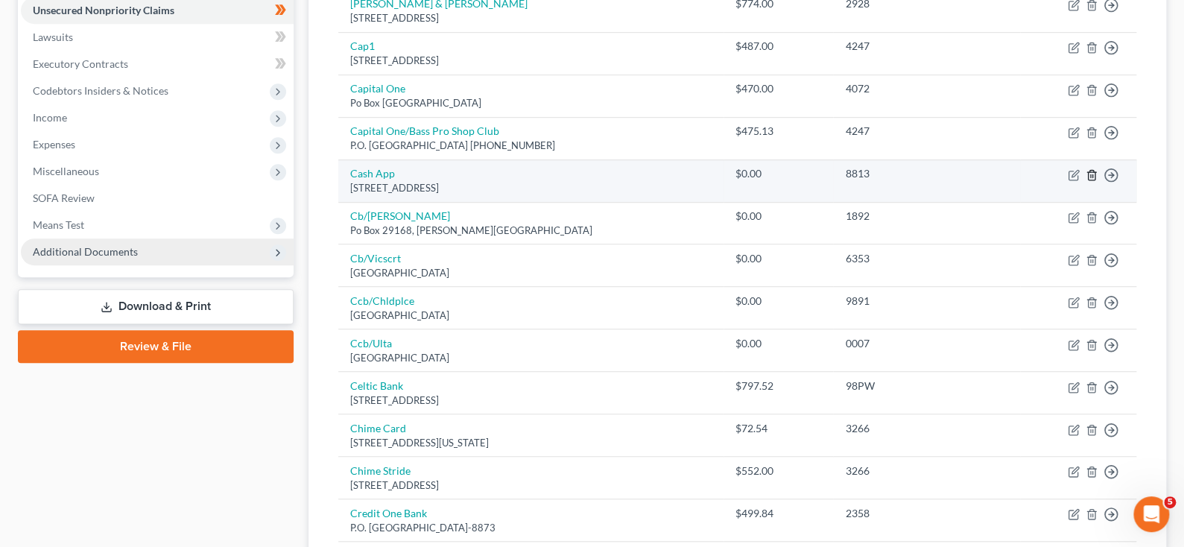
click at [1086, 181] on icon "button" at bounding box center [1092, 175] width 12 height 12
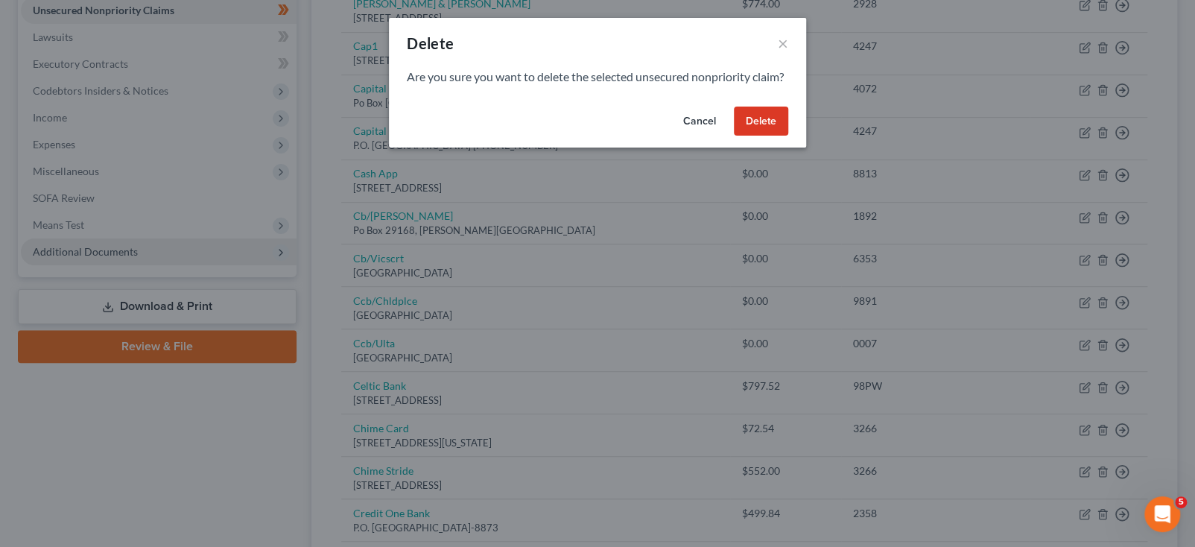
click at [782, 136] on button "Delete" at bounding box center [761, 122] width 54 height 30
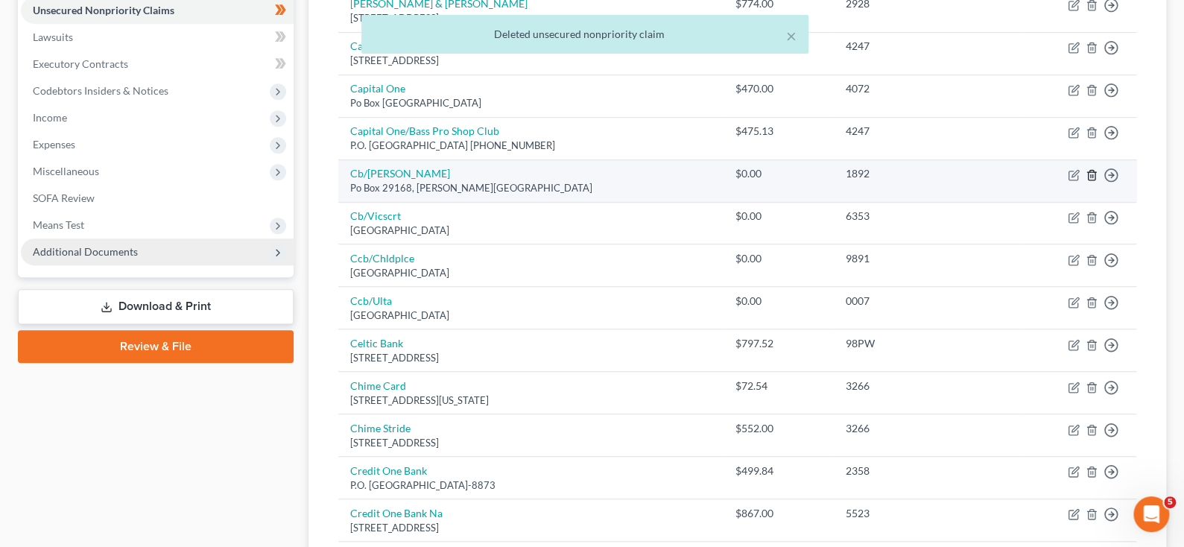
click at [1088, 180] on icon "button" at bounding box center [1091, 175] width 7 height 10
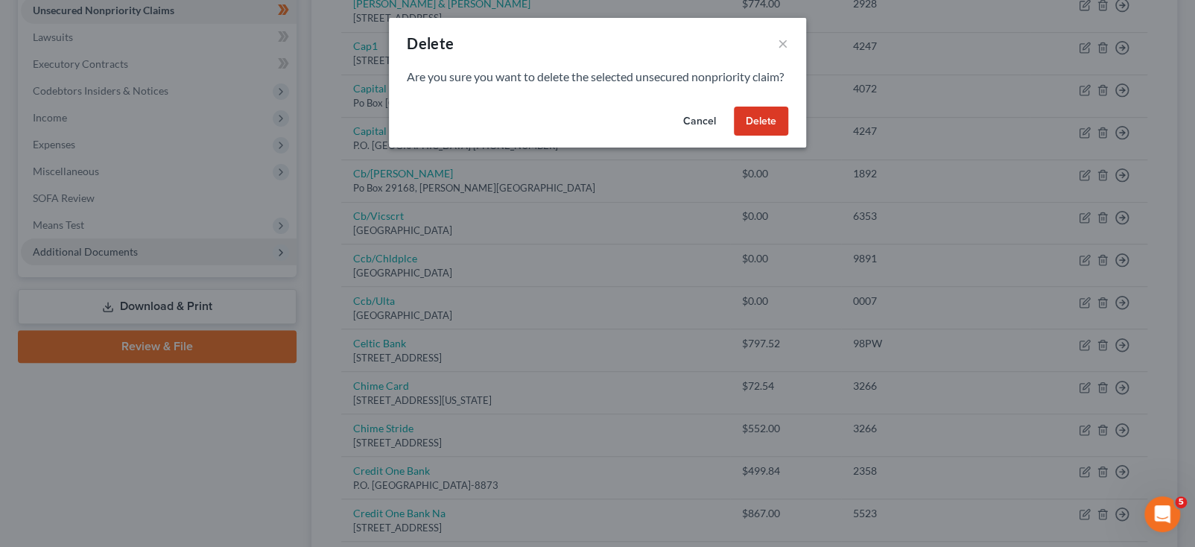
click at [788, 136] on button "Delete" at bounding box center [761, 122] width 54 height 30
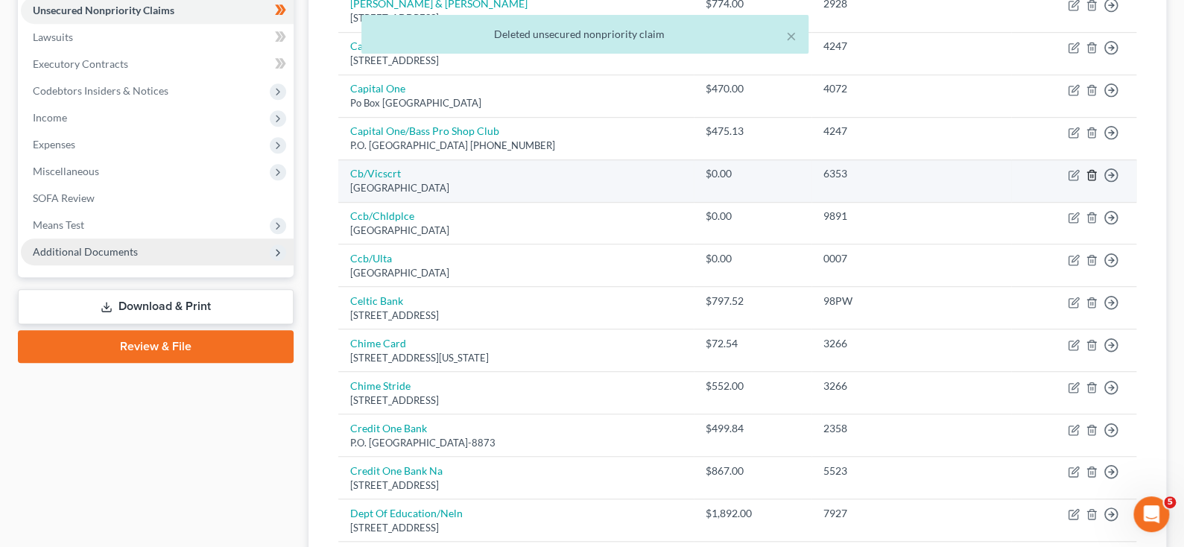
click at [1086, 181] on icon "button" at bounding box center [1092, 175] width 12 height 12
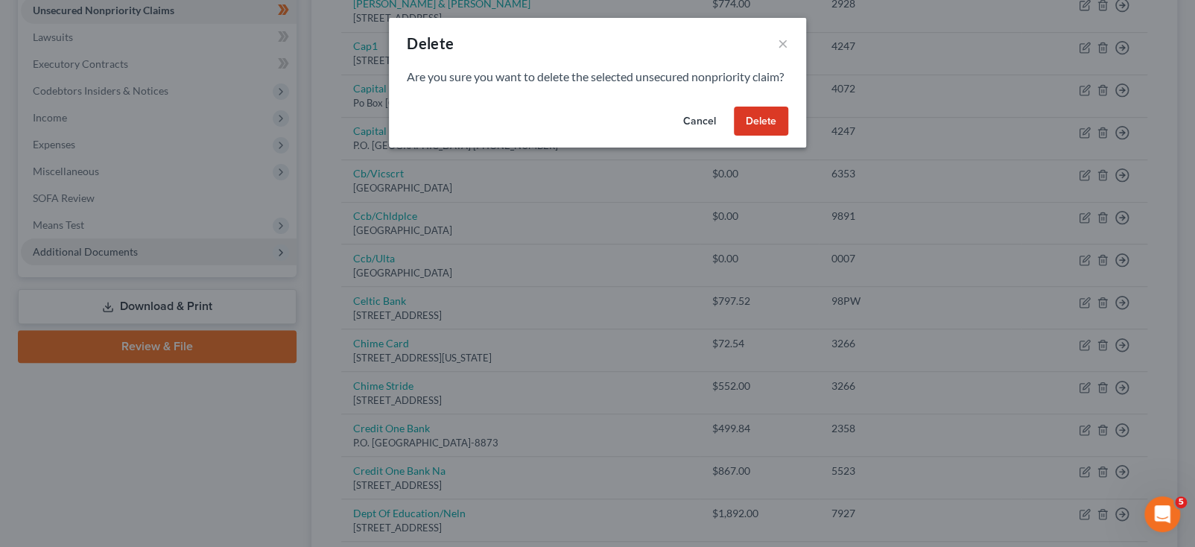
click at [788, 136] on button "Delete" at bounding box center [761, 122] width 54 height 30
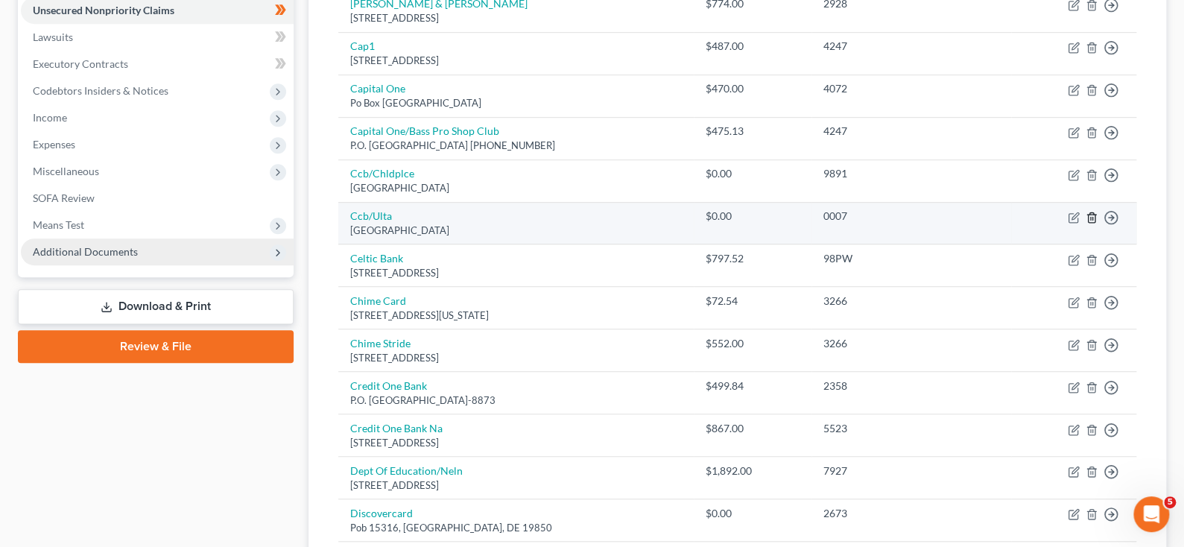
click at [1086, 224] on icon "button" at bounding box center [1092, 218] width 12 height 12
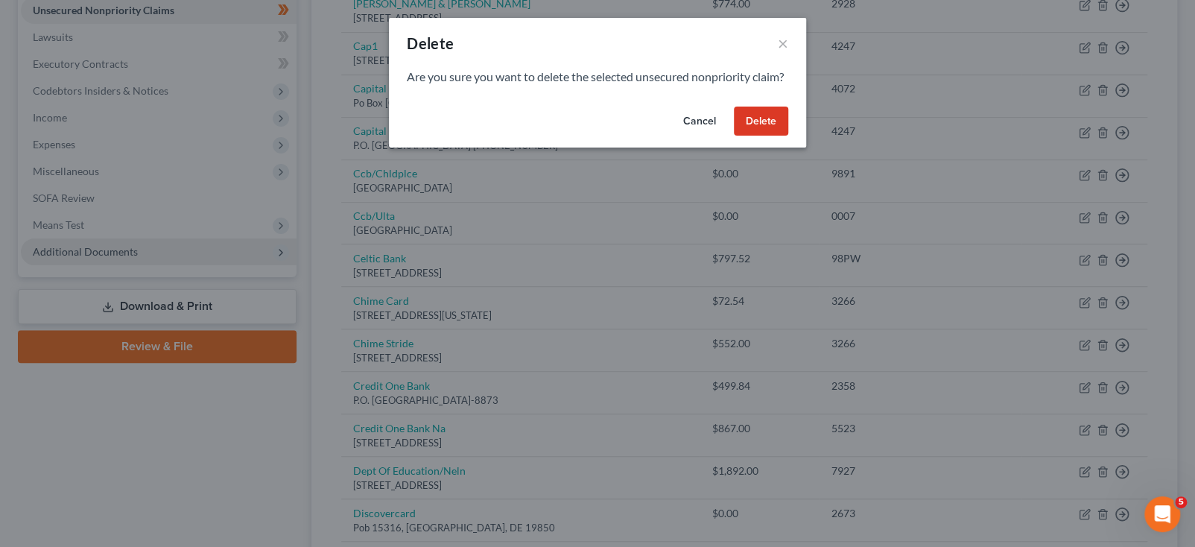
click at [788, 136] on button "Delete" at bounding box center [761, 122] width 54 height 30
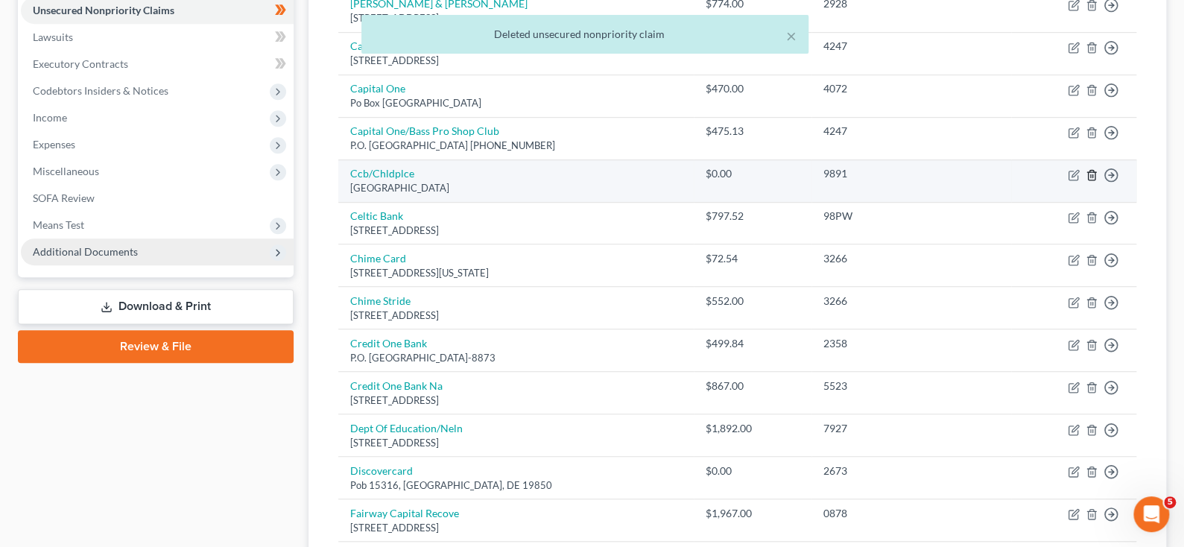
click at [1086, 181] on icon "button" at bounding box center [1092, 175] width 12 height 12
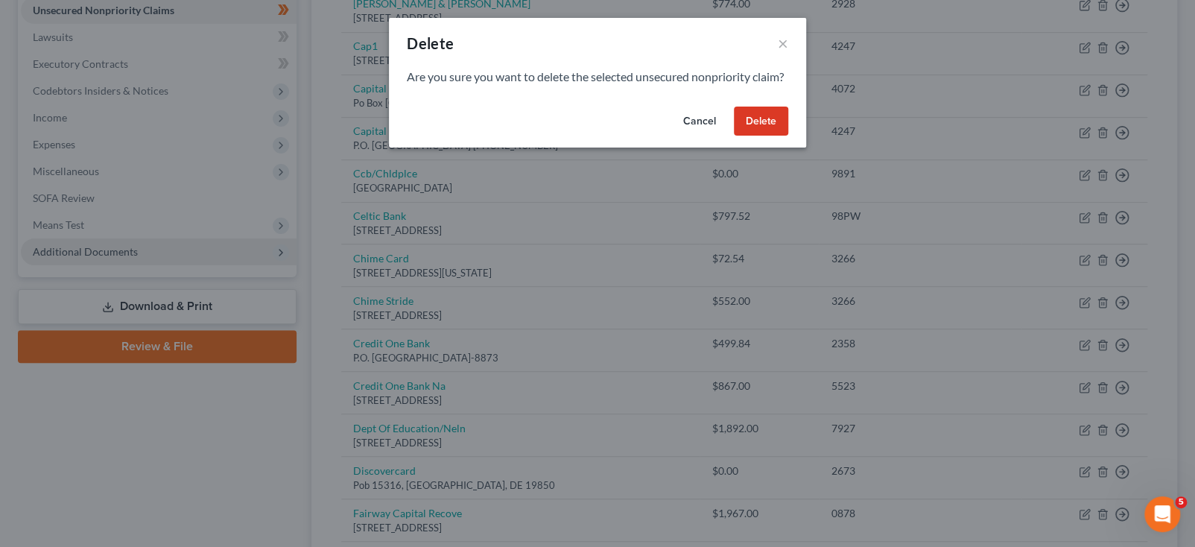
click at [788, 136] on button "Delete" at bounding box center [761, 122] width 54 height 30
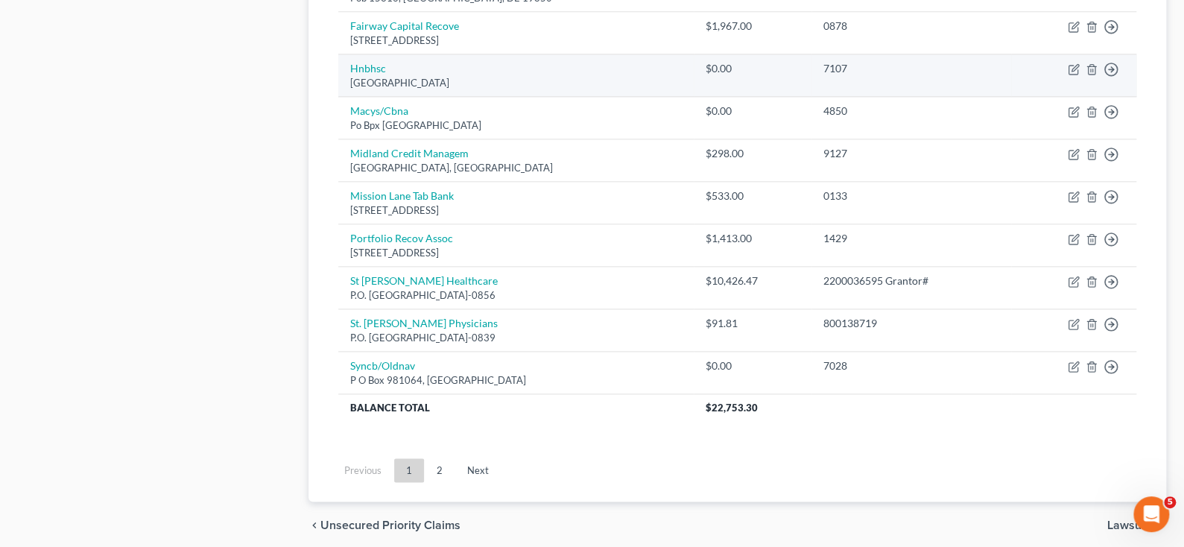
scroll to position [820, 0]
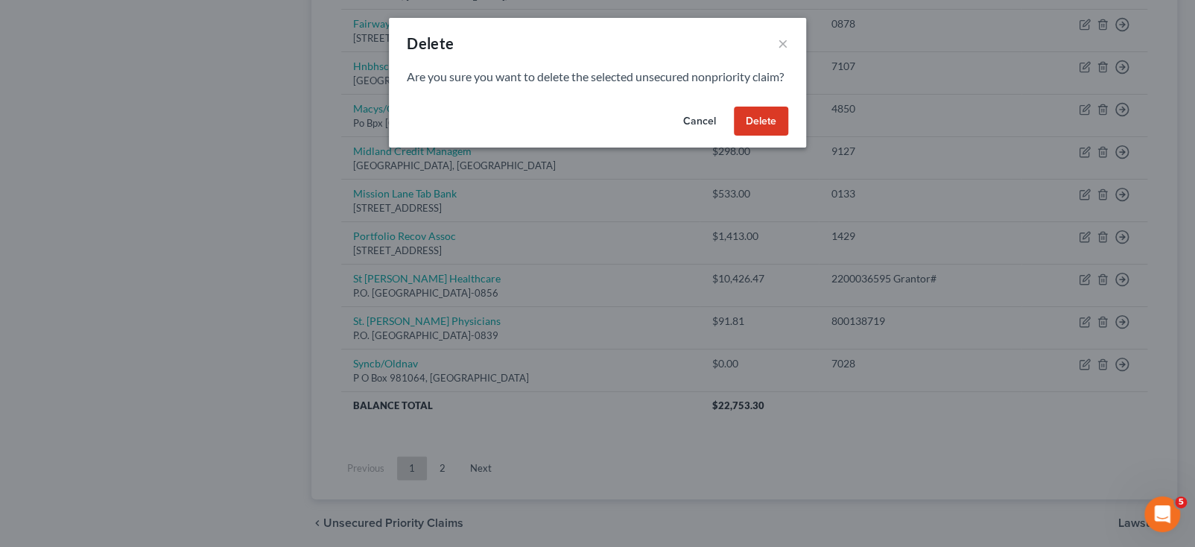
click at [788, 136] on button "Delete" at bounding box center [761, 122] width 54 height 30
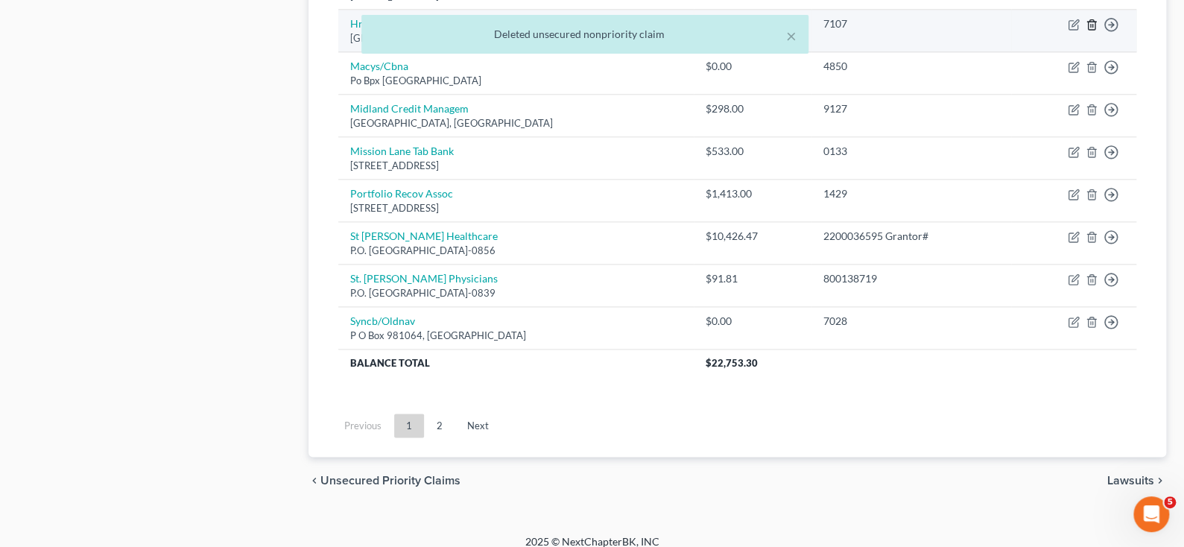
click at [1086, 31] on icon "button" at bounding box center [1092, 25] width 12 height 12
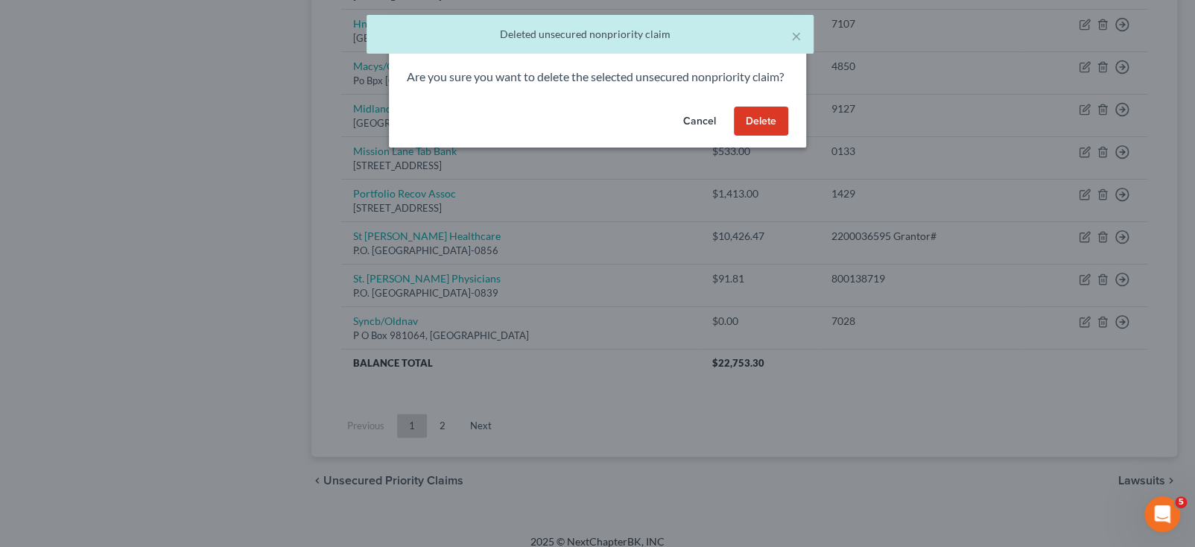
click at [788, 136] on button "Delete" at bounding box center [761, 122] width 54 height 30
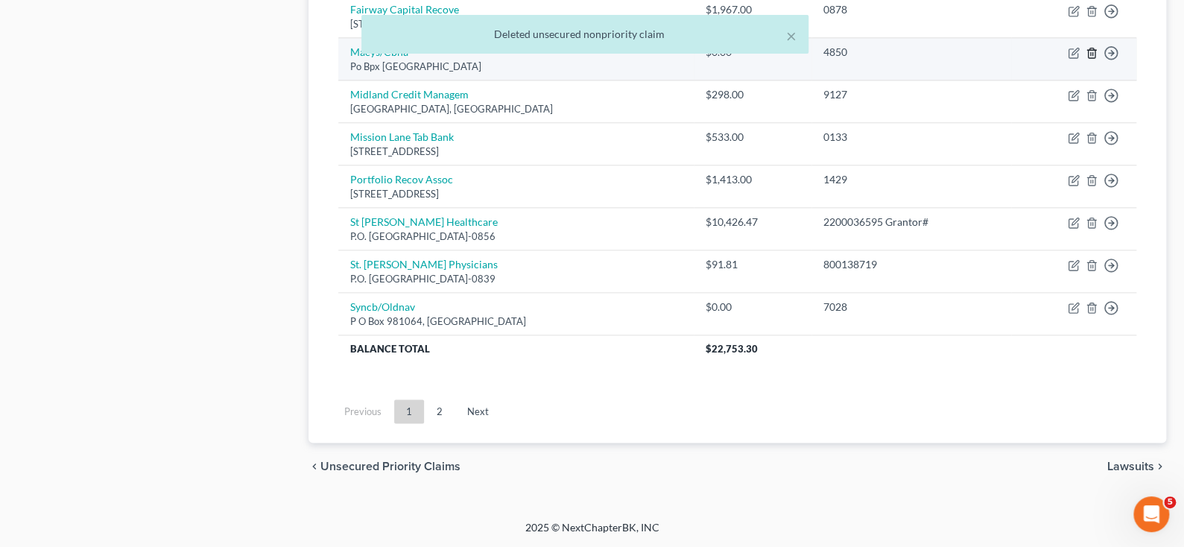
click at [1091, 56] on line "button" at bounding box center [1091, 54] width 0 height 3
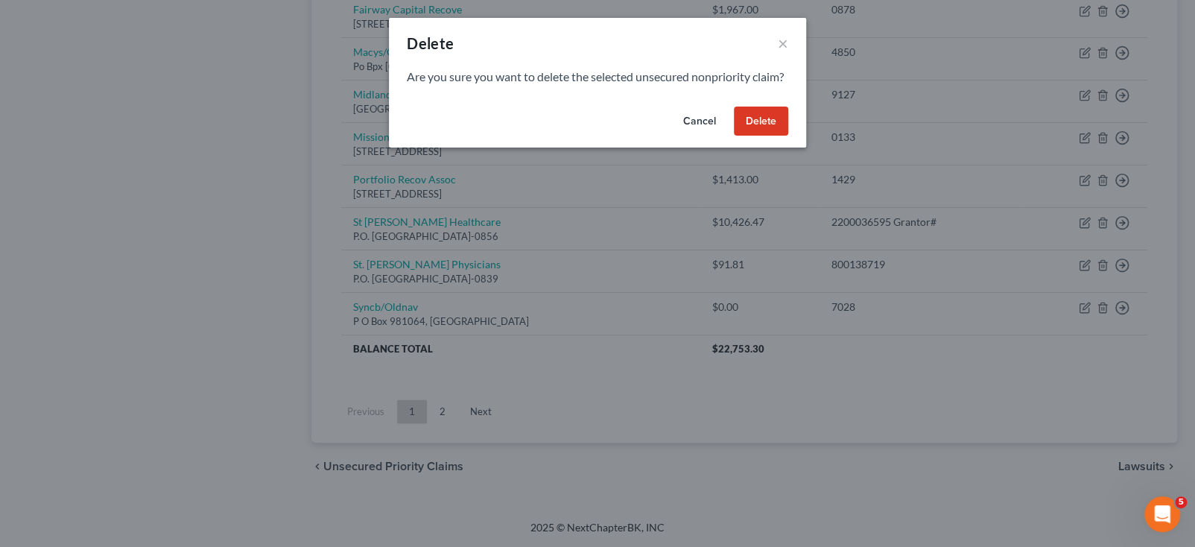
click at [788, 136] on button "Delete" at bounding box center [761, 122] width 54 height 30
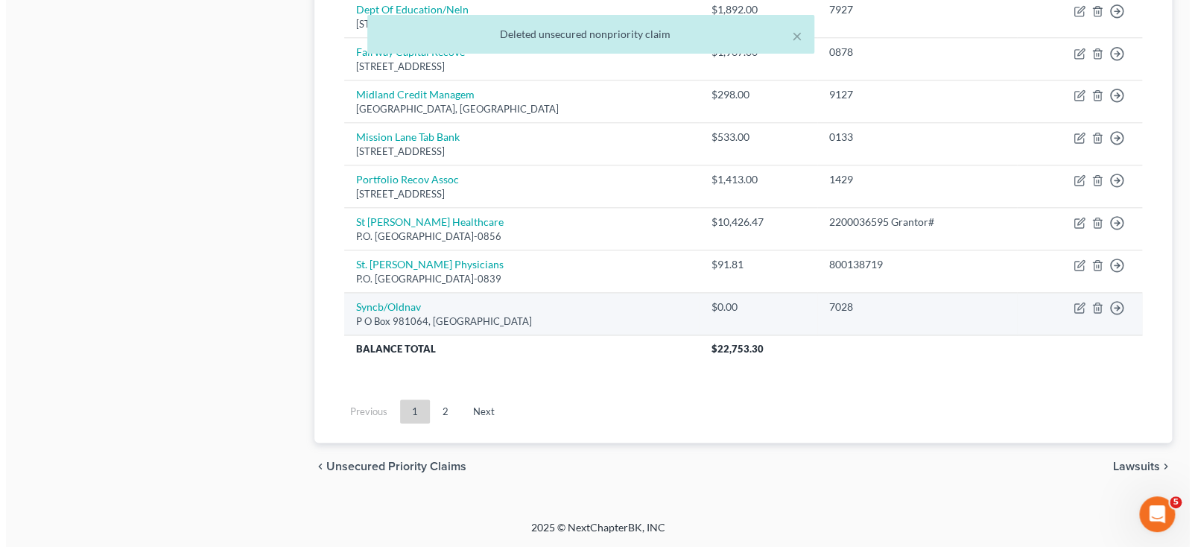
scroll to position [1042, 0]
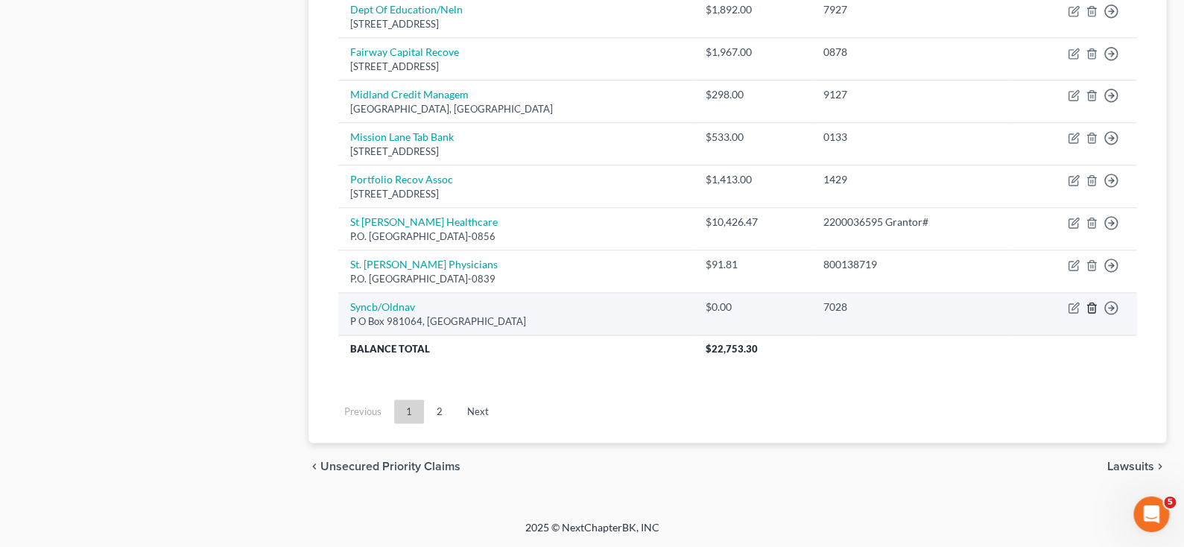
click at [1088, 303] on icon "button" at bounding box center [1091, 308] width 7 height 10
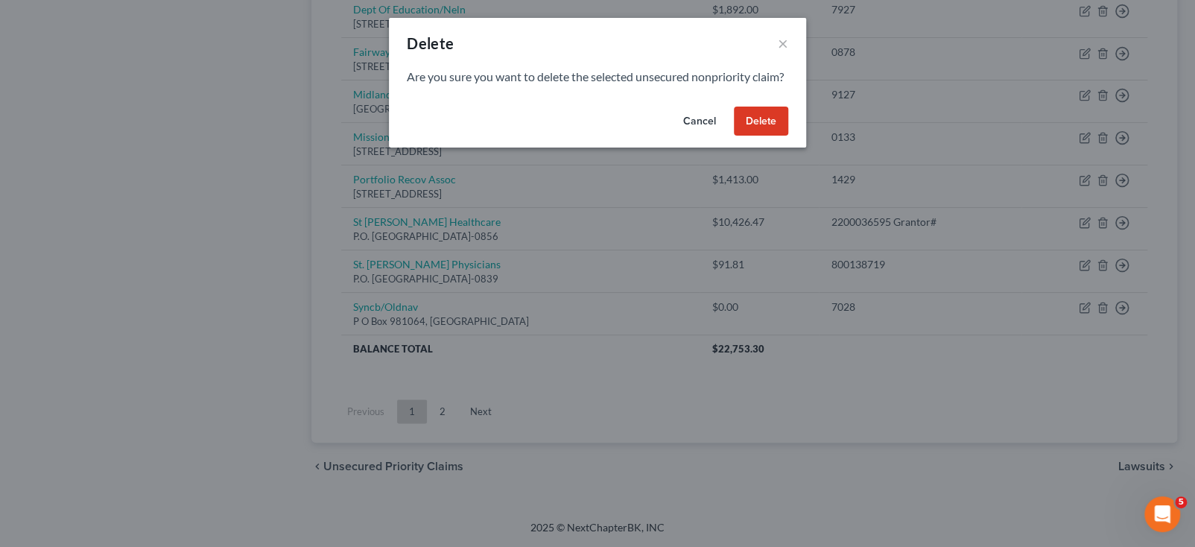
click at [788, 136] on button "Delete" at bounding box center [761, 122] width 54 height 30
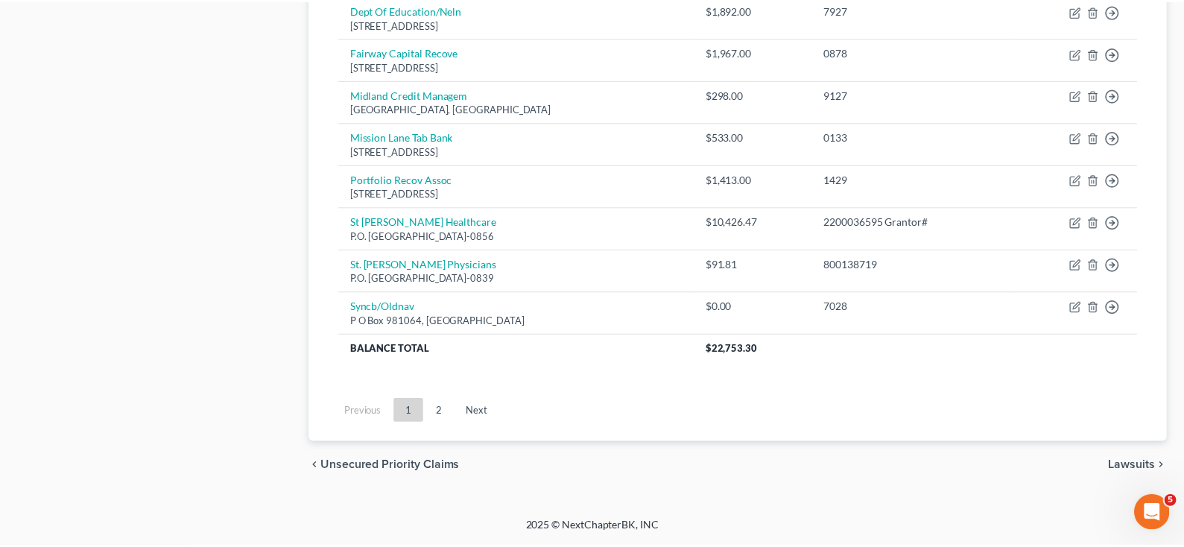
scroll to position [1007, 0]
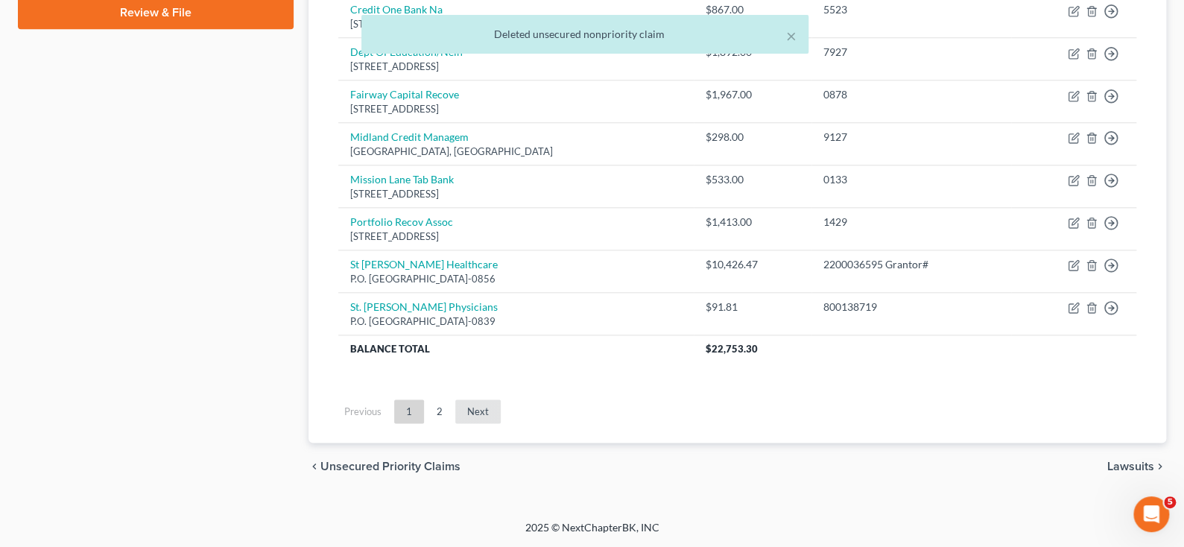
click at [501, 399] on link "Next" at bounding box center [477, 411] width 45 height 24
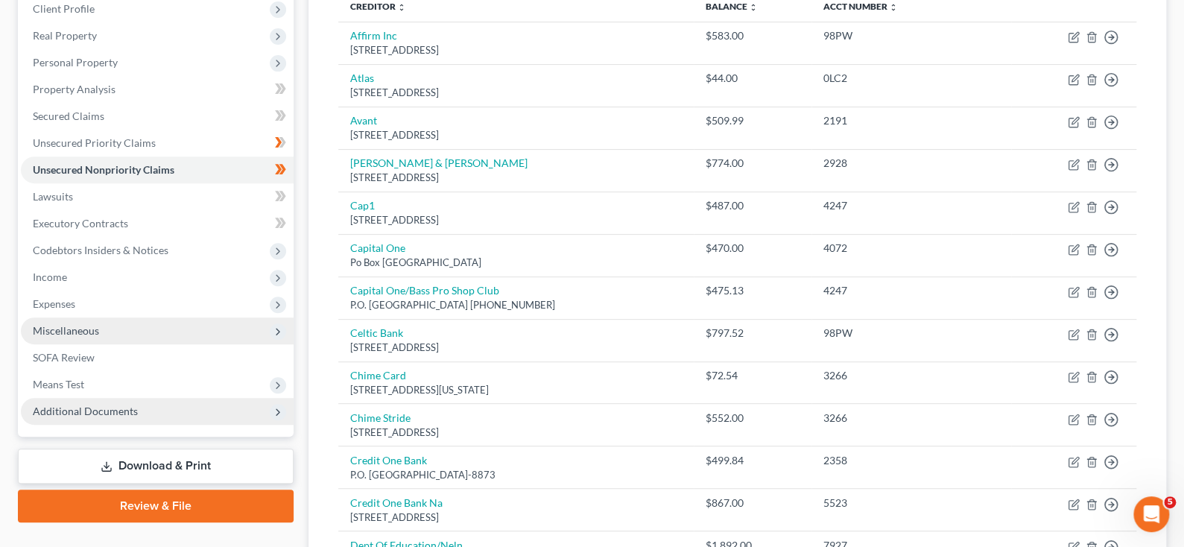
scroll to position [297, 0]
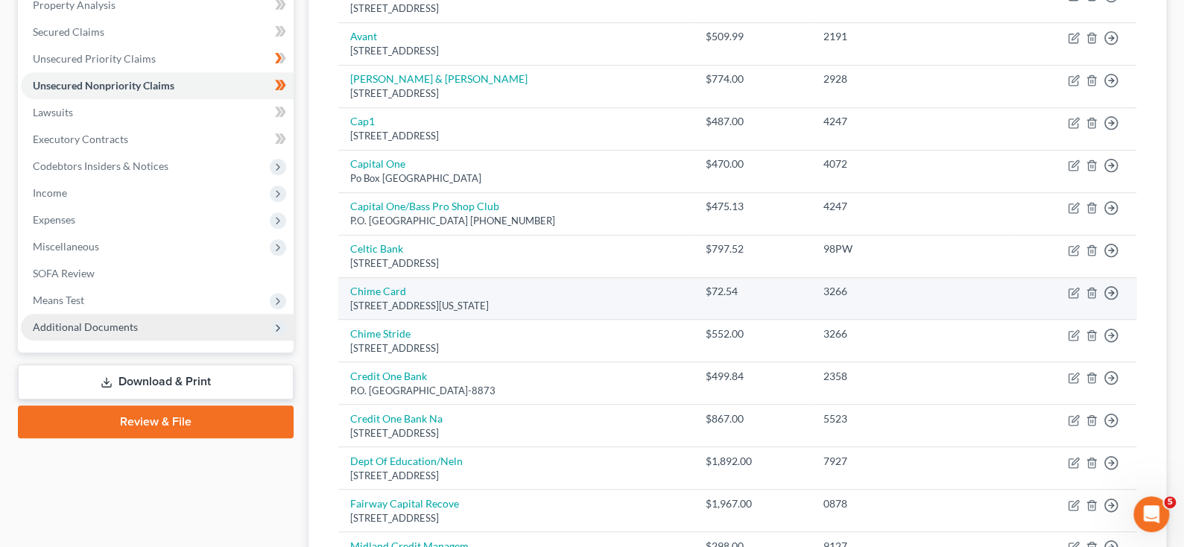
click at [693, 320] on td "Chime Card 101 California Street 5th floor, San Francisco, CA 94111" at bounding box center [515, 298] width 355 height 42
click at [1086, 299] on icon "button" at bounding box center [1092, 293] width 12 height 12
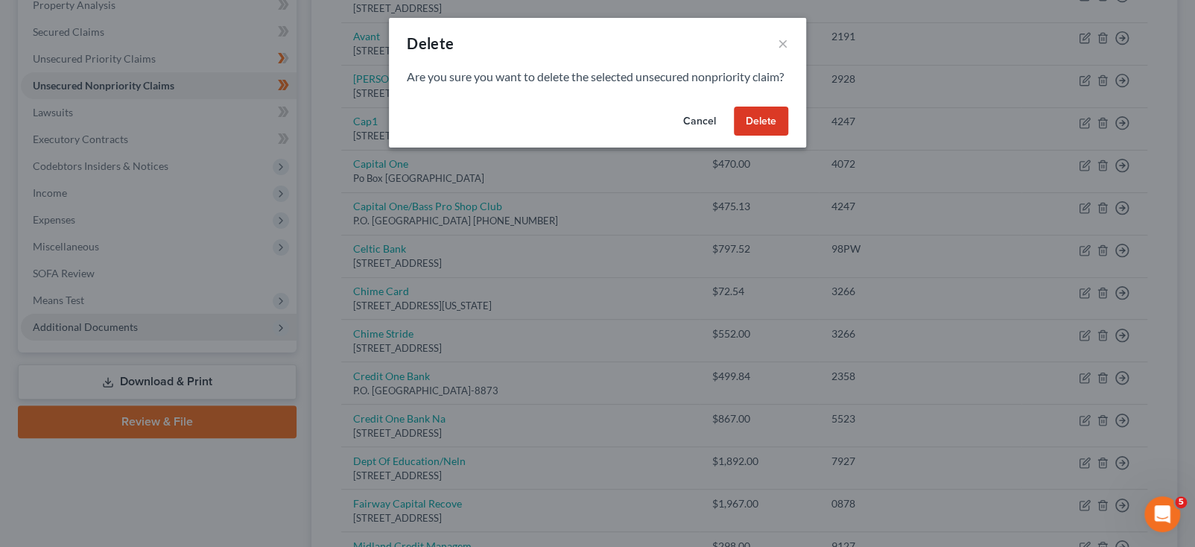
click at [788, 136] on button "Delete" at bounding box center [761, 122] width 54 height 30
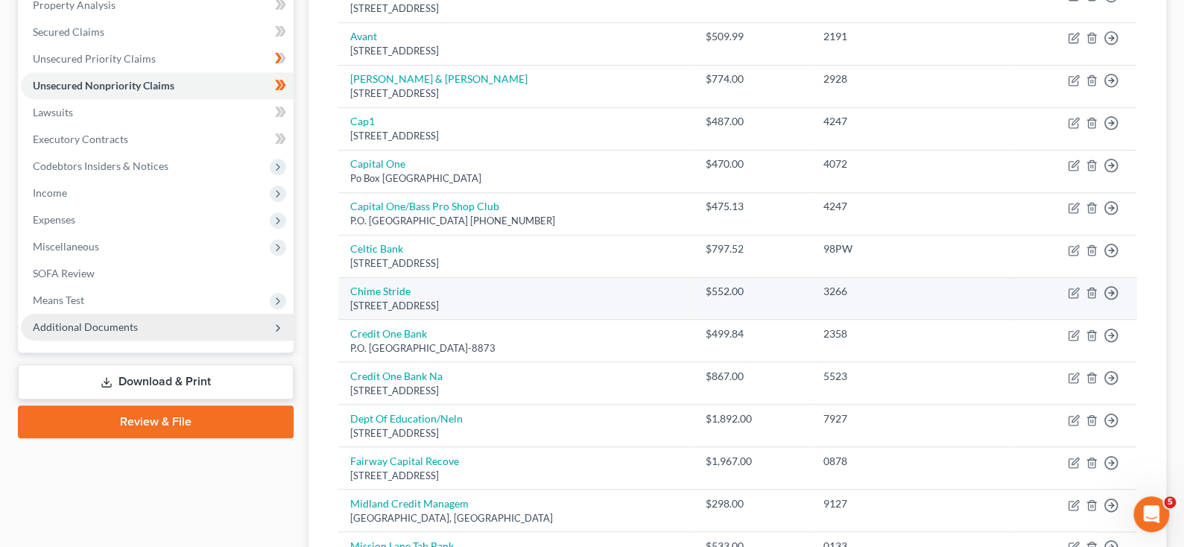
click at [614, 320] on td "Chime Stride Po Box 417, San Francisco, CA 94104" at bounding box center [515, 298] width 355 height 42
click at [1086, 299] on icon "button" at bounding box center [1092, 293] width 12 height 12
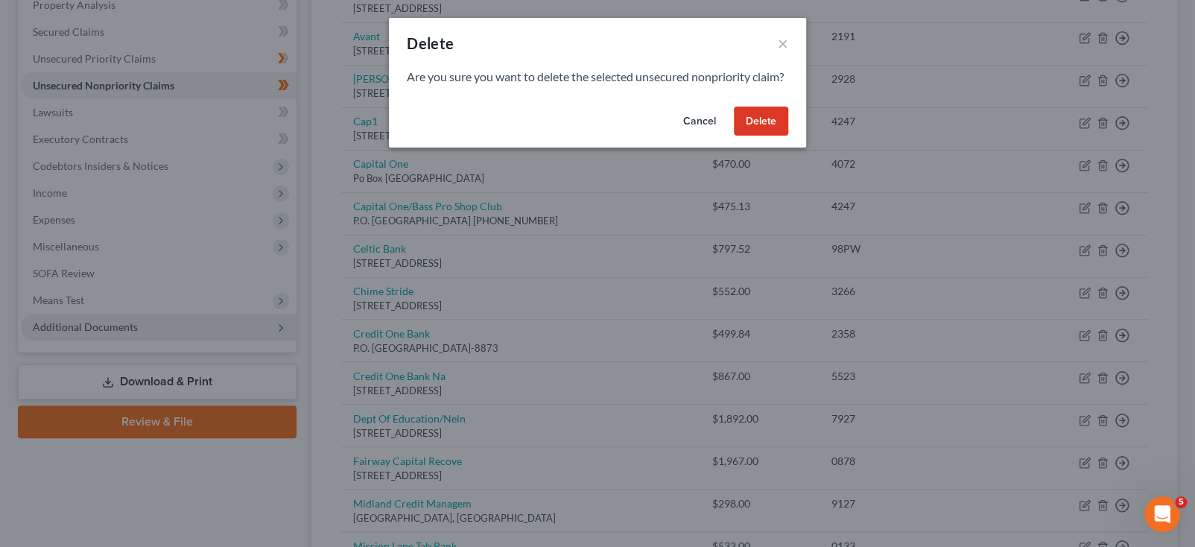
click at [788, 136] on button "Delete" at bounding box center [761, 122] width 54 height 30
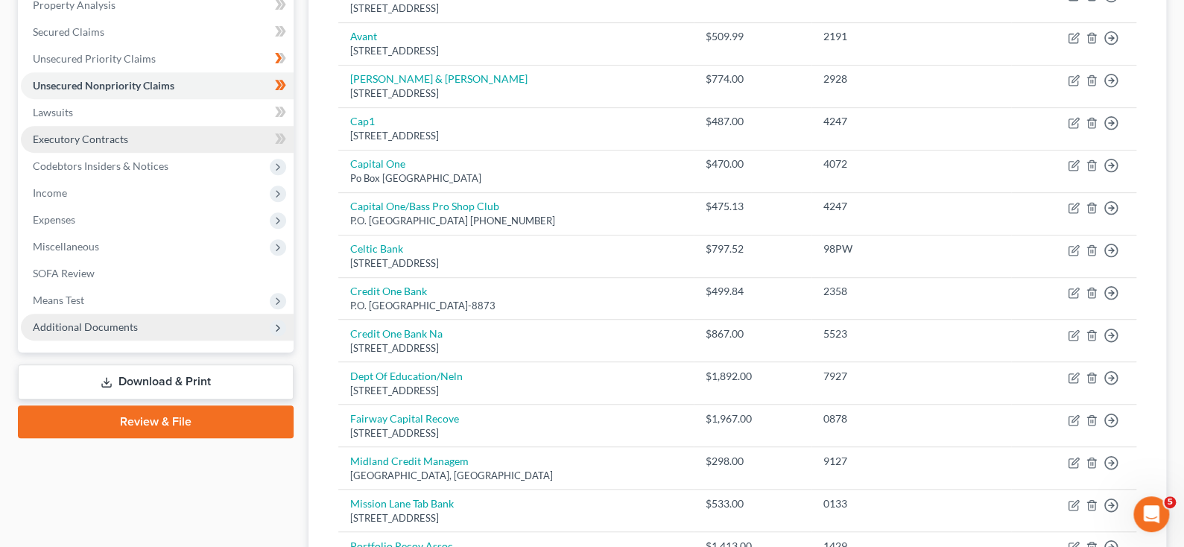
click at [128, 145] on span "Executory Contracts" at bounding box center [80, 139] width 95 height 13
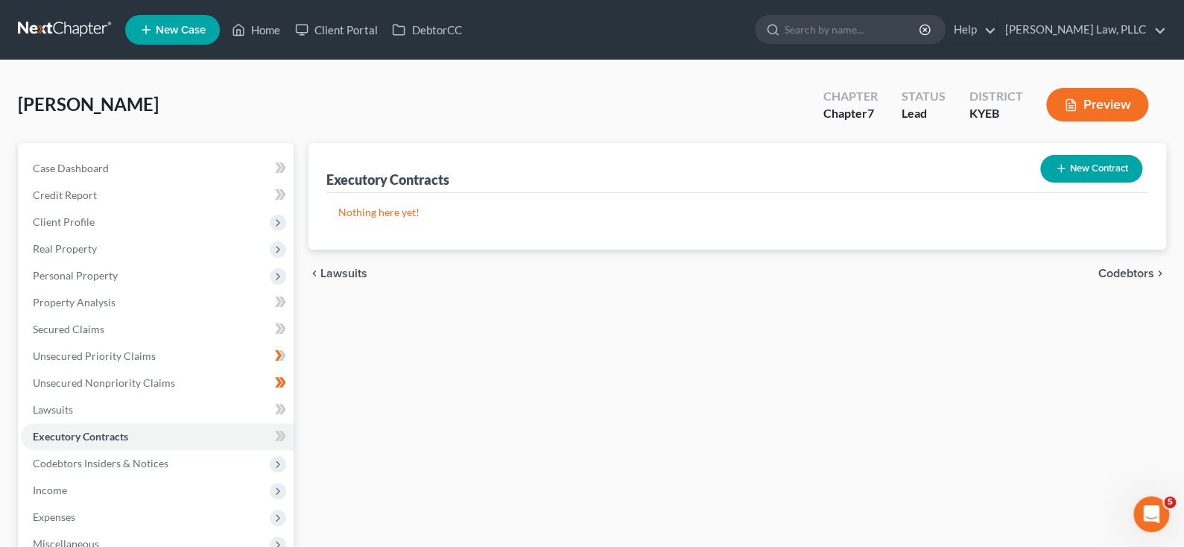
click at [1046, 183] on button "New Contract" at bounding box center [1091, 169] width 102 height 28
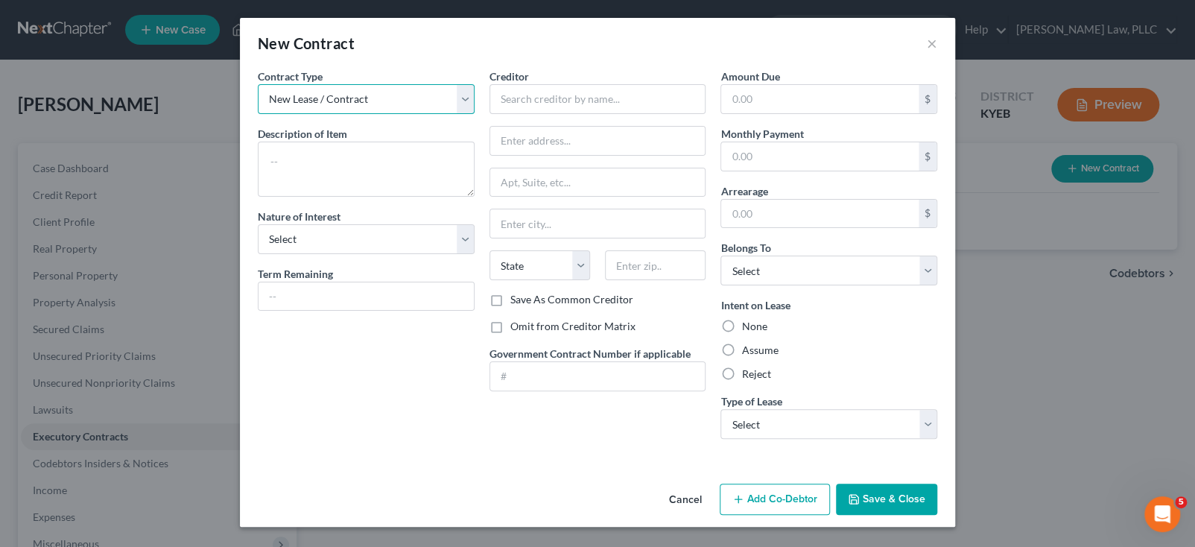
click at [428, 114] on select "New Lease / Contract New Timeshare" at bounding box center [366, 99] width 217 height 30
click at [258, 186] on textarea at bounding box center [366, 169] width 217 height 55
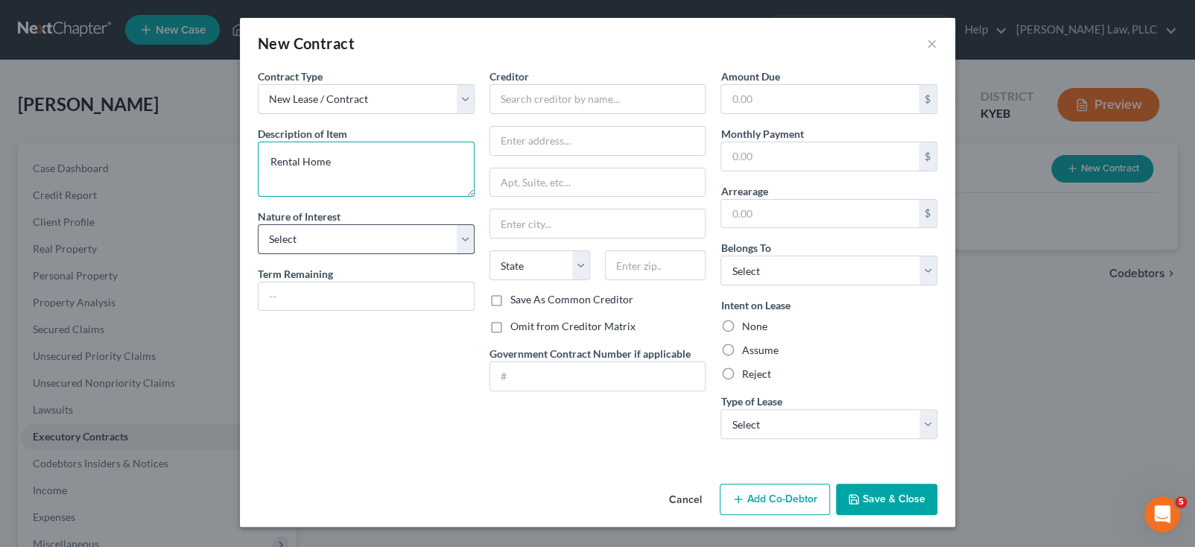
type textarea "Rental Home"
click at [429, 254] on select "Select Purchaser Agent Lessor Lessee" at bounding box center [366, 239] width 217 height 30
select select "2"
click at [258, 254] on select "Select Purchaser Agent Lessor Lessee" at bounding box center [366, 239] width 217 height 30
click at [293, 451] on div "Contract Type New Lease / Contract New Timeshare Description of non-residential…" at bounding box center [366, 260] width 232 height 382
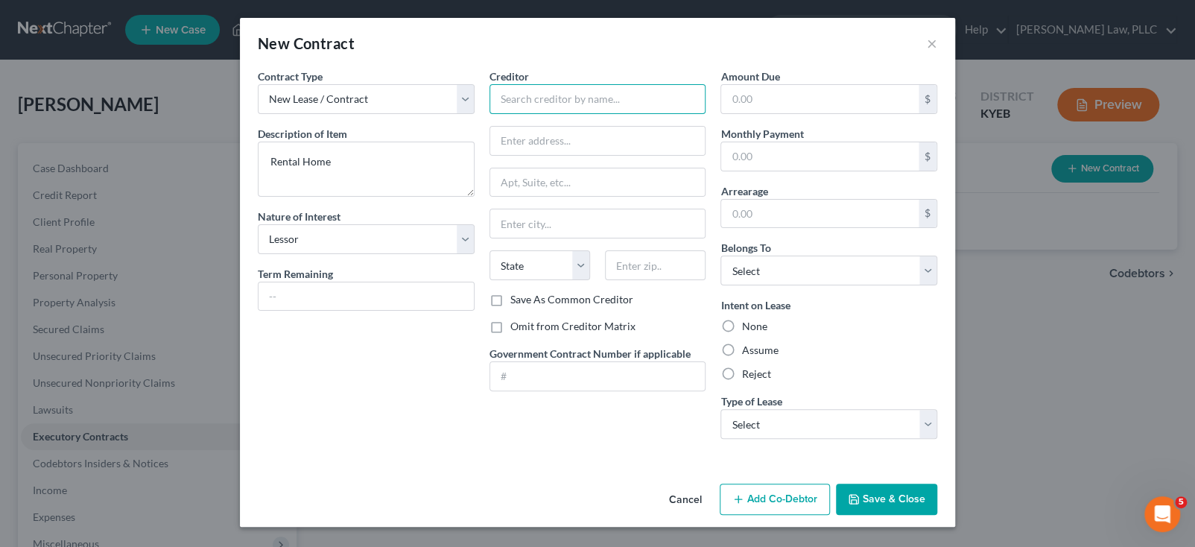
click at [624, 105] on input "text" at bounding box center [598, 99] width 217 height 30
type input "Russell Manning"
click at [536, 155] on input "text" at bounding box center [597, 141] width 215 height 28
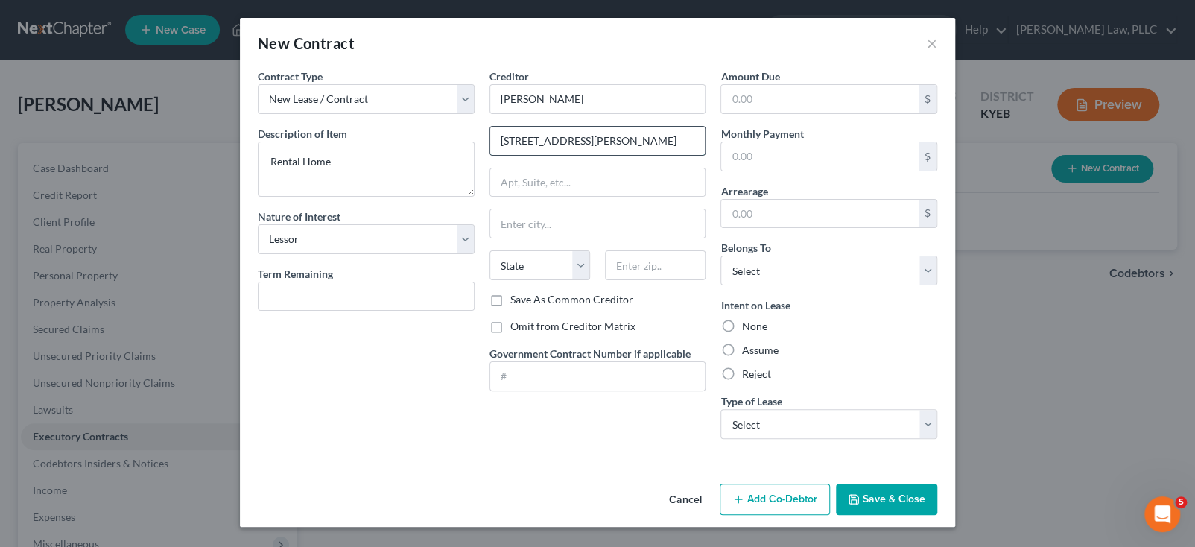
type input "4710 Elliston-Mt Zion Road"
type input "Dry Ridge"
select select "18"
type input "41035"
click at [811, 113] on input "text" at bounding box center [819, 99] width 197 height 28
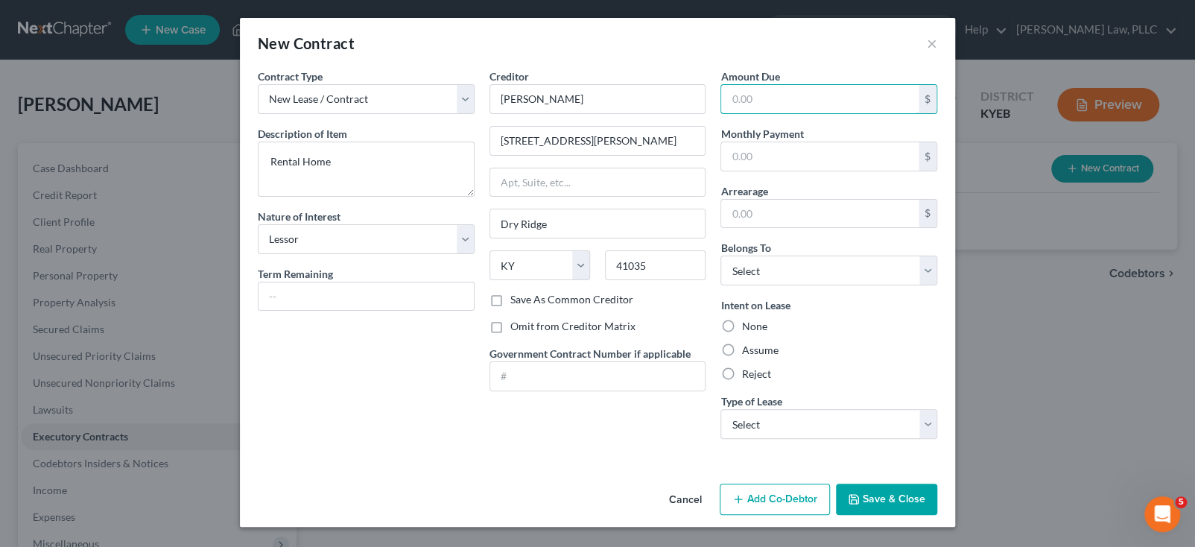
scroll to position [128, 0]
click at [937, 256] on select "Select Debtor 1 Only Debtor 2 Only Debtor 1 And Debtor 2 Only At Least One Of T…" at bounding box center [828, 271] width 217 height 30
select select "0"
click at [743, 256] on select "Select Debtor 1 Only Debtor 2 Only Debtor 1 And Debtor 2 Only At Least One Of T…" at bounding box center [828, 271] width 217 height 30
click at [937, 256] on select "Select Debtor 1 Only Debtor 2 Only Debtor 1 And Debtor 2 Only At Least One Of T…" at bounding box center [828, 271] width 217 height 30
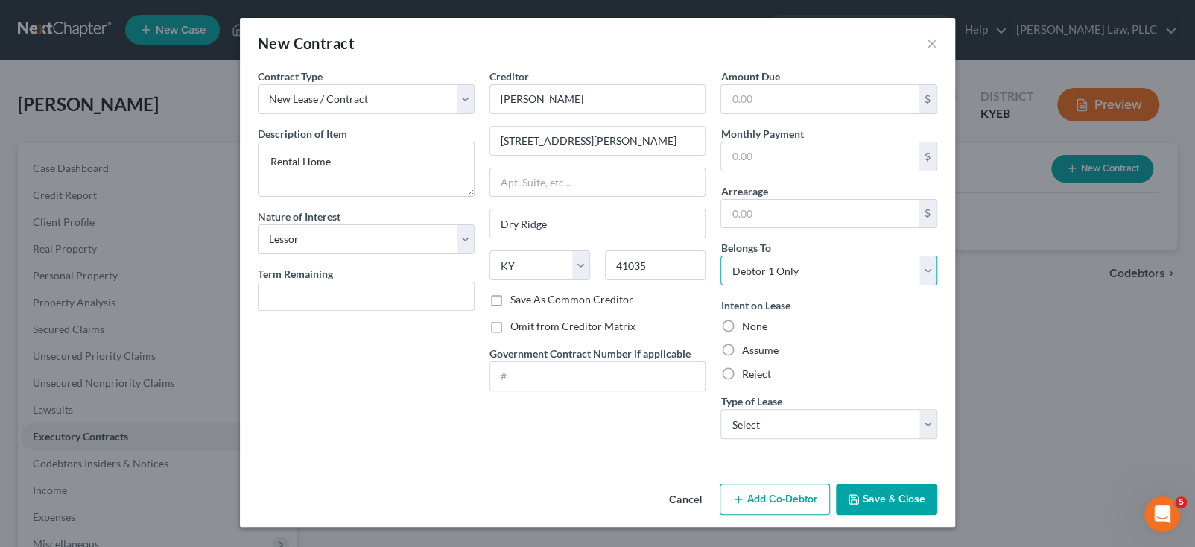
click at [937, 256] on select "Select Debtor 1 Only Debtor 2 Only Debtor 1 And Debtor 2 Only At Least One Of T…" at bounding box center [828, 271] width 217 height 30
click at [937, 409] on select "Select Real Estate Car Other" at bounding box center [828, 424] width 217 height 30
select select "0"
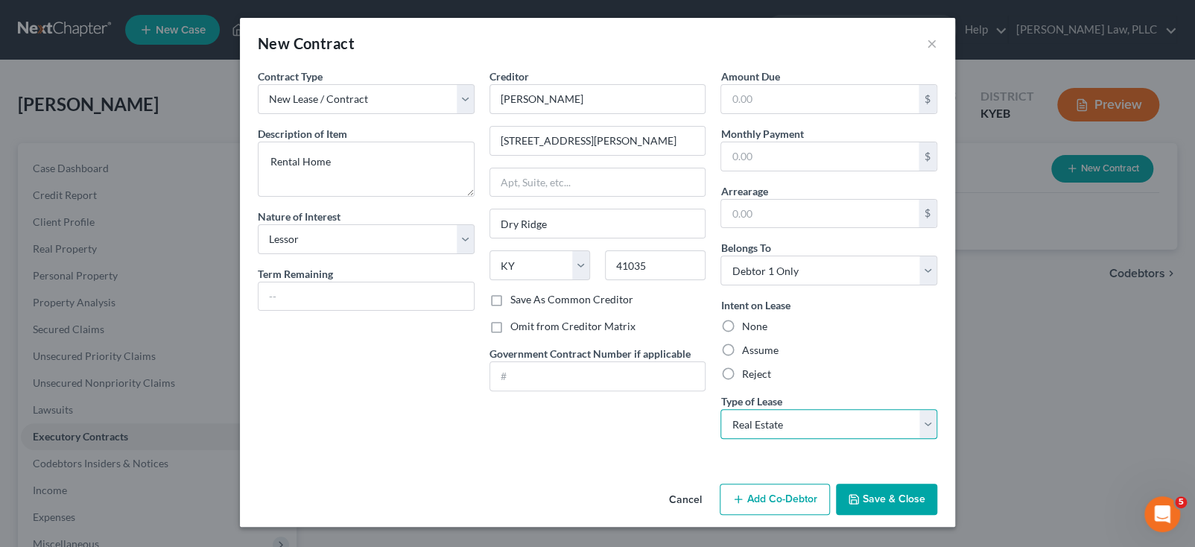
click at [743, 409] on select "Select Real Estate Car Other" at bounding box center [828, 424] width 217 height 30
click at [937, 343] on div "Assume" at bounding box center [828, 350] width 217 height 15
click at [937, 487] on button "Save & Close" at bounding box center [886, 499] width 101 height 31
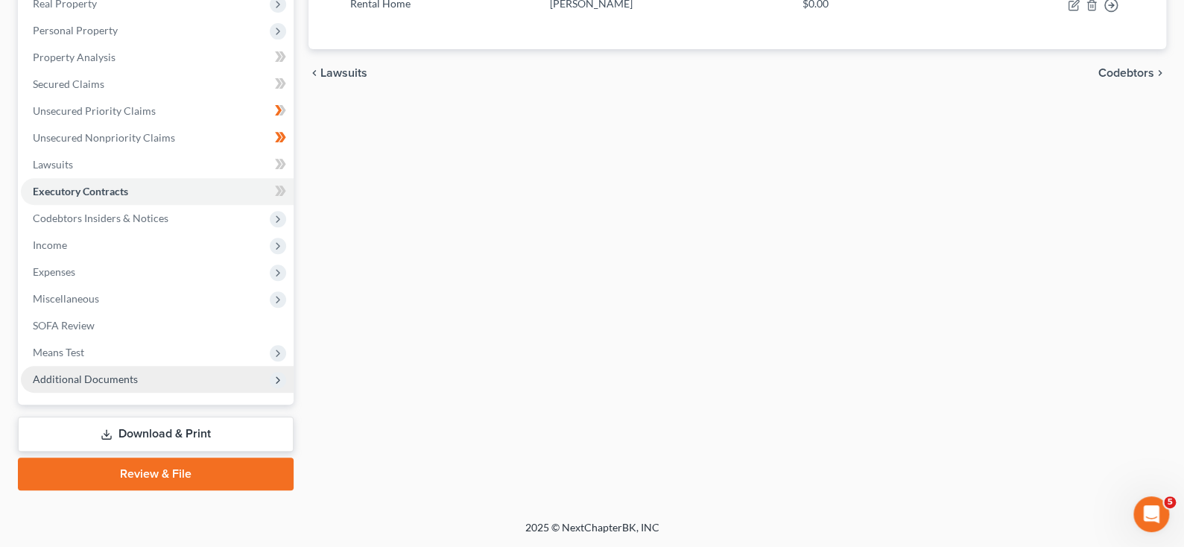
scroll to position [373, 0]
click at [75, 273] on span "Expenses" at bounding box center [54, 271] width 42 height 13
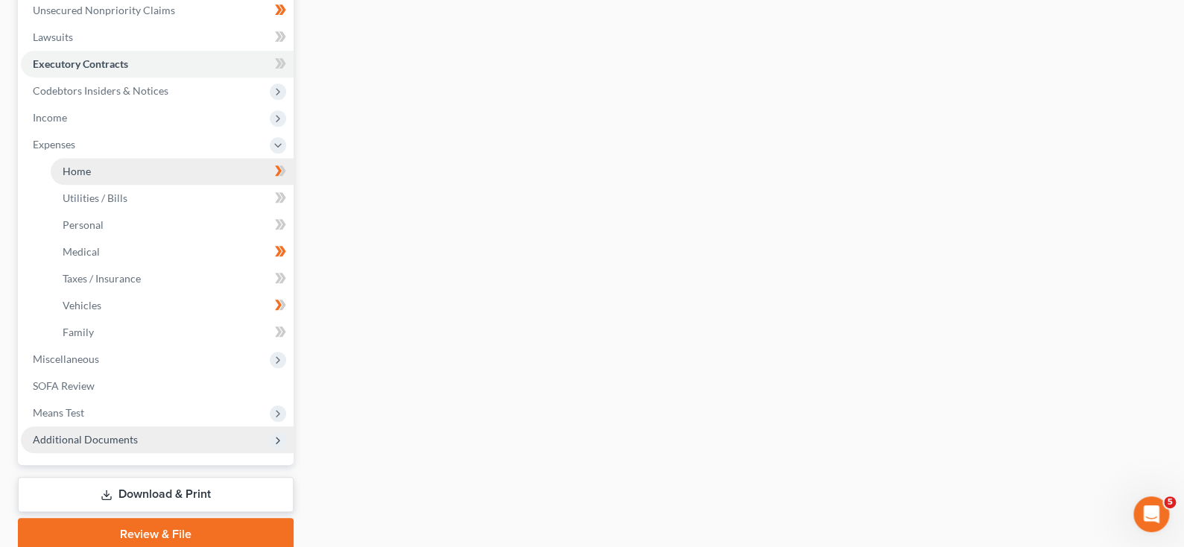
click at [107, 185] on link "Home" at bounding box center [172, 171] width 243 height 27
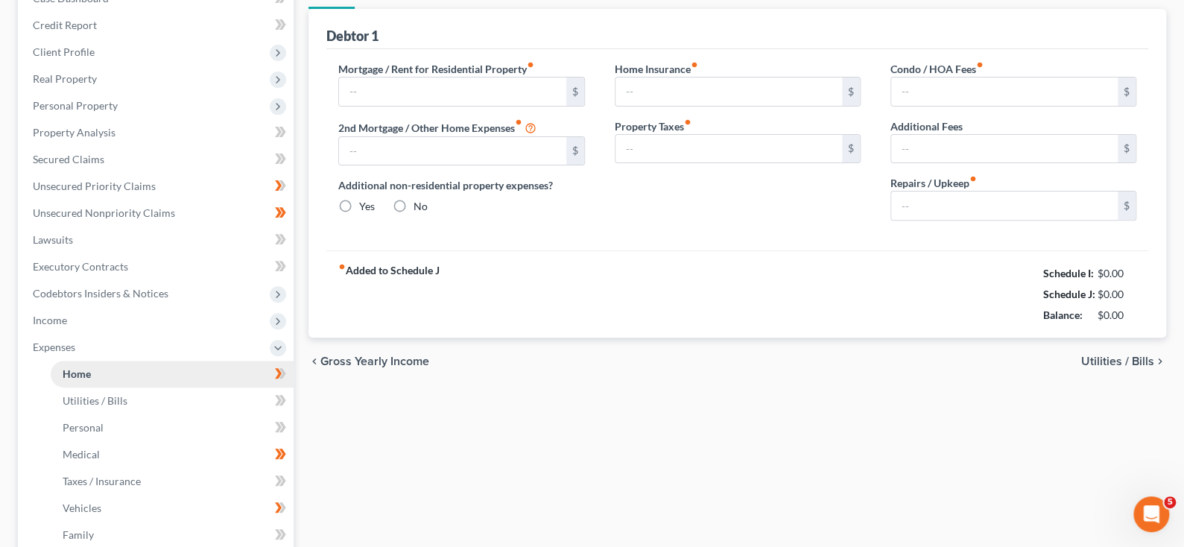
type input "1,000.00"
type input "0.00"
radio input "true"
type input "0.00"
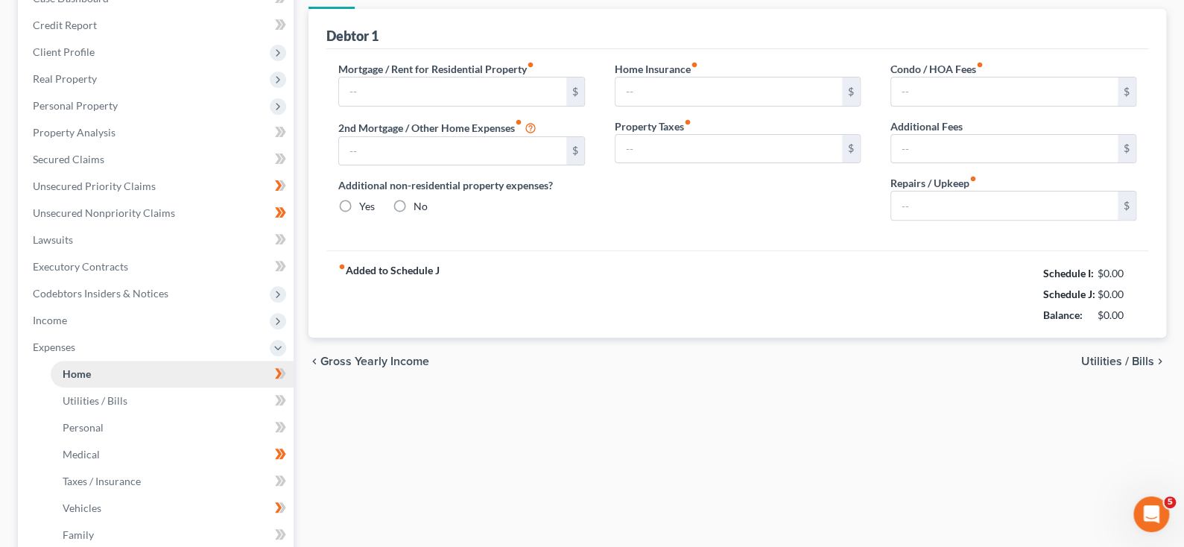
type input "0.00"
type input "100.00"
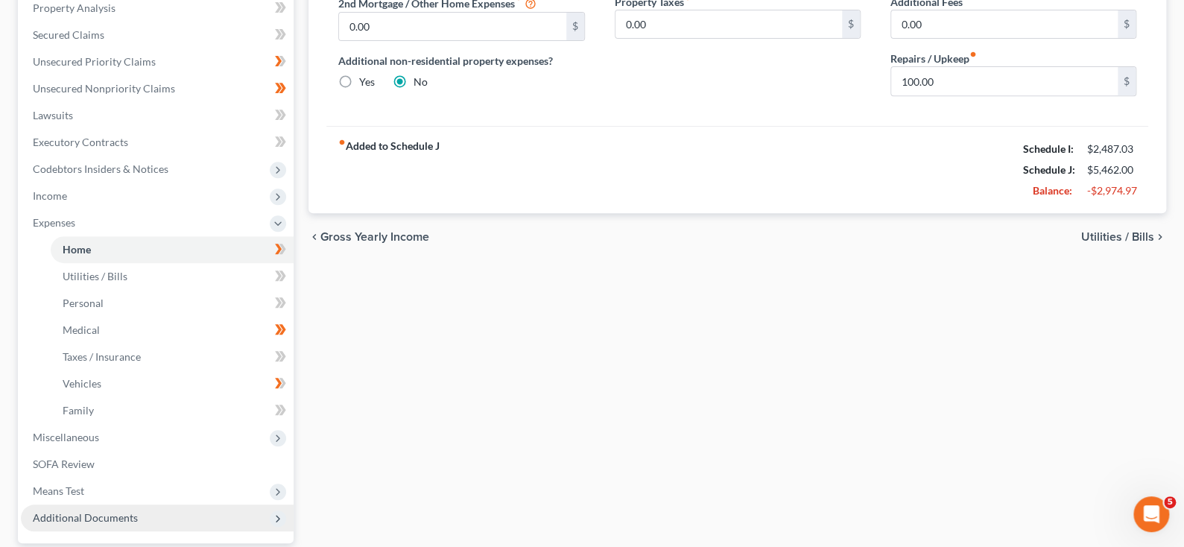
scroll to position [297, 0]
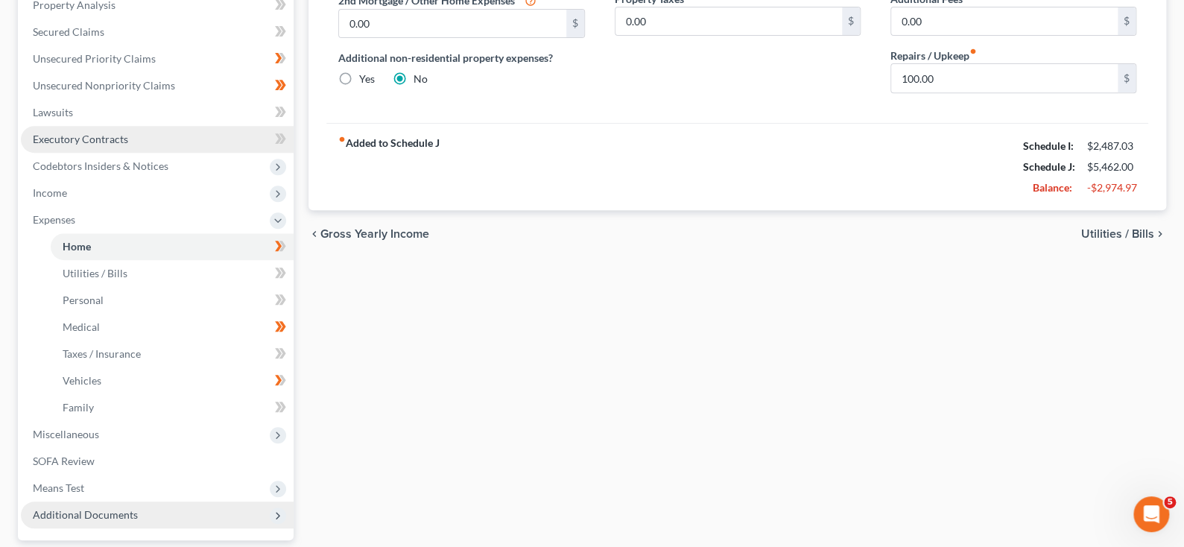
click at [113, 145] on span "Executory Contracts" at bounding box center [80, 139] width 95 height 13
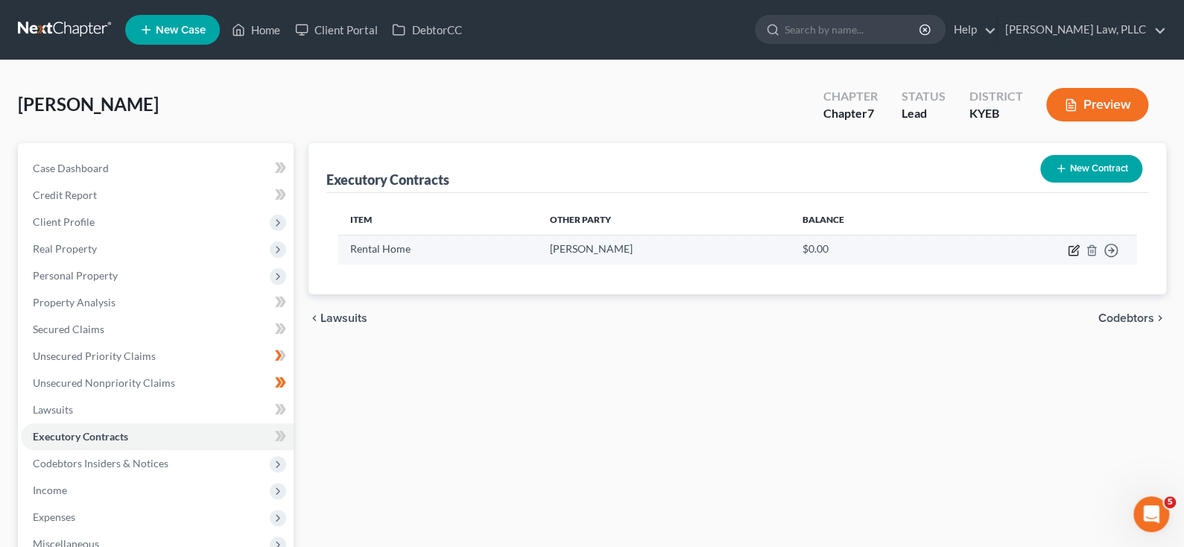
click at [1068, 256] on icon "button" at bounding box center [1074, 250] width 12 height 12
select select "2"
select select "18"
select select "0"
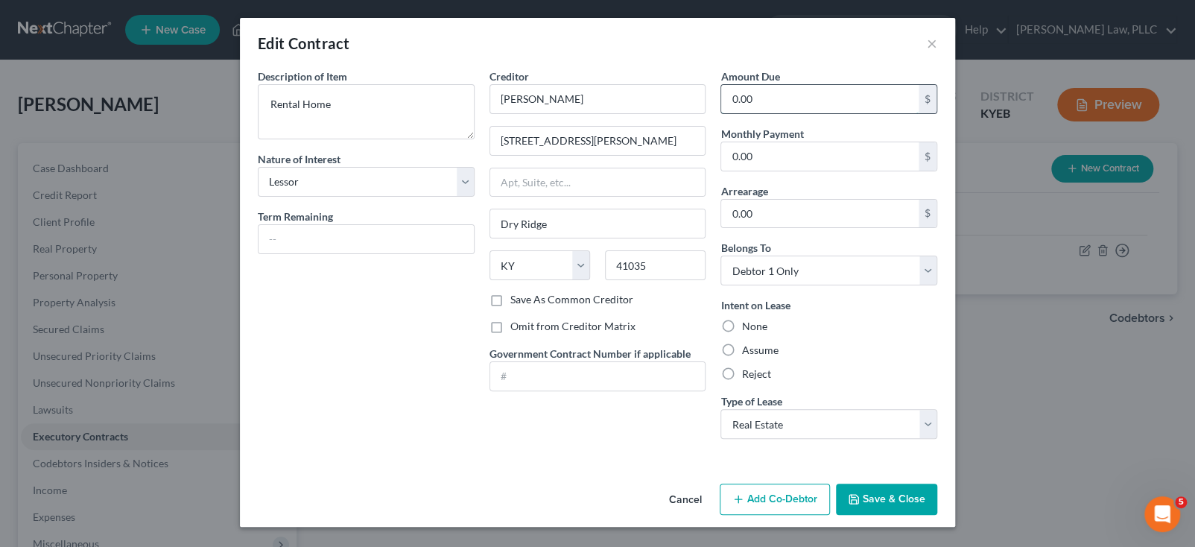
click at [802, 113] on input "0.00" at bounding box center [819, 99] width 197 height 28
type input "1,000.00"
click at [796, 171] on input "0.00" at bounding box center [819, 156] width 197 height 28
type input "1,000.00"
click at [753, 358] on label "Assume" at bounding box center [759, 350] width 37 height 15
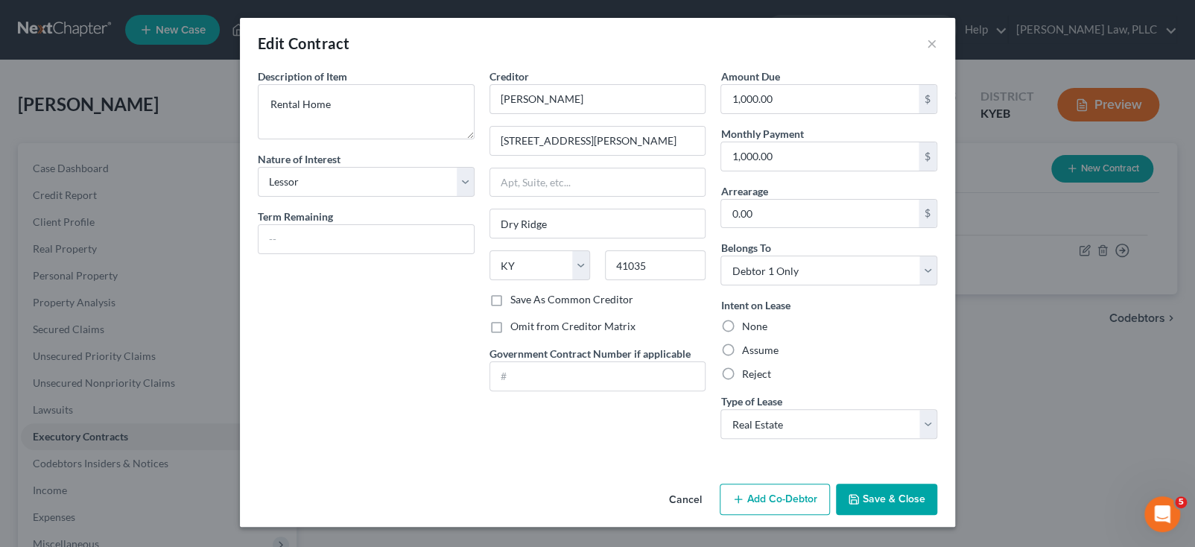
click at [753, 352] on input "Assume" at bounding box center [752, 348] width 10 height 10
radio input "true"
click at [919, 381] on div "Intent on Lease None Assume Reject" at bounding box center [828, 339] width 217 height 84
click at [871, 334] on div "None" at bounding box center [828, 326] width 217 height 15
click at [753, 358] on label "Assume" at bounding box center [759, 350] width 37 height 15
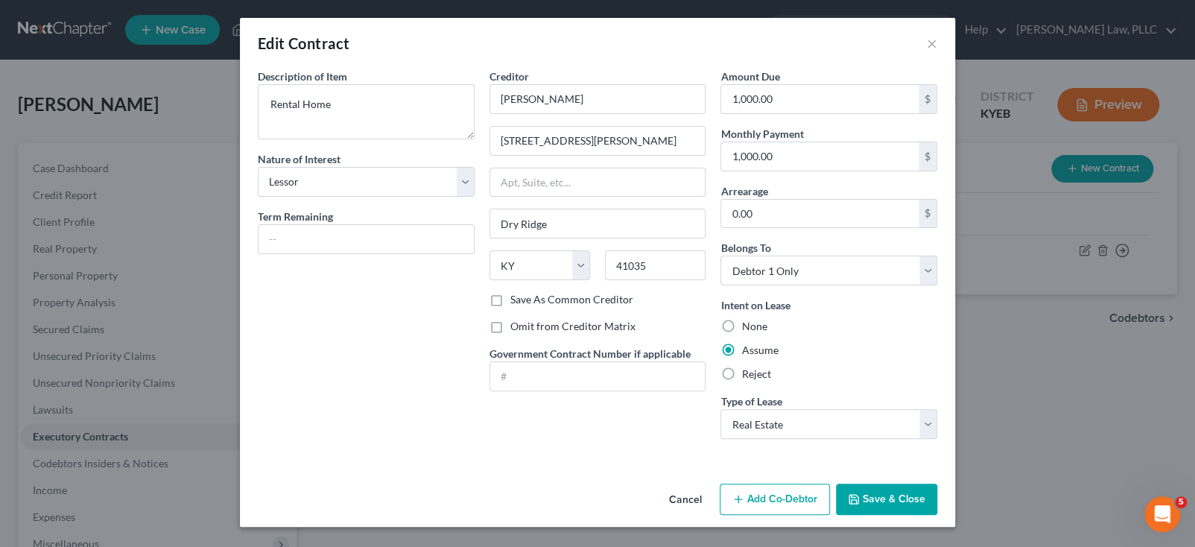
click at [753, 352] on input "Assume" at bounding box center [752, 348] width 10 height 10
drag, startPoint x: 791, startPoint y: 440, endPoint x: 791, endPoint y: 460, distance: 20.1
click at [778, 358] on label "Assume" at bounding box center [759, 350] width 37 height 15
click at [757, 352] on input "Assume" at bounding box center [752, 348] width 10 height 10
click at [753, 381] on label "Reject" at bounding box center [755, 374] width 29 height 15
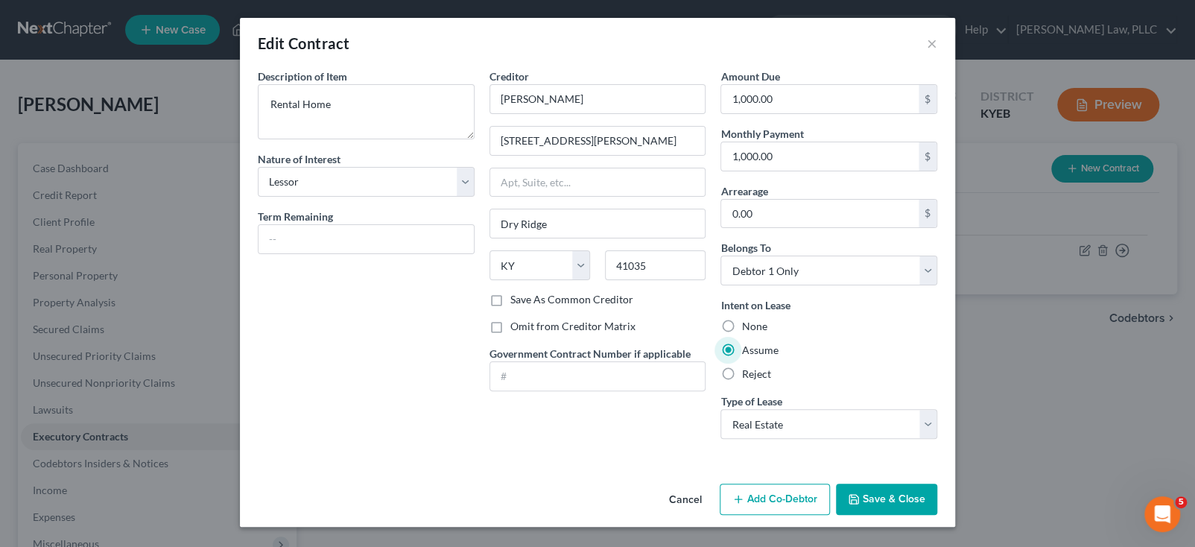
click at [753, 376] on input "Reject" at bounding box center [752, 372] width 10 height 10
radio input "true"
click at [922, 334] on div "None" at bounding box center [828, 326] width 217 height 15
drag, startPoint x: 753, startPoint y: 411, endPoint x: 786, endPoint y: 412, distance: 32.8
click at [753, 334] on label "None" at bounding box center [753, 326] width 25 height 15
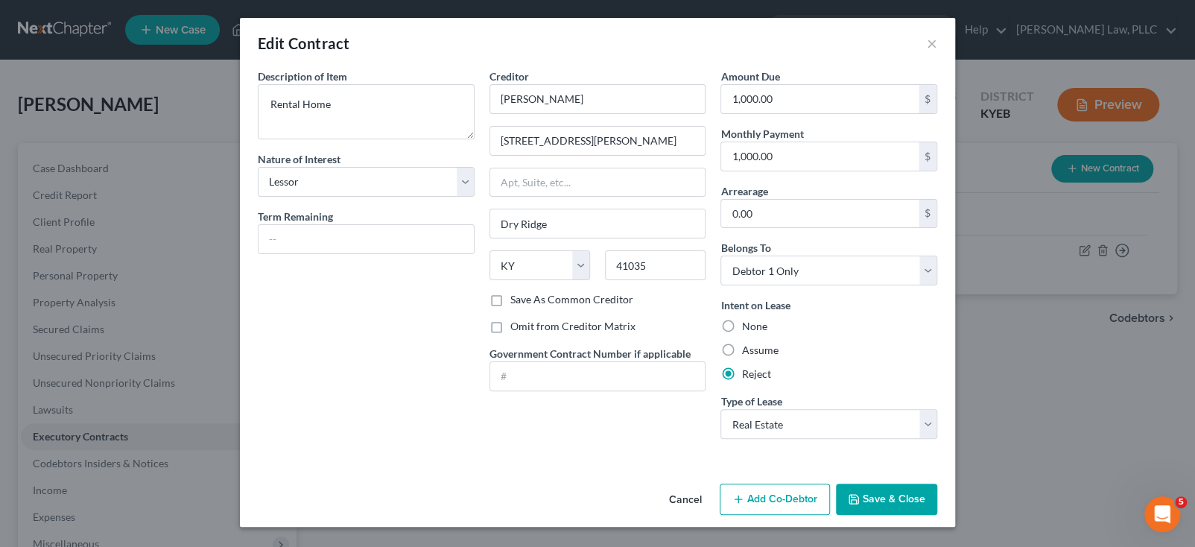
click at [753, 329] on input "None" at bounding box center [752, 324] width 10 height 10
radio input "true"
click at [906, 358] on div "Assume" at bounding box center [828, 350] width 217 height 15
click at [755, 334] on label "None" at bounding box center [753, 326] width 25 height 15
click at [755, 329] on input "None" at bounding box center [752, 324] width 10 height 10
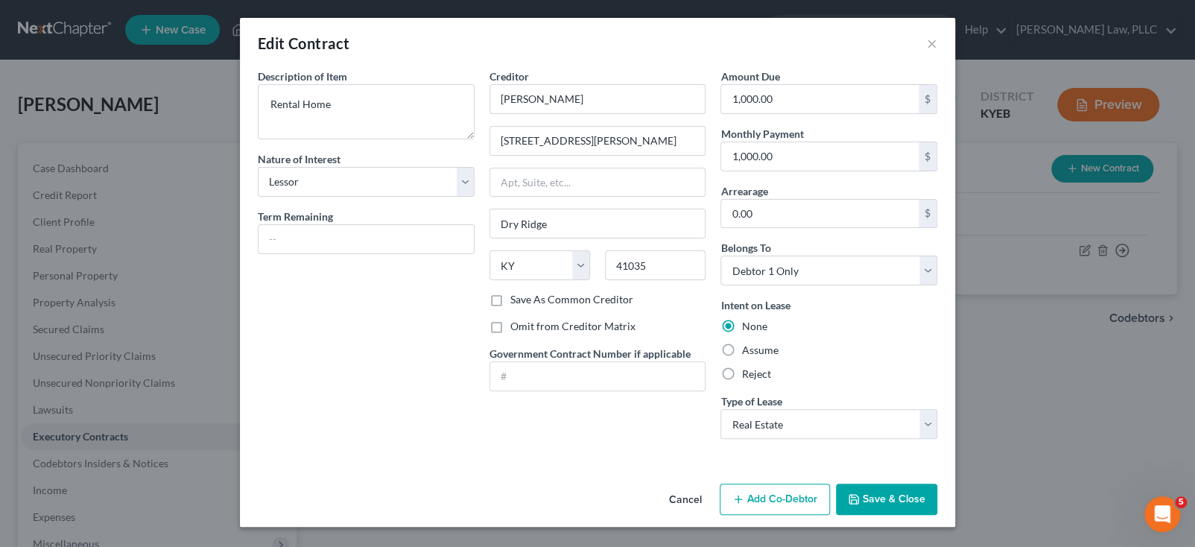
click at [755, 334] on label "None" at bounding box center [753, 326] width 25 height 15
click at [755, 329] on input "None" at bounding box center [752, 324] width 10 height 10
drag, startPoint x: 755, startPoint y: 402, endPoint x: 858, endPoint y: 449, distance: 113.4
click at [858, 381] on div "Intent on Lease None Assume Reject" at bounding box center [828, 339] width 217 height 84
click at [945, 451] on div "Amount Due 1,000.00 $ Monthly Payment 1,000.00 $ Arrearage 0.00 $ Belongs To * …" at bounding box center [829, 260] width 232 height 382
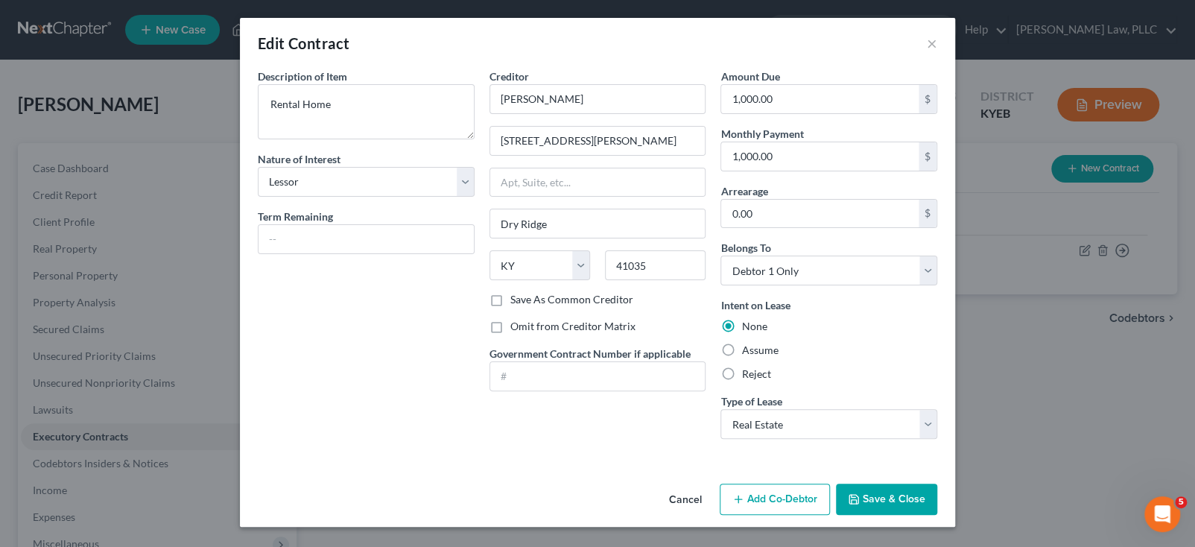
scroll to position [128, 0]
click at [937, 494] on button "Save & Close" at bounding box center [886, 499] width 101 height 31
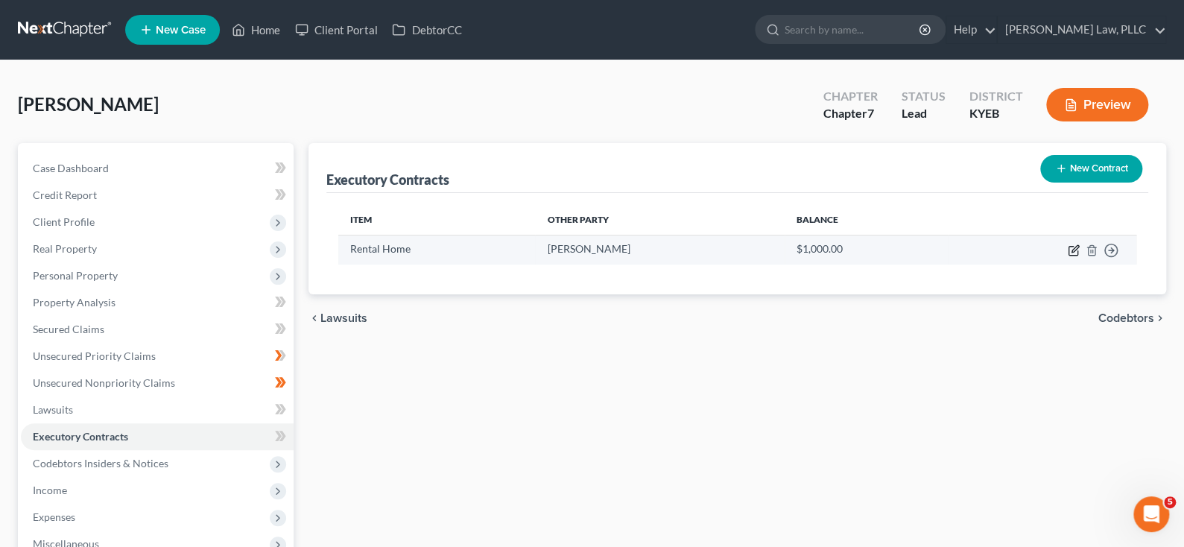
click at [1068, 256] on icon "button" at bounding box center [1074, 250] width 12 height 12
select select "2"
select select "18"
select select "0"
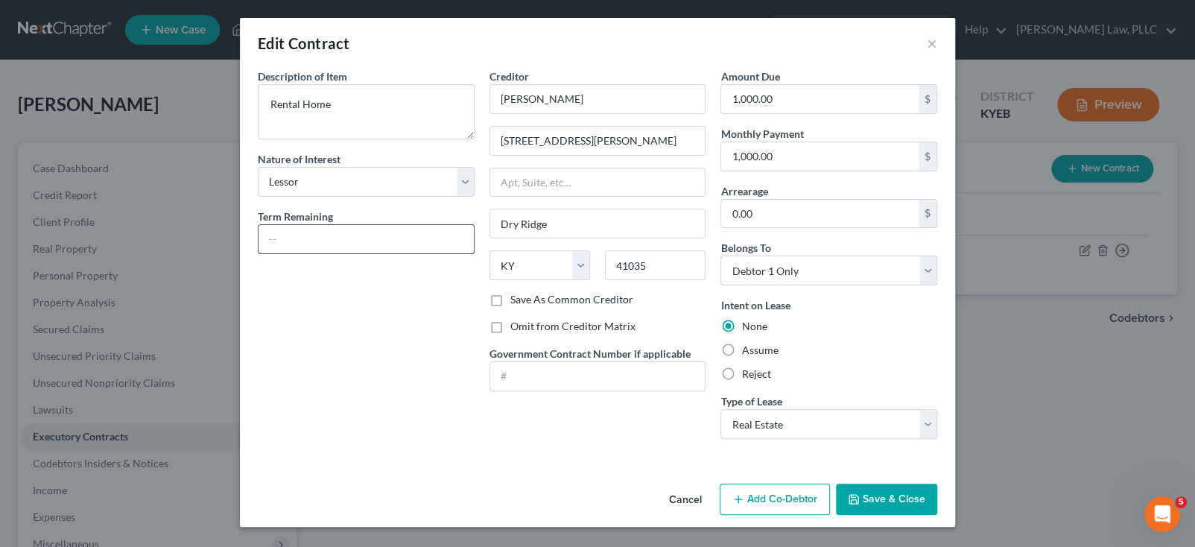
click at [259, 253] on input "text" at bounding box center [366, 239] width 215 height 28
type input "Verbal Lease"
click at [250, 381] on div "Description of non-residential real property * Description of Item * Rental Hom…" at bounding box center [366, 260] width 232 height 382
click at [937, 489] on button "Save & Close" at bounding box center [886, 499] width 101 height 31
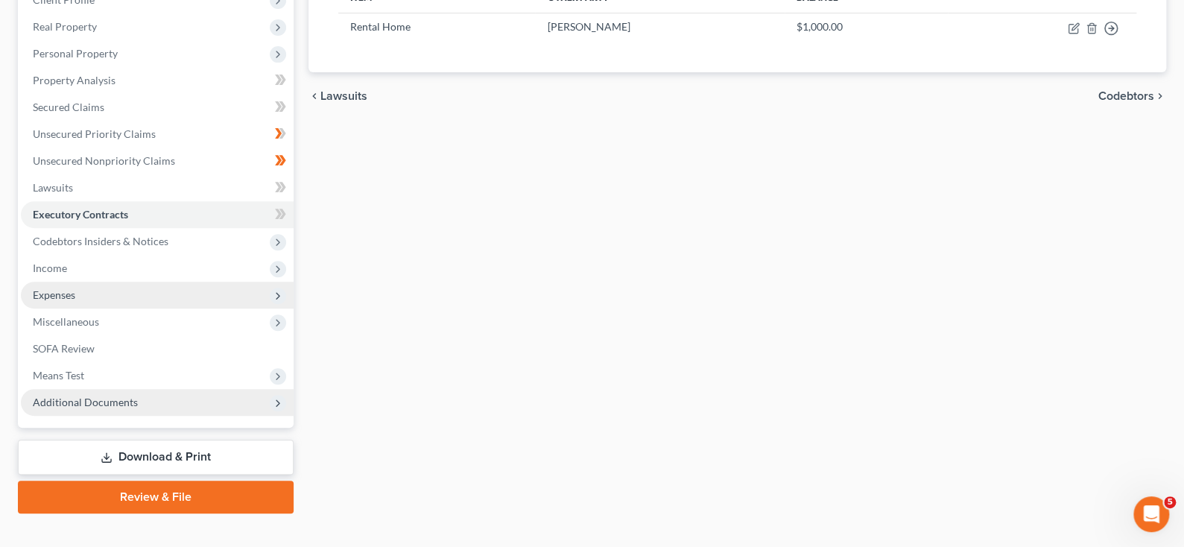
scroll to position [223, 0]
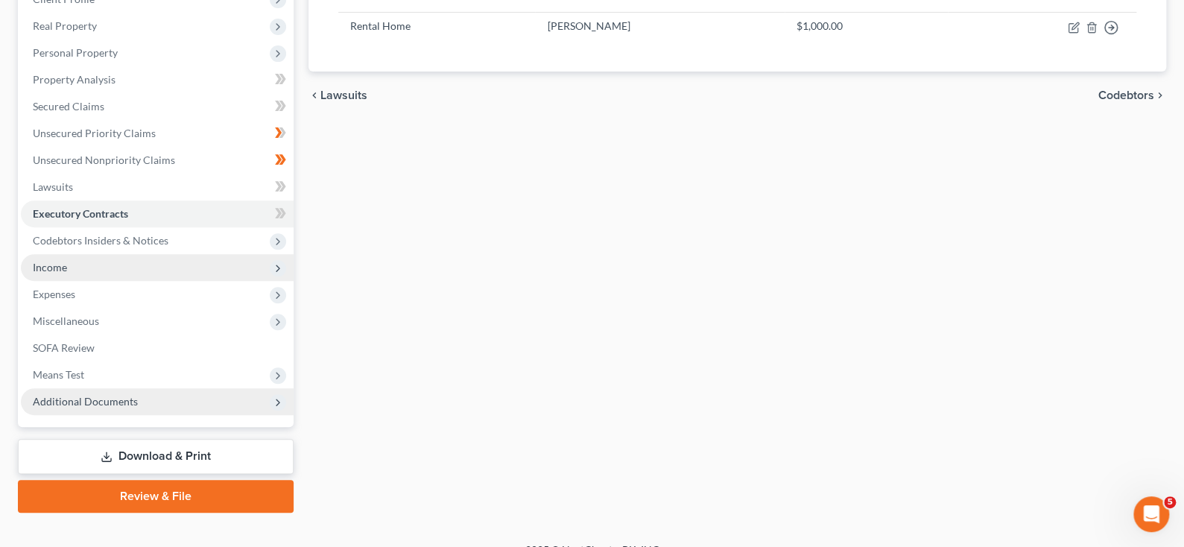
click at [92, 281] on span "Income" at bounding box center [157, 267] width 273 height 27
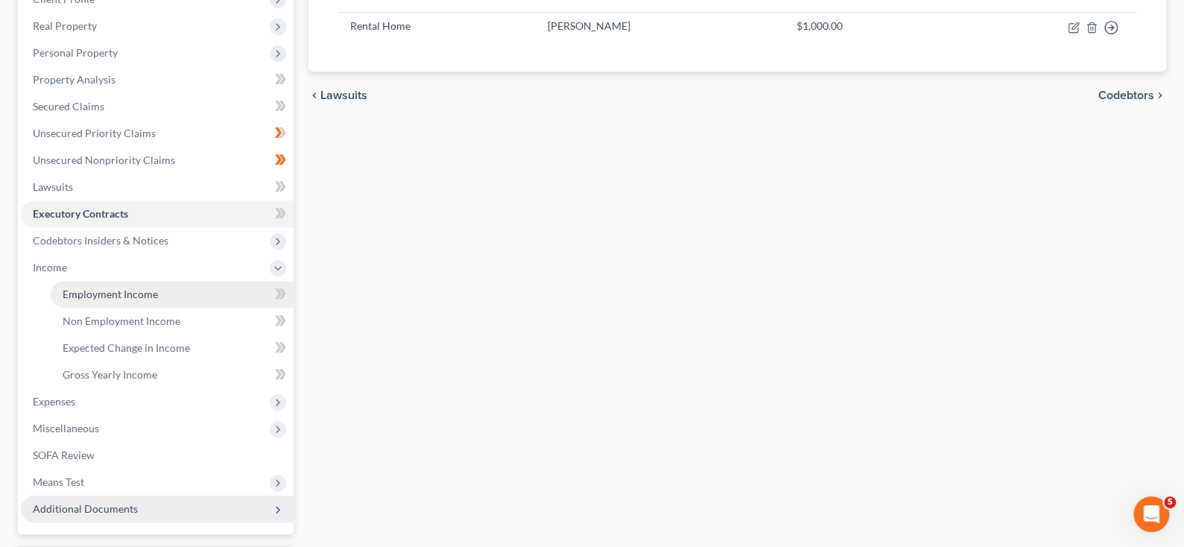
click at [158, 300] on span "Employment Income" at bounding box center [110, 294] width 95 height 13
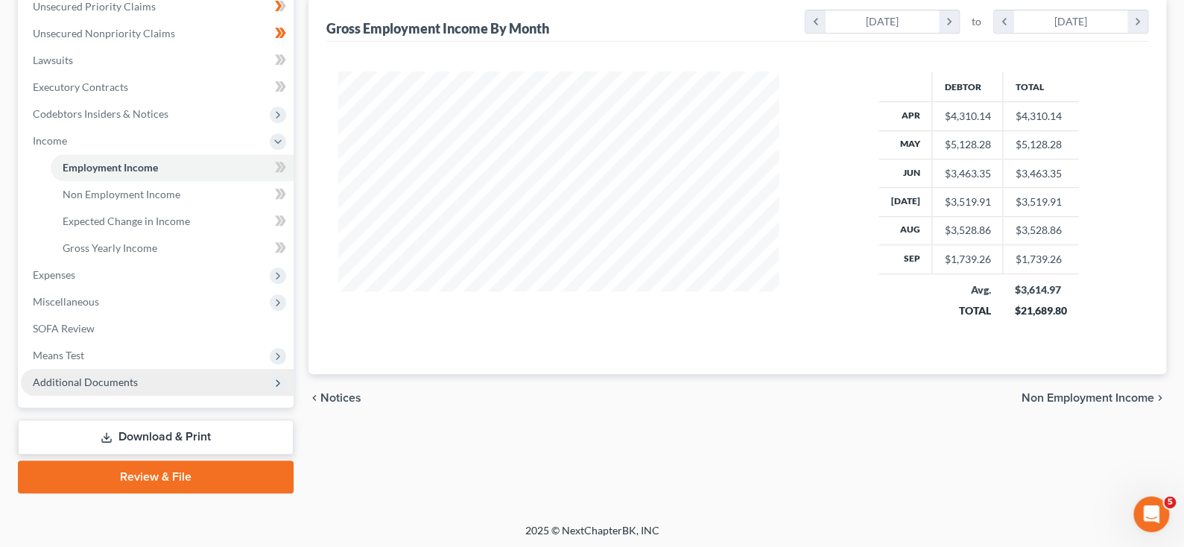
scroll to position [373, 0]
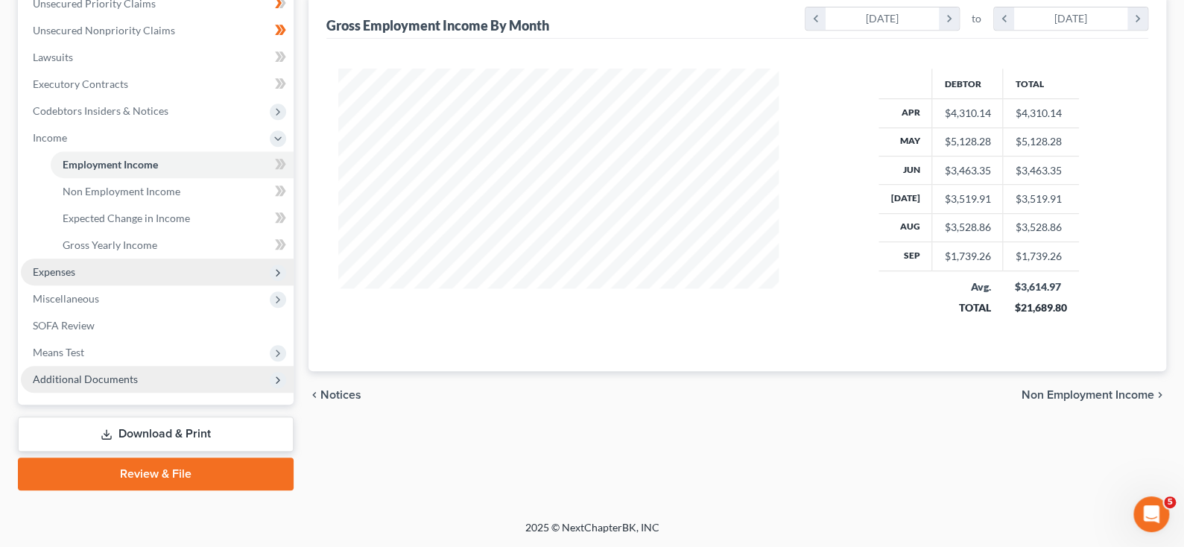
click at [64, 278] on span "Expenses" at bounding box center [54, 271] width 42 height 13
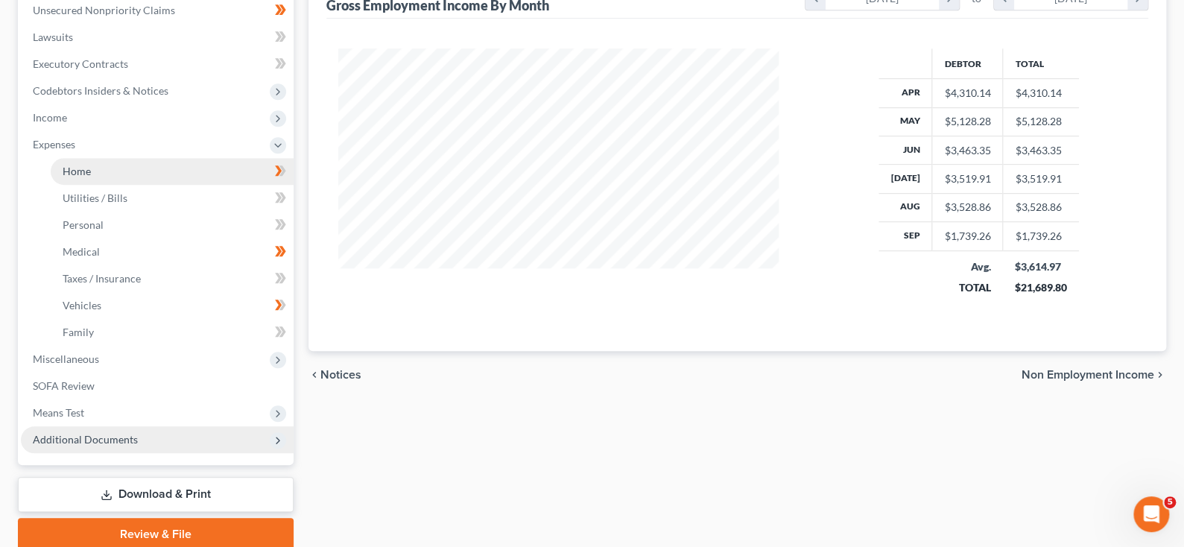
click at [75, 177] on span "Home" at bounding box center [77, 171] width 28 height 13
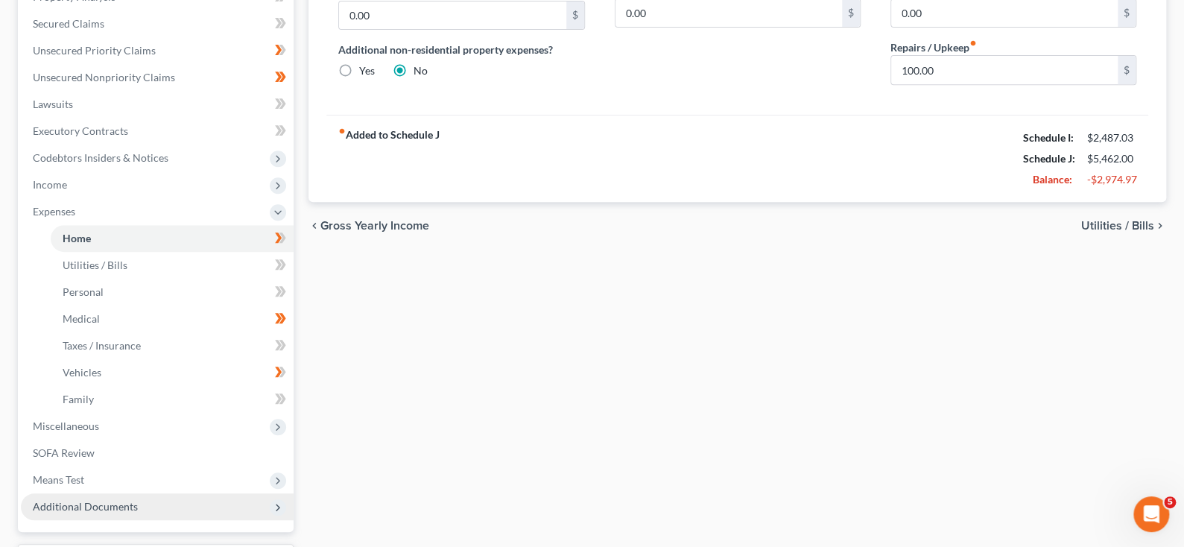
scroll to position [373, 0]
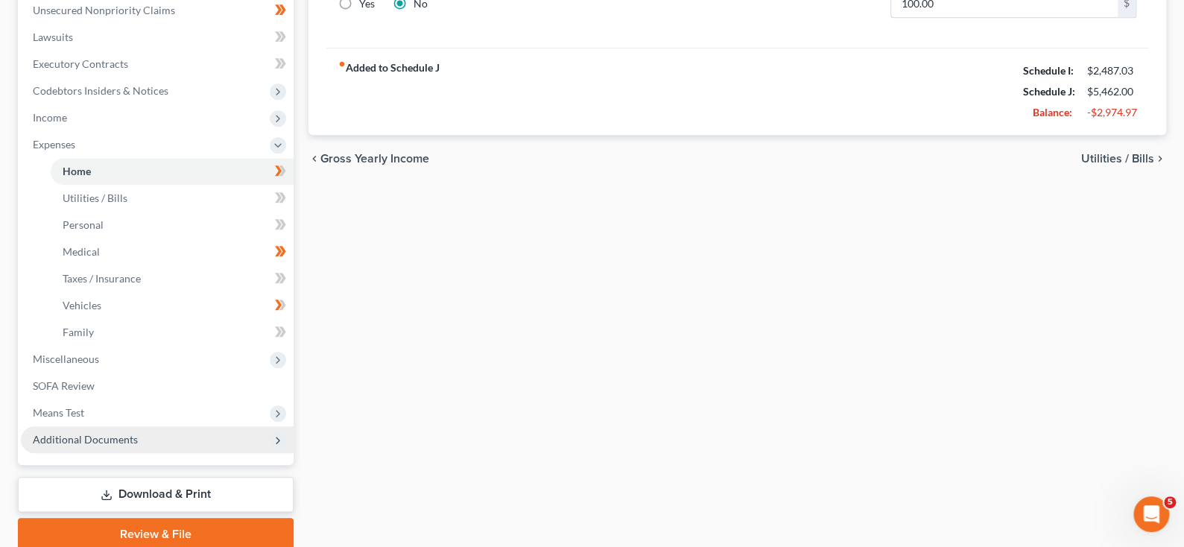
click at [1145, 165] on span "Utilities / Bills" at bounding box center [1117, 159] width 73 height 12
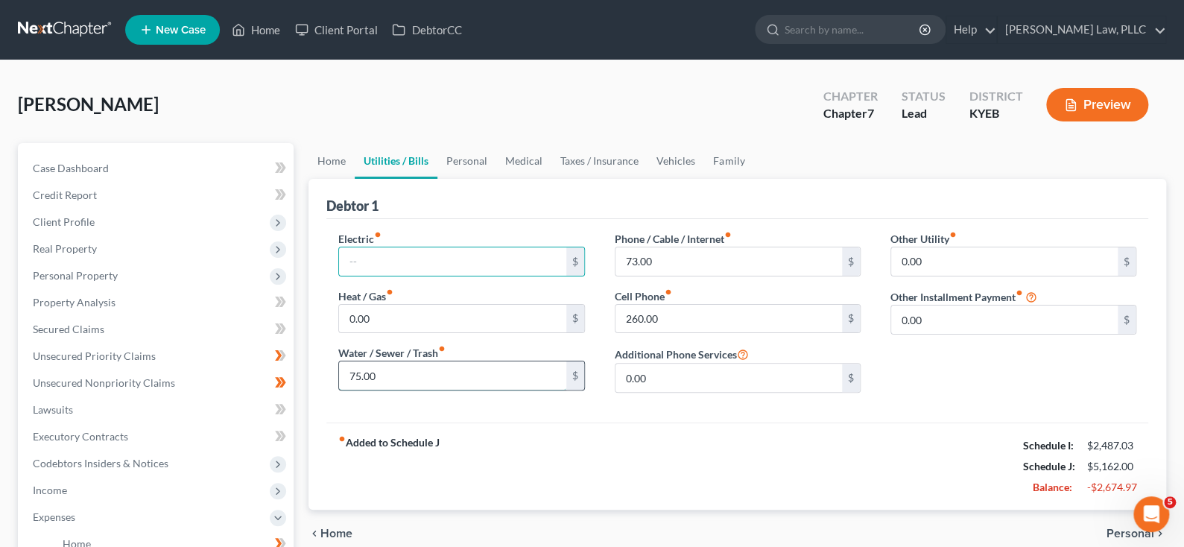
click at [393, 390] on input "75.00" at bounding box center [452, 375] width 227 height 28
click at [679, 333] on input "260.00" at bounding box center [728, 319] width 227 height 28
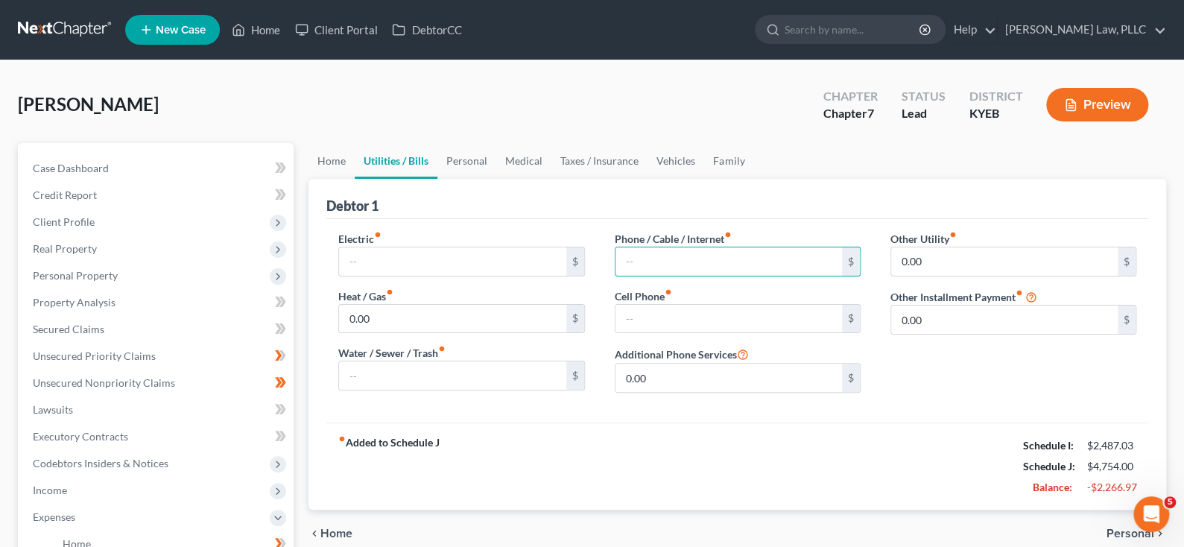
click at [1022, 405] on div "Other Utility fiber_manual_record 0.00 $ Other Installment Payment fiber_manual…" at bounding box center [1013, 318] width 276 height 174
click at [496, 179] on link "Personal" at bounding box center [466, 161] width 59 height 36
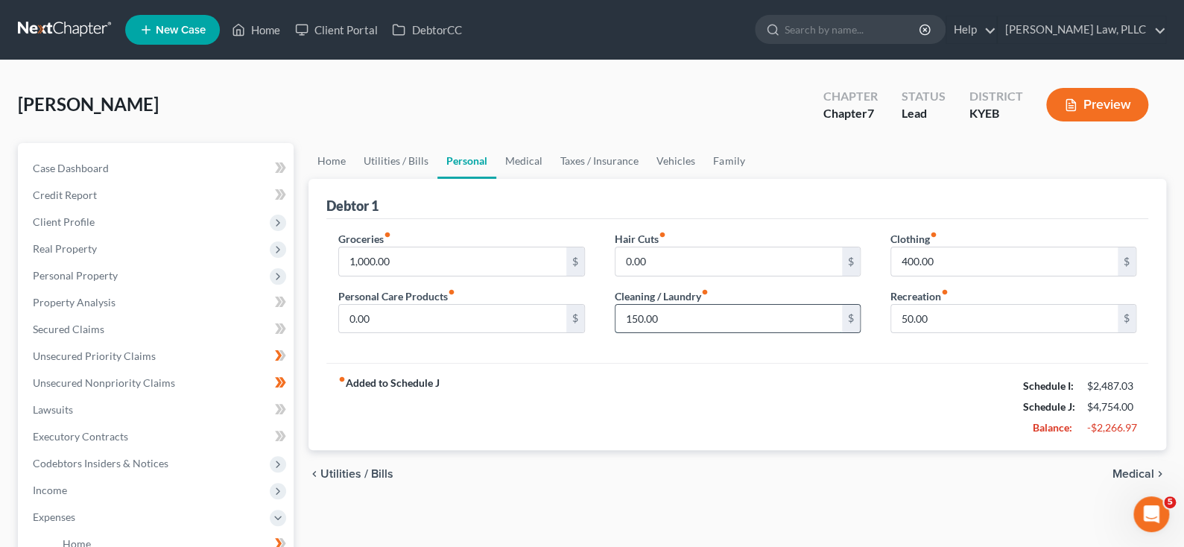
click at [680, 333] on input "150.00" at bounding box center [728, 319] width 227 height 28
click at [907, 276] on input "400.00" at bounding box center [1004, 261] width 227 height 28
click at [869, 364] on div "Groceries fiber_manual_record 1,000.00 $ Personal Care Products fiber_manual_re…" at bounding box center [737, 291] width 822 height 145
drag, startPoint x: 918, startPoint y: 320, endPoint x: 954, endPoint y: 232, distance: 94.9
click at [918, 276] on input "200" at bounding box center [1004, 261] width 227 height 28
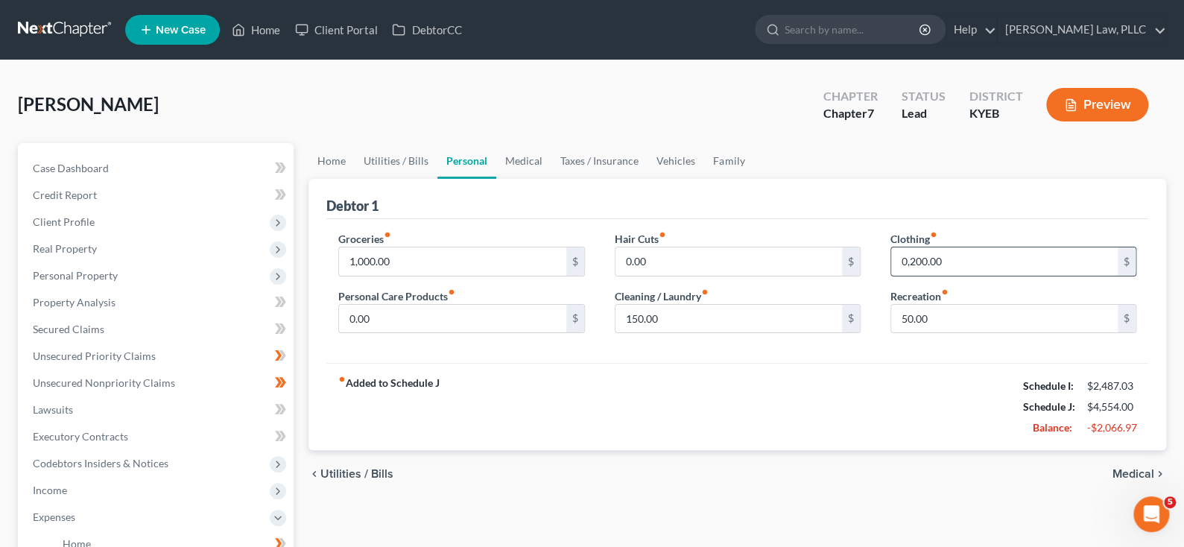
click at [909, 276] on input "0,200.00" at bounding box center [1004, 261] width 227 height 28
type input "0,200.0"
click at [951, 276] on input "0,200.0" at bounding box center [1004, 261] width 227 height 28
drag, startPoint x: 952, startPoint y: 320, endPoint x: 945, endPoint y: 320, distance: 7.5
click at [945, 276] on input "0,200.0" at bounding box center [1004, 261] width 227 height 28
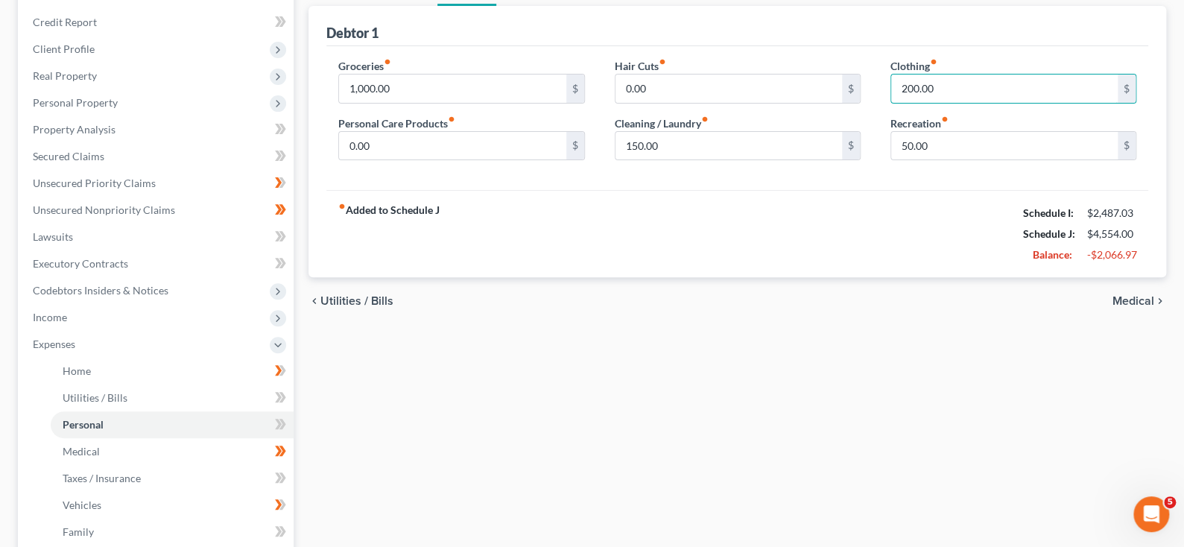
scroll to position [223, 0]
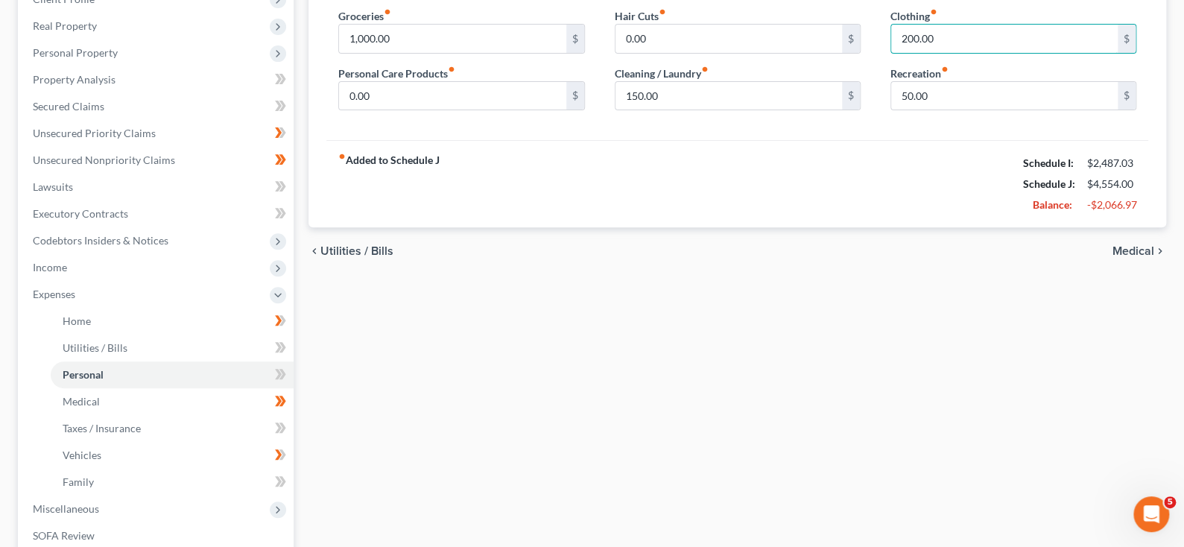
type input "200.00"
click at [1125, 257] on span "Medical" at bounding box center [1133, 251] width 42 height 12
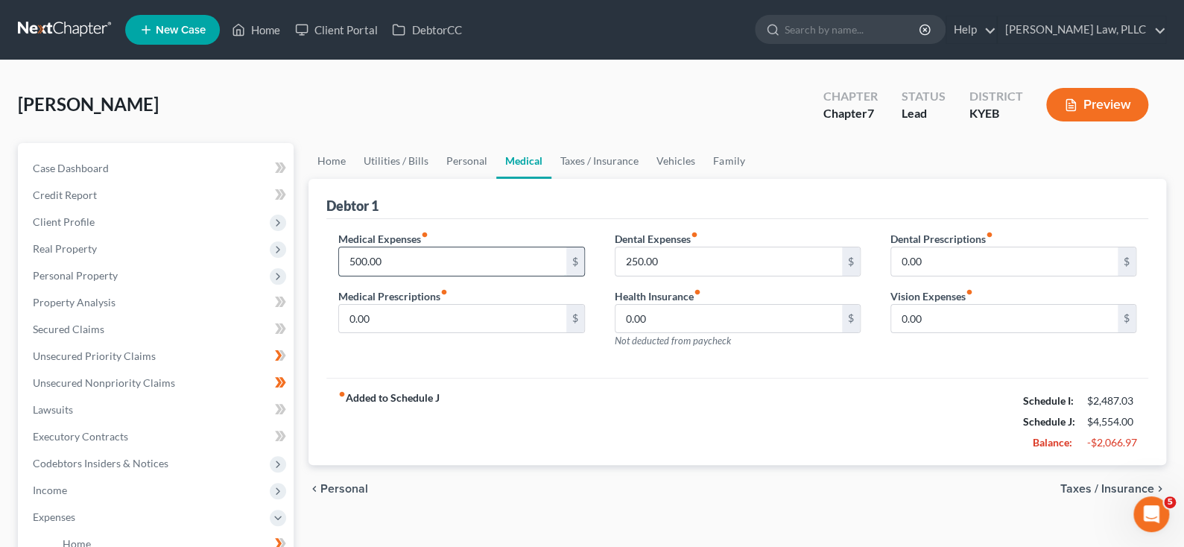
click at [408, 276] on input "500.00" at bounding box center [452, 261] width 227 height 28
click at [674, 276] on input "250.00" at bounding box center [728, 261] width 227 height 28
click at [647, 179] on link "Taxes / Insurance" at bounding box center [599, 161] width 96 height 36
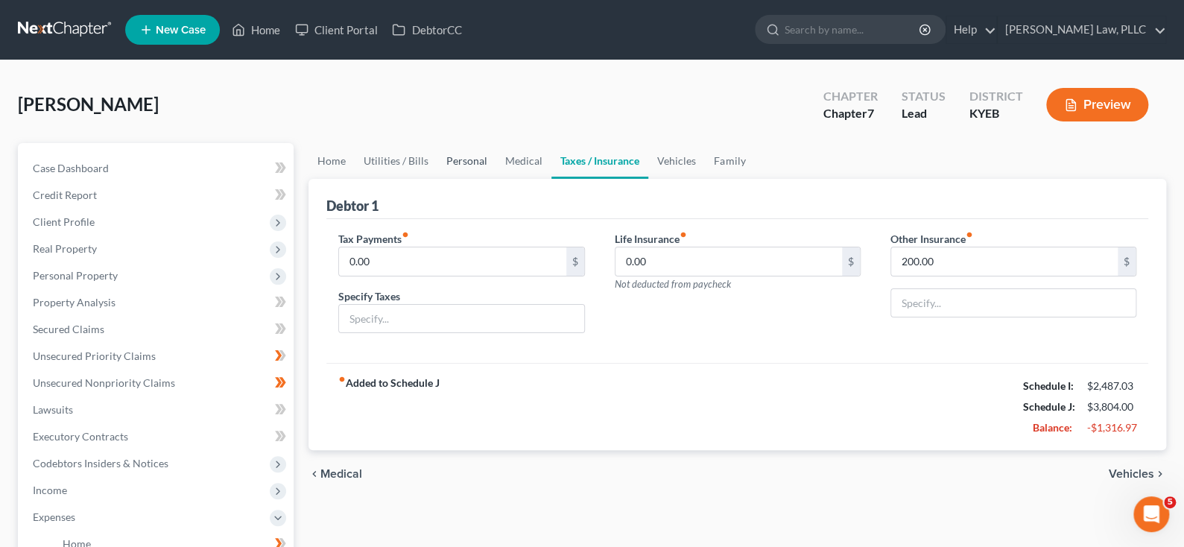
click at [496, 179] on link "Personal" at bounding box center [466, 161] width 59 height 36
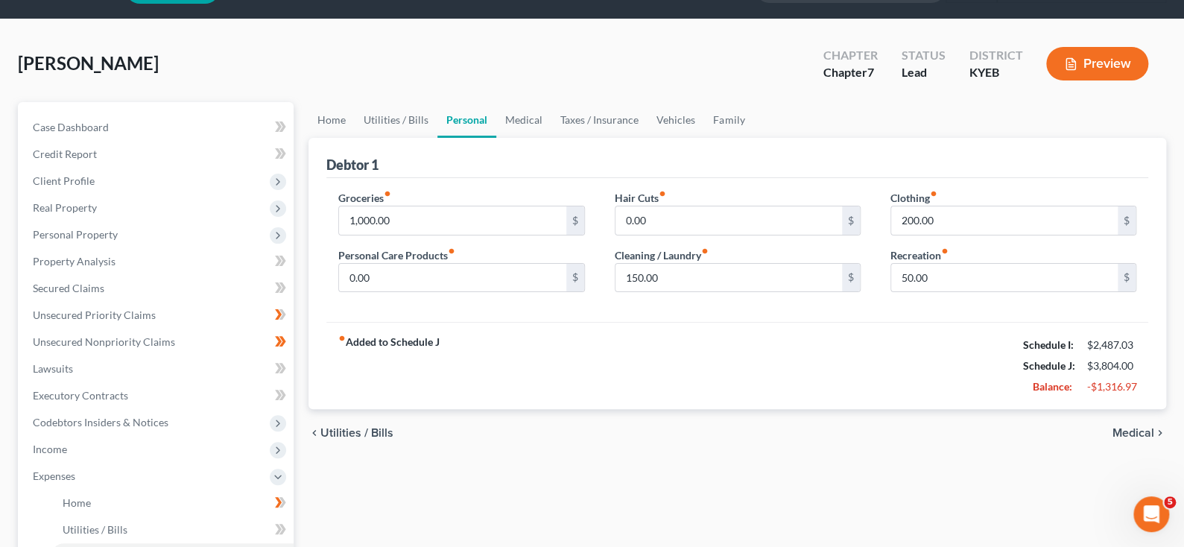
scroll to position [75, 0]
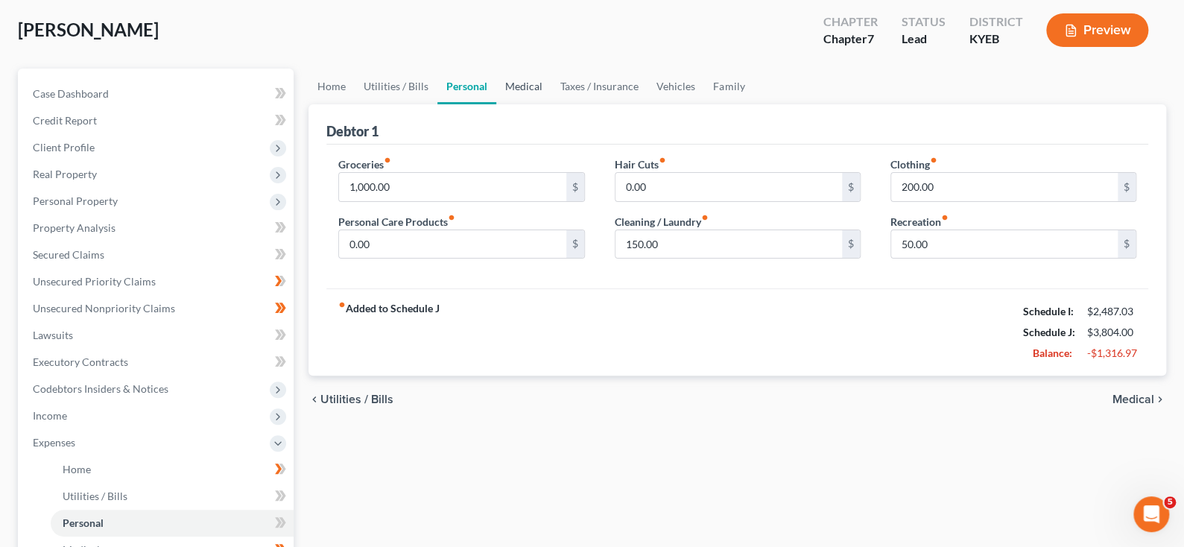
click at [551, 104] on link "Medical" at bounding box center [523, 87] width 55 height 36
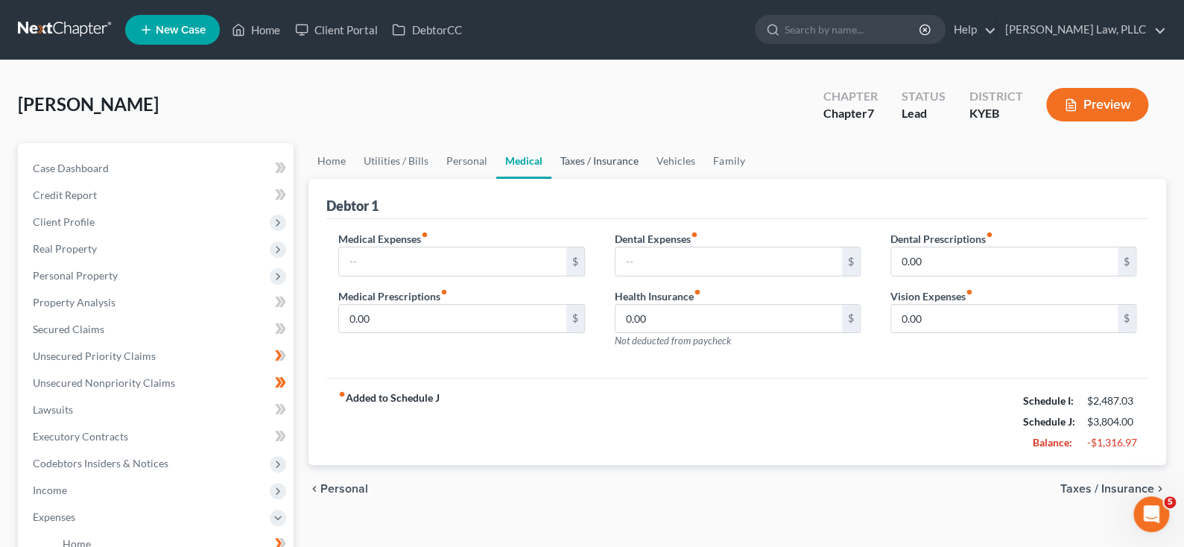
click at [647, 179] on link "Taxes / Insurance" at bounding box center [599, 161] width 96 height 36
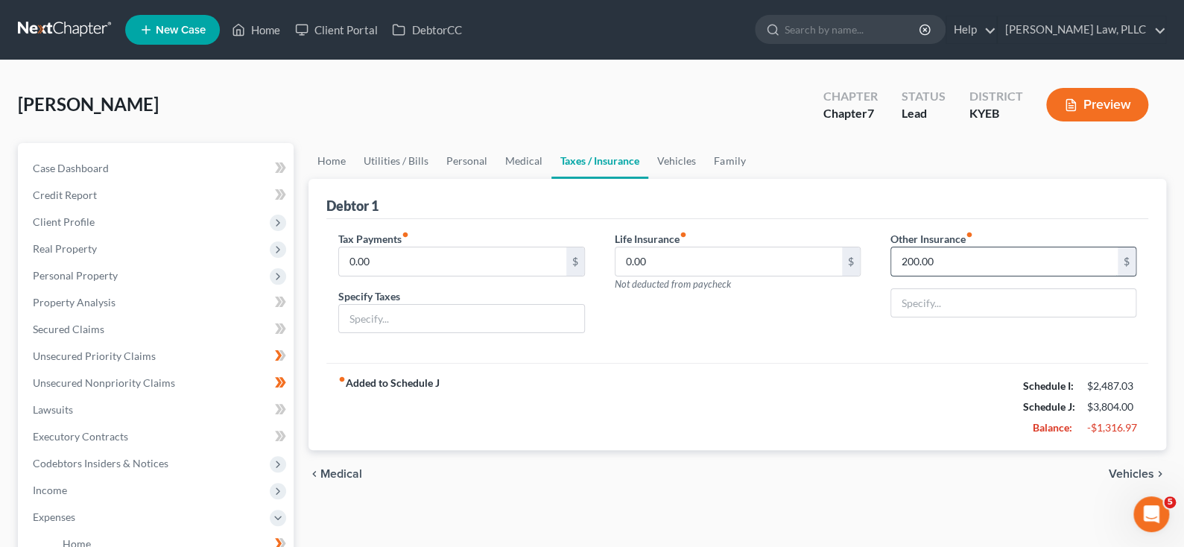
click at [945, 276] on input "200.00" at bounding box center [1004, 261] width 227 height 28
type input "500.00"
click at [907, 317] on input "text" at bounding box center [1013, 303] width 244 height 28
type input "Auto Ins/6 mos"
click at [997, 219] on div "Debtor 1" at bounding box center [737, 199] width 822 height 40
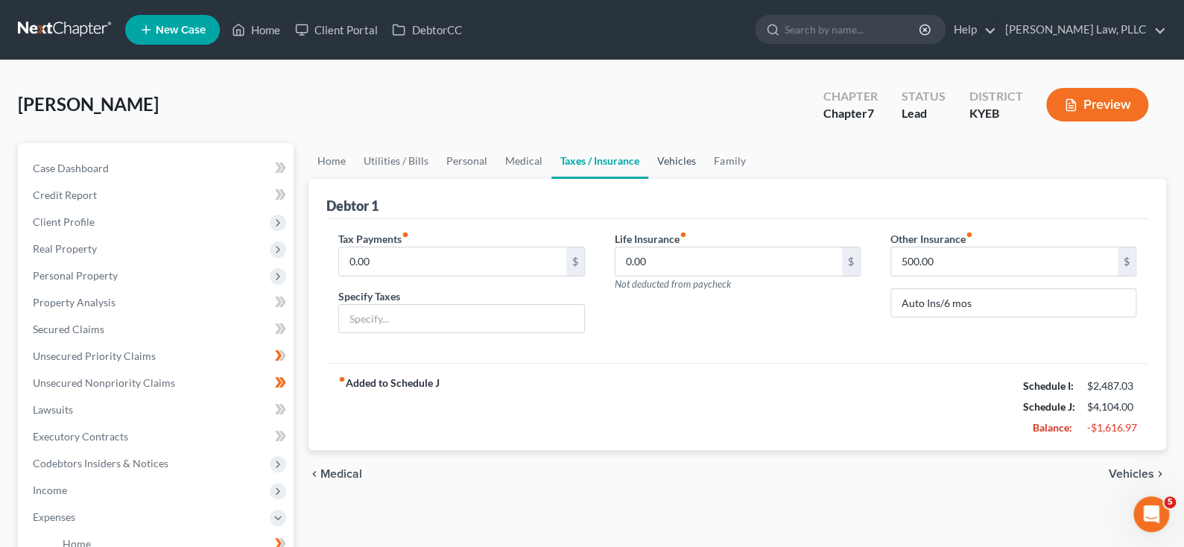
click at [705, 179] on link "Vehicles" at bounding box center [676, 161] width 57 height 36
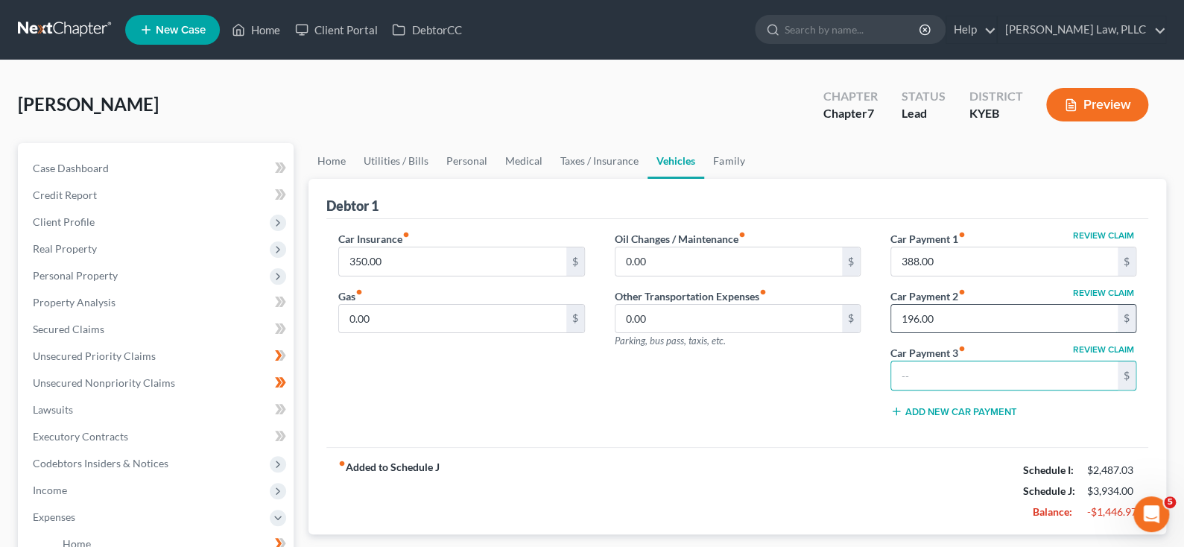
click at [929, 333] on input "196.00" at bounding box center [1004, 319] width 227 height 28
click at [914, 276] on input "388.00" at bounding box center [1004, 261] width 227 height 28
click at [485, 412] on div "Car Insurance fiber_manual_record 350.00 $ Gas fiber_manual_record 0.00 $" at bounding box center [461, 330] width 276 height 198
click at [408, 276] on input "350.00" at bounding box center [452, 261] width 227 height 28
type input "500.00"
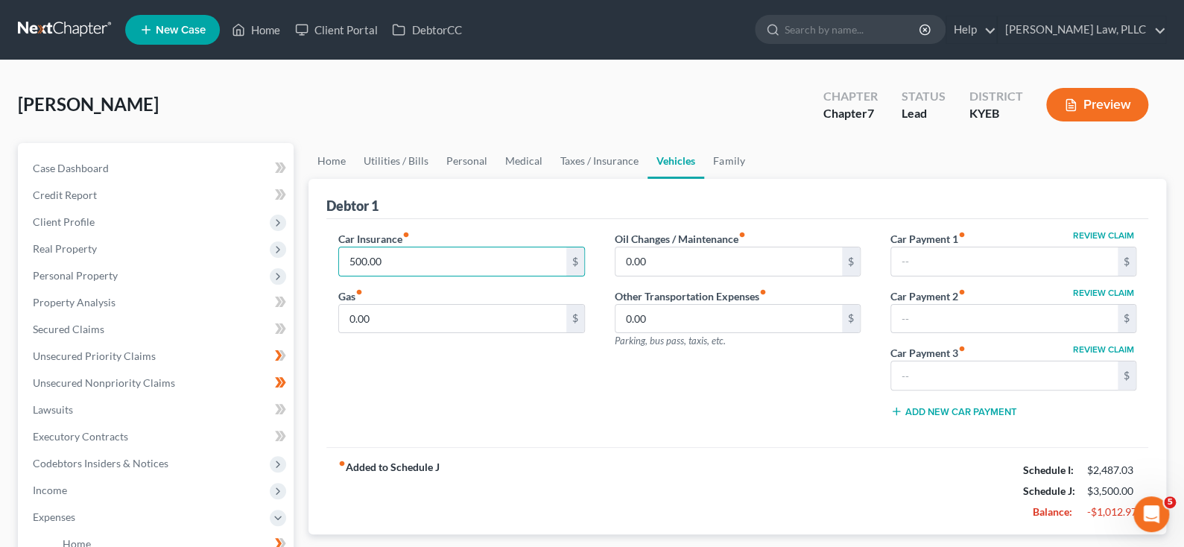
click at [430, 429] on div "Car Insurance fiber_manual_record 500.00 $ Gas fiber_manual_record 0.00 $" at bounding box center [461, 330] width 276 height 198
click at [647, 179] on link "Taxes / Insurance" at bounding box center [599, 161] width 96 height 36
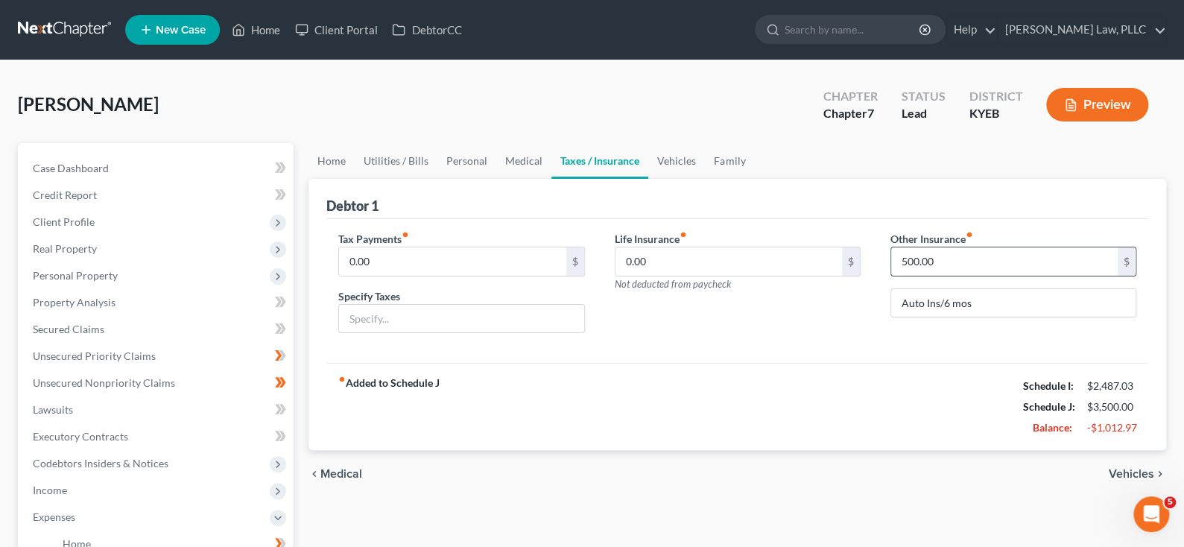
click at [962, 276] on input "500.00" at bounding box center [1004, 261] width 227 height 28
click at [705, 179] on link "Vehicles" at bounding box center [676, 161] width 57 height 36
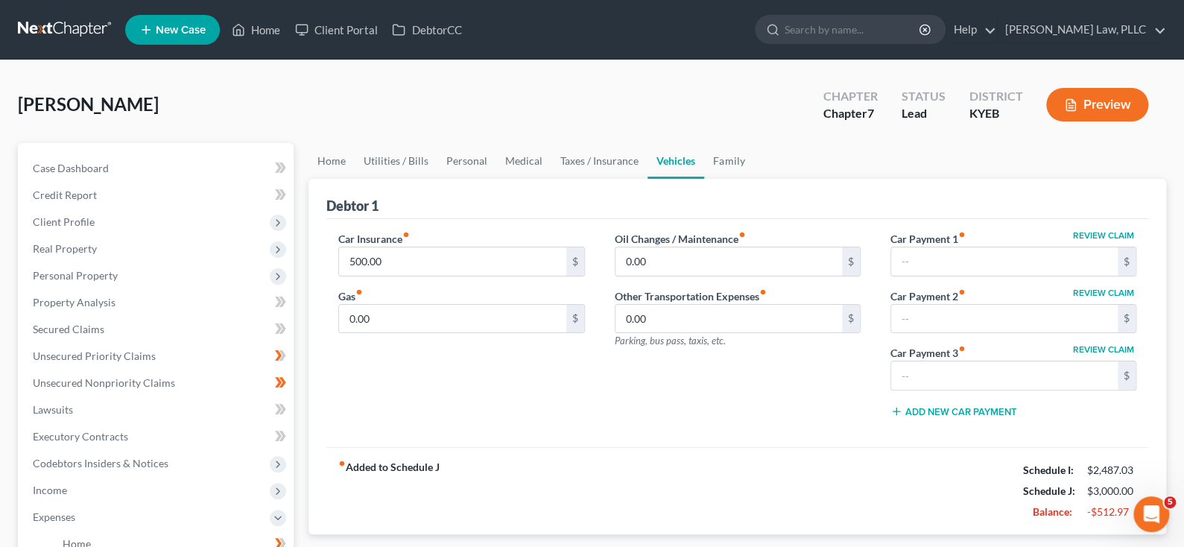
click at [443, 125] on div "Kelley, Ashley Upgraded Chapter Chapter 7 Status Lead District KYEB Preview" at bounding box center [592, 110] width 1148 height 65
click at [1118, 34] on link "Helmer Somers Law, PLLC" at bounding box center [1082, 29] width 168 height 27
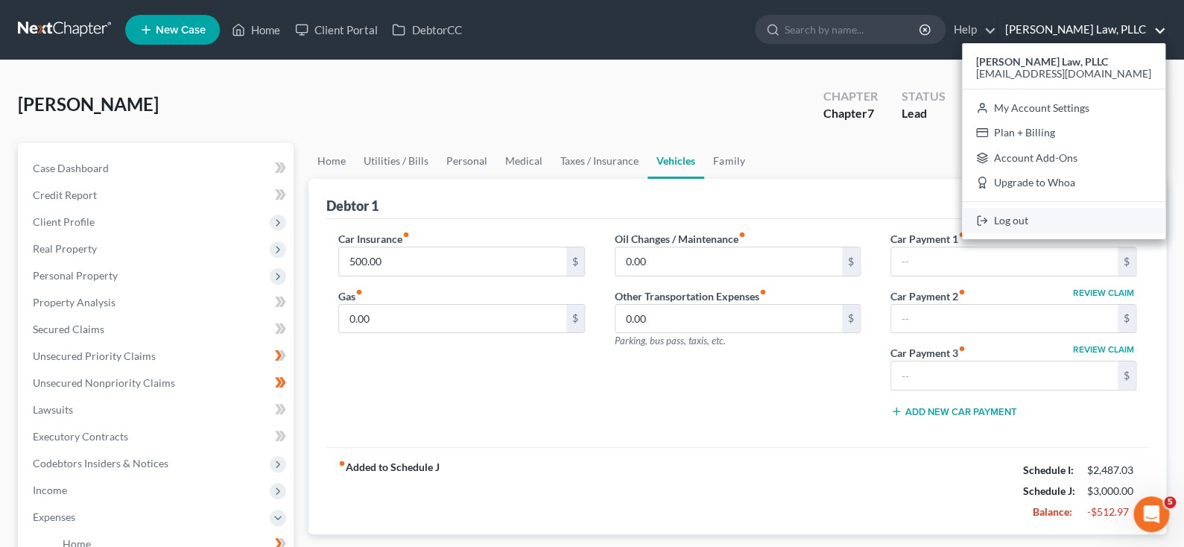
click at [983, 233] on link "Log out" at bounding box center [1063, 220] width 203 height 25
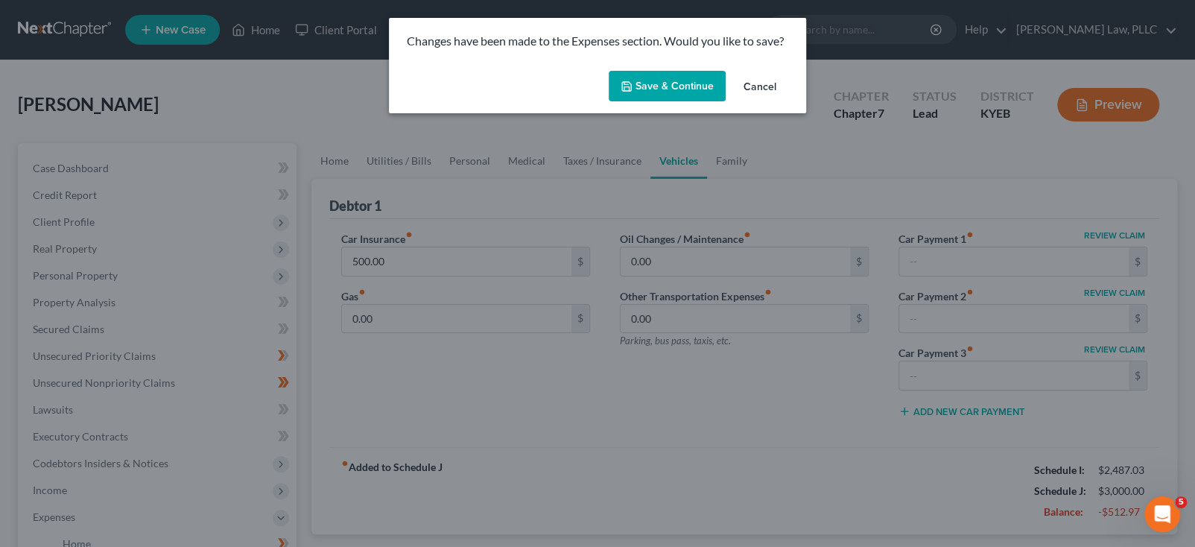
click at [690, 102] on button "Save & Continue" at bounding box center [667, 86] width 117 height 31
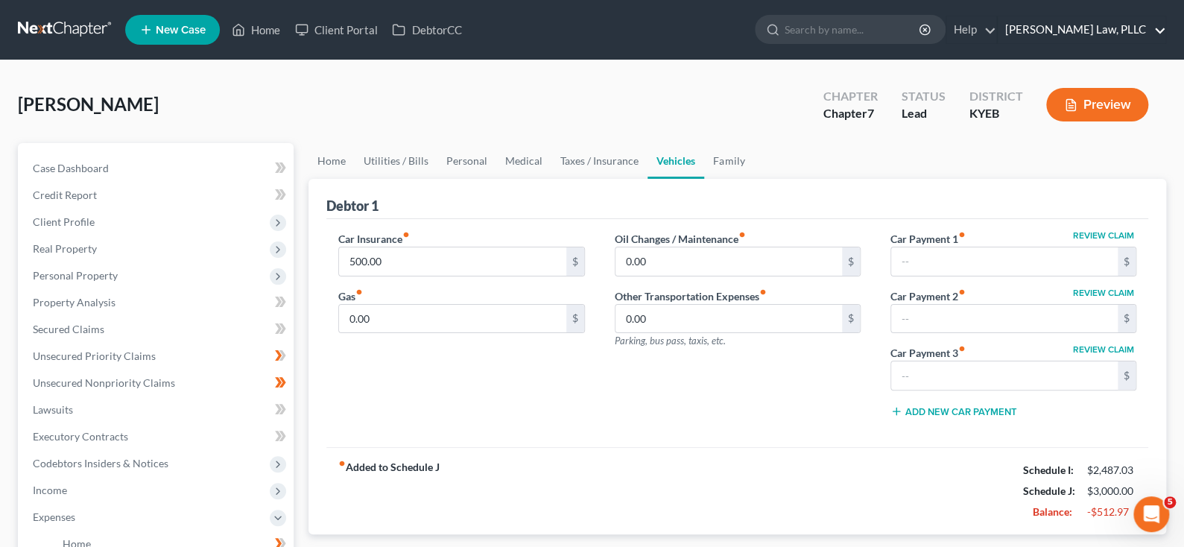
click at [1062, 37] on link "Helmer Somers Law, PLLC" at bounding box center [1082, 29] width 168 height 27
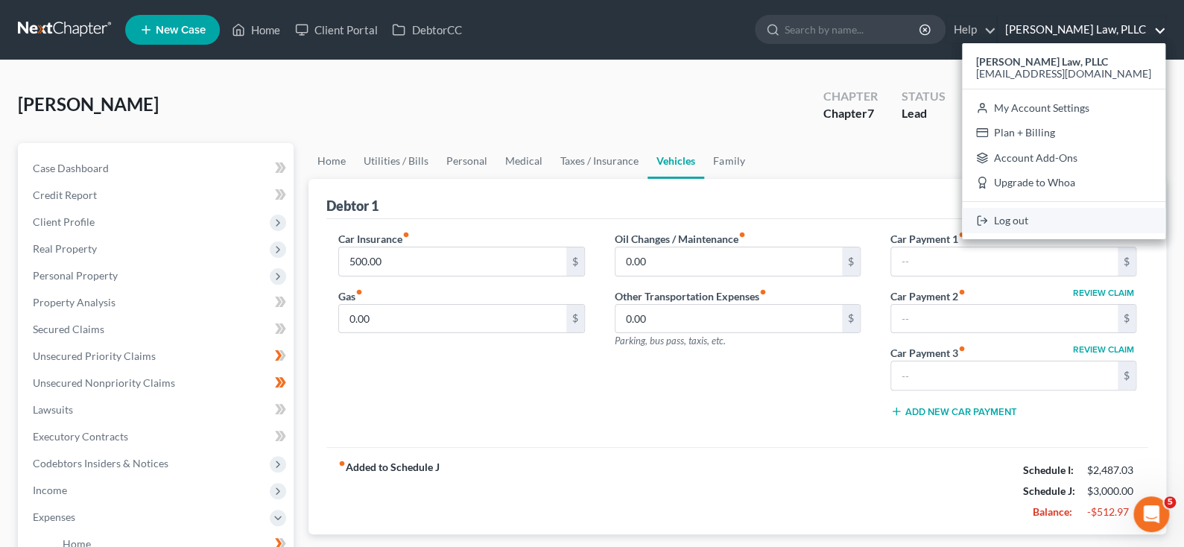
click at [989, 233] on link "Log out" at bounding box center [1063, 220] width 203 height 25
